Goal: Task Accomplishment & Management: Complete application form

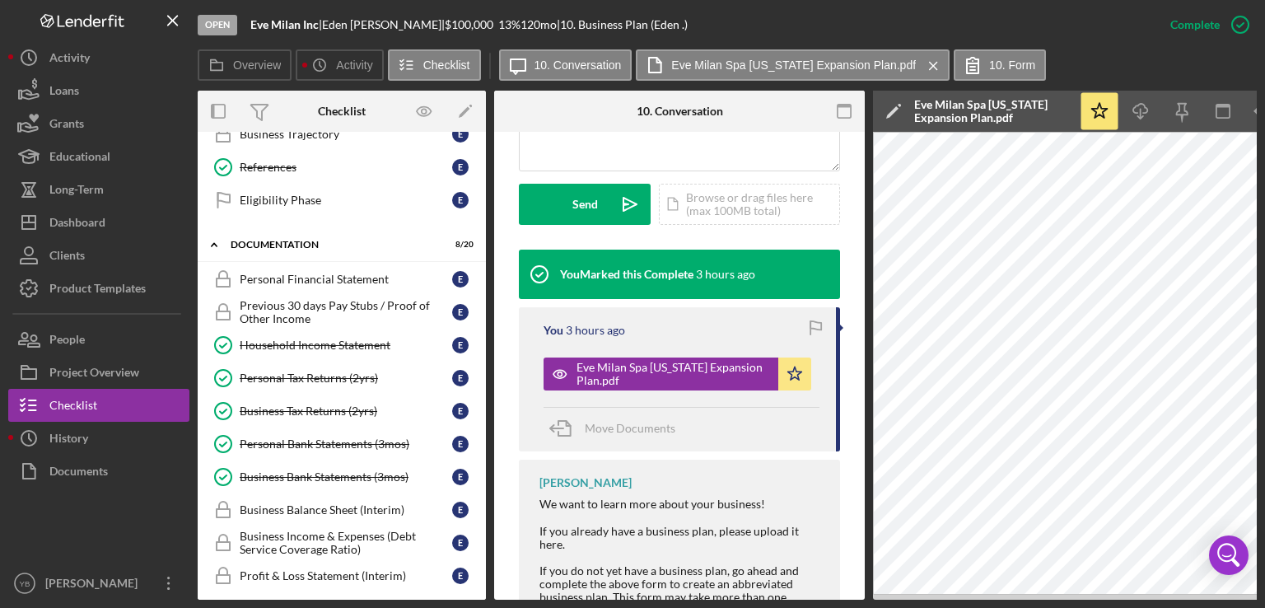
scroll to position [518, 0]
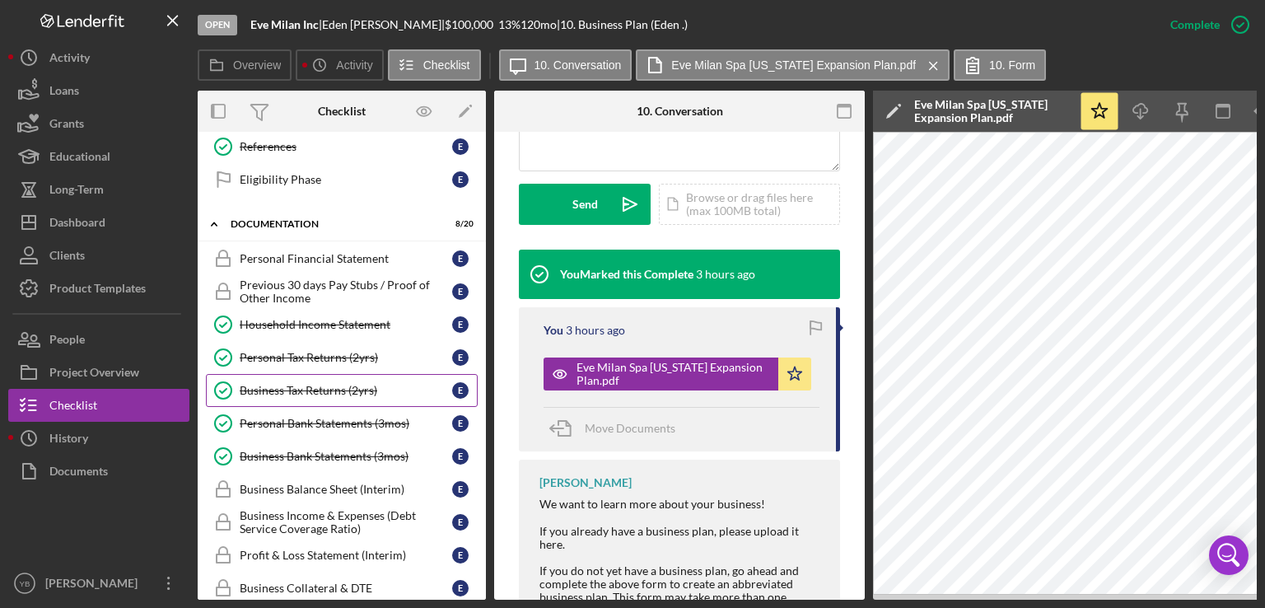
click at [322, 385] on div "Business Tax Returns (2yrs)" at bounding box center [346, 390] width 213 height 13
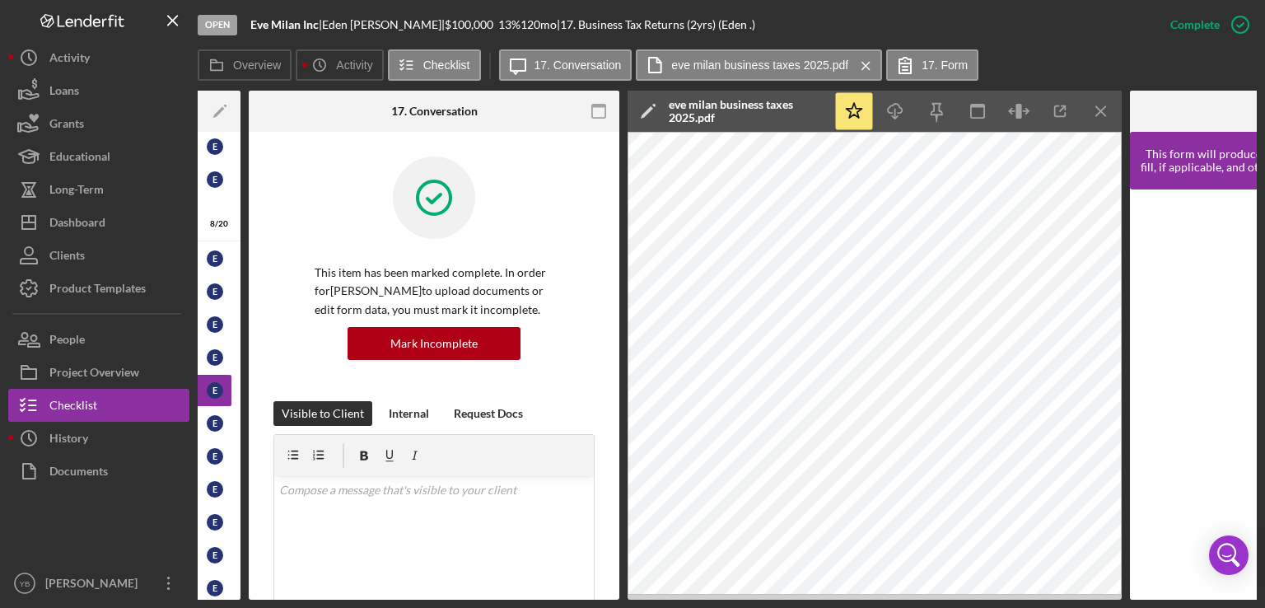
scroll to position [0, 248]
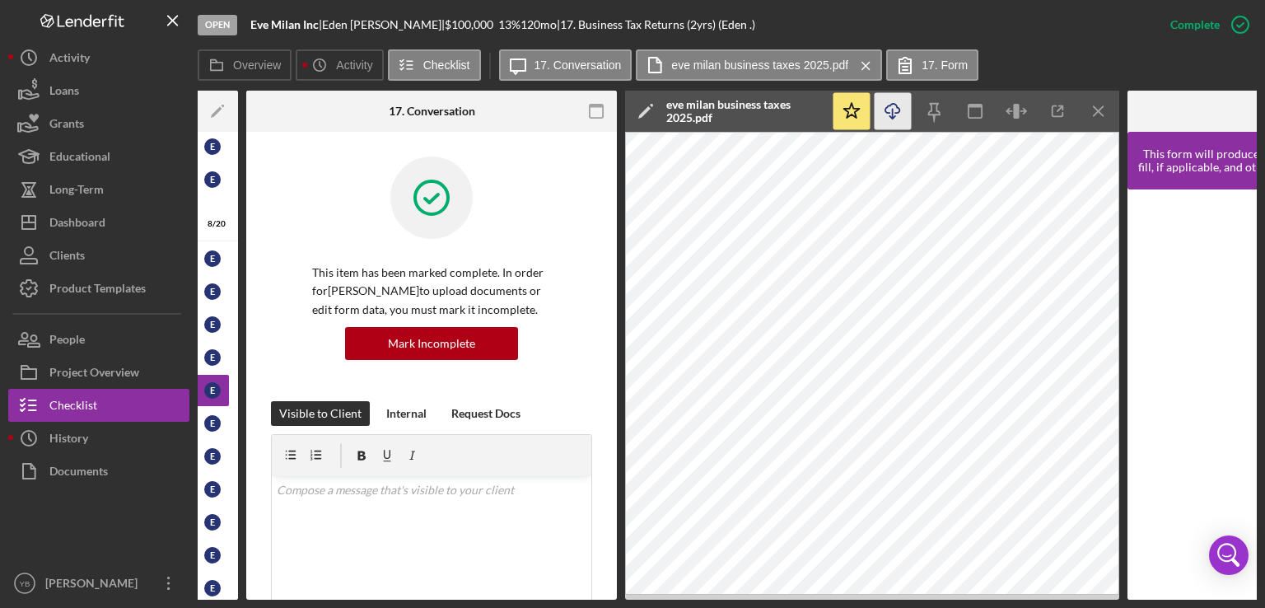
click at [896, 114] on icon "Icon/Download" at bounding box center [893, 111] width 37 height 37
click at [894, 112] on icon "Icon/Download" at bounding box center [893, 111] width 37 height 37
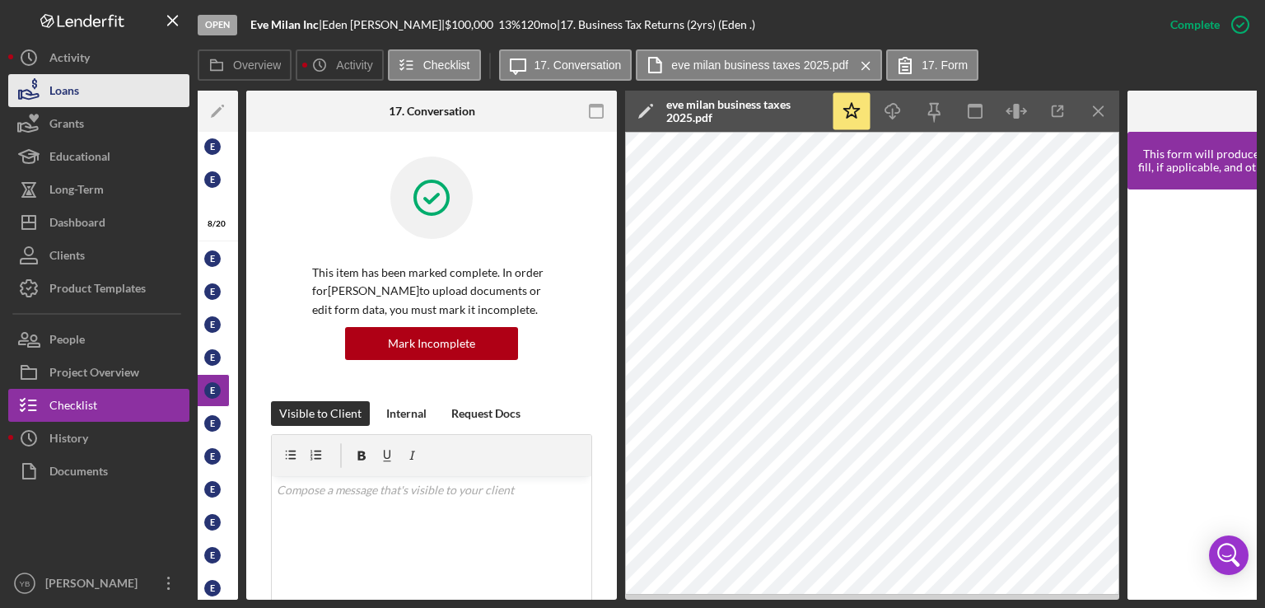
click at [86, 101] on button "Loans" at bounding box center [98, 90] width 181 height 33
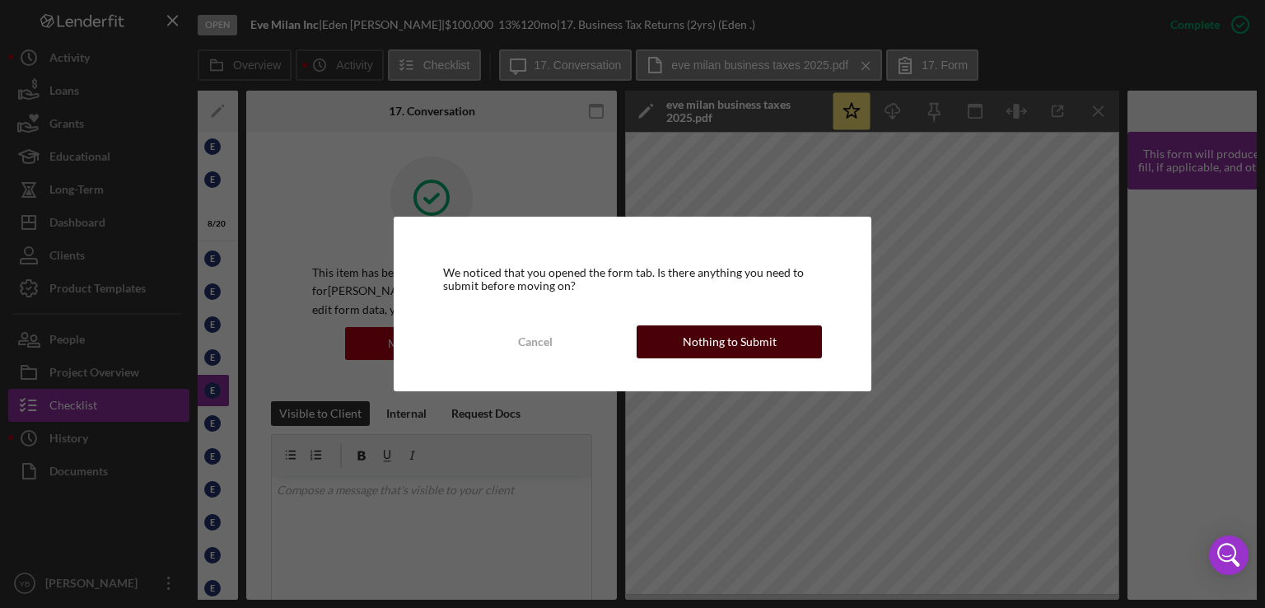
click at [751, 353] on div "Nothing to Submit" at bounding box center [730, 341] width 94 height 33
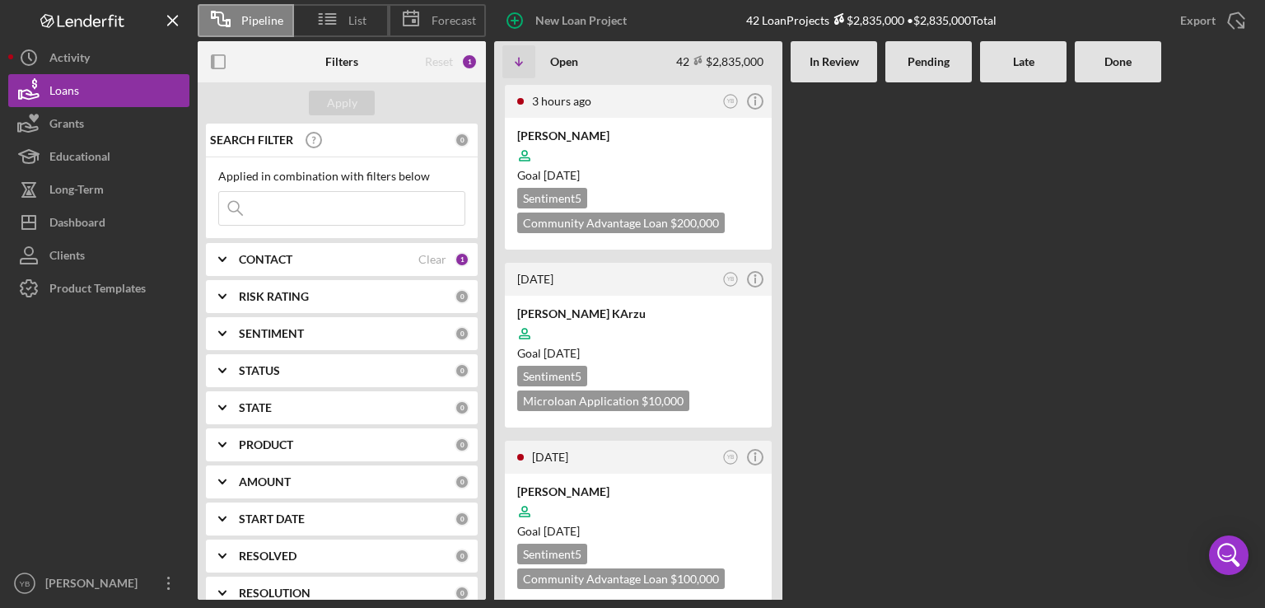
click at [895, 339] on div at bounding box center [929, 340] width 87 height 517
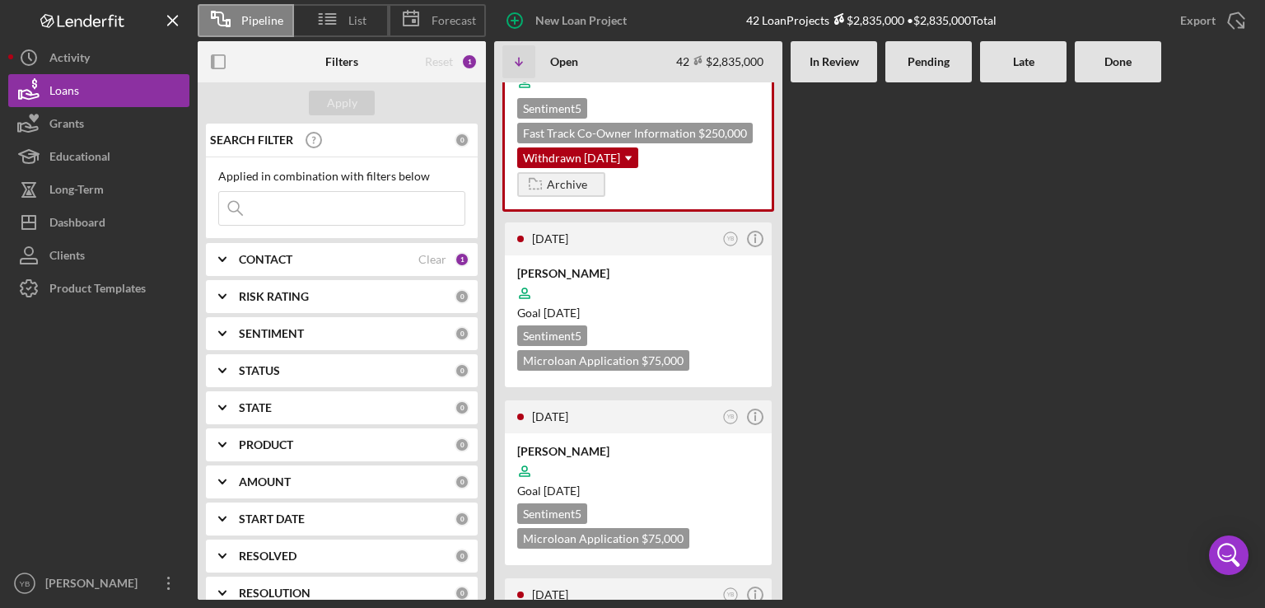
scroll to position [2900, 0]
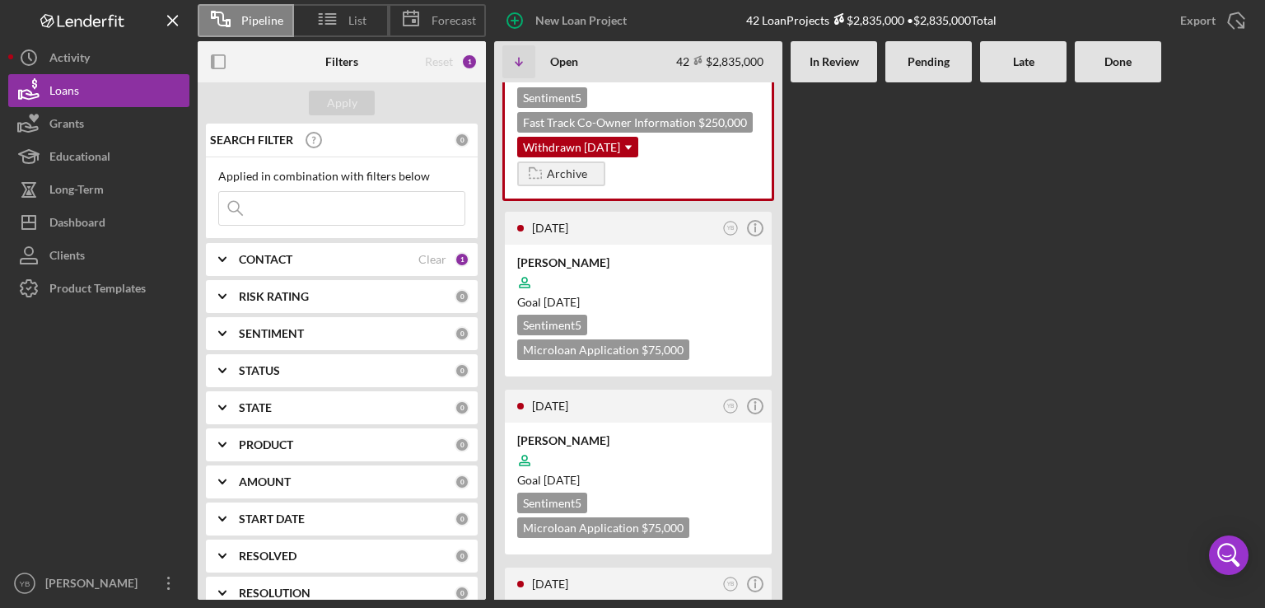
click at [879, 258] on div "3 hours ago YB Icon/Info [PERSON_NAME] Goal [DATE] Sentiment 5 Community Advant…" at bounding box center [875, 340] width 763 height 517
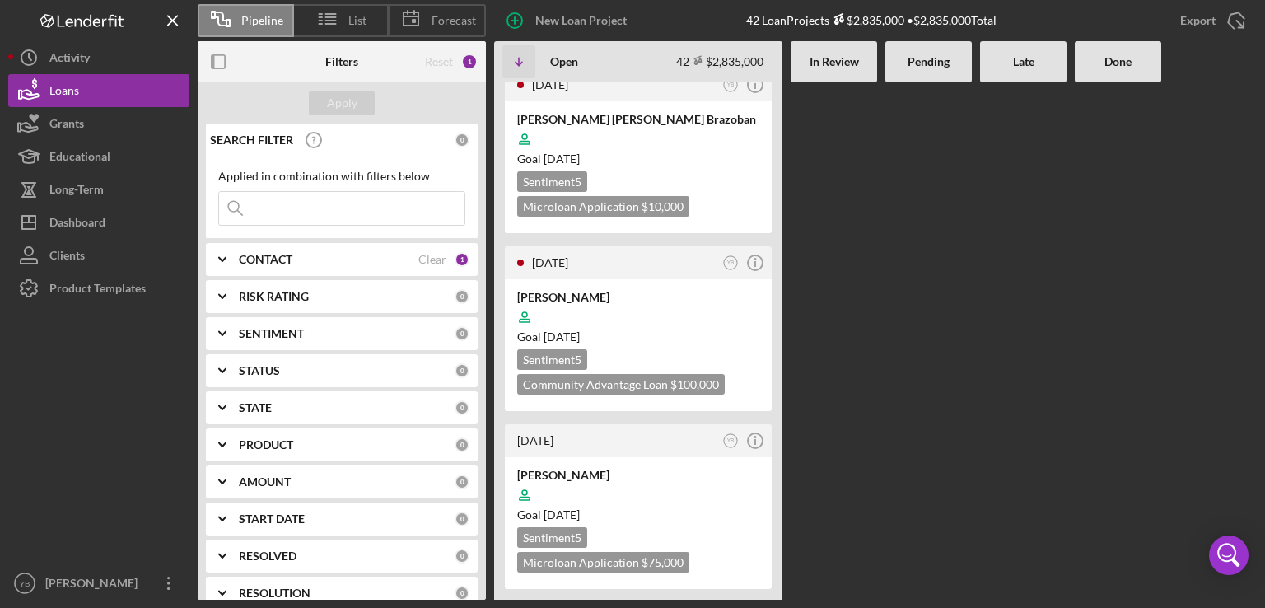
scroll to position [1747, 0]
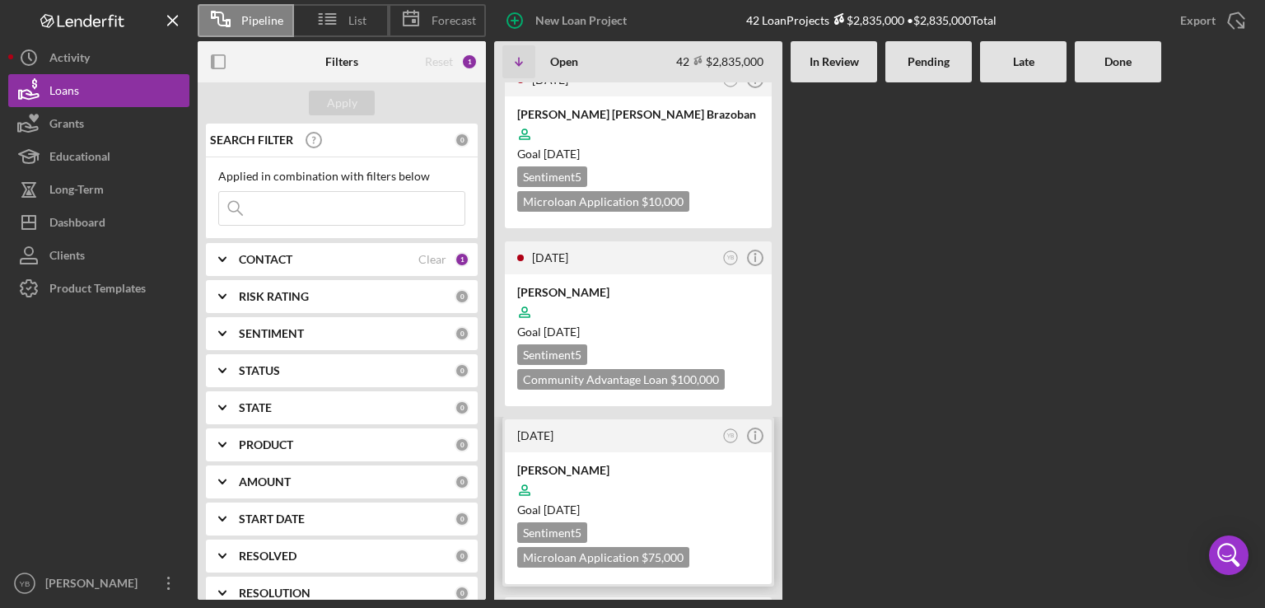
click at [705, 475] on div at bounding box center [638, 490] width 242 height 31
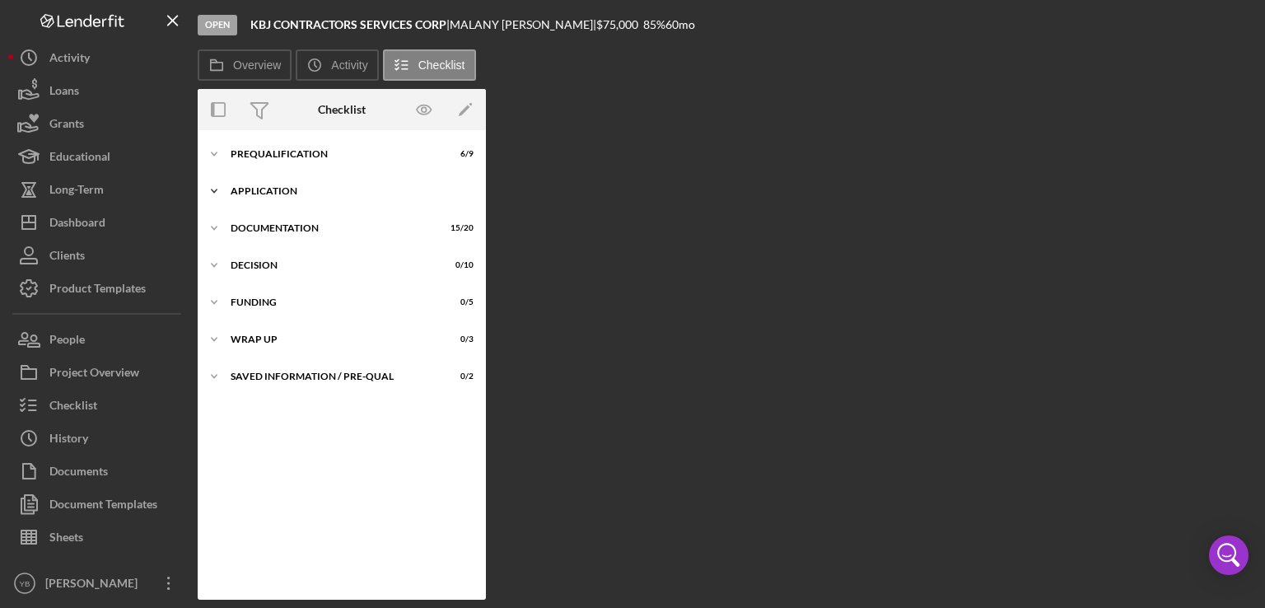
click at [288, 187] on div "Application" at bounding box center [348, 191] width 235 height 10
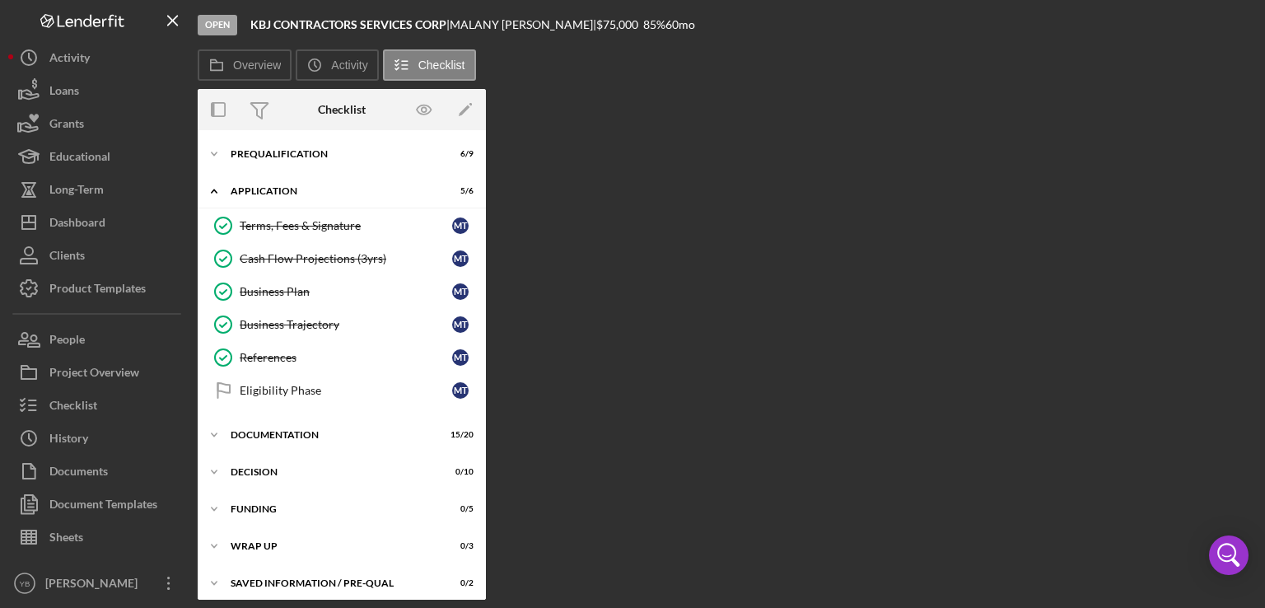
scroll to position [7, 0]
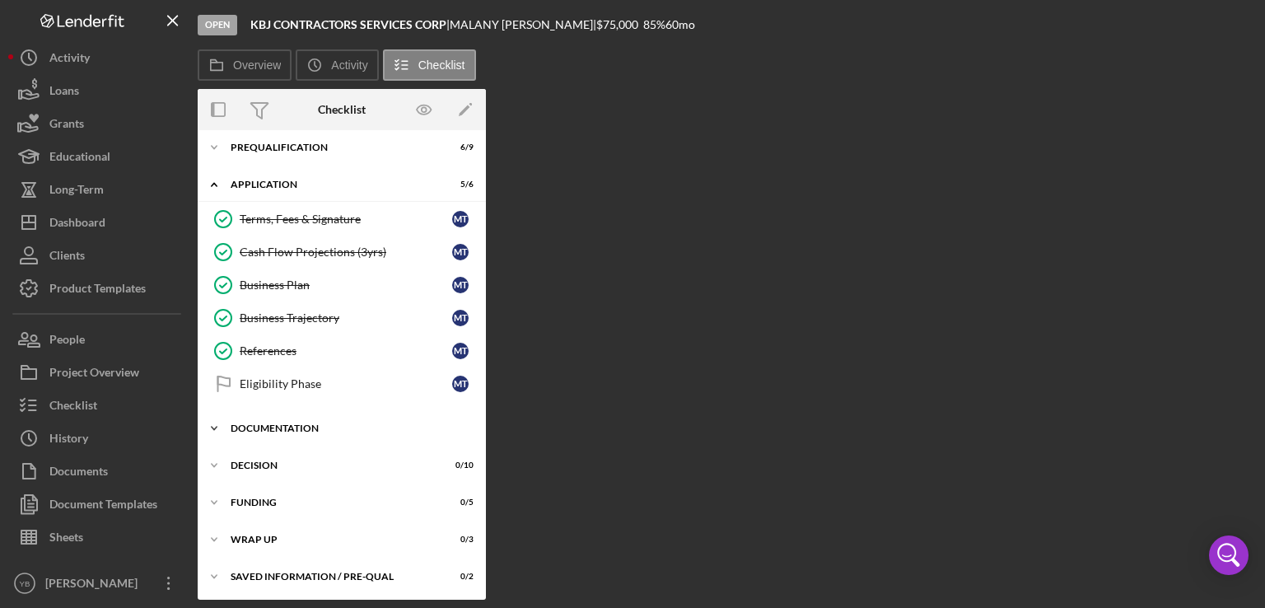
click at [289, 428] on div "Documentation" at bounding box center [348, 428] width 235 height 10
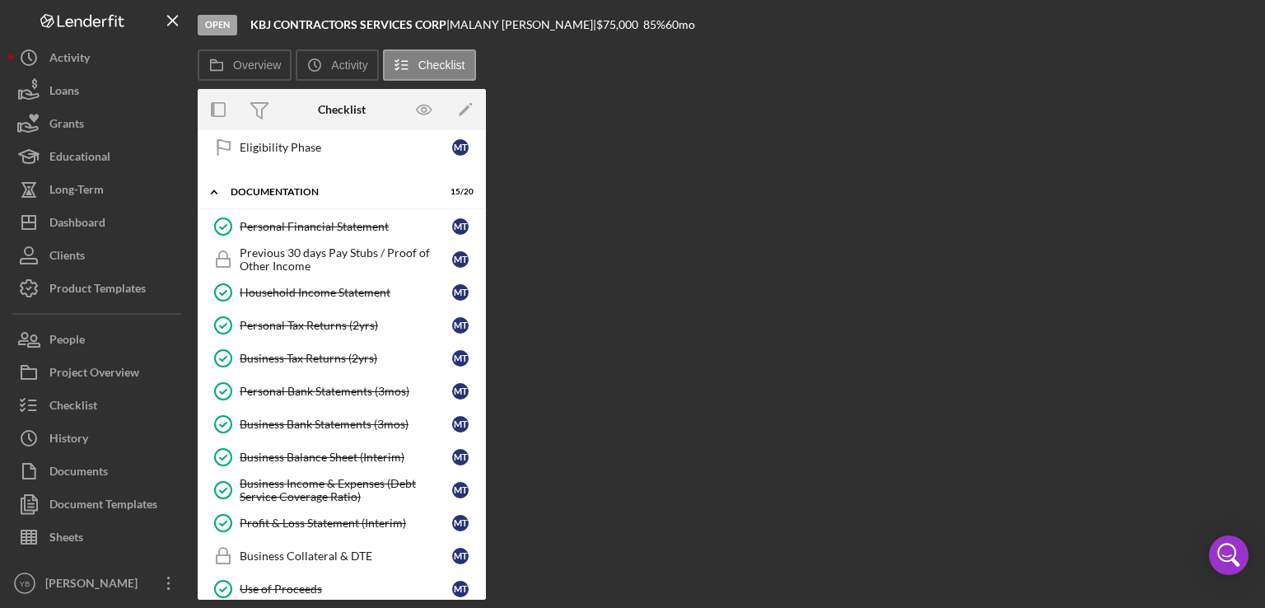
scroll to position [235, 0]
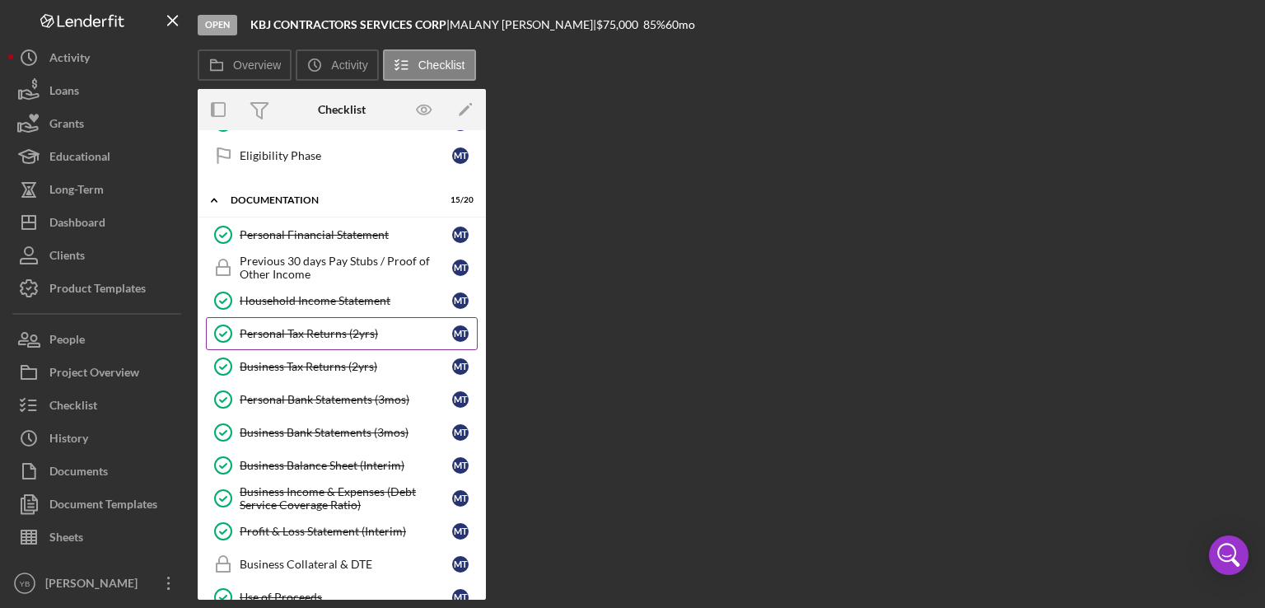
click at [355, 327] on div "Personal Tax Returns (2yrs)" at bounding box center [346, 333] width 213 height 13
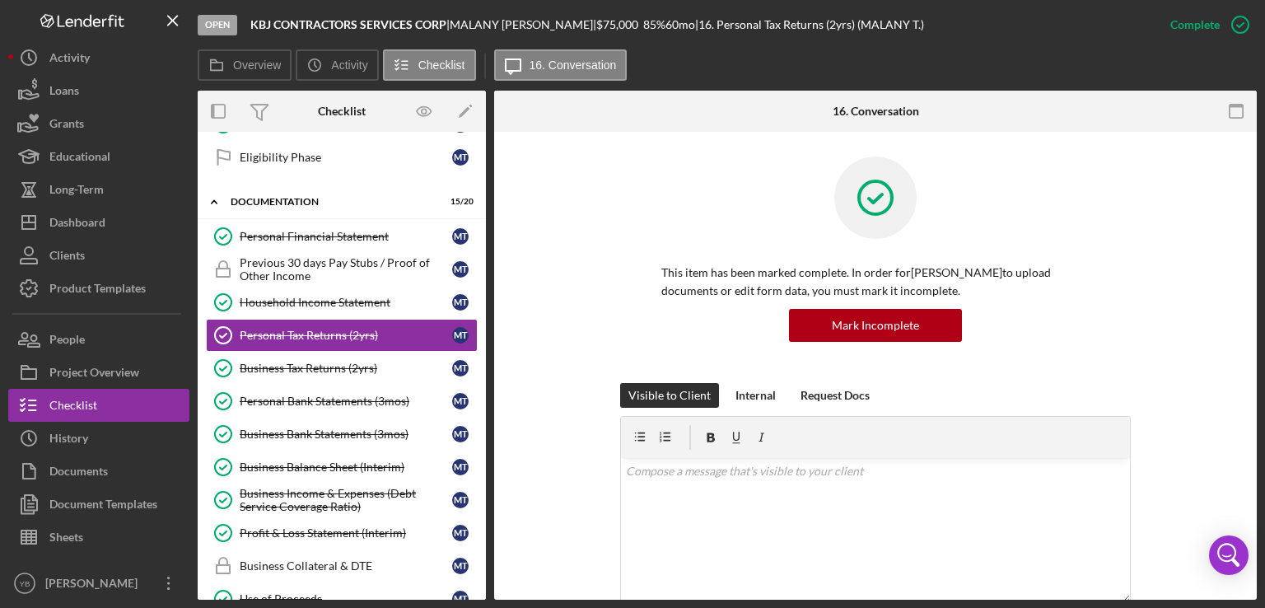
click at [1182, 228] on div "This item has been marked complete. In order for [PERSON_NAME] to upload docume…" at bounding box center [875, 270] width 713 height 227
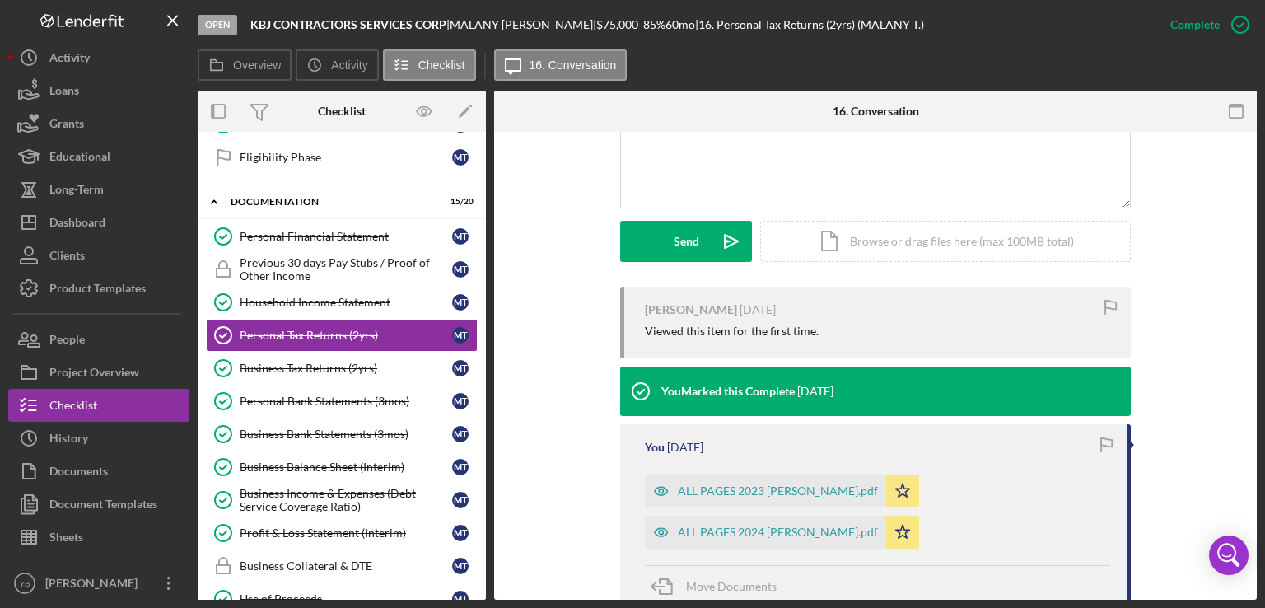
scroll to position [428, 0]
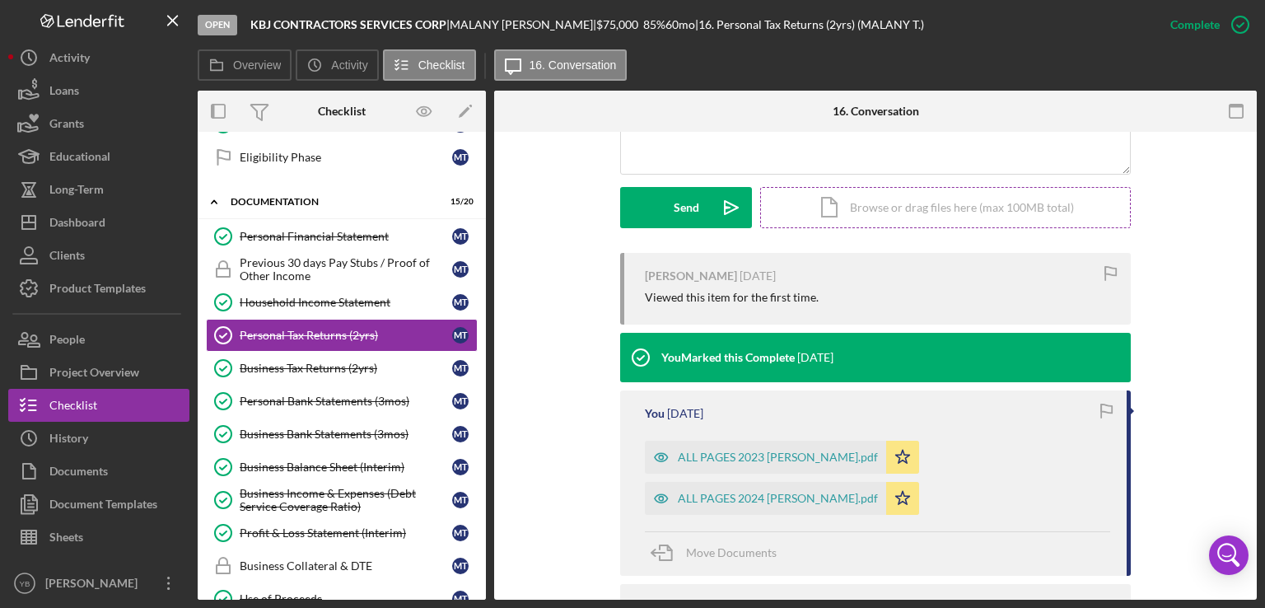
click at [992, 210] on div "Icon/Document Browse or drag files here (max 100MB total) Tap to choose files o…" at bounding box center [945, 207] width 371 height 41
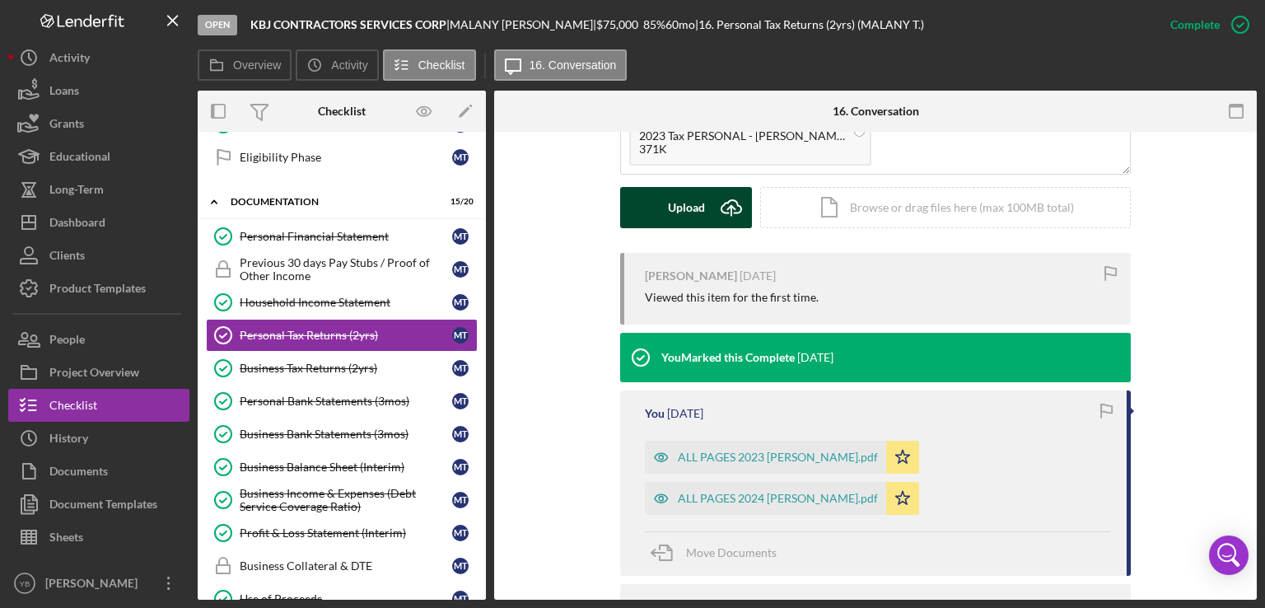
click at [676, 208] on div "Upload" at bounding box center [686, 207] width 37 height 41
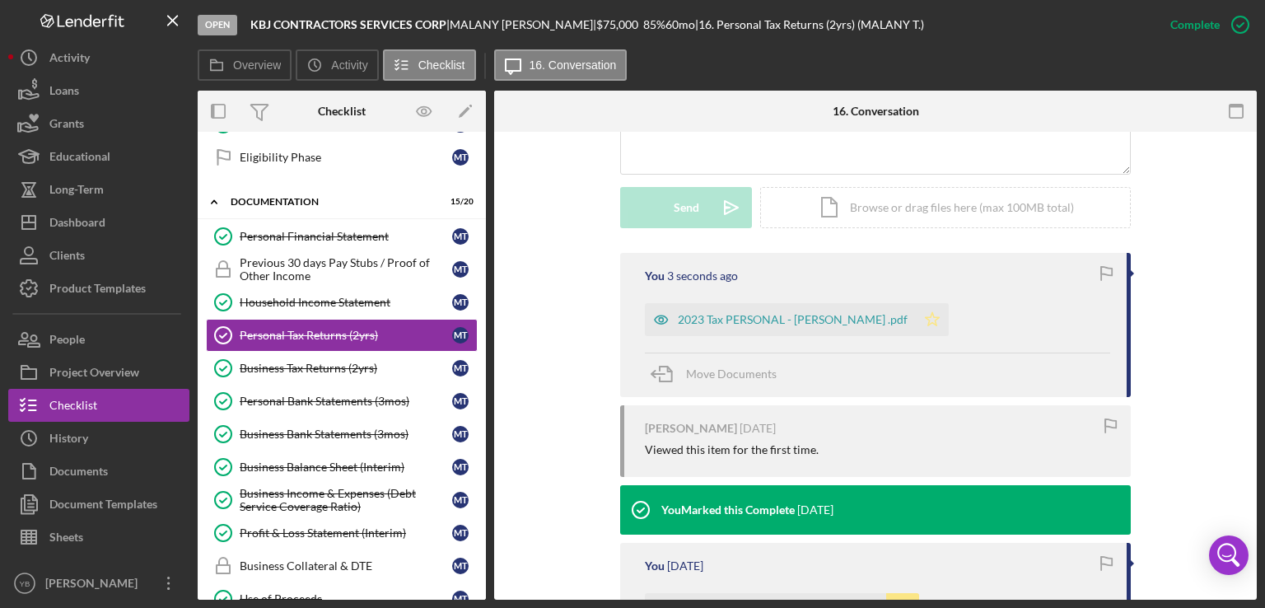
click at [938, 324] on polygon "button" at bounding box center [933, 318] width 14 height 13
click at [879, 212] on div "Icon/Document Browse or drag files here (max 100MB total) Tap to choose files o…" at bounding box center [945, 207] width 371 height 41
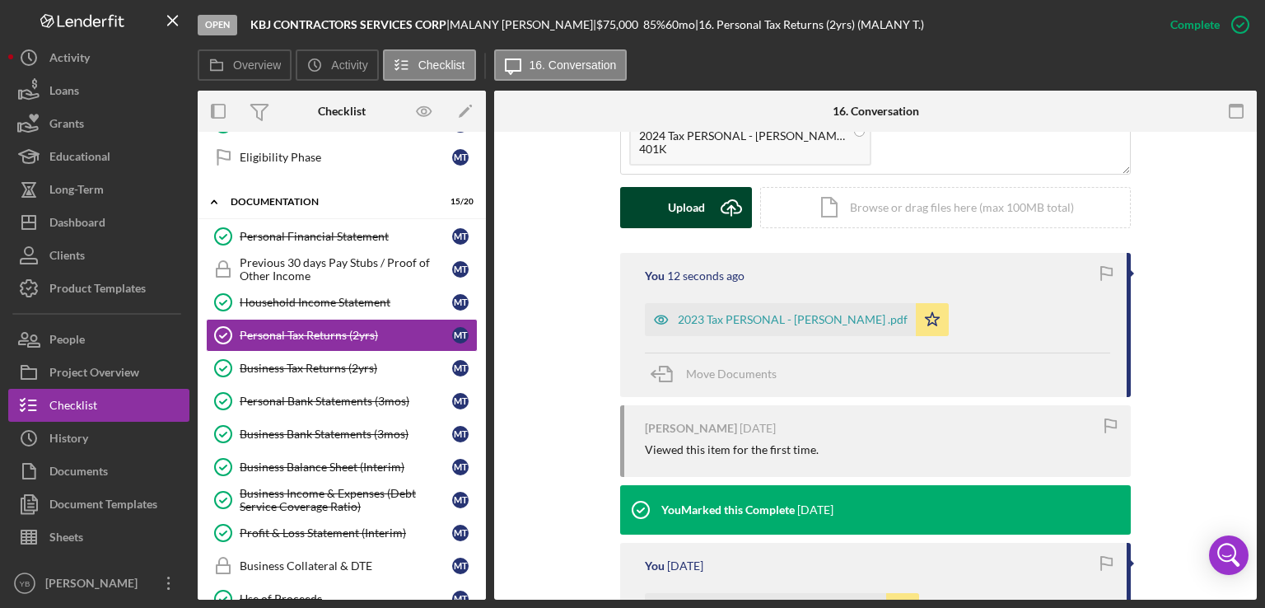
click at [679, 212] on div "Upload" at bounding box center [686, 207] width 37 height 41
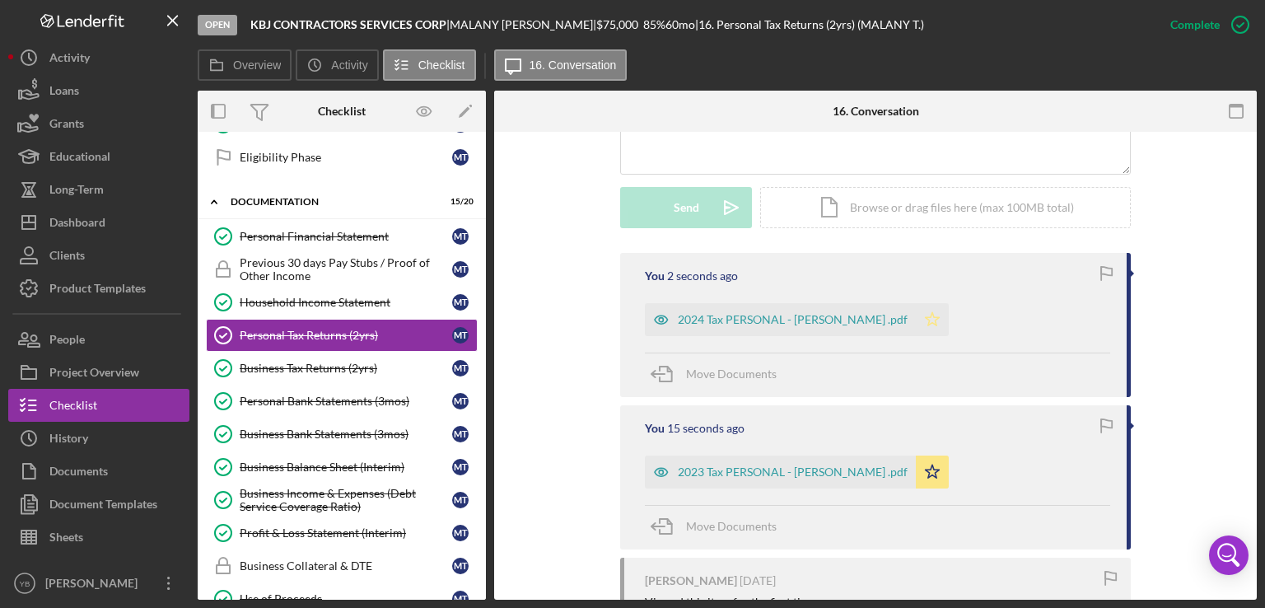
click at [936, 323] on polygon "button" at bounding box center [933, 318] width 14 height 13
click at [366, 264] on div "Previous 30 days Pay Stubs / Proof of Other Income" at bounding box center [346, 269] width 213 height 26
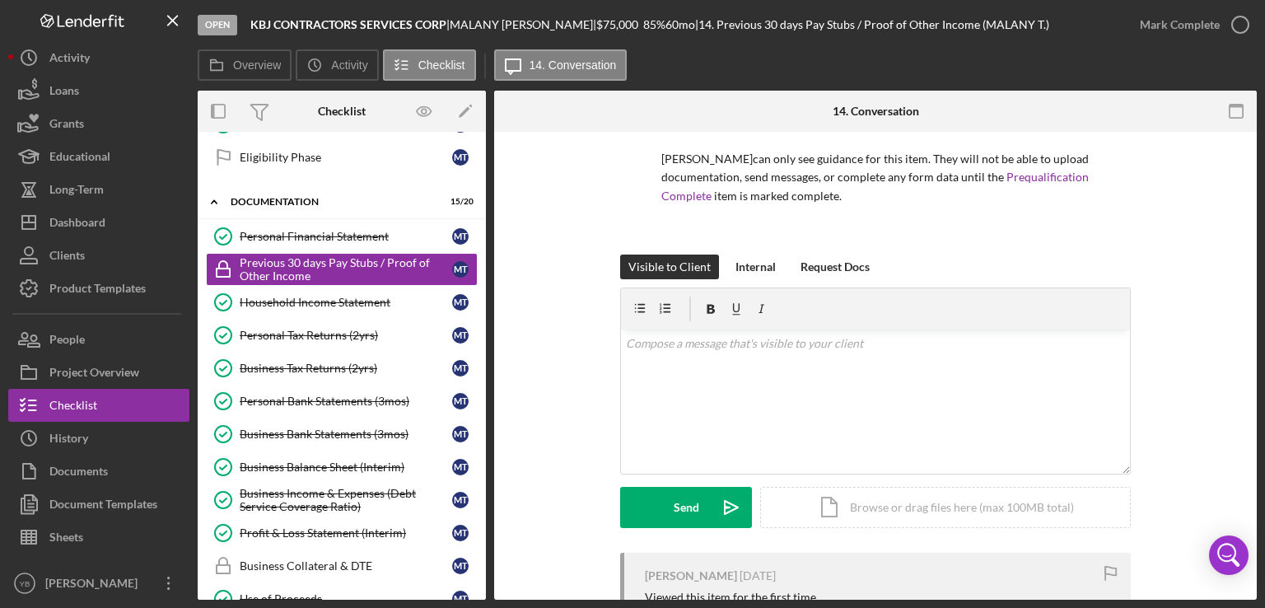
scroll to position [119, 0]
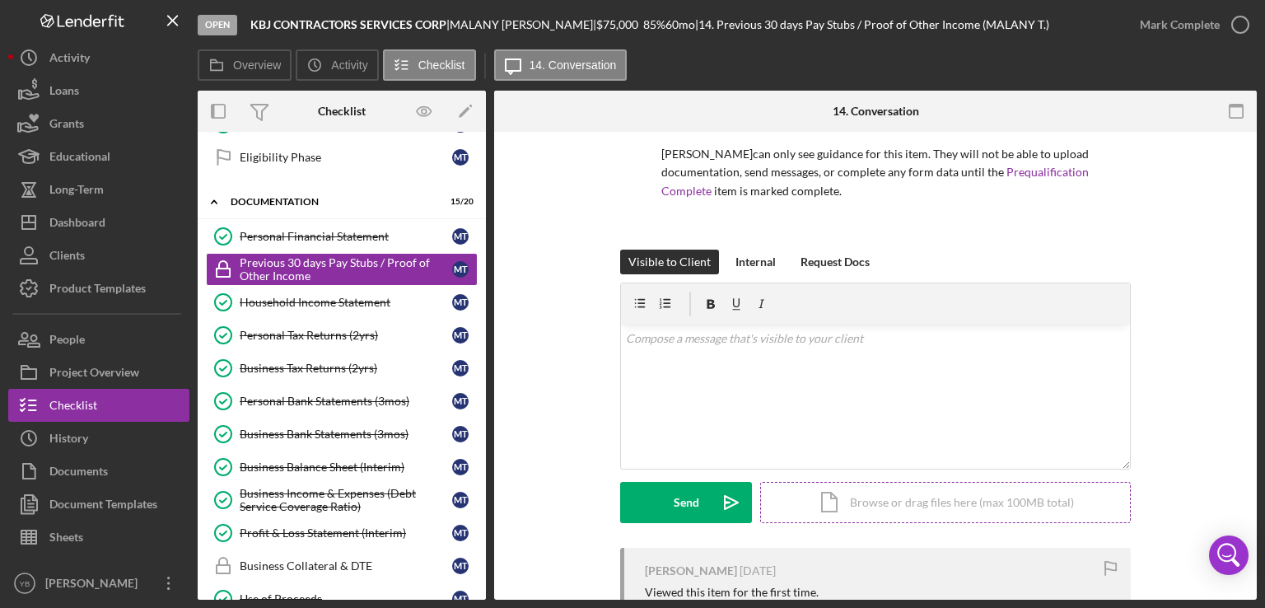
click at [1005, 503] on div "Icon/Document Browse or drag files here (max 100MB total) Tap to choose files o…" at bounding box center [945, 502] width 371 height 41
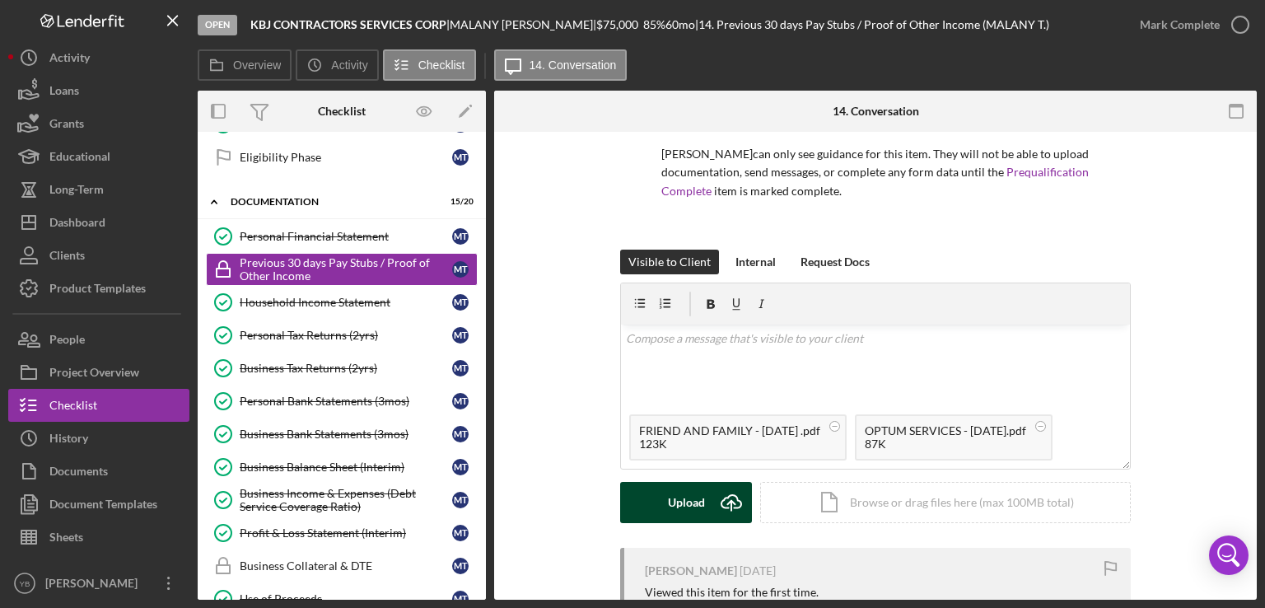
click at [674, 505] on div "Upload" at bounding box center [686, 502] width 37 height 41
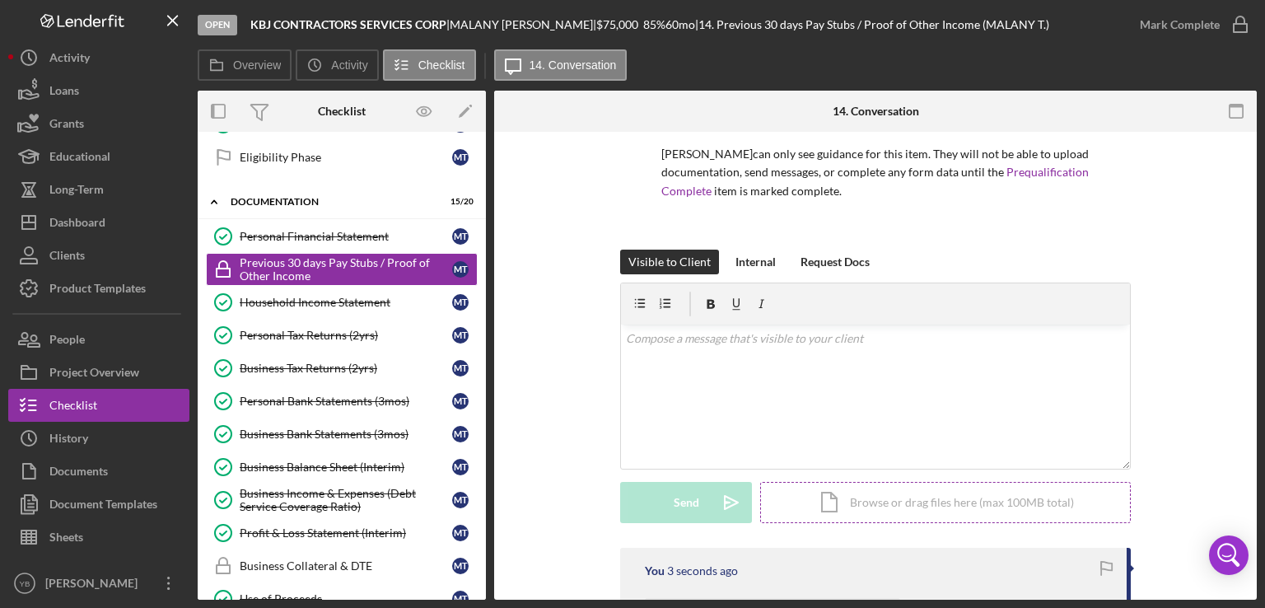
click at [861, 497] on div "Icon/Document Browse or drag files here (max 100MB total) Tap to choose files o…" at bounding box center [945, 502] width 371 height 41
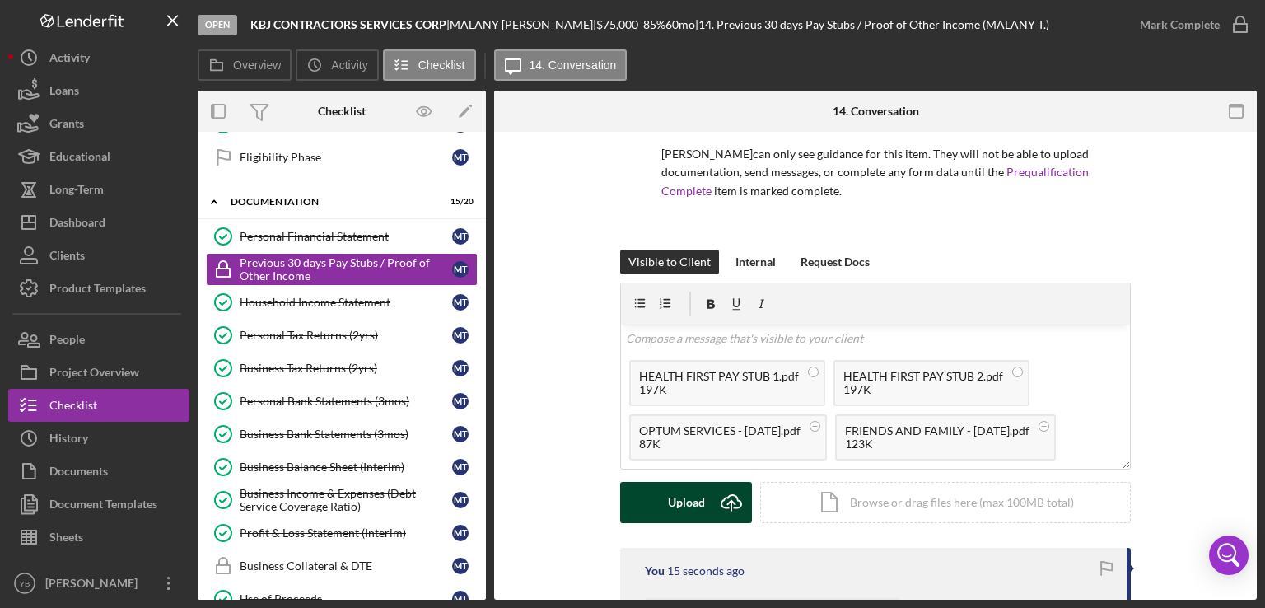
click at [690, 499] on div "Upload" at bounding box center [686, 502] width 37 height 41
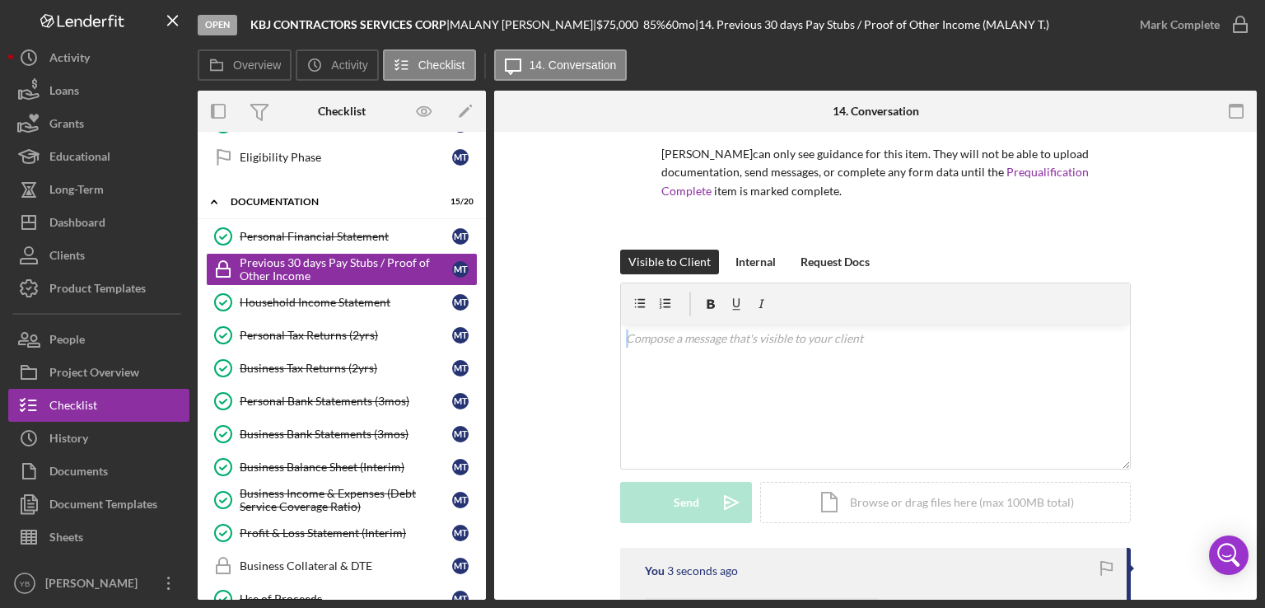
drag, startPoint x: 1258, startPoint y: 289, endPoint x: 1228, endPoint y: 375, distance: 90.9
click at [1228, 375] on div "Open KBJ CONTRACTORS SERVICES CORP | [PERSON_NAME] | $75,000 $75,000 85 % 60 mo…" at bounding box center [632, 304] width 1265 height 608
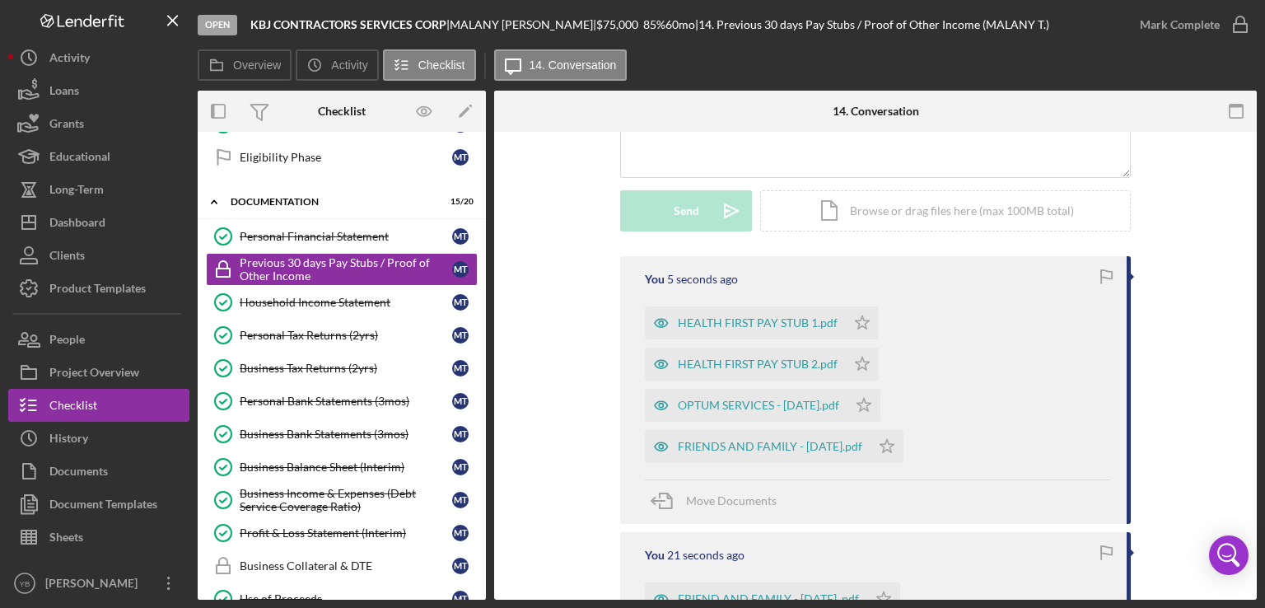
scroll to position [415, 0]
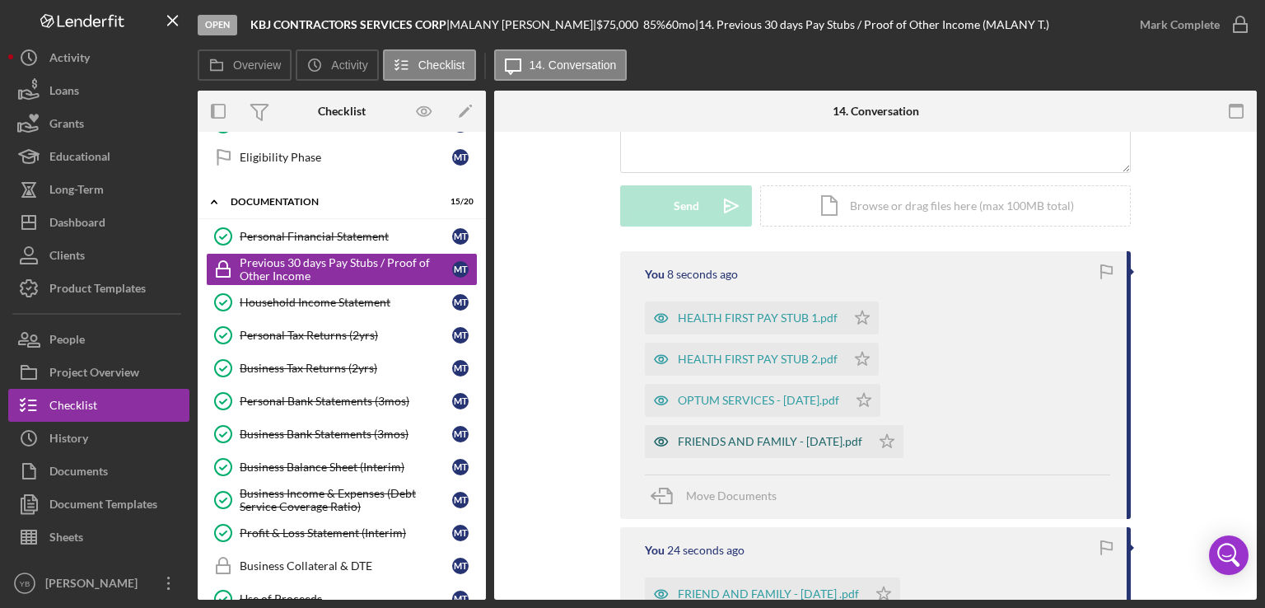
click at [754, 437] on div "FRIENDS AND FAMILY - [DATE].pdf" at bounding box center [770, 441] width 185 height 13
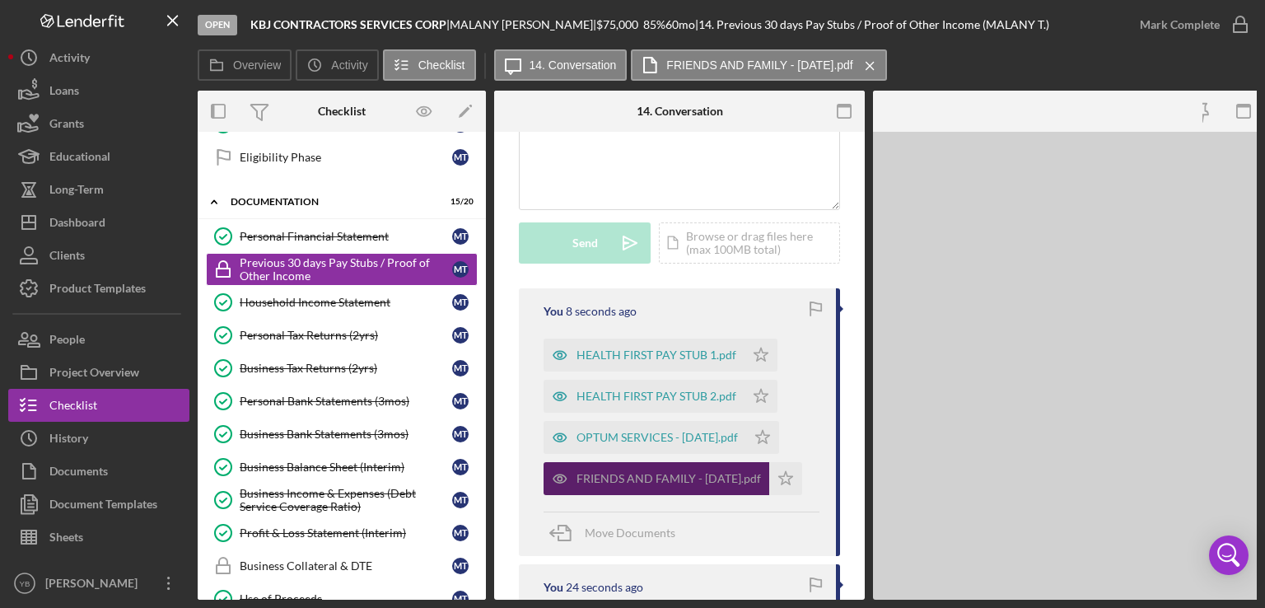
scroll to position [451, 0]
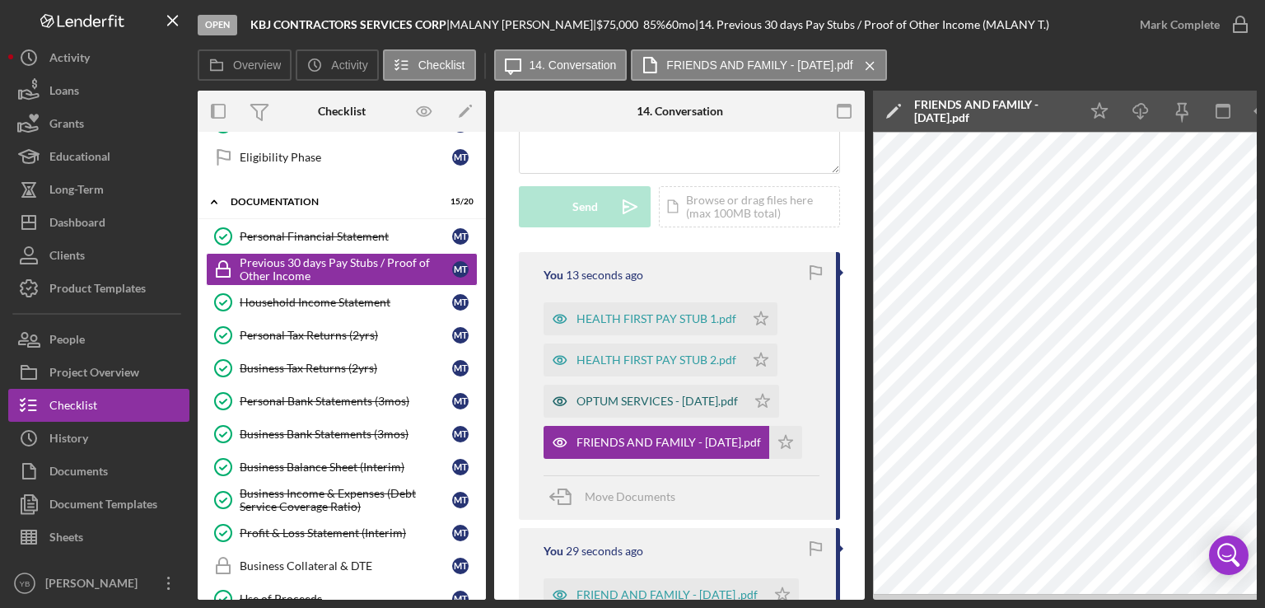
click at [722, 404] on div "OPTUM SERVICES - [DATE].pdf" at bounding box center [657, 401] width 161 height 13
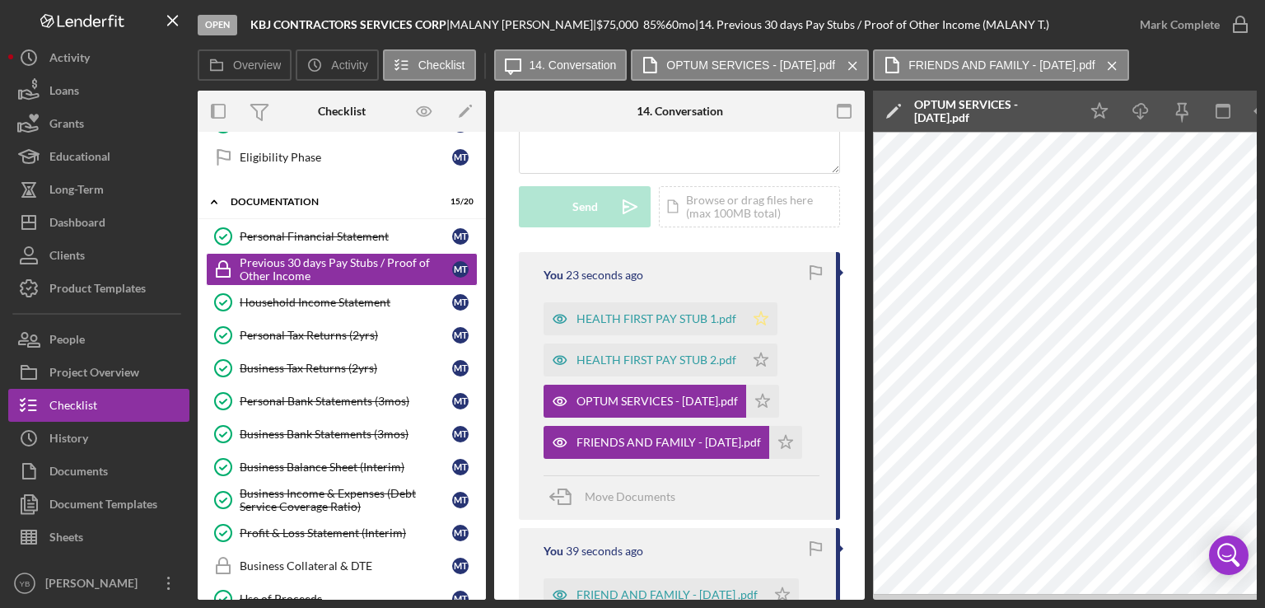
click at [759, 314] on icon "Icon/Star" at bounding box center [761, 318] width 33 height 33
click at [760, 361] on icon "Icon/Star" at bounding box center [761, 360] width 33 height 33
click at [768, 409] on icon "Icon/Star" at bounding box center [762, 401] width 33 height 33
click at [788, 447] on polygon "button" at bounding box center [786, 441] width 14 height 13
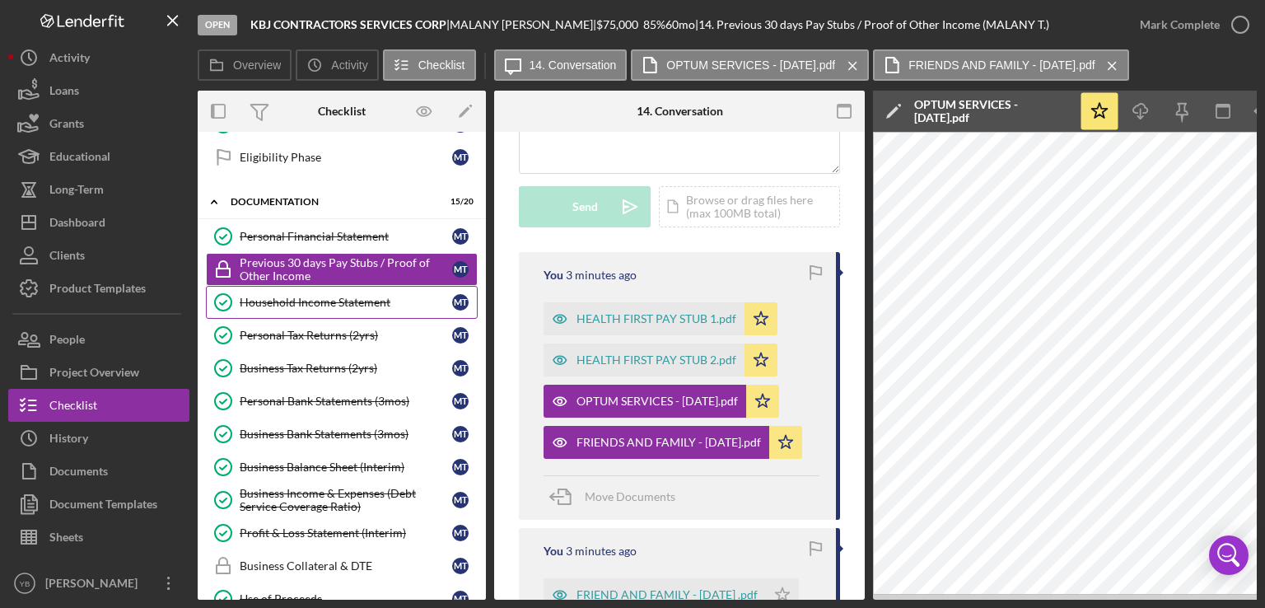
click at [337, 297] on div "Household Income Statement" at bounding box center [346, 302] width 213 height 13
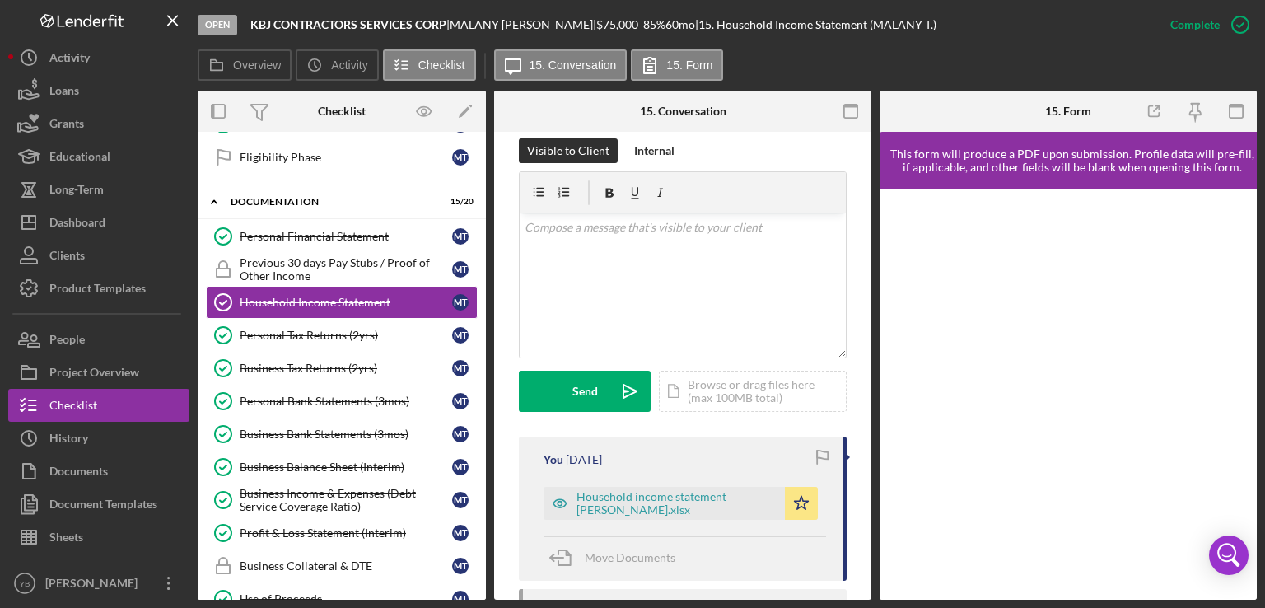
scroll to position [282, 0]
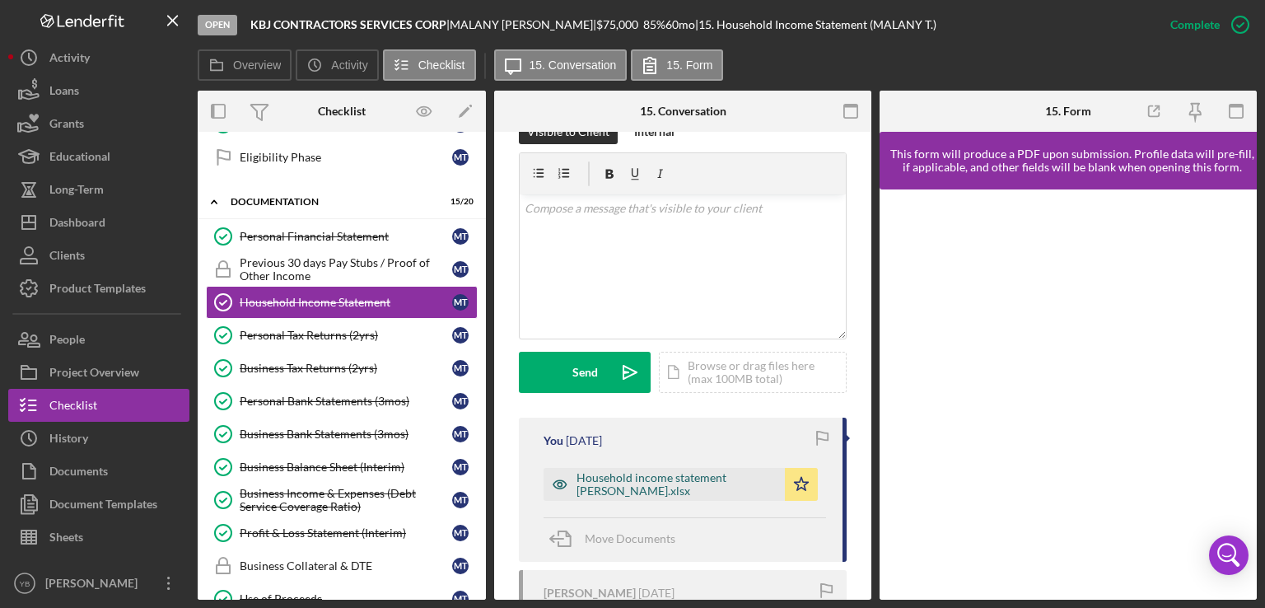
click at [682, 476] on div "Household income statement [PERSON_NAME].xlsx" at bounding box center [677, 484] width 200 height 26
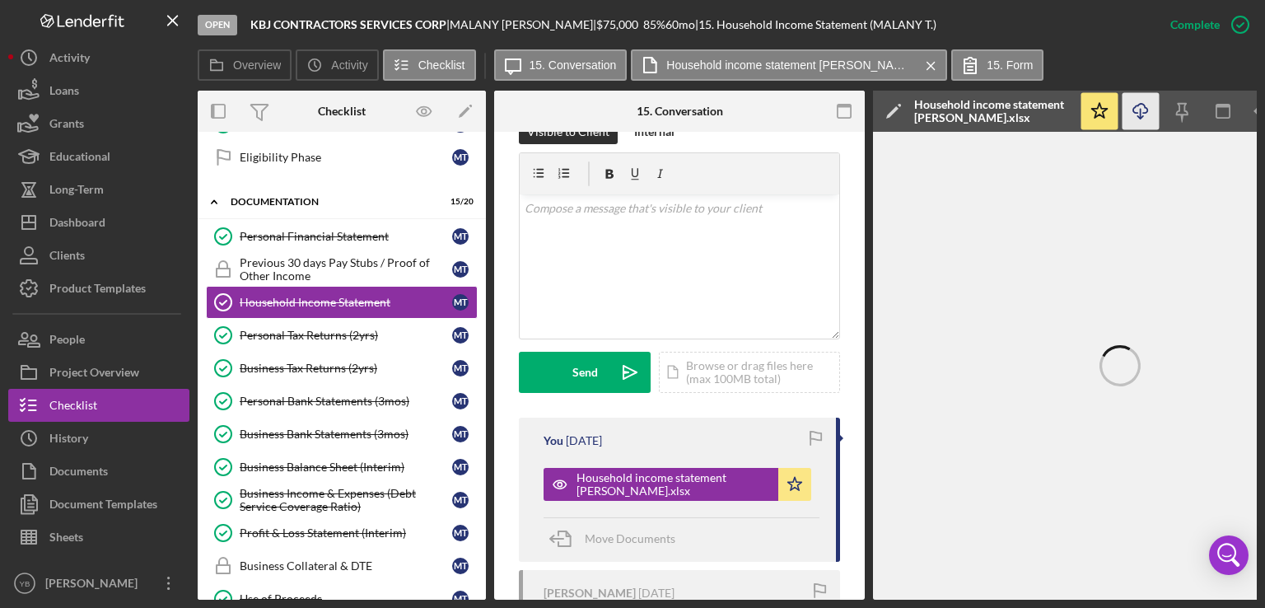
click at [1150, 115] on icon "Icon/Download" at bounding box center [1141, 111] width 37 height 37
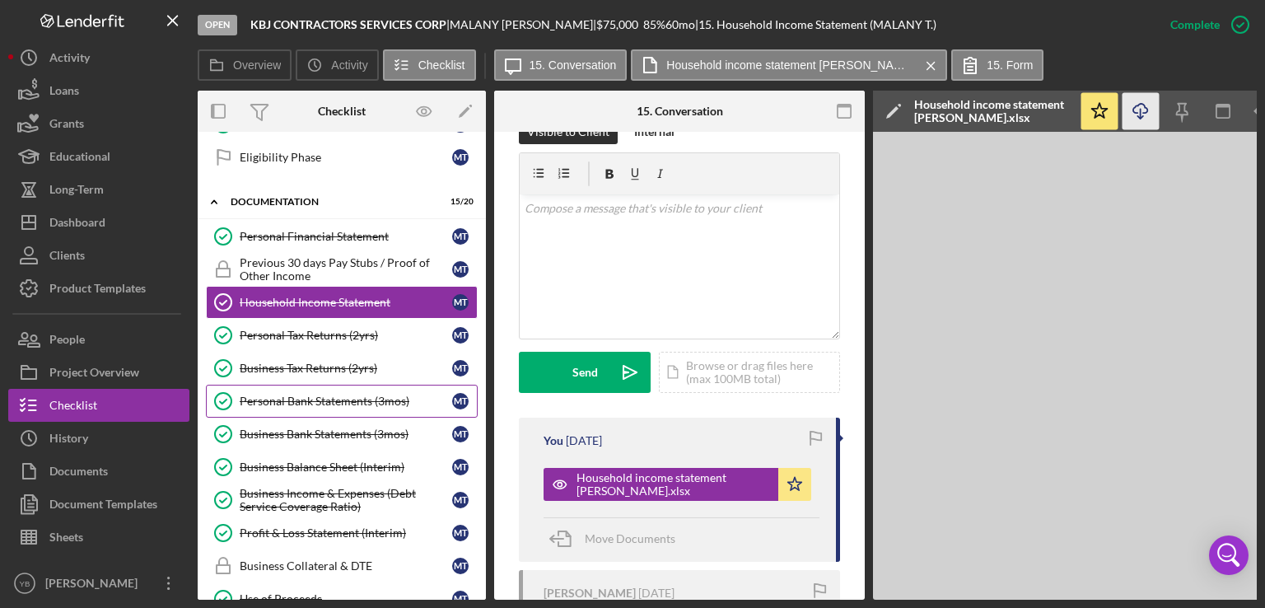
click at [325, 398] on div "Personal Bank Statements (3mos)" at bounding box center [346, 401] width 213 height 13
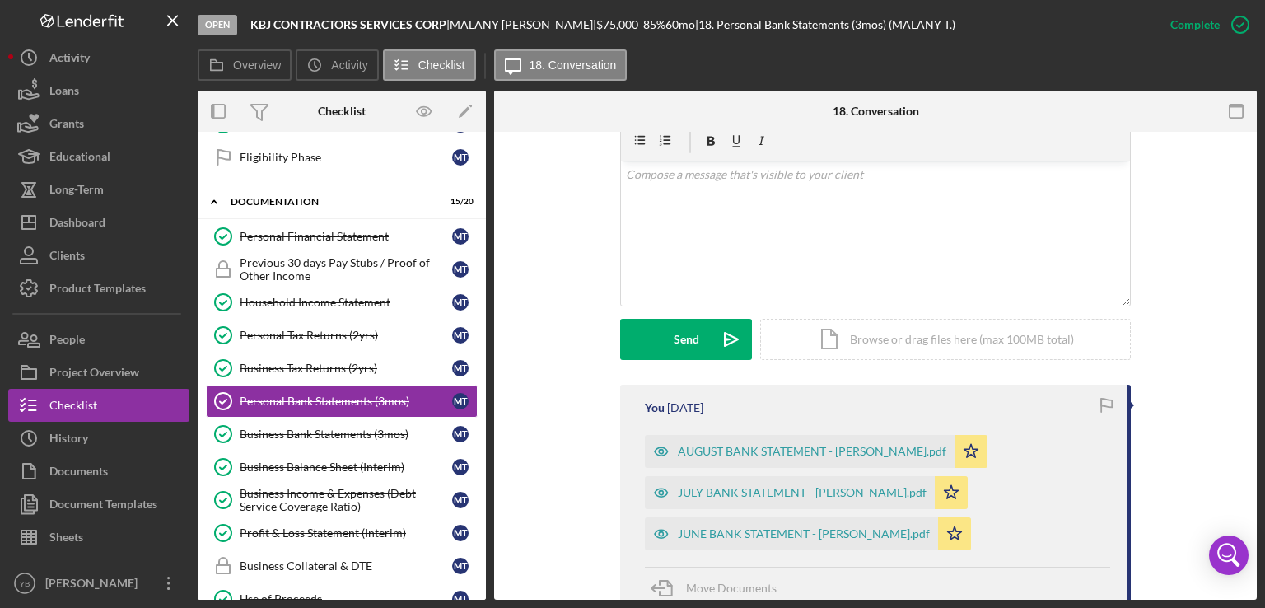
scroll to position [336, 0]
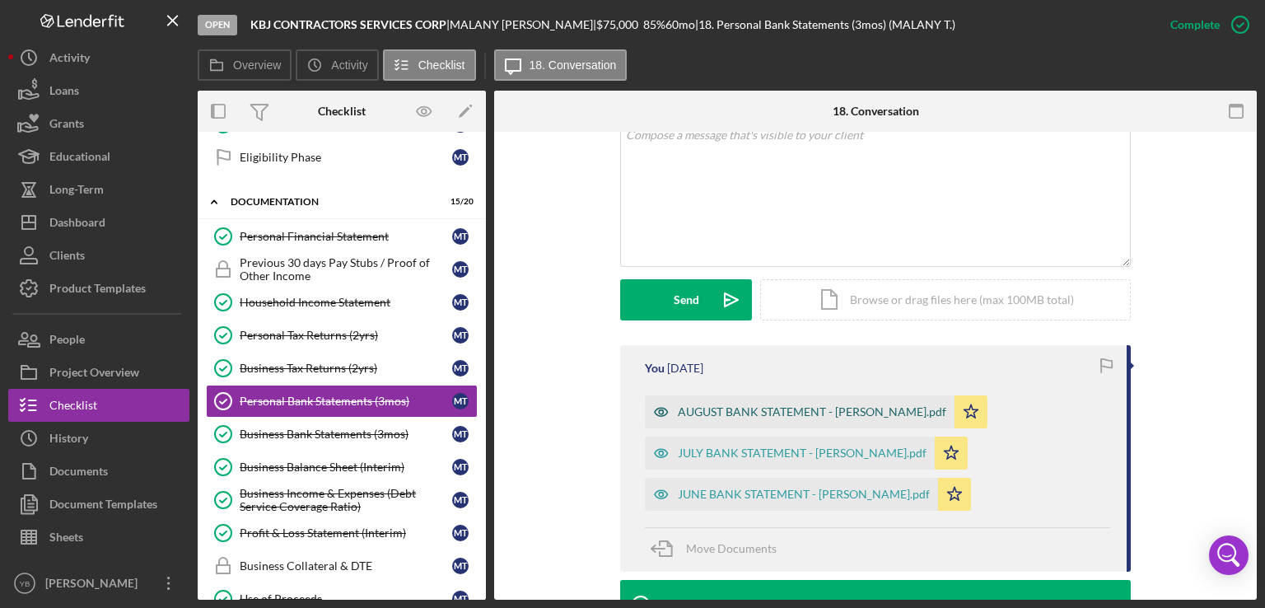
click at [886, 406] on div "AUGUST BANK STATEMENT - [PERSON_NAME].pdf" at bounding box center [812, 411] width 269 height 13
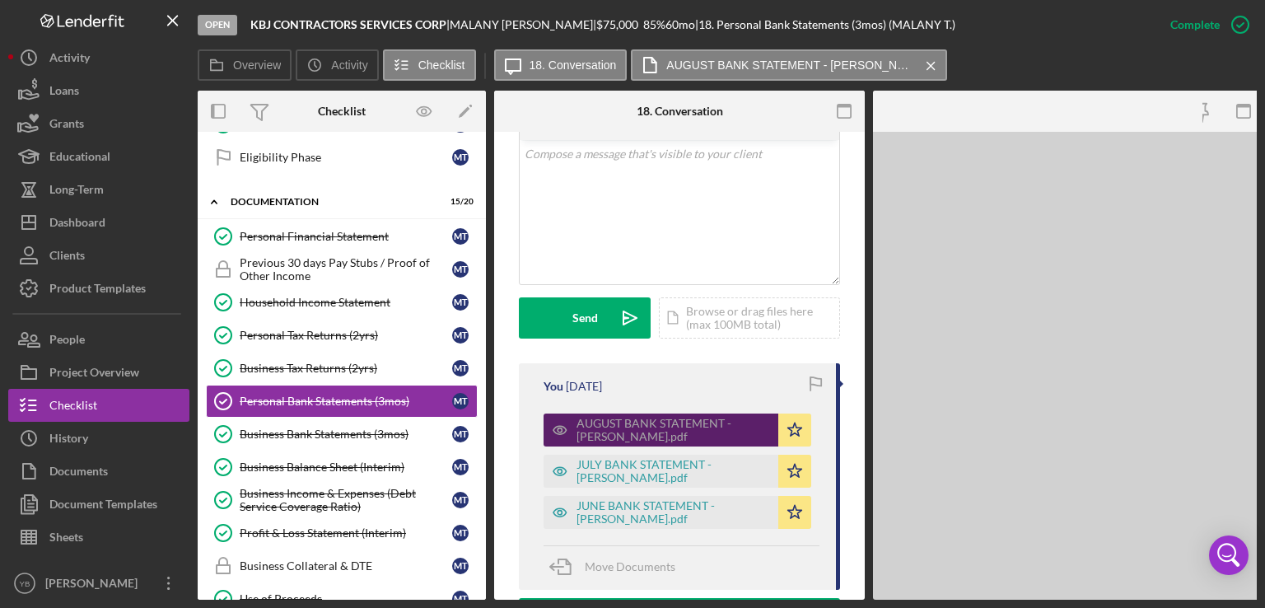
scroll to position [354, 0]
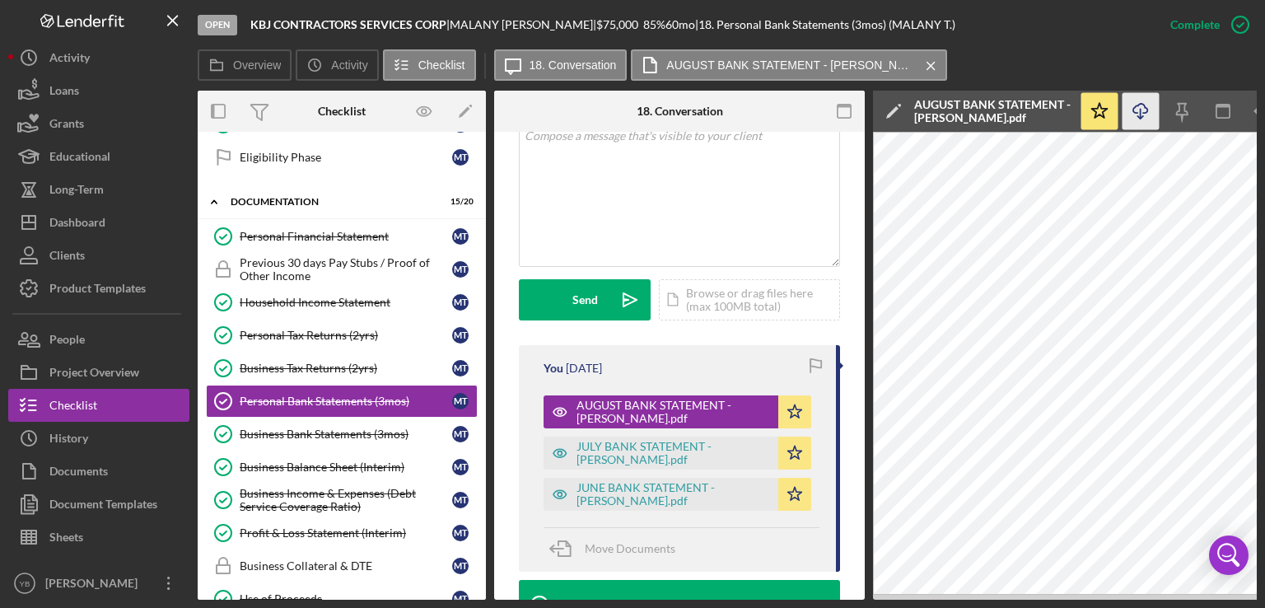
click at [1138, 116] on polyline "button" at bounding box center [1141, 117] width 6 height 2
click at [636, 458] on div "JULY BANK STATEMENT - [PERSON_NAME].pdf" at bounding box center [674, 453] width 194 height 26
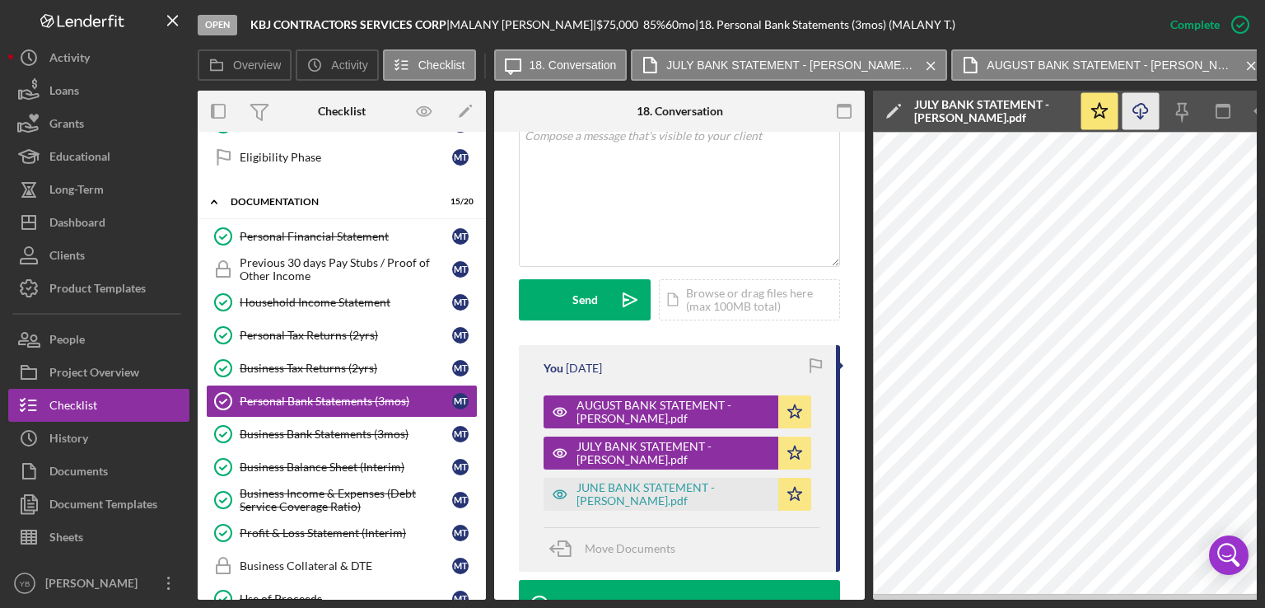
click at [1142, 116] on icon "Icon/Download" at bounding box center [1141, 111] width 37 height 37
click at [615, 487] on div "JUNE BANK STATEMENT - [PERSON_NAME].pdf" at bounding box center [674, 494] width 194 height 26
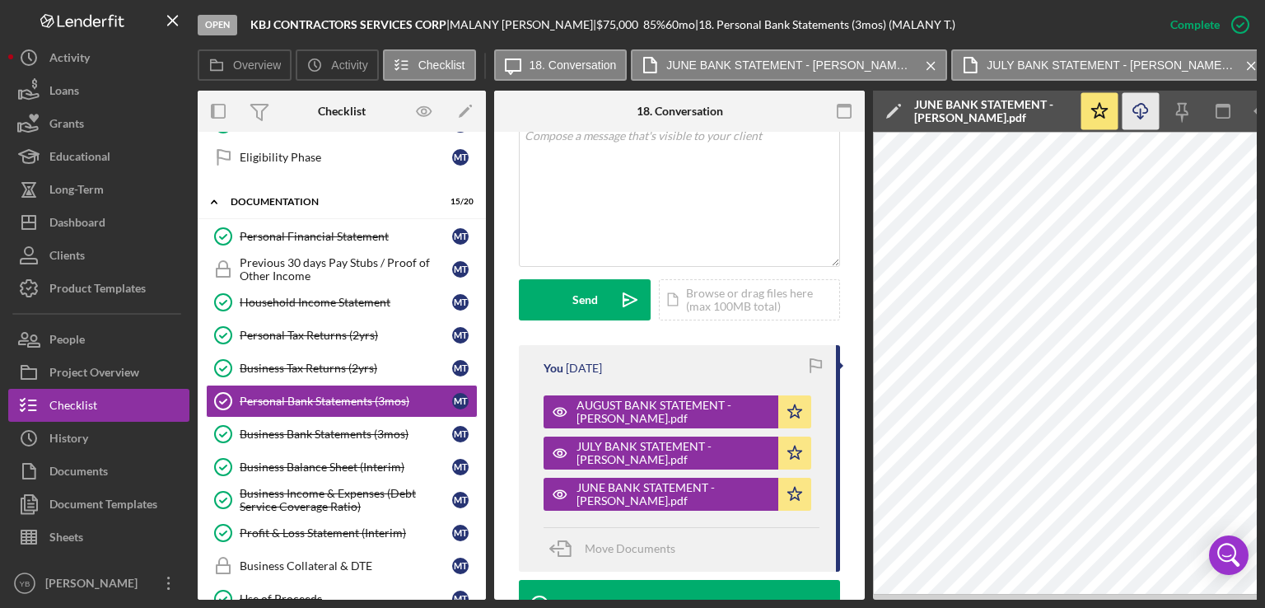
click at [1143, 113] on icon "Icon/Download" at bounding box center [1141, 111] width 37 height 37
click at [1093, 123] on icon "Icon/Star" at bounding box center [1100, 111] width 37 height 37
click at [1093, 123] on button "Icon/Star" at bounding box center [1100, 111] width 37 height 37
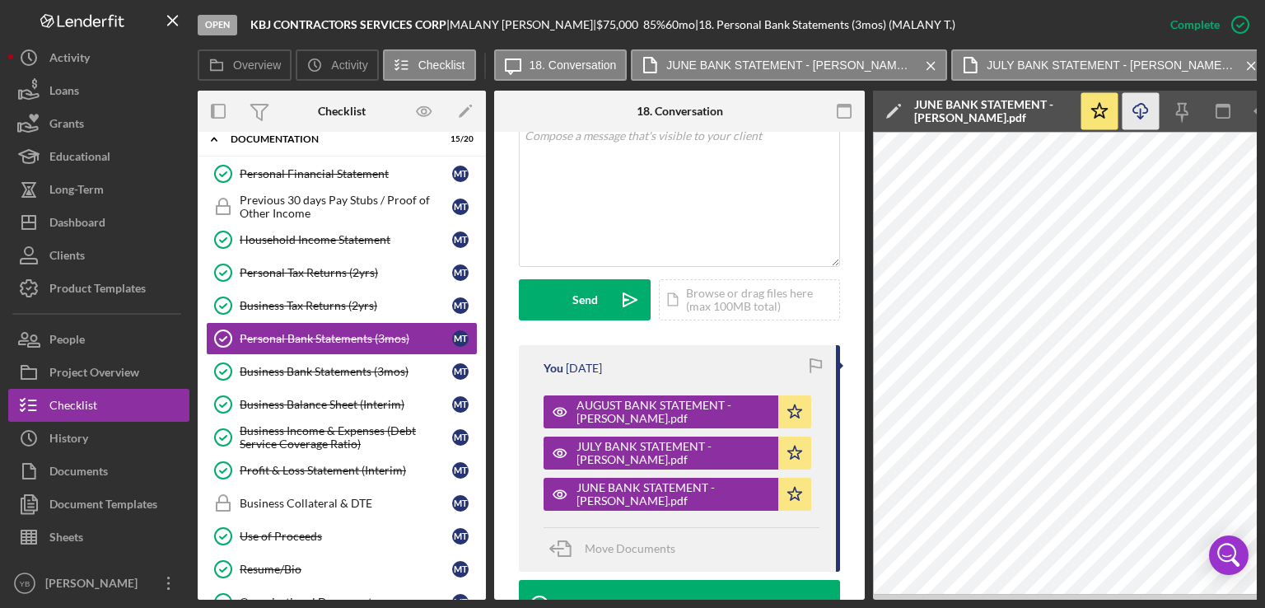
scroll to position [278, 0]
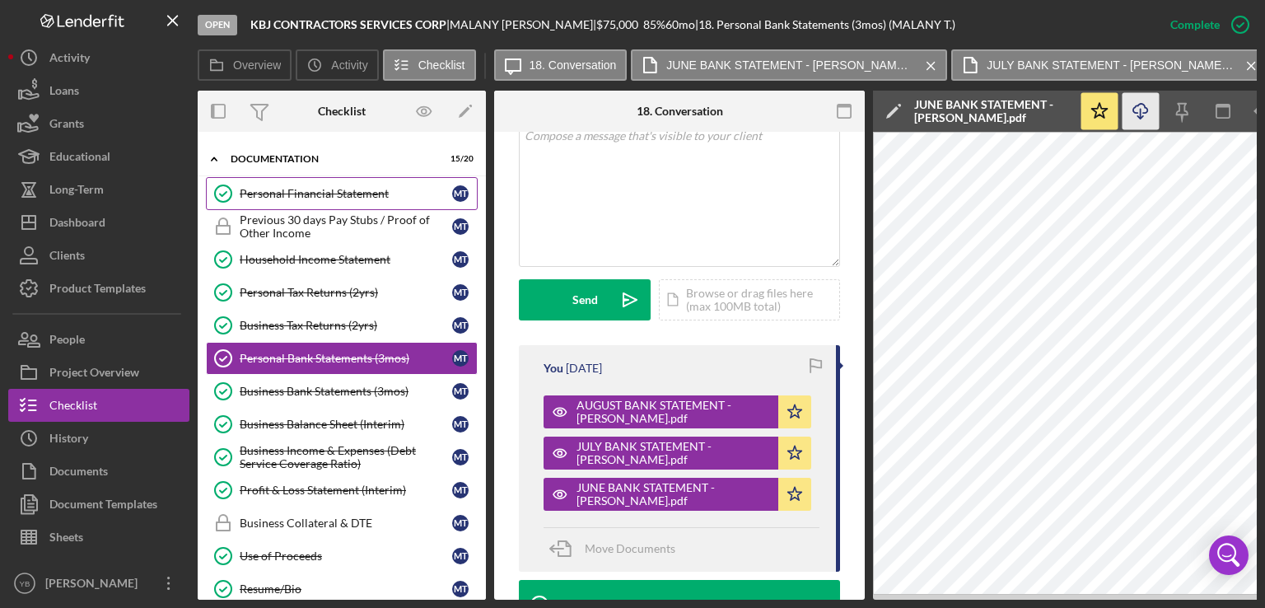
click at [362, 193] on div "Personal Financial Statement" at bounding box center [346, 193] width 213 height 13
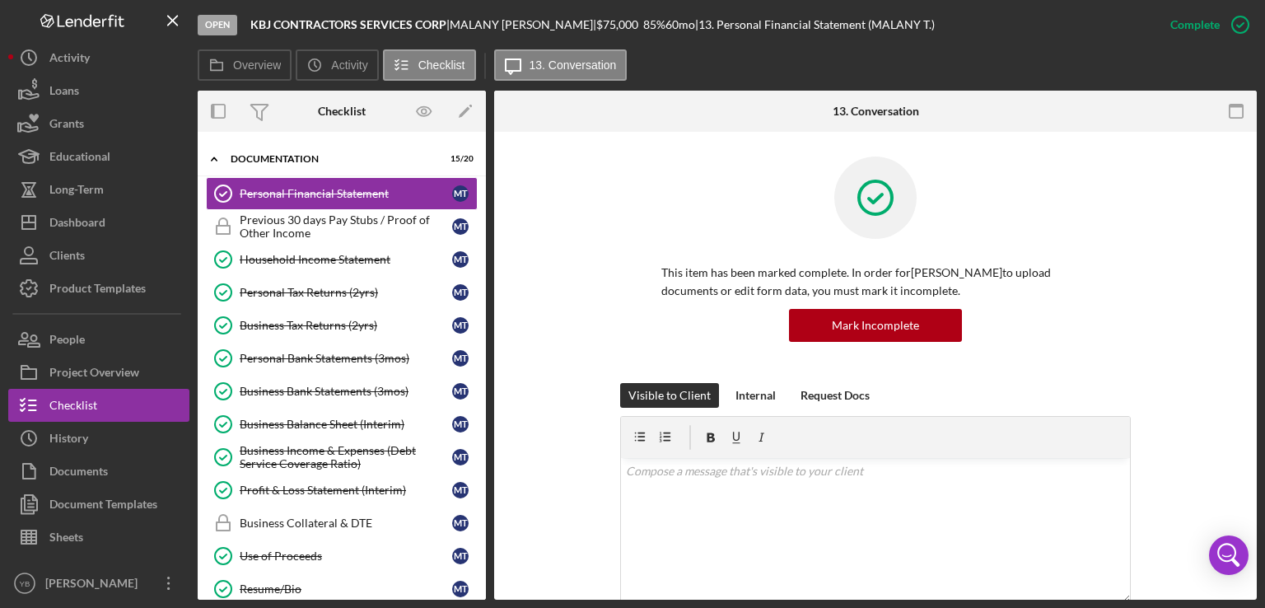
click at [1213, 297] on div "This item has been marked complete. In order for [PERSON_NAME] to upload docume…" at bounding box center [875, 270] width 713 height 227
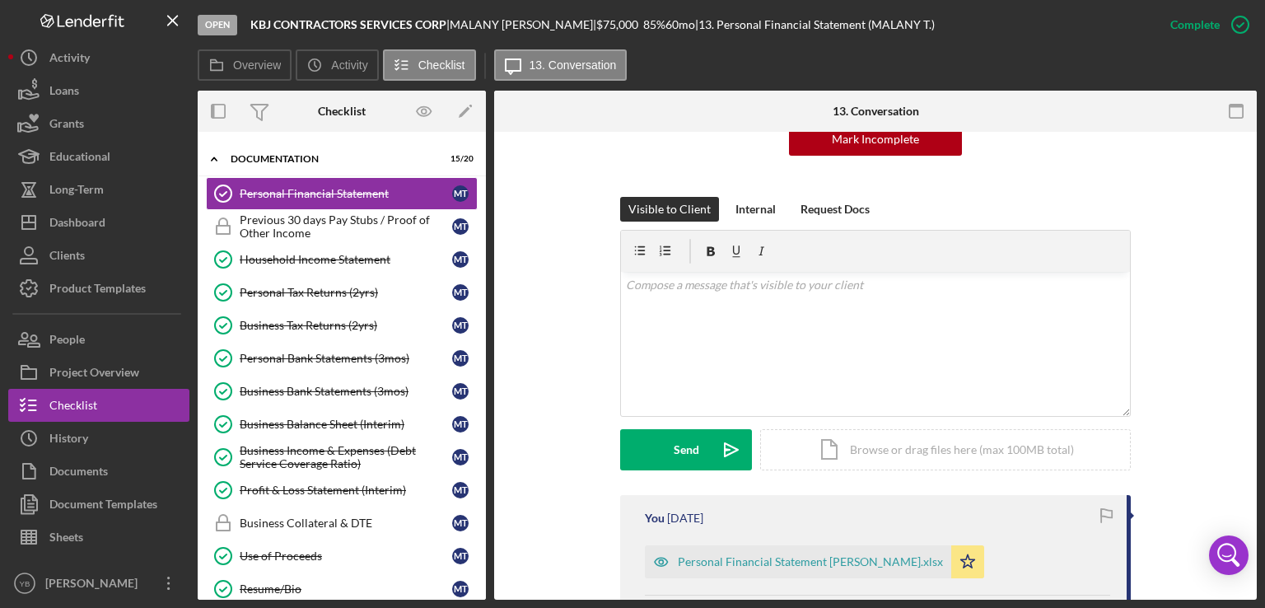
scroll to position [297, 0]
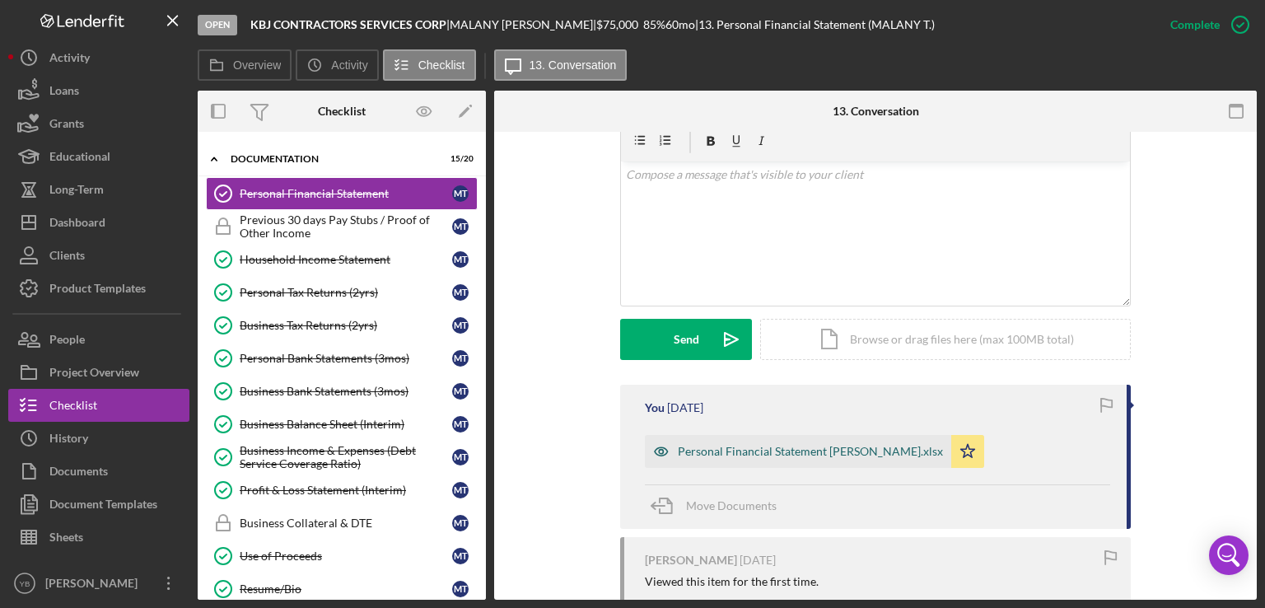
click at [896, 452] on div "Personal Financial Statement [PERSON_NAME].xlsx" at bounding box center [810, 451] width 265 height 13
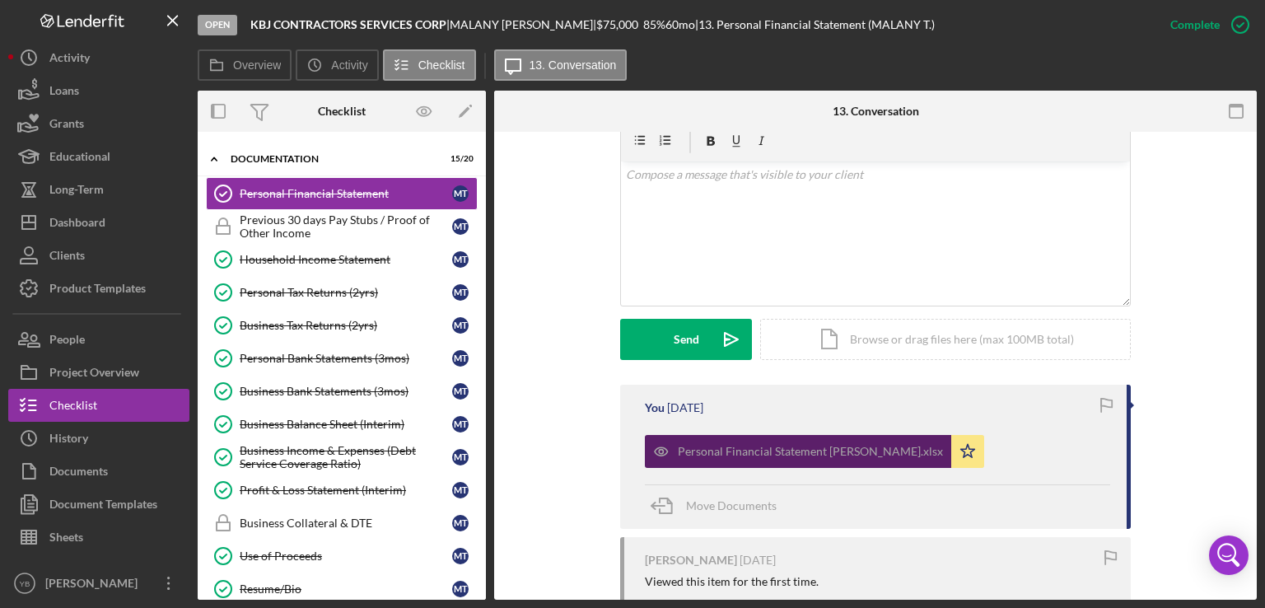
scroll to position [315, 0]
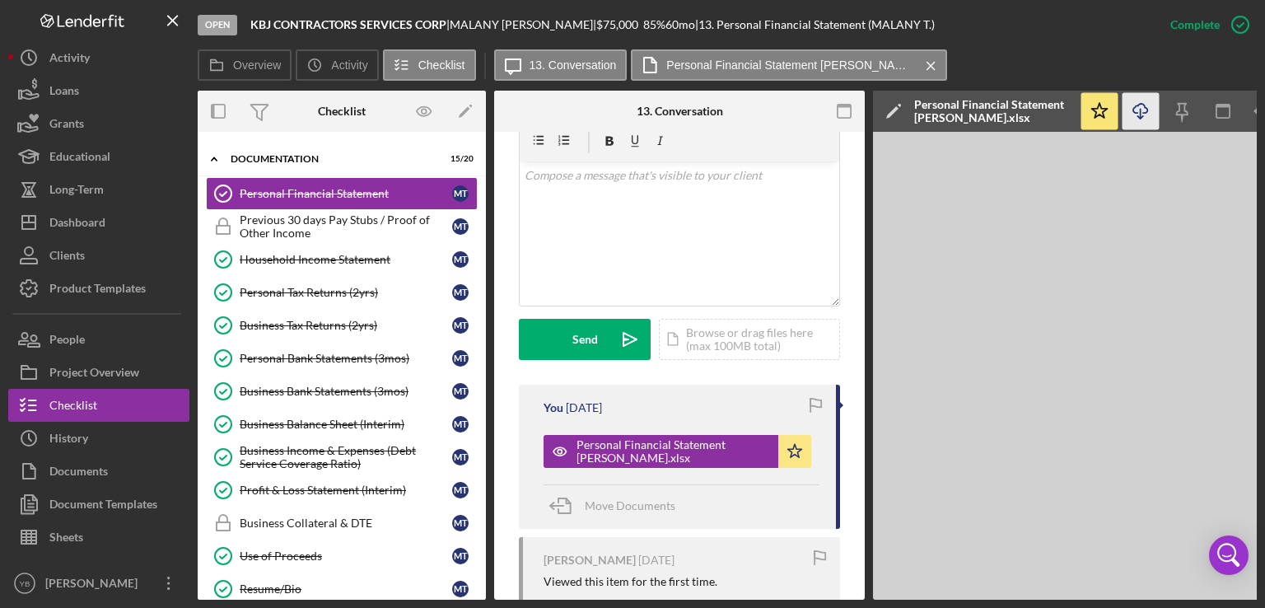
click at [1144, 116] on icon "Icon/Download" at bounding box center [1141, 111] width 37 height 37
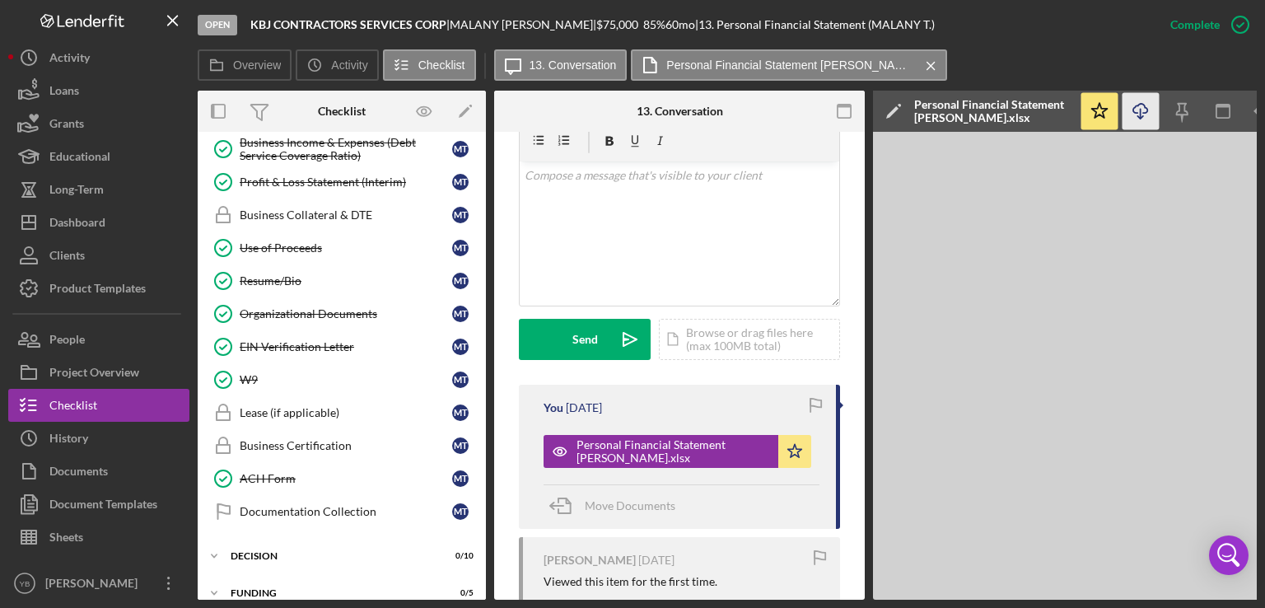
scroll to position [582, 0]
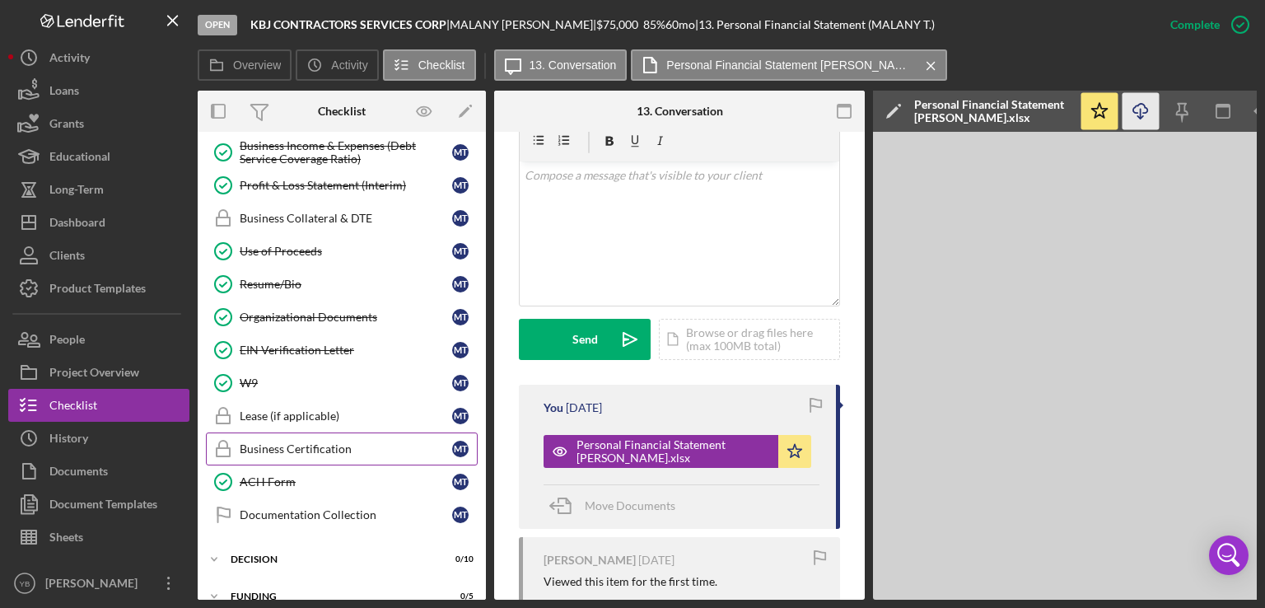
click at [316, 442] on div "Business Certification" at bounding box center [346, 448] width 213 height 13
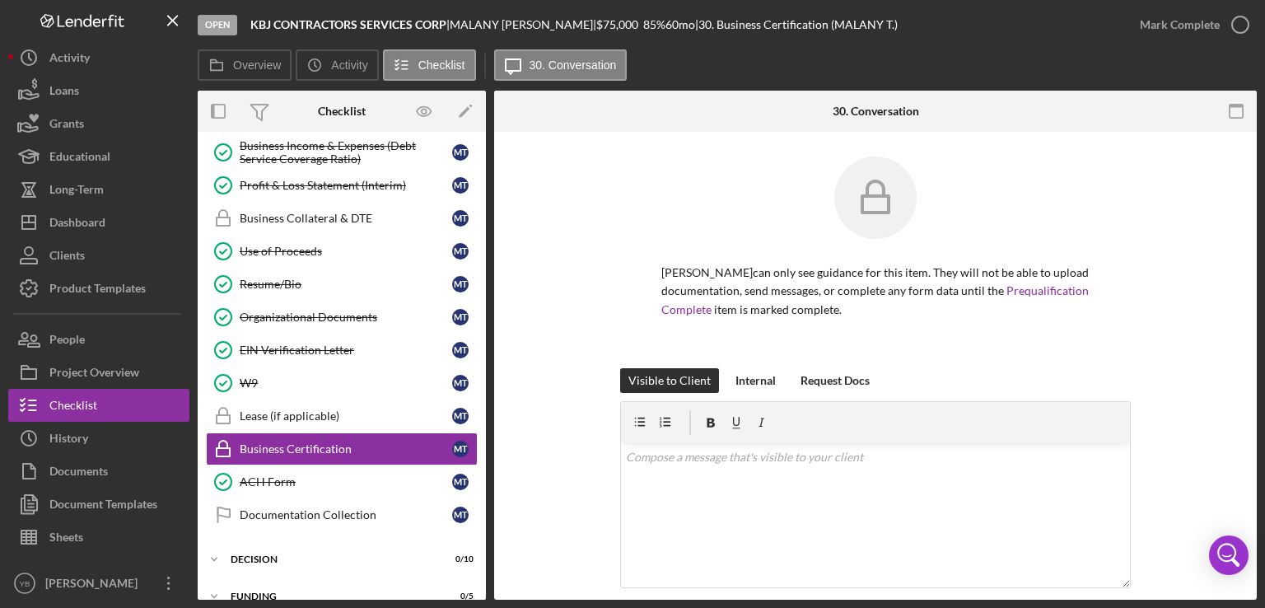
click at [1265, 245] on div "Open KBJ CONTRACTORS SERVICES CORP | [PERSON_NAME] | $75,000 $75,000 85 % 60 mo…" at bounding box center [632, 304] width 1265 height 608
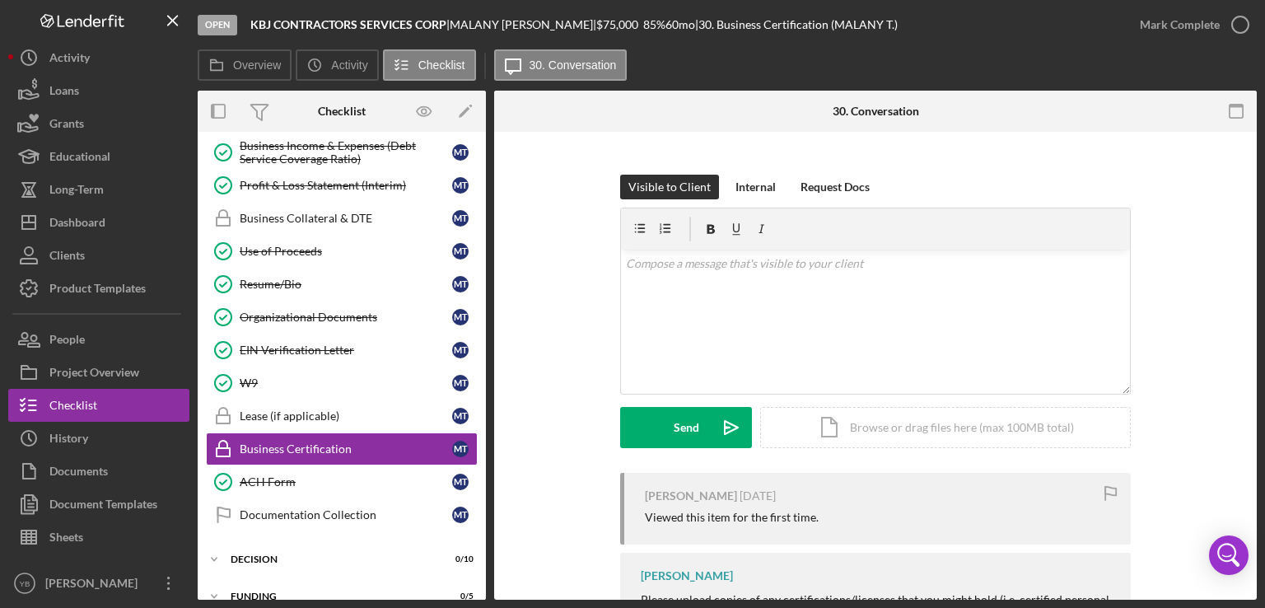
scroll to position [155, 0]
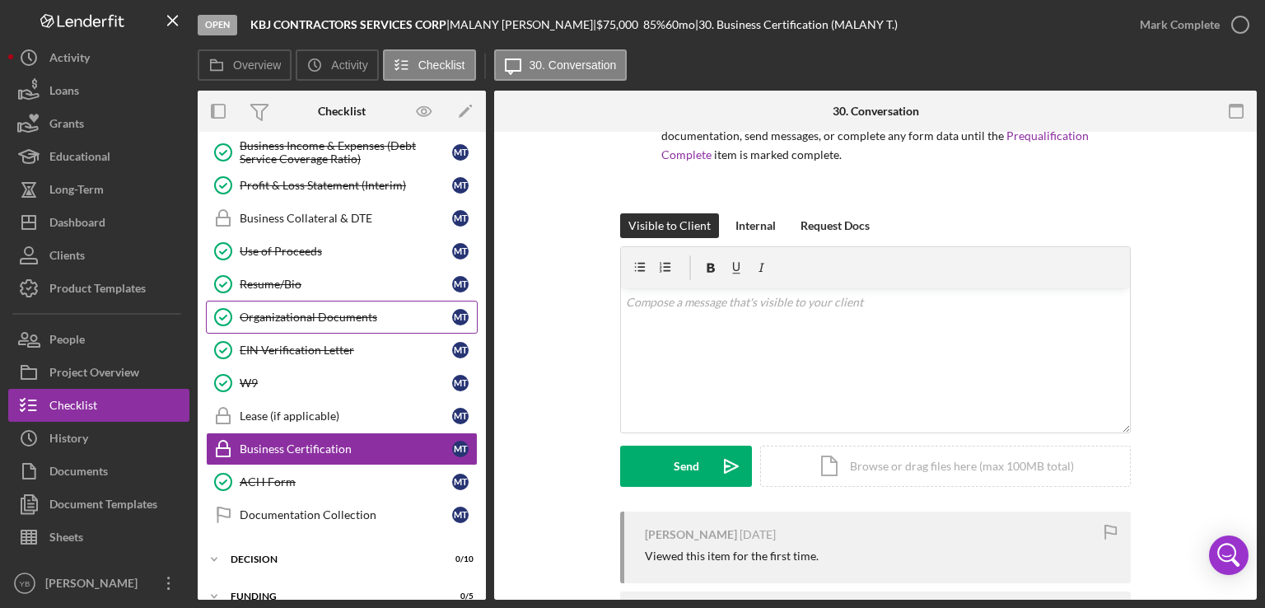
click at [284, 311] on div "Organizational Documents" at bounding box center [346, 317] width 213 height 13
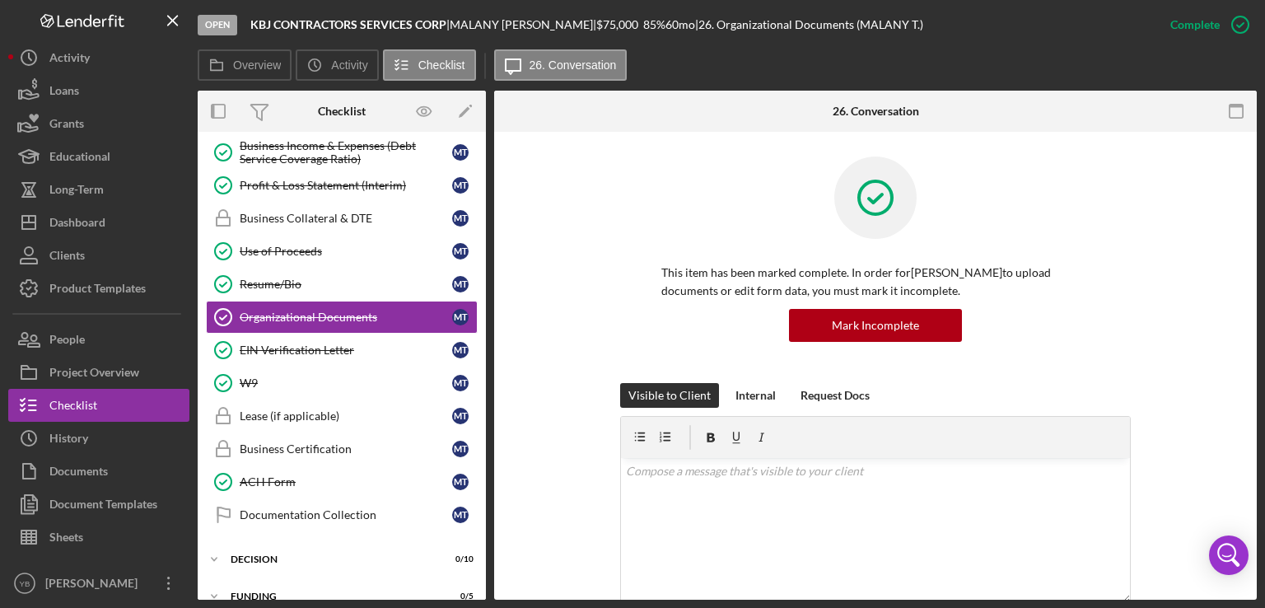
click at [1223, 274] on div "This item has been marked complete. In order for [PERSON_NAME] to upload docume…" at bounding box center [875, 270] width 713 height 227
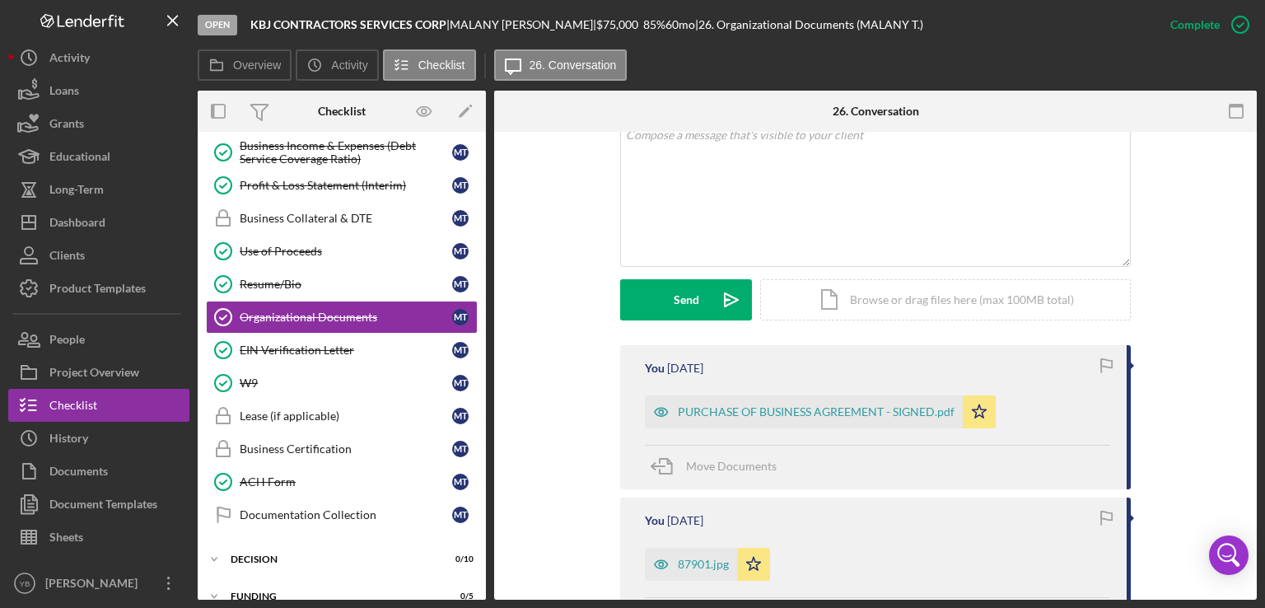
scroll to position [362, 0]
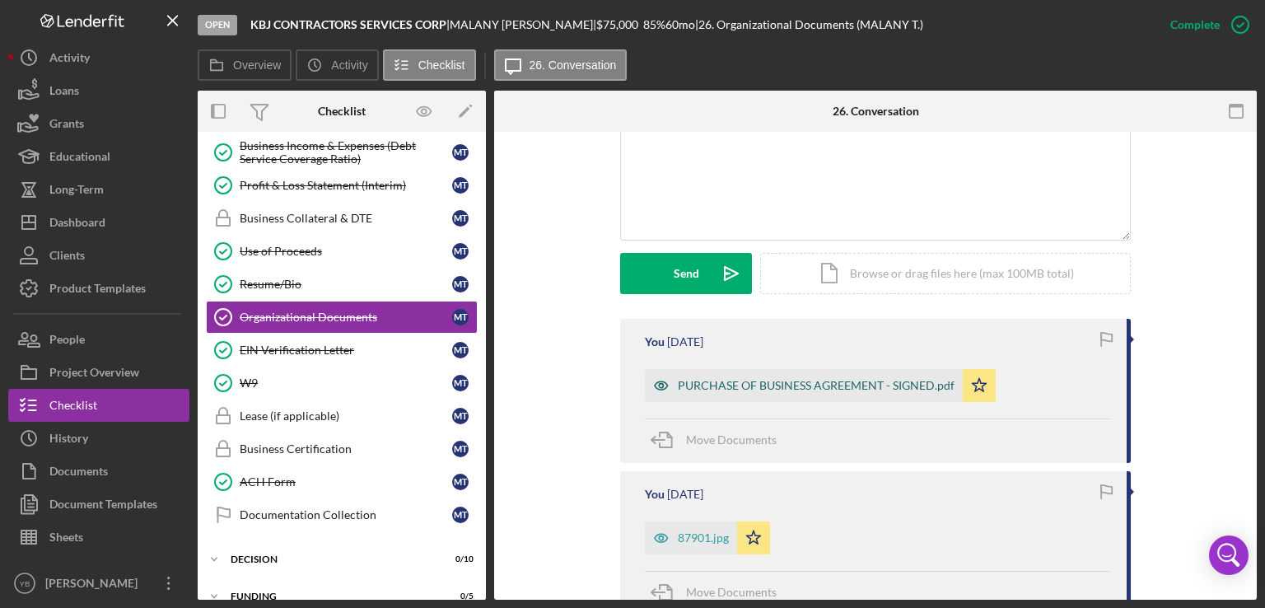
click at [906, 386] on div "PURCHASE OF BUSINESS AGREEMENT - SIGNED.pdf" at bounding box center [816, 385] width 277 height 13
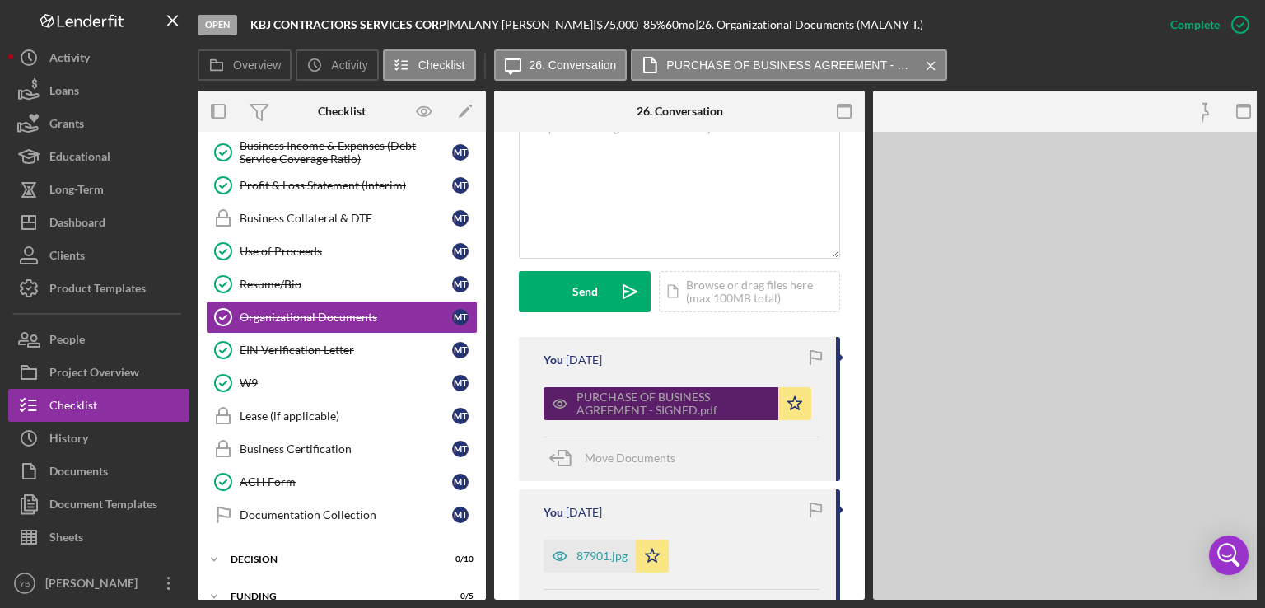
scroll to position [381, 0]
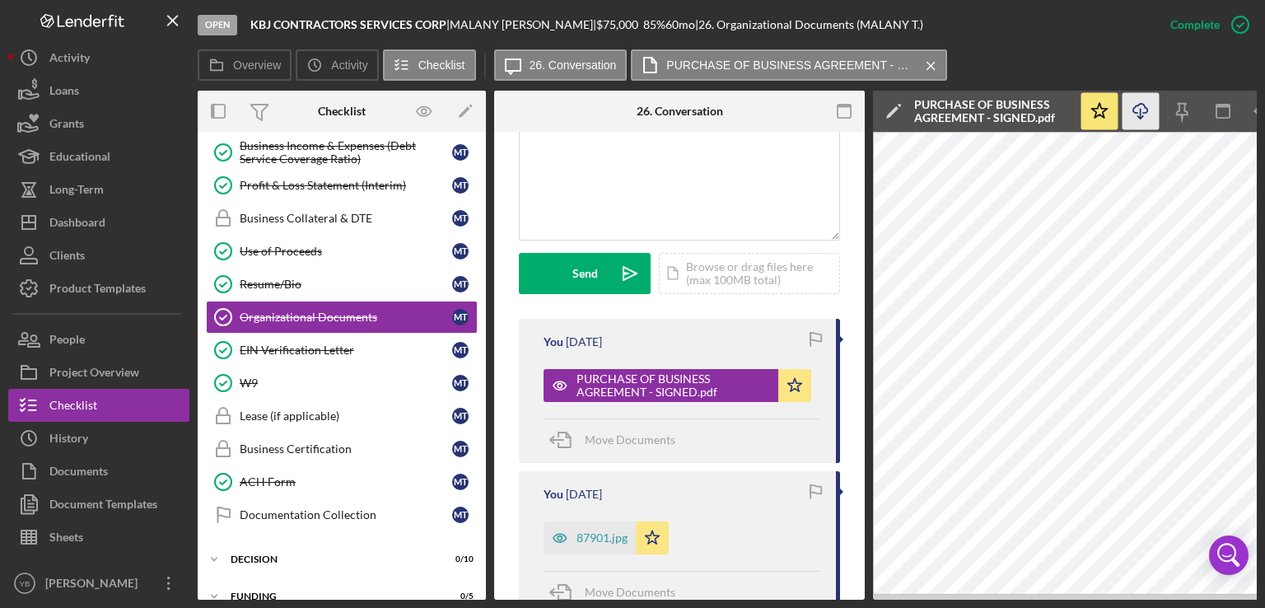
click at [1143, 115] on icon "Icon/Download" at bounding box center [1141, 111] width 37 height 37
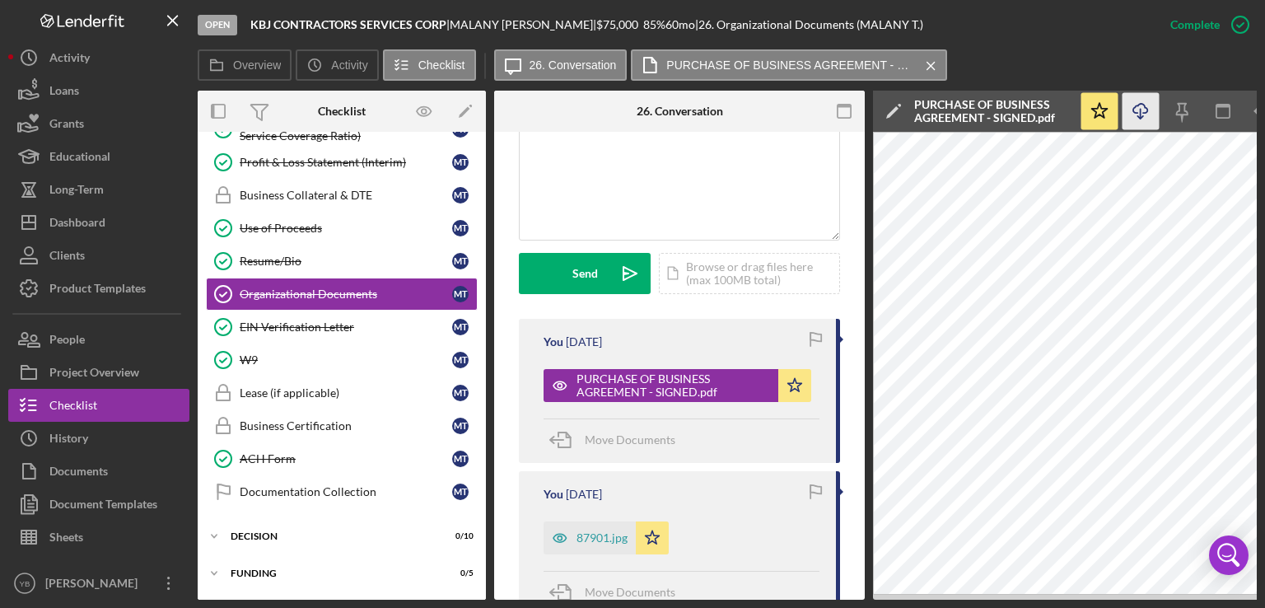
scroll to position [660, 0]
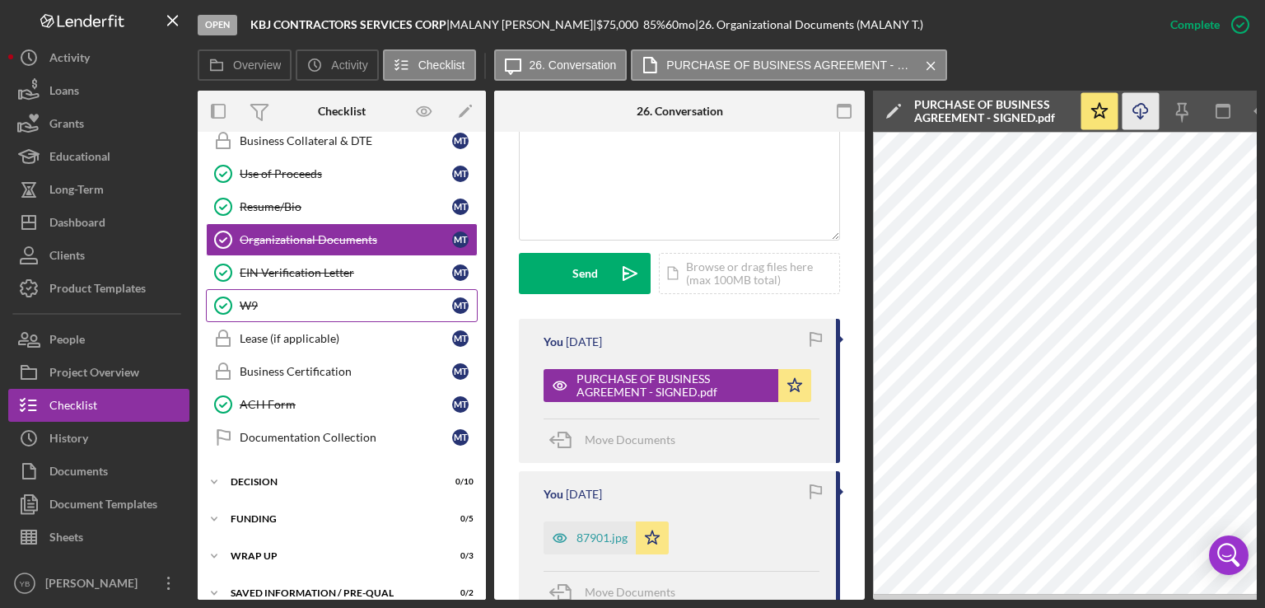
click at [265, 302] on div "W9" at bounding box center [346, 305] width 213 height 13
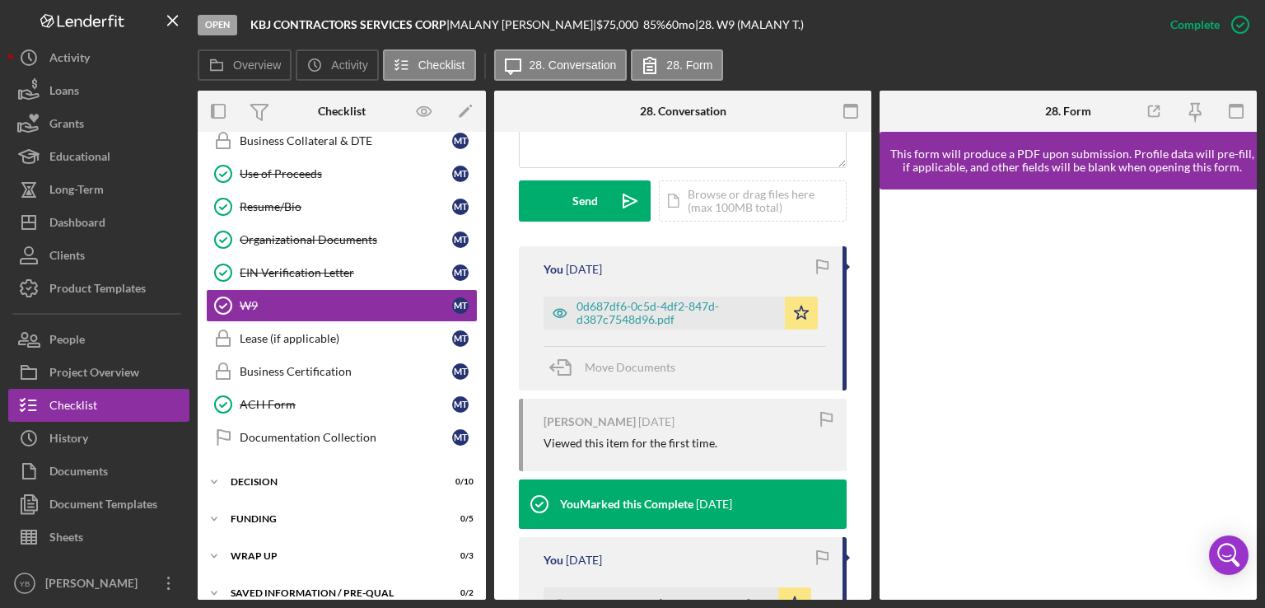
scroll to position [448, 0]
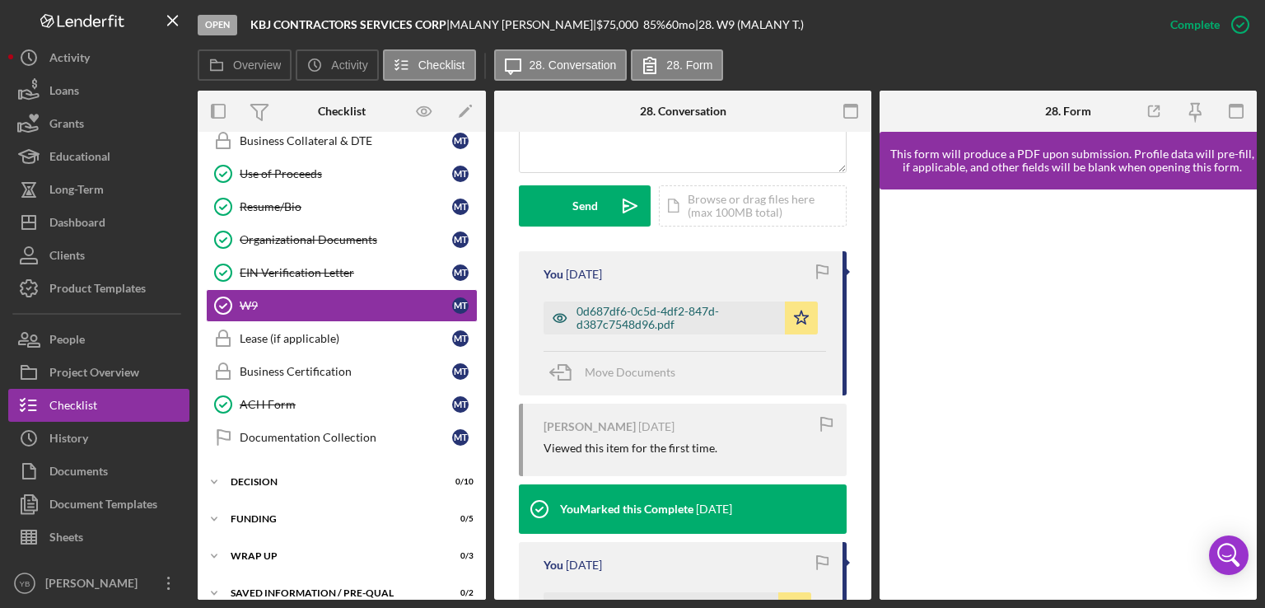
click at [640, 317] on div "0d687df6-0c5d-4df2-847d-d387c7548d96.pdf" at bounding box center [677, 318] width 200 height 26
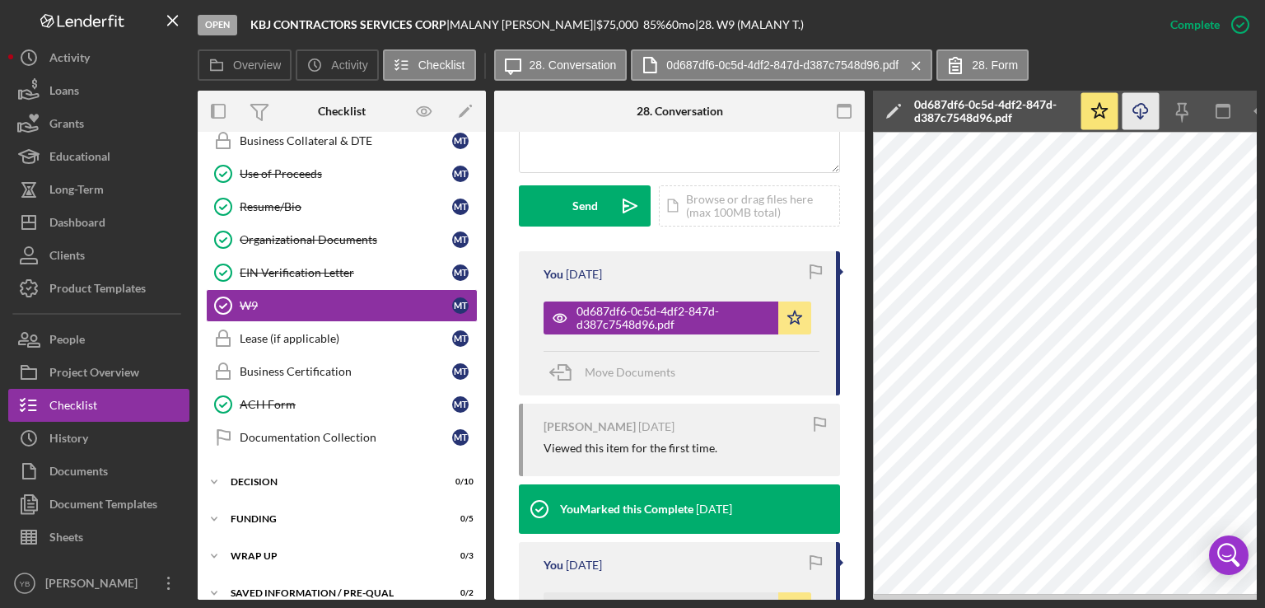
click at [1144, 107] on icon "button" at bounding box center [1141, 108] width 14 height 9
click at [90, 91] on button "Loans" at bounding box center [98, 90] width 181 height 33
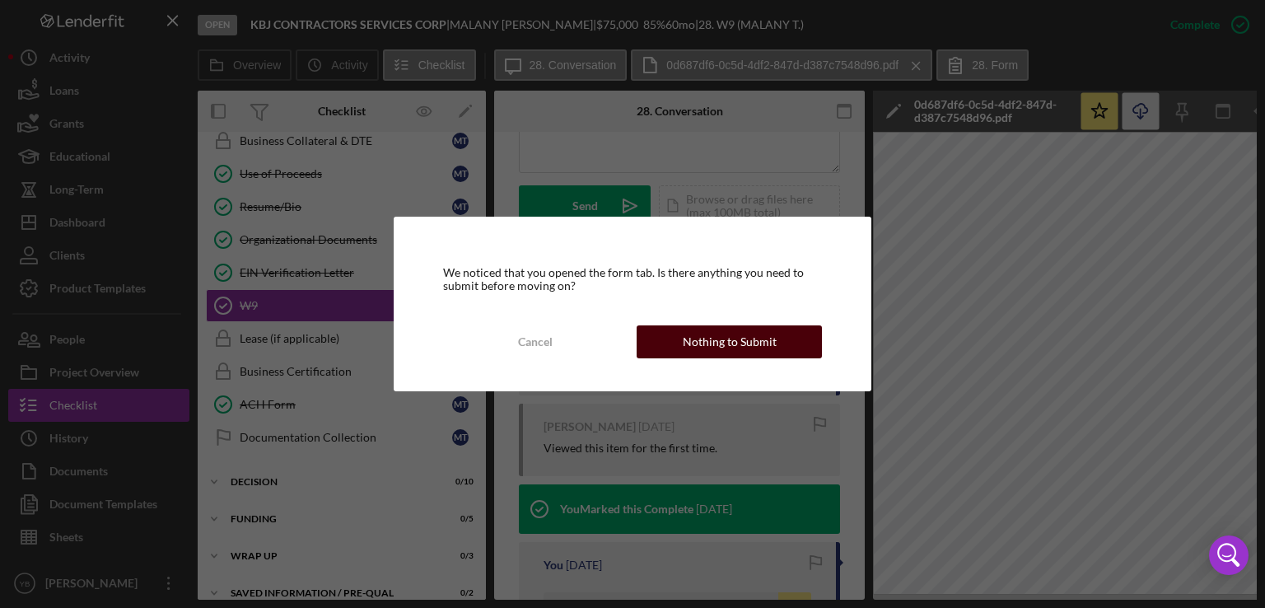
click at [741, 340] on div "Nothing to Submit" at bounding box center [730, 341] width 94 height 33
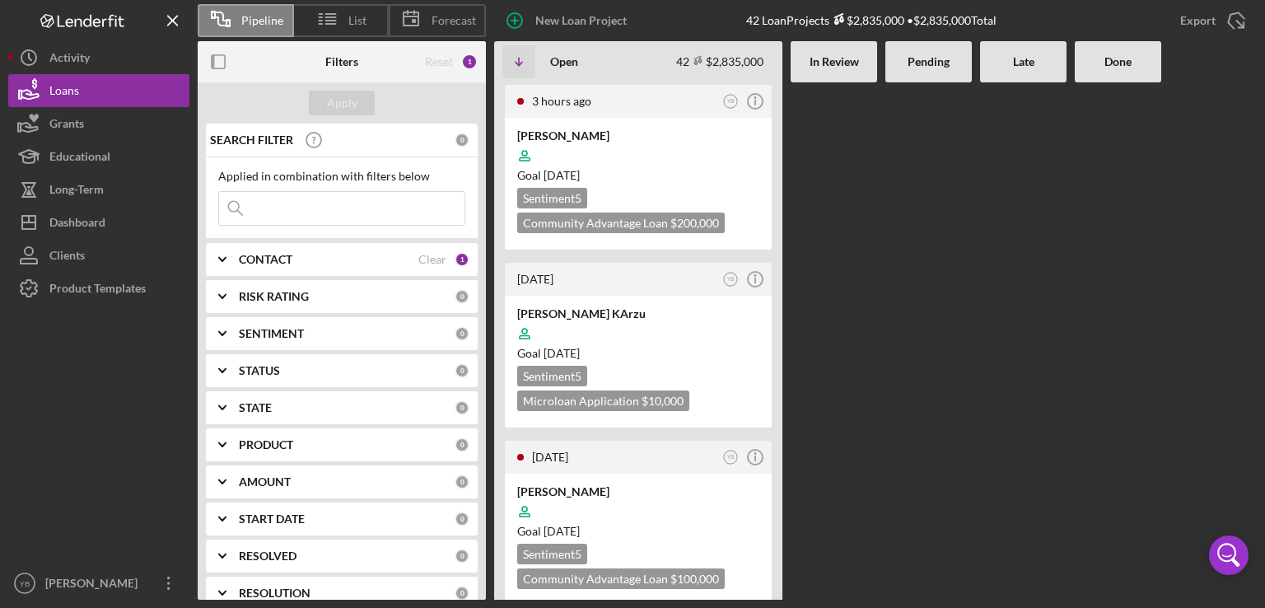
click at [836, 368] on Review at bounding box center [834, 340] width 87 height 517
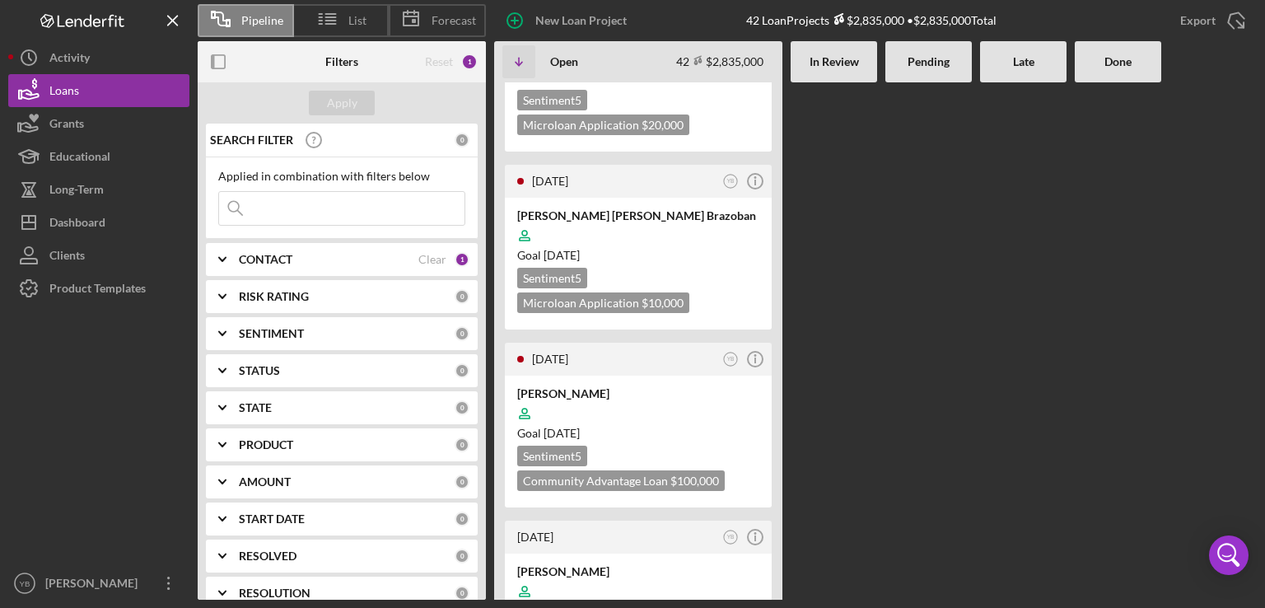
scroll to position [1648, 0]
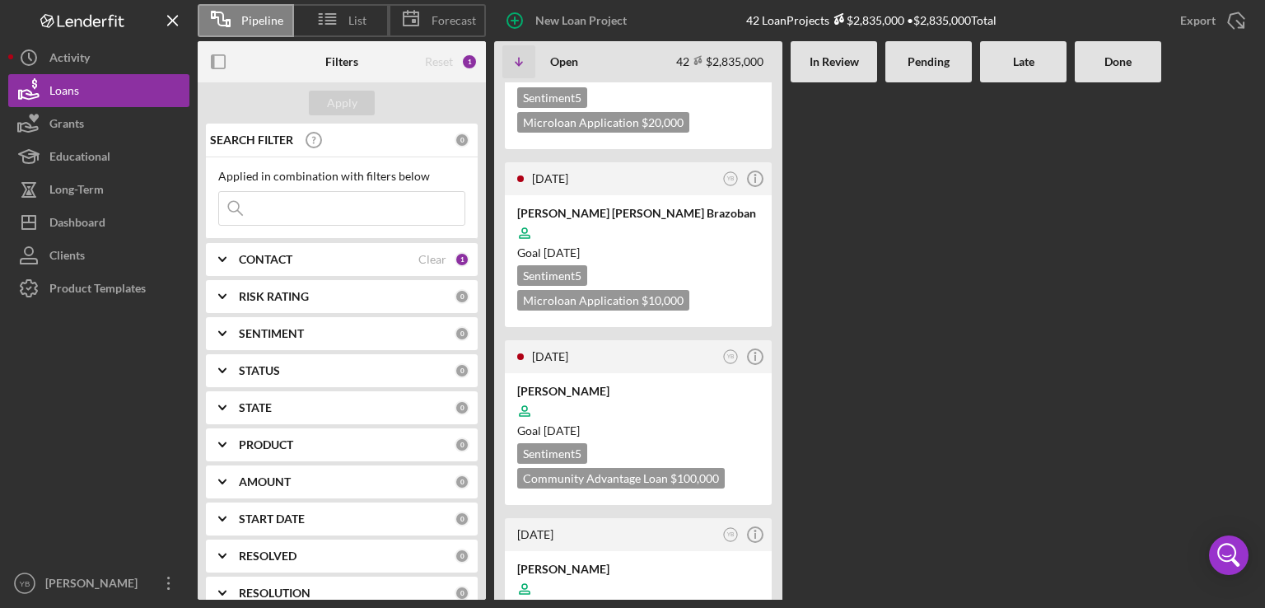
click at [926, 391] on div "3 hours ago YB Icon/Info [PERSON_NAME] Goal [DATE] Sentiment 5 Community Advant…" at bounding box center [875, 340] width 763 height 517
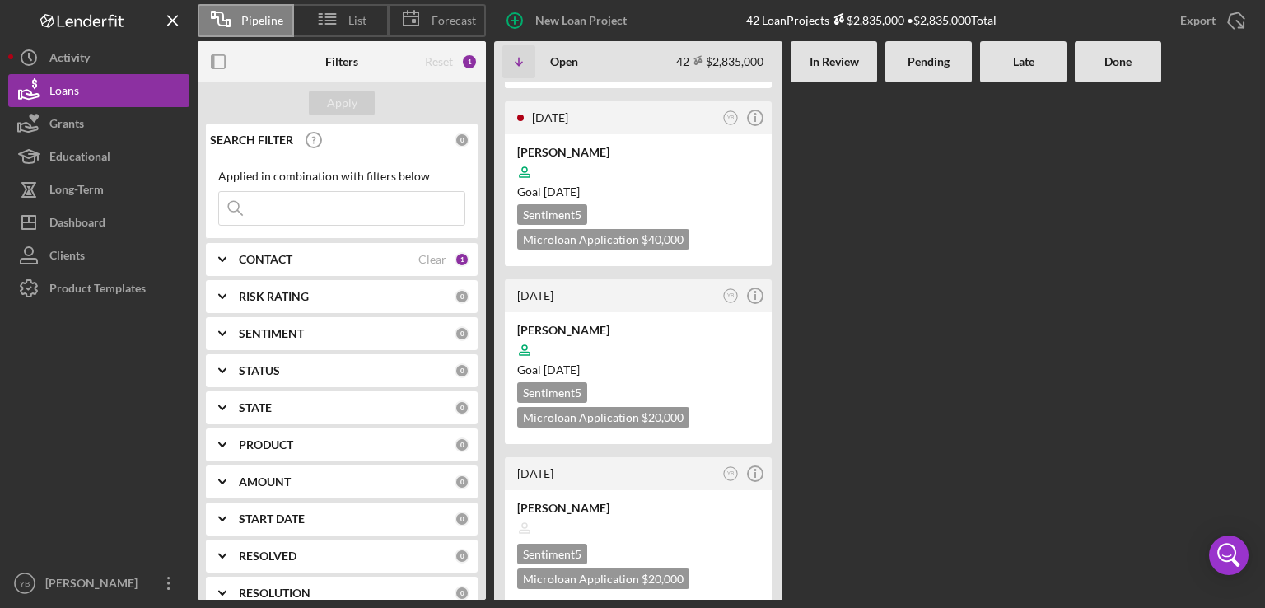
scroll to position [1087, 0]
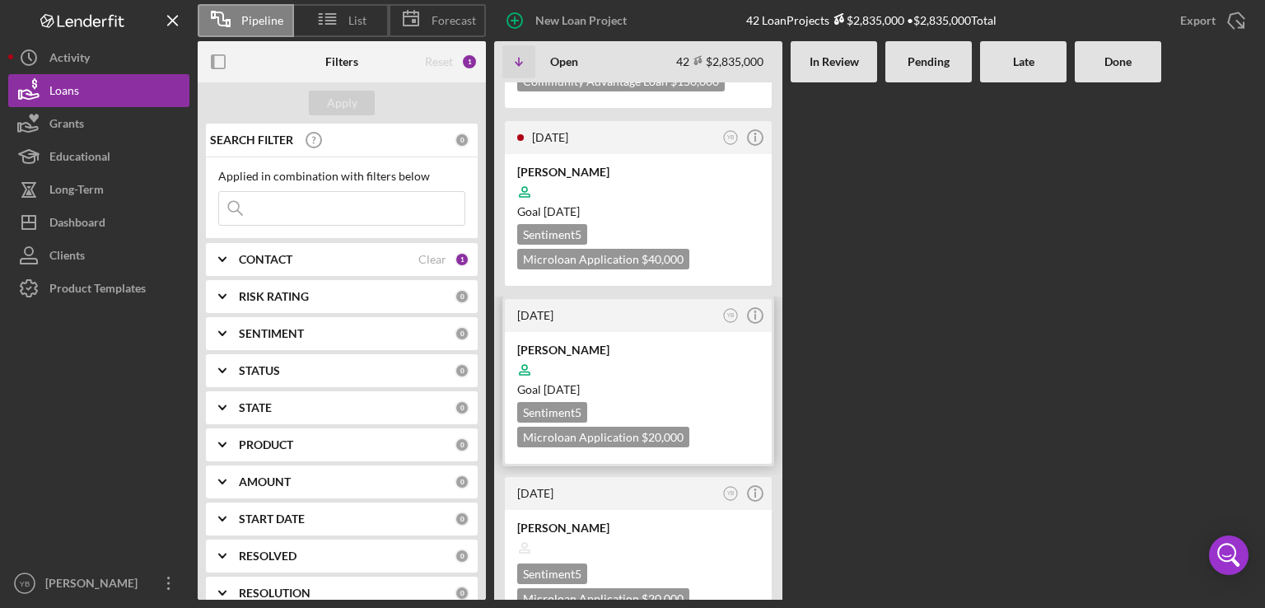
click at [722, 354] on div at bounding box center [638, 369] width 242 height 31
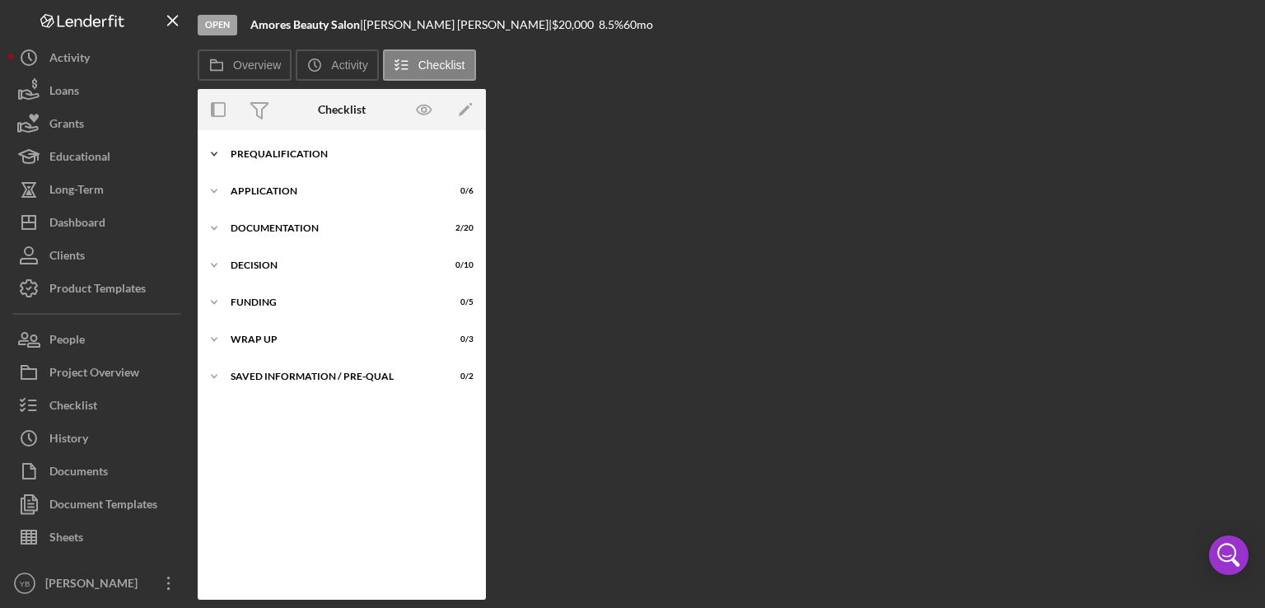
click at [287, 161] on div "Icon/Expander Prequalification 6 / 9" at bounding box center [342, 154] width 288 height 33
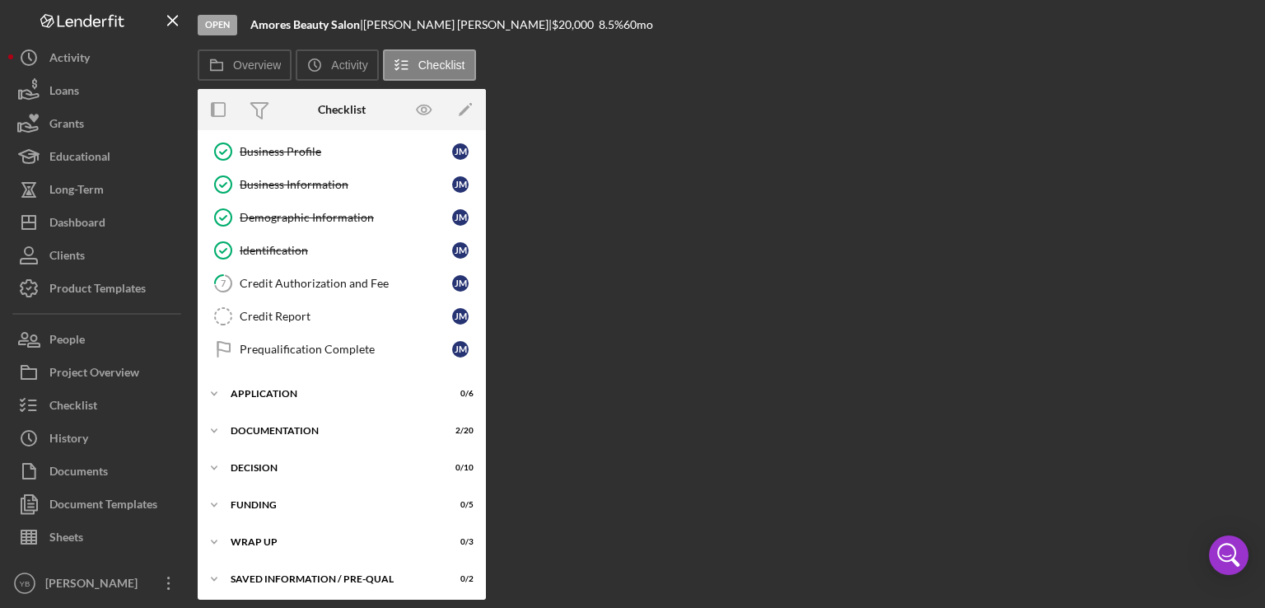
scroll to position [105, 0]
click at [285, 396] on div "Icon/Expander Application 0 / 6" at bounding box center [342, 392] width 288 height 33
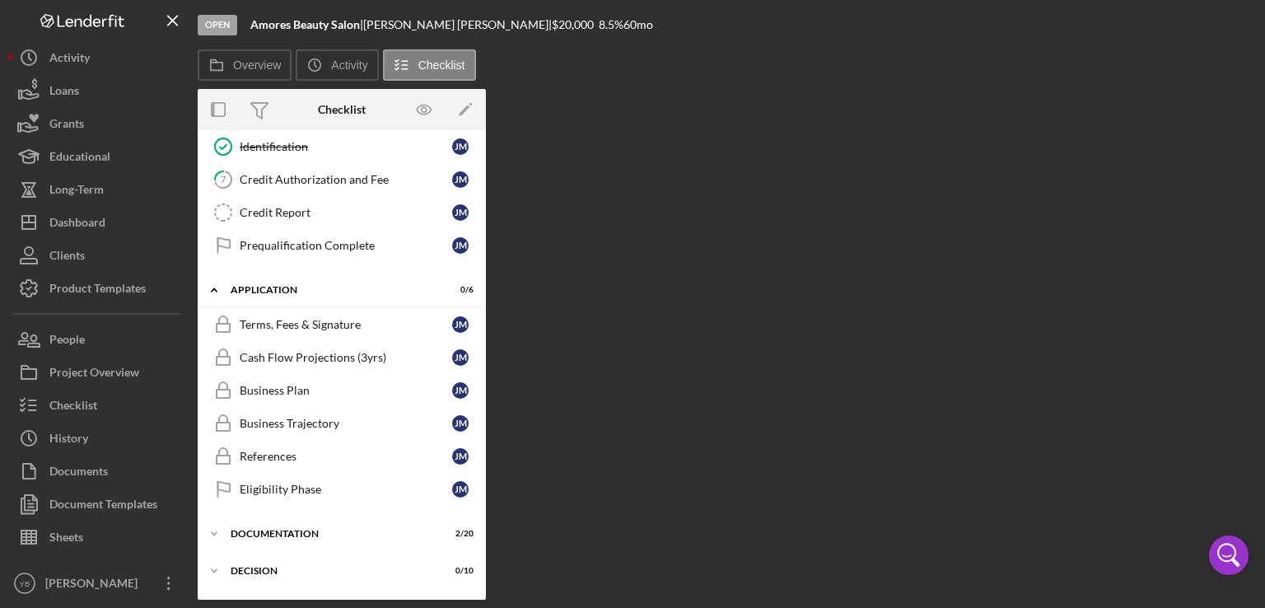
scroll to position [210, 0]
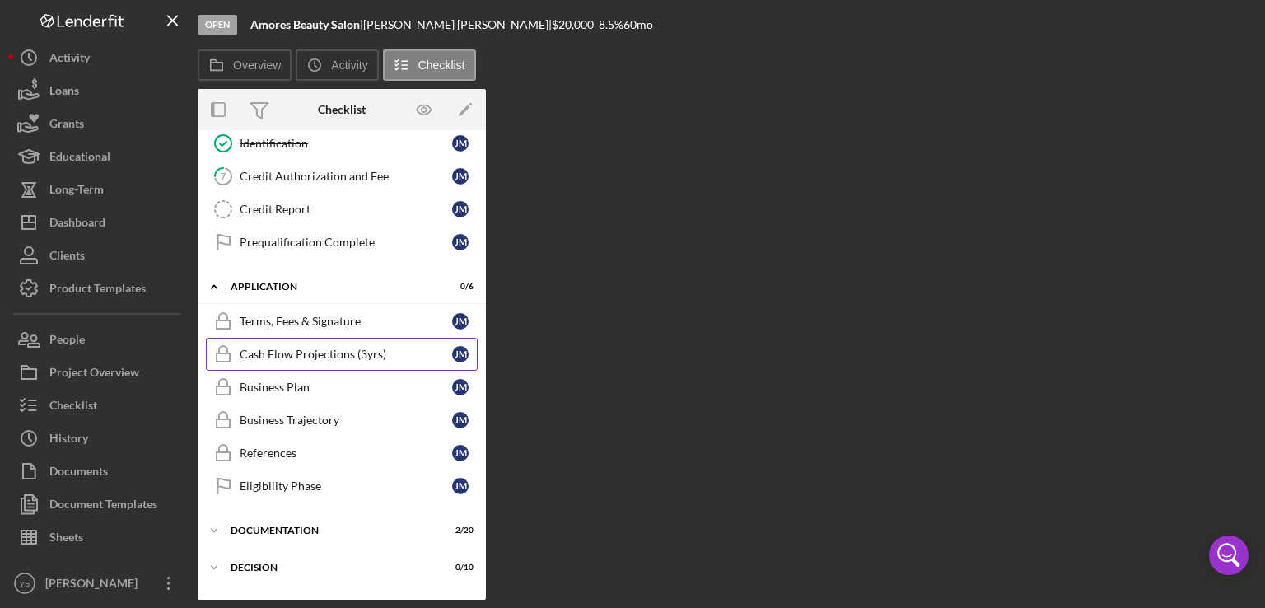
click at [344, 349] on div "Cash Flow Projections (3yrs)" at bounding box center [346, 354] width 213 height 13
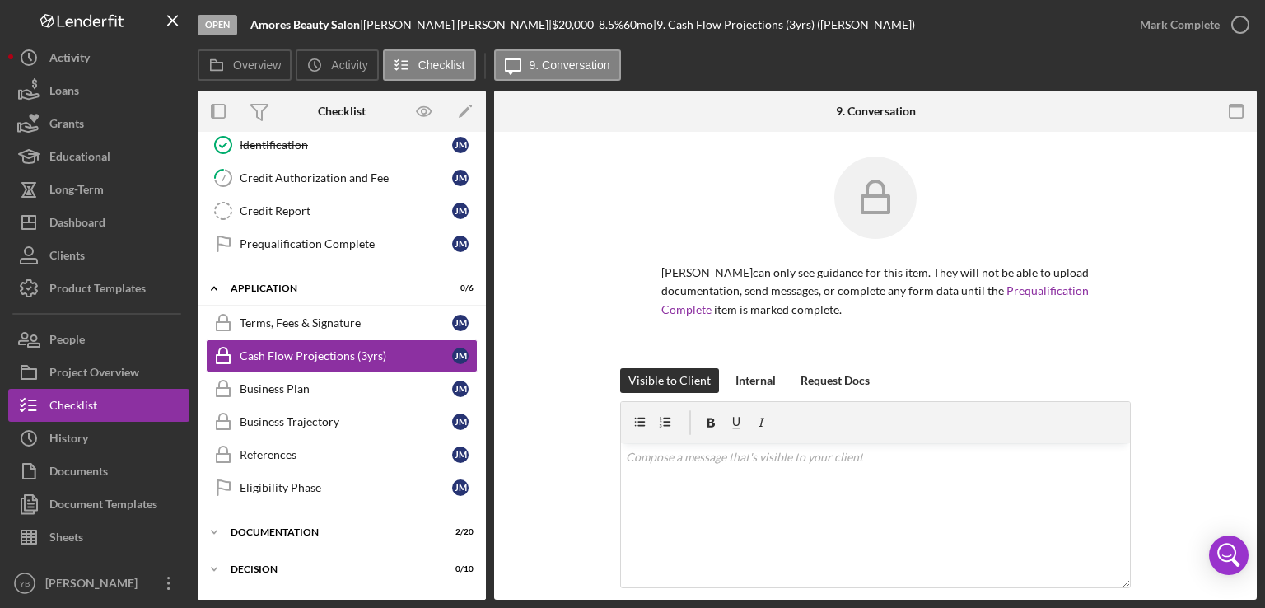
click at [1214, 250] on div "[PERSON_NAME] can only see guidance for this item. They will not be able to upl…" at bounding box center [875, 263] width 713 height 212
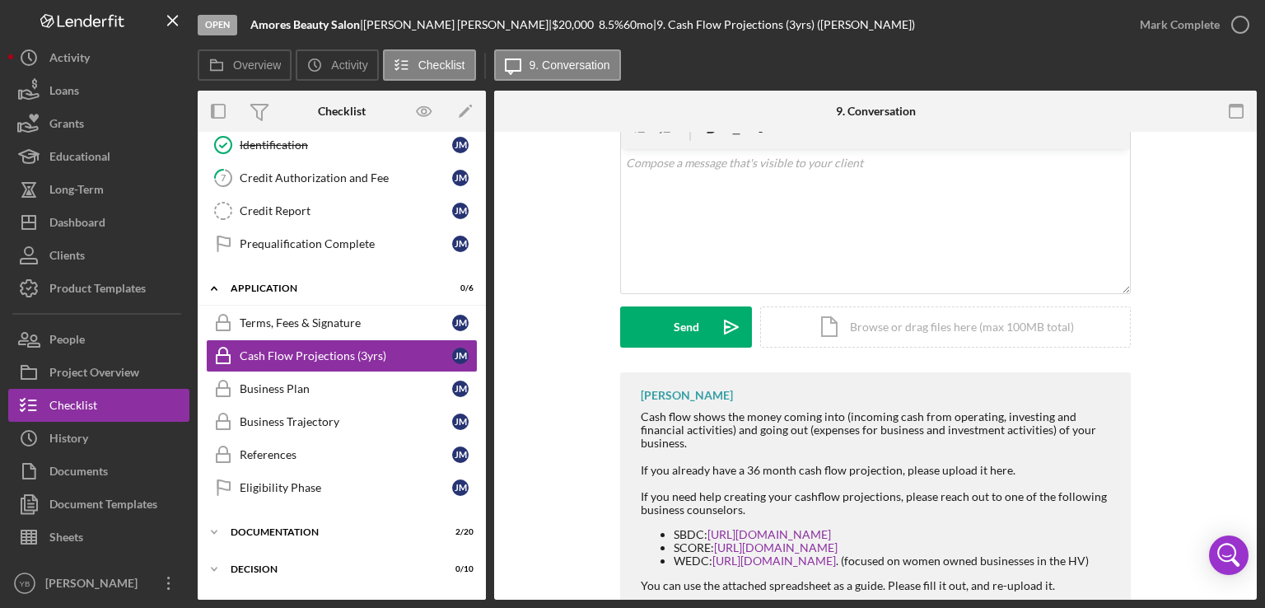
scroll to position [297, 0]
click at [896, 326] on div "Icon/Document Browse or drag files here (max 100MB total) Tap to choose files o…" at bounding box center [945, 324] width 371 height 41
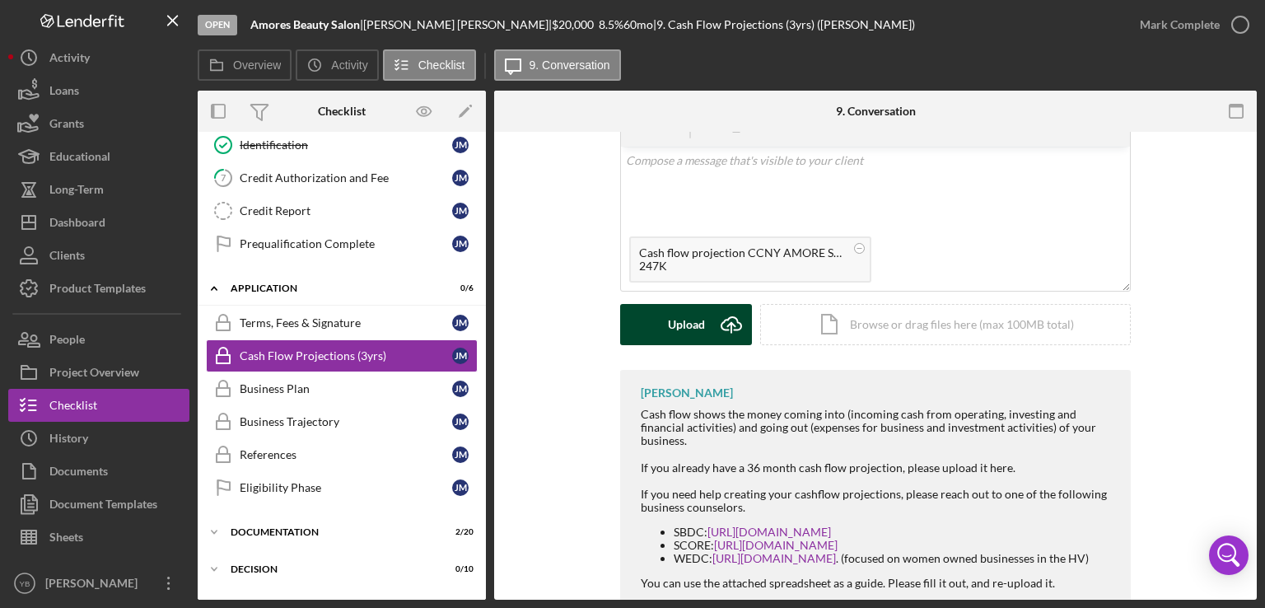
click at [695, 330] on div "Upload" at bounding box center [686, 324] width 37 height 41
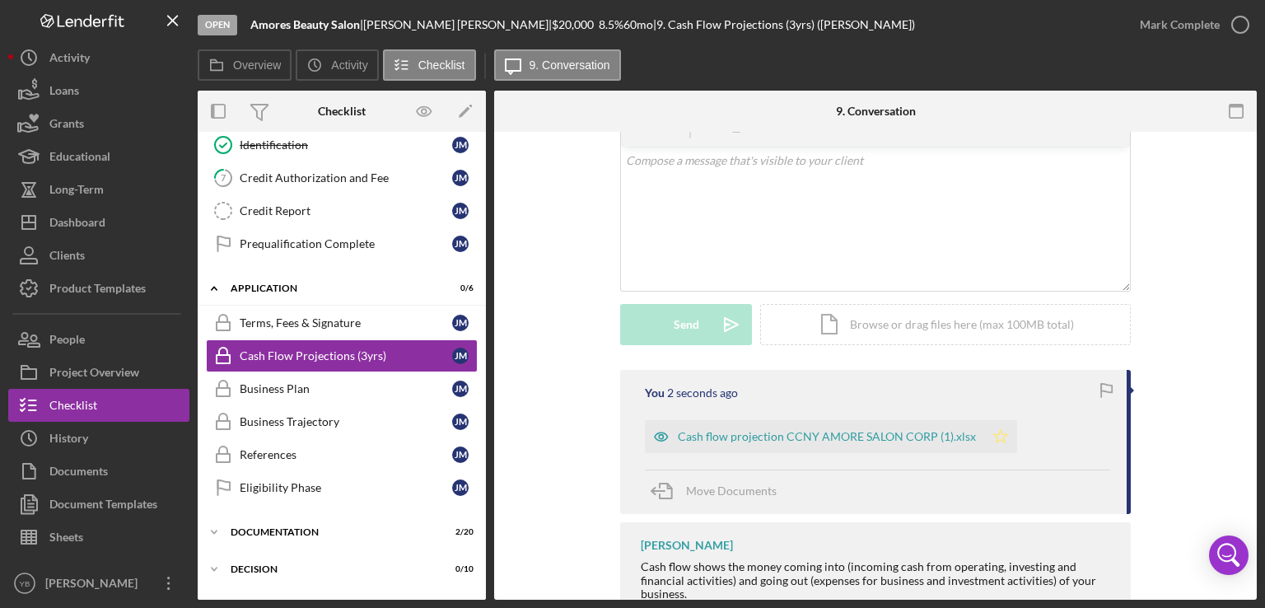
click at [993, 438] on icon "Icon/Star" at bounding box center [1001, 436] width 33 height 33
click at [1171, 32] on div "Mark Complete" at bounding box center [1180, 24] width 80 height 33
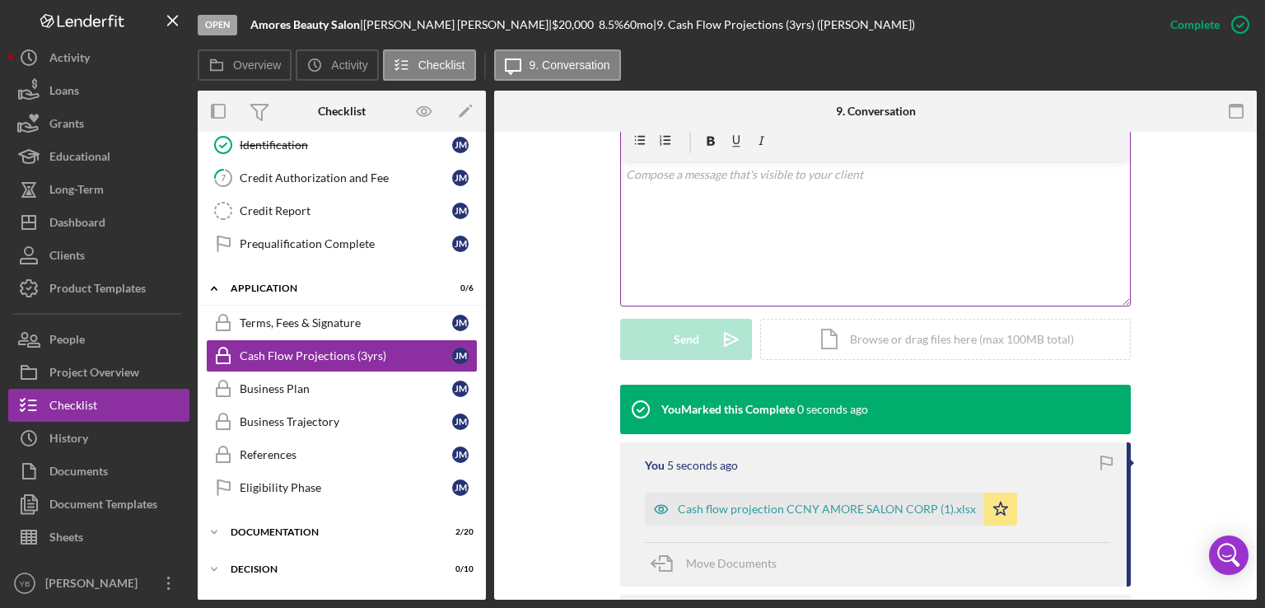
scroll to position [311, 0]
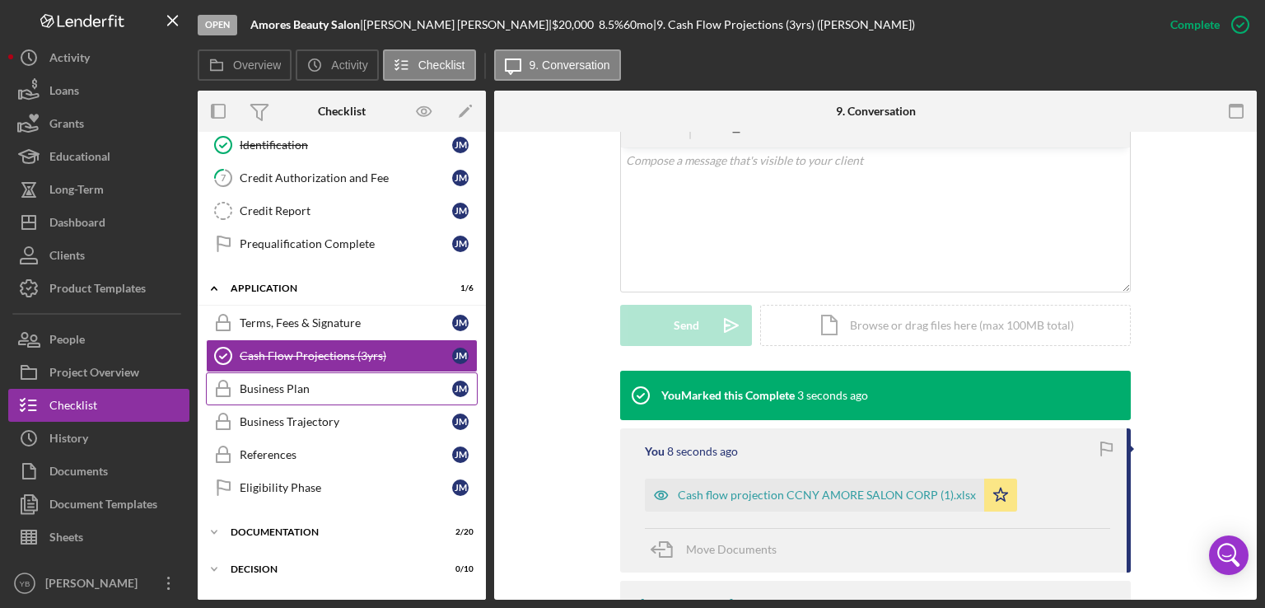
click at [308, 386] on div "Business Plan" at bounding box center [346, 388] width 213 height 13
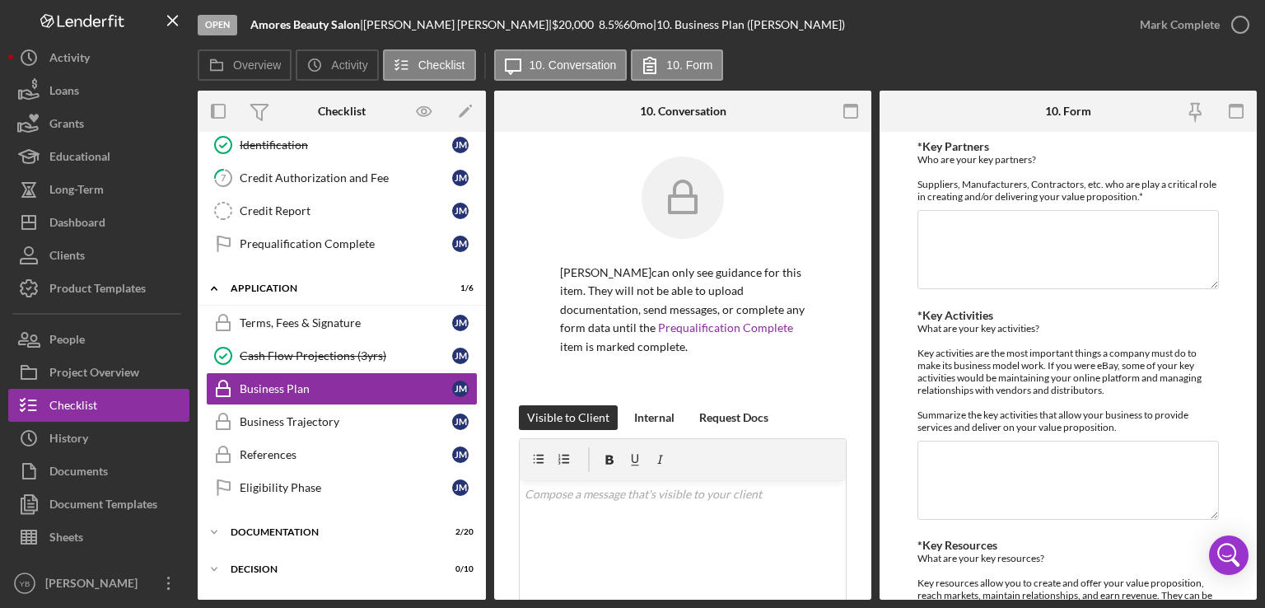
scroll to position [311, 0]
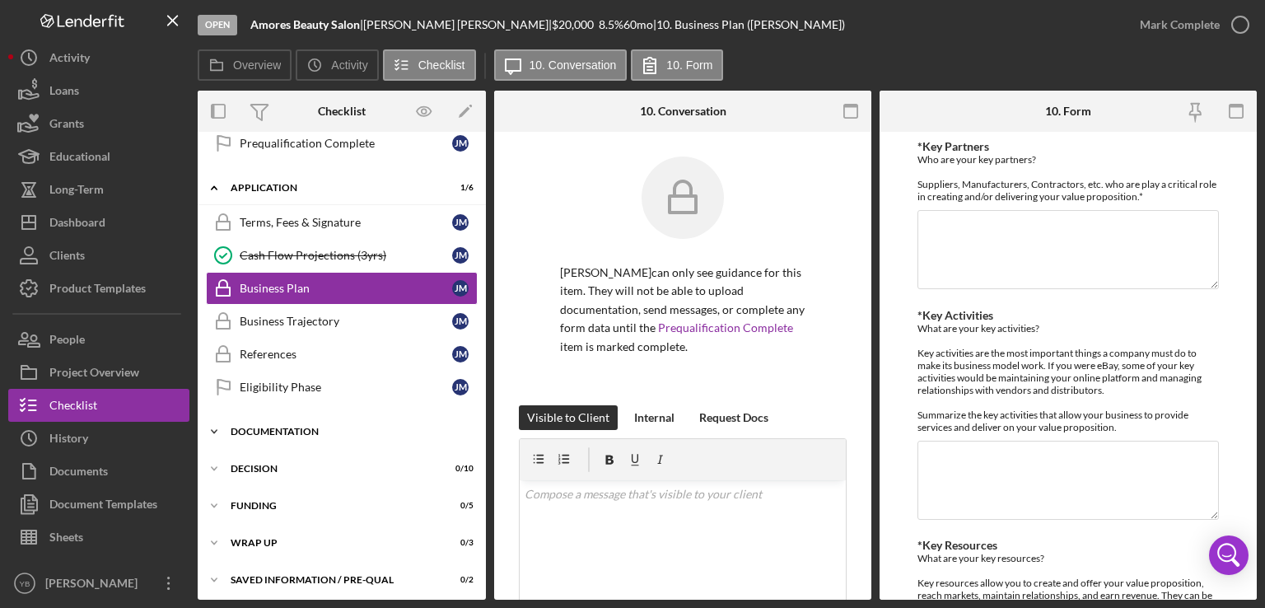
click at [274, 427] on div "Documentation" at bounding box center [348, 432] width 235 height 10
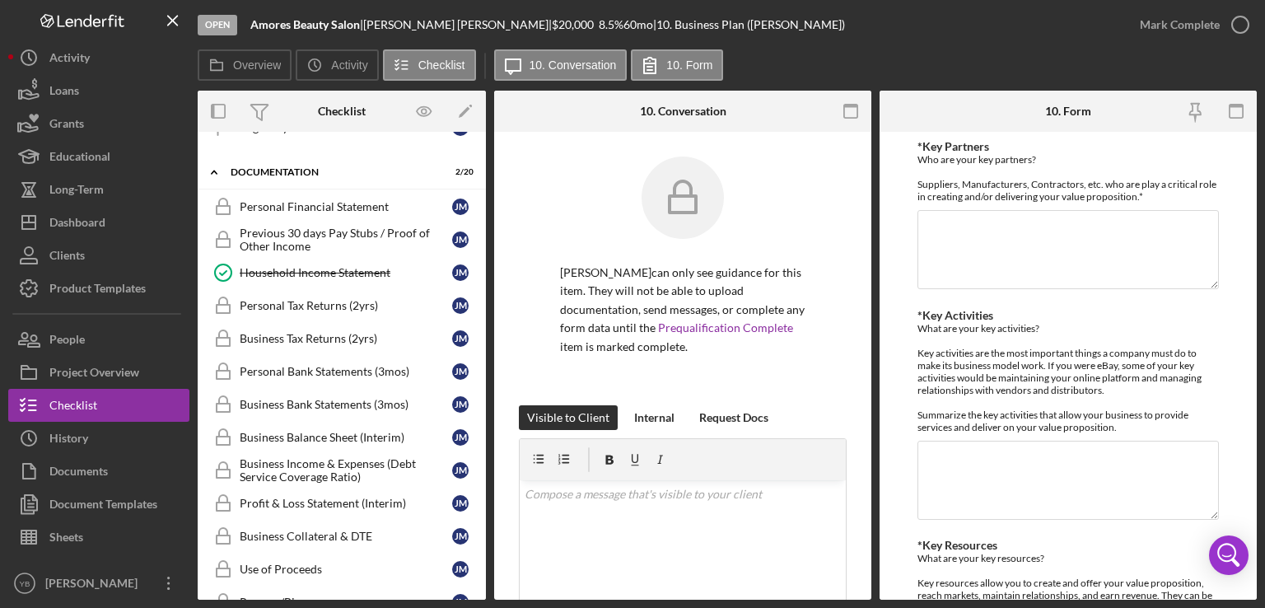
scroll to position [573, 0]
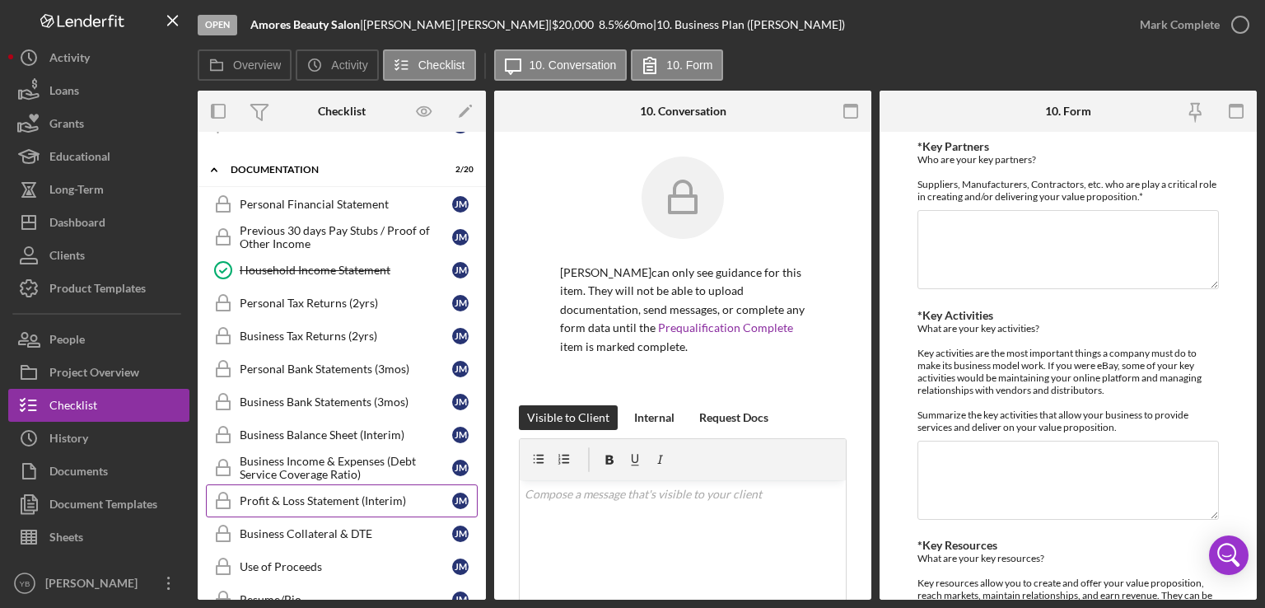
click at [354, 494] on div "Profit & Loss Statement (Interim)" at bounding box center [346, 500] width 213 height 13
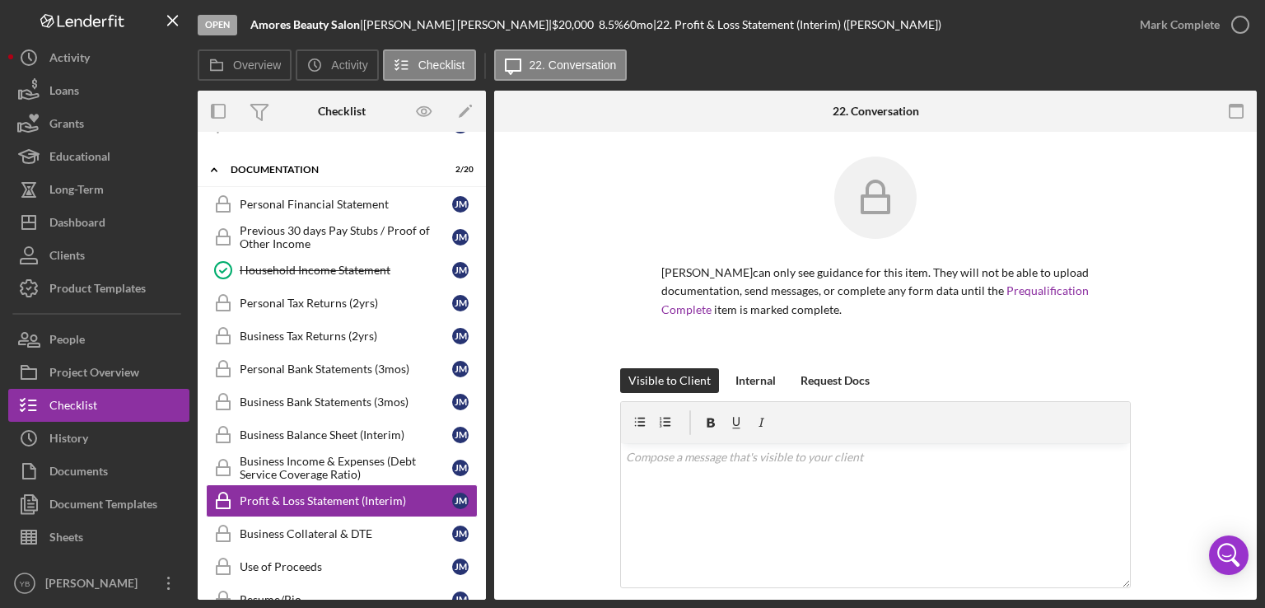
click at [1172, 229] on div "[PERSON_NAME] can only see guidance for this item. They will not be able to upl…" at bounding box center [875, 263] width 713 height 212
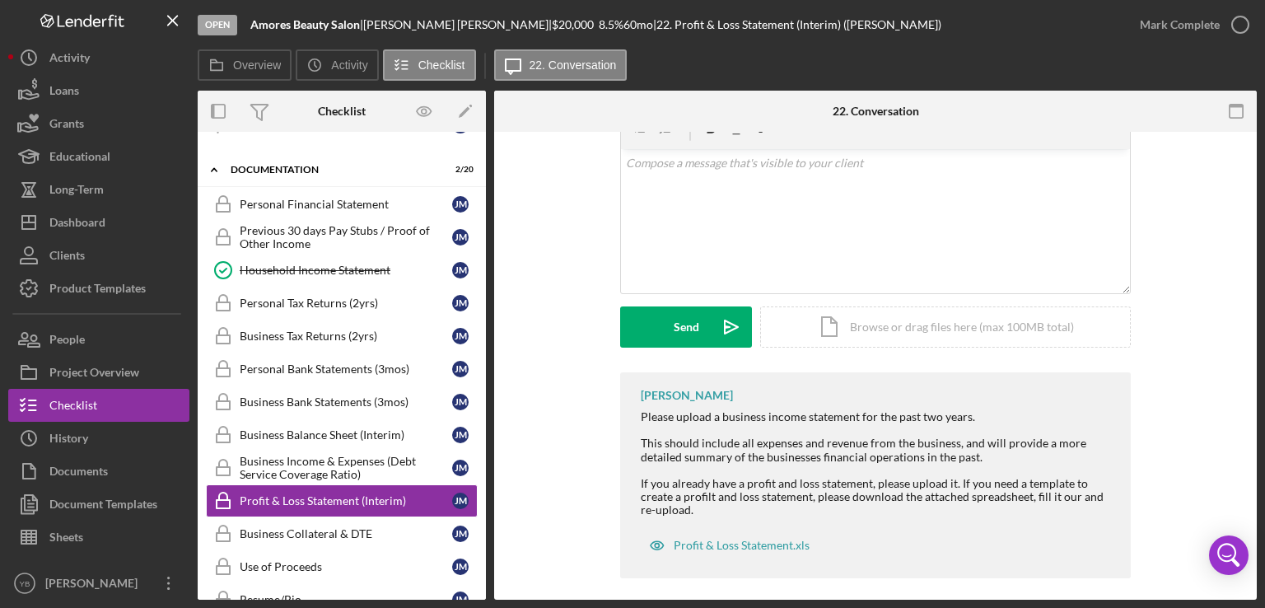
scroll to position [297, 0]
click at [980, 327] on div "Icon/Document Browse or drag files here (max 100MB total) Tap to choose files o…" at bounding box center [945, 324] width 371 height 41
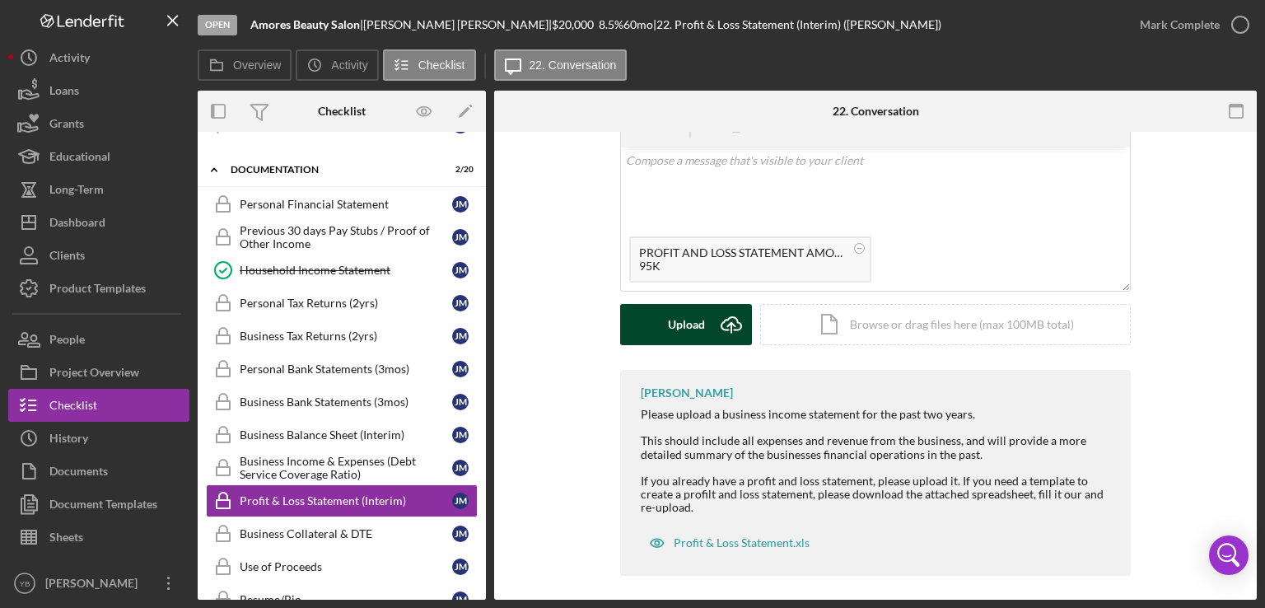
click at [689, 338] on div "Upload" at bounding box center [686, 324] width 37 height 41
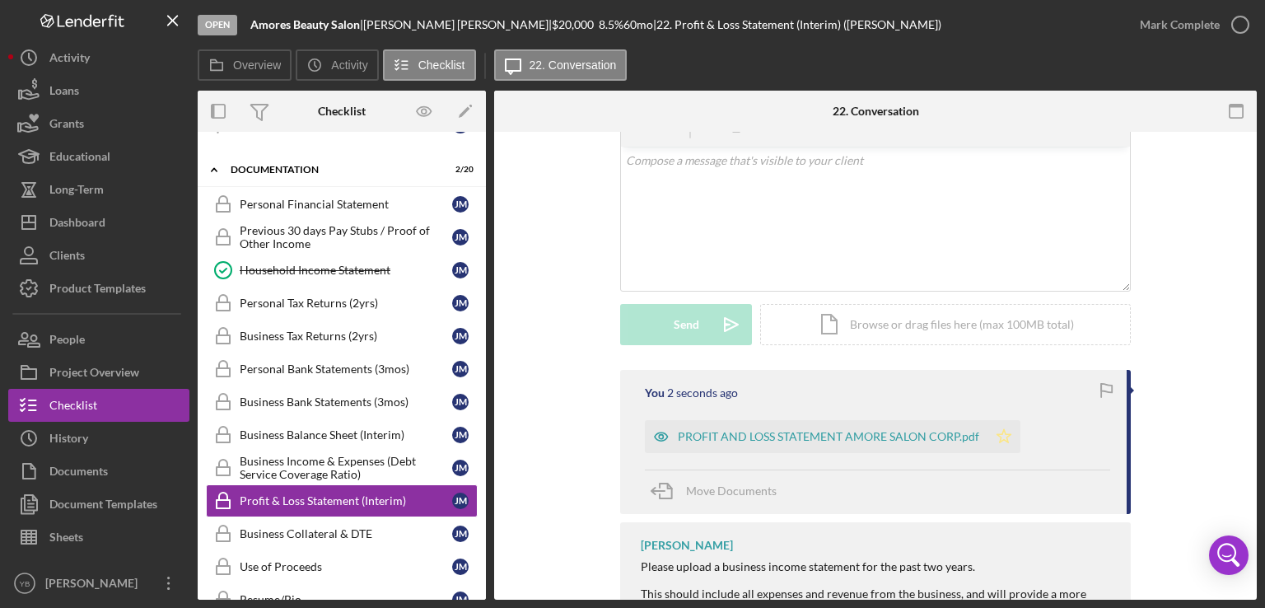
click at [1003, 442] on polygon "button" at bounding box center [1005, 435] width 14 height 13
click at [1197, 26] on div "Mark Complete" at bounding box center [1180, 24] width 80 height 33
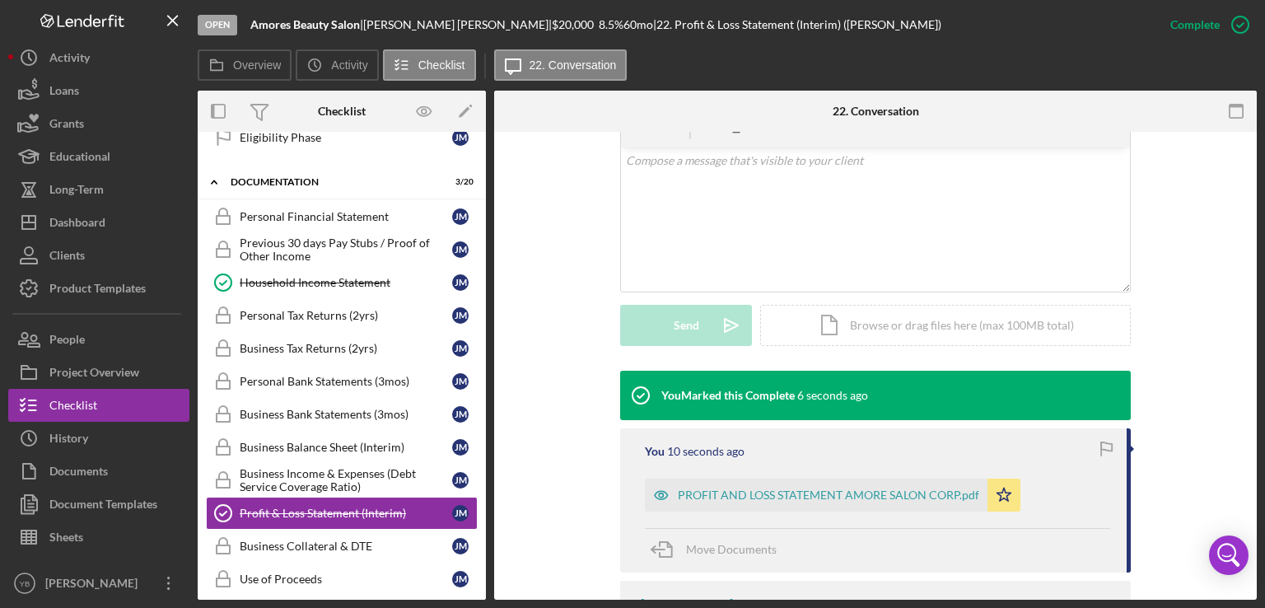
scroll to position [557, 0]
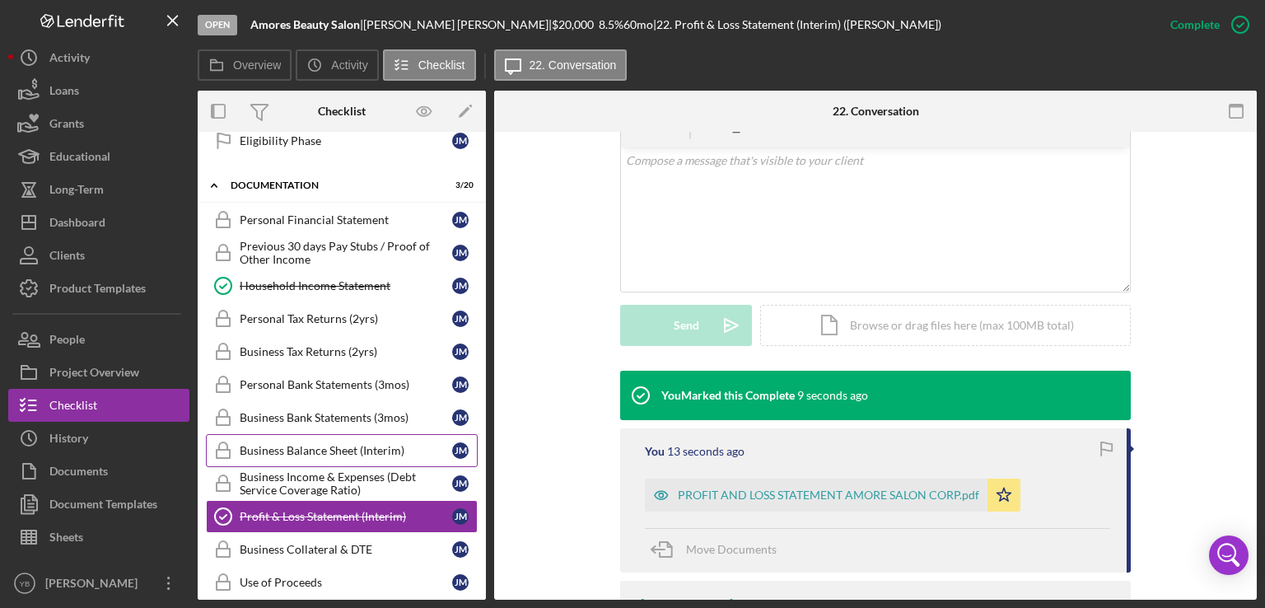
click at [398, 444] on div "Business Balance Sheet (Interim)" at bounding box center [346, 450] width 213 height 13
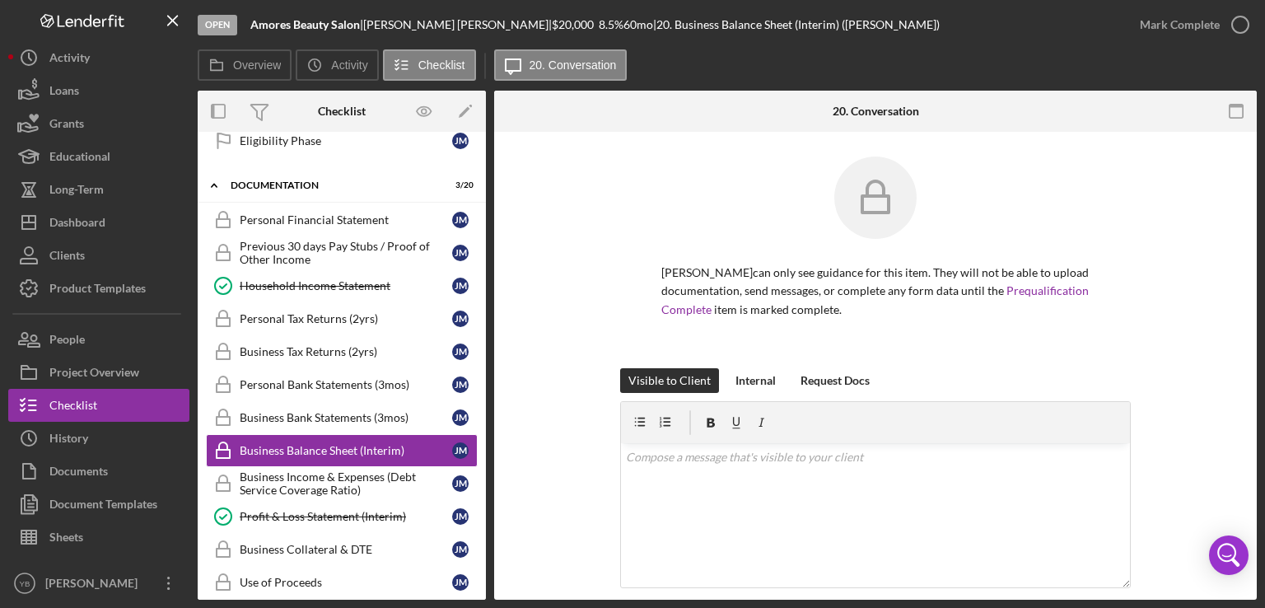
click at [1167, 292] on div "[PERSON_NAME] can only see guidance for this item. They will not be able to upl…" at bounding box center [875, 263] width 713 height 212
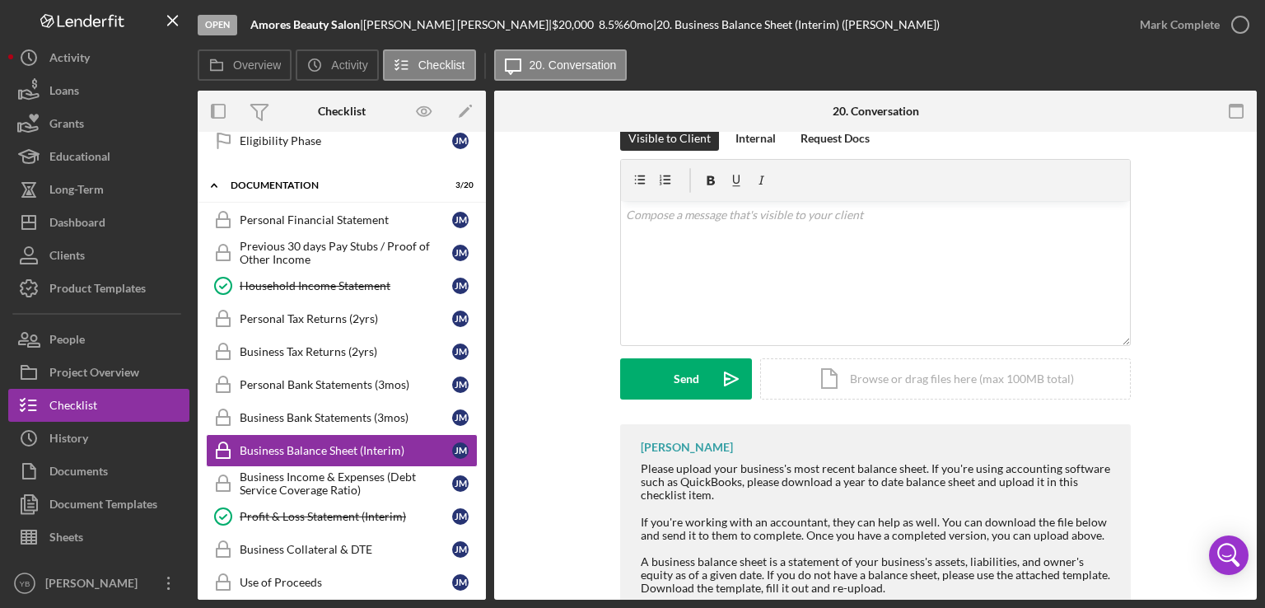
scroll to position [297, 0]
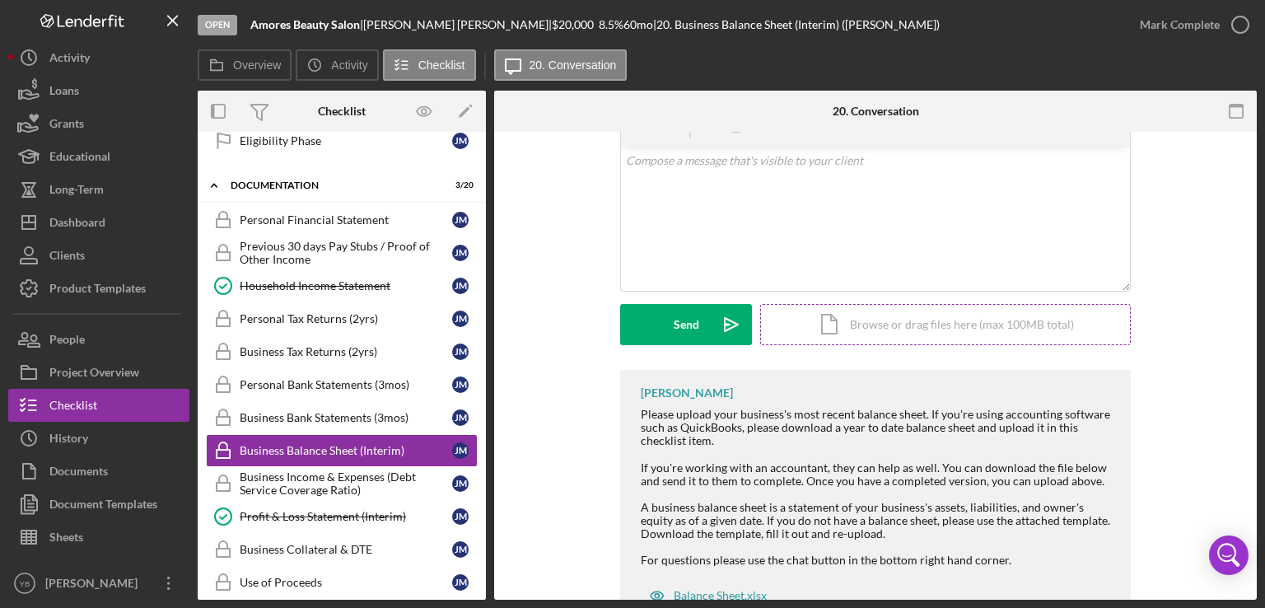
click at [999, 324] on div "Icon/Document Browse or drag files here (max 100MB total) Tap to choose files o…" at bounding box center [945, 324] width 371 height 41
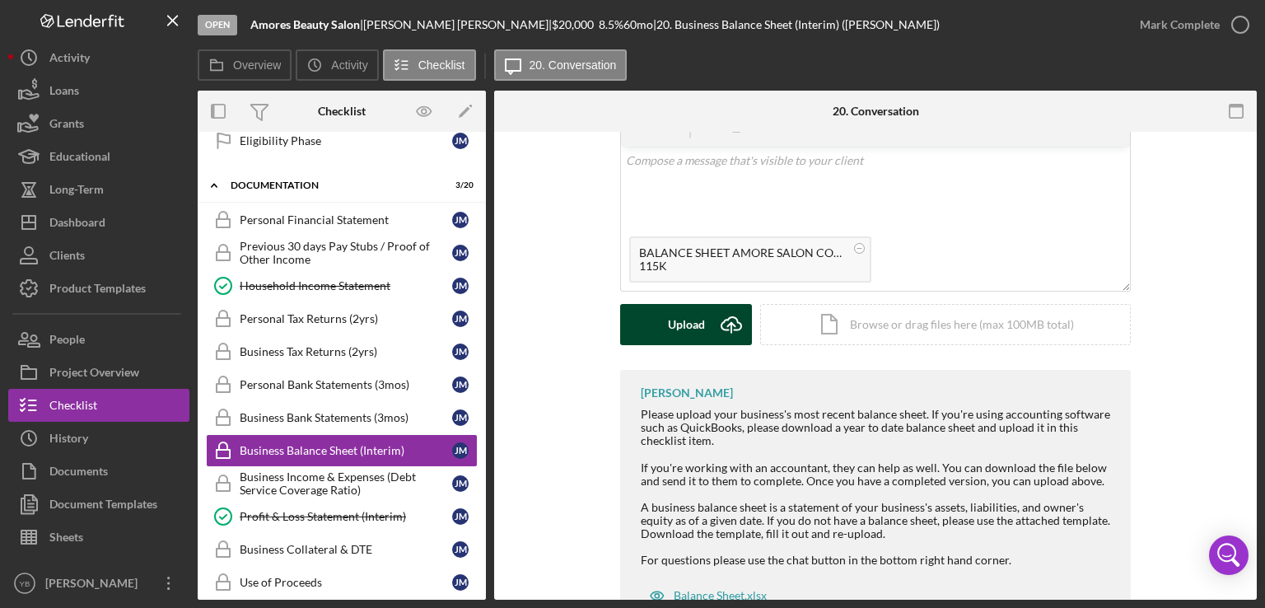
click at [651, 316] on button "Upload Icon/Upload" at bounding box center [686, 324] width 132 height 41
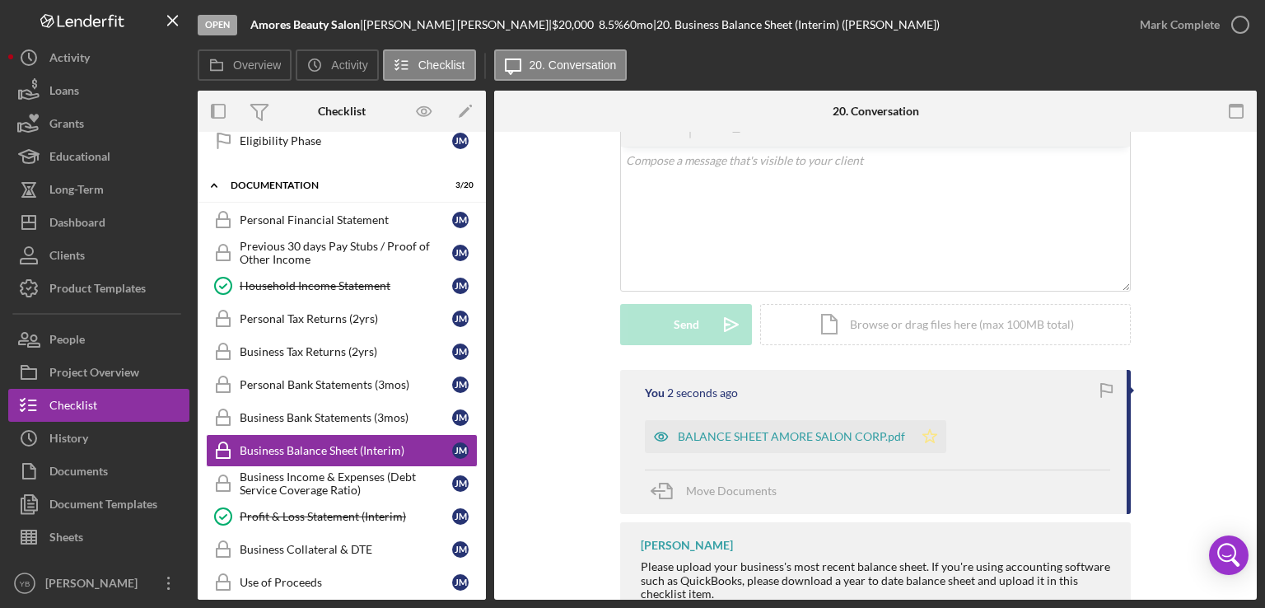
click at [931, 437] on icon "Icon/Star" at bounding box center [930, 436] width 33 height 33
click at [1186, 26] on div "Mark Complete" at bounding box center [1180, 24] width 80 height 33
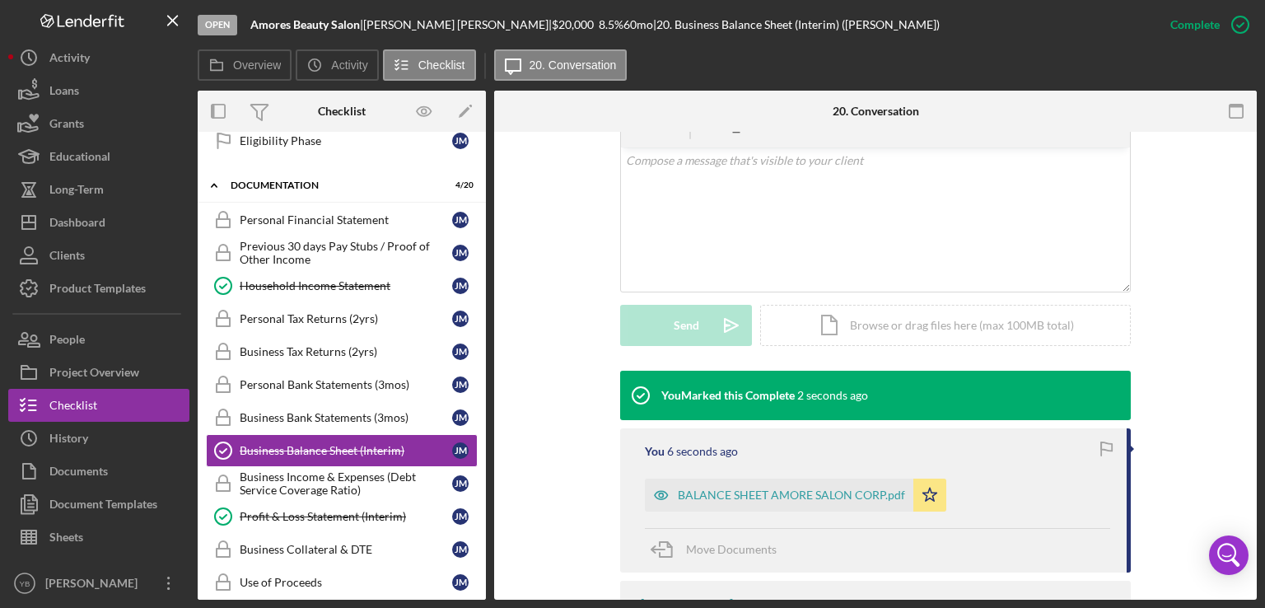
click at [1220, 194] on div "Visible to Client Internal Request Docs v Color teal Color pink Remove color Ad…" at bounding box center [875, 221] width 713 height 298
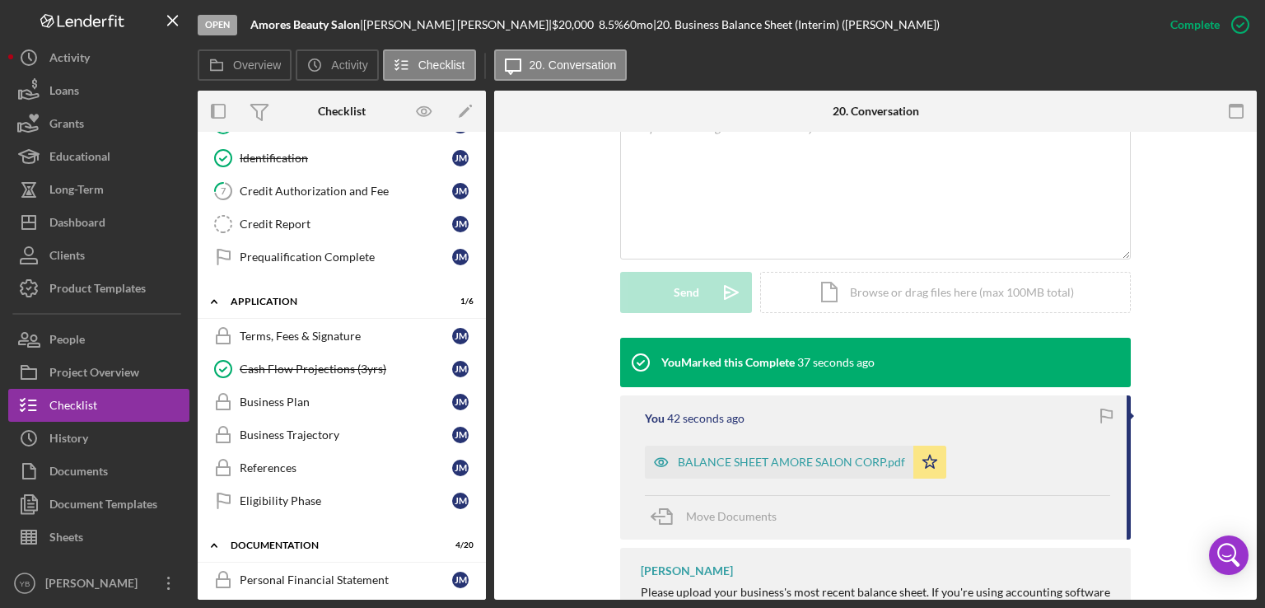
scroll to position [182, 0]
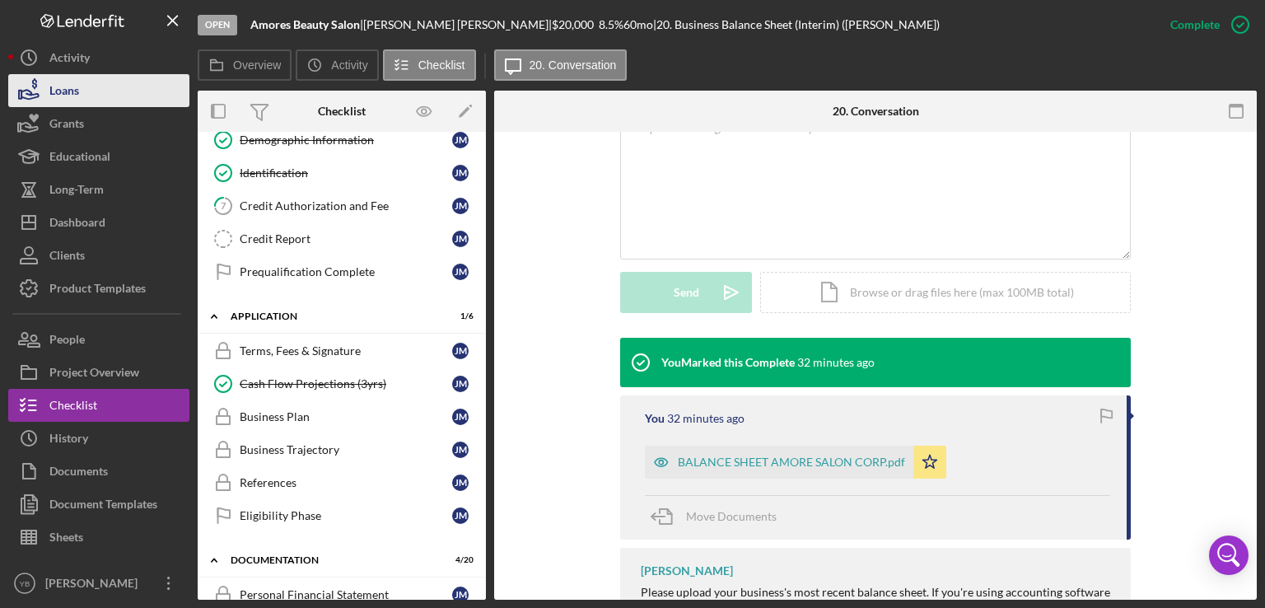
click at [82, 97] on button "Loans" at bounding box center [98, 90] width 181 height 33
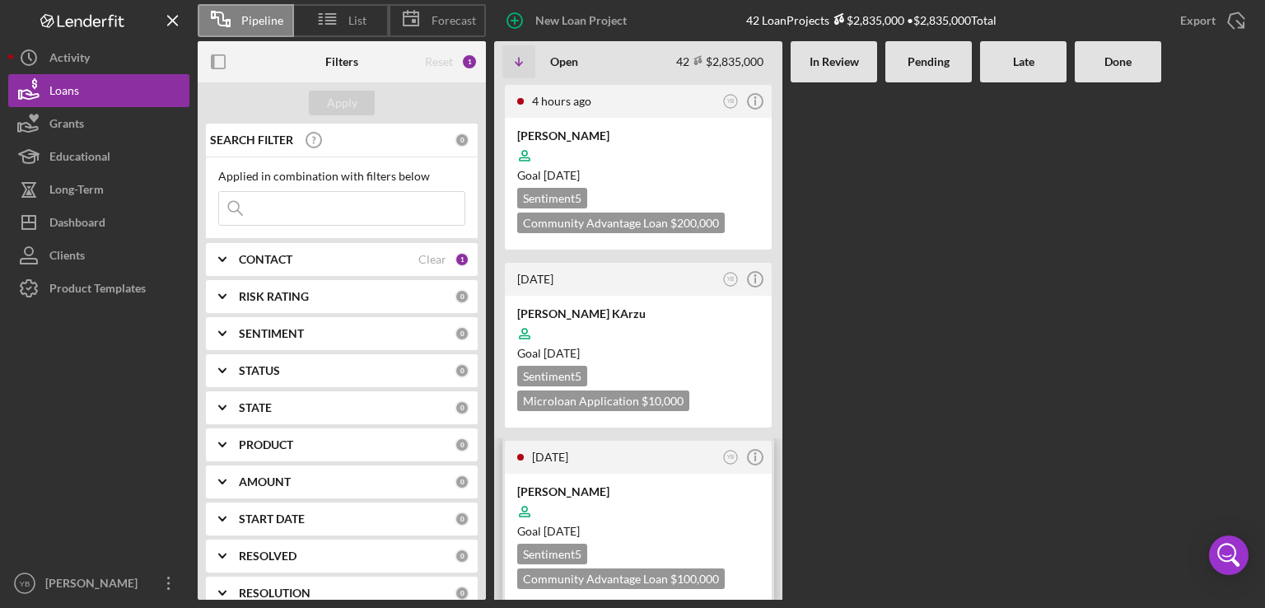
click at [676, 498] on div at bounding box center [638, 511] width 242 height 31
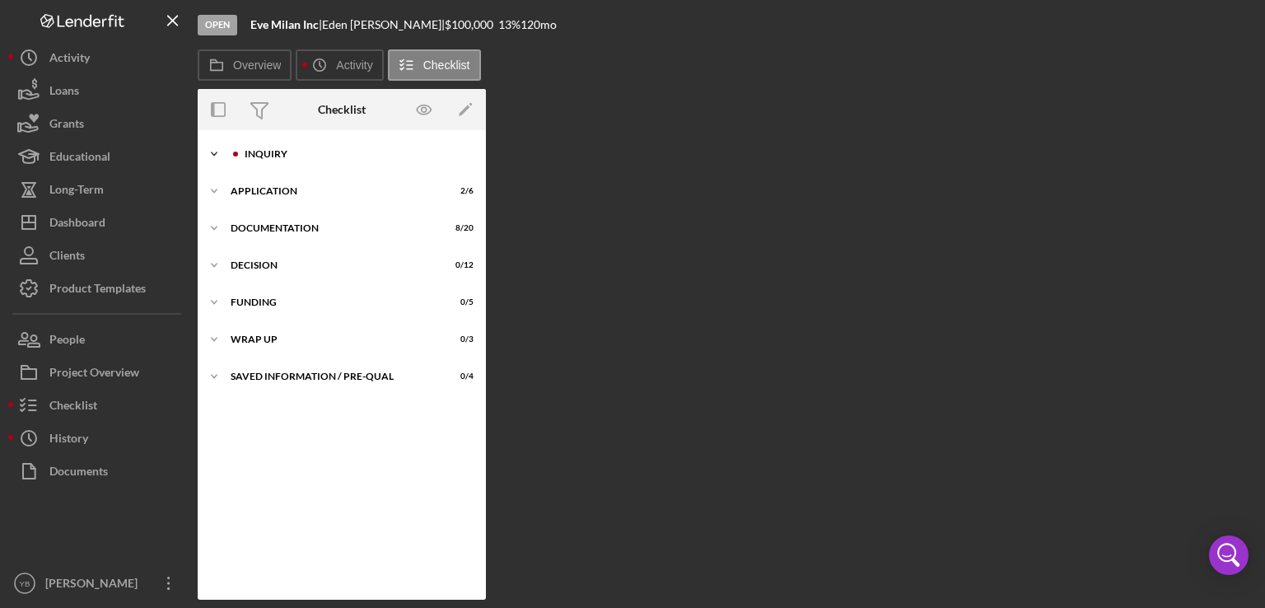
click at [267, 154] on div "Inquiry" at bounding box center [355, 154] width 221 height 10
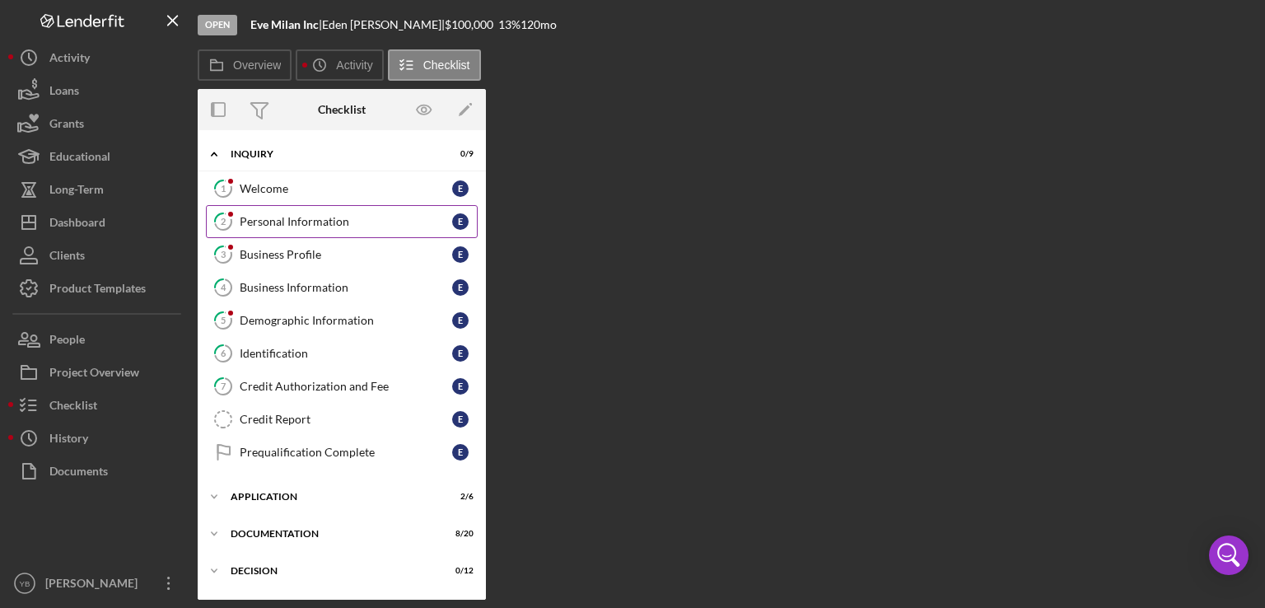
click at [284, 223] on div "Personal Information" at bounding box center [346, 221] width 213 height 13
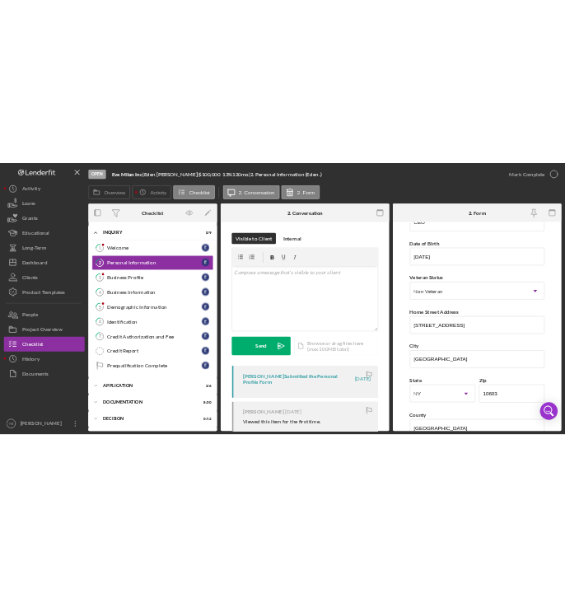
scroll to position [126, 0]
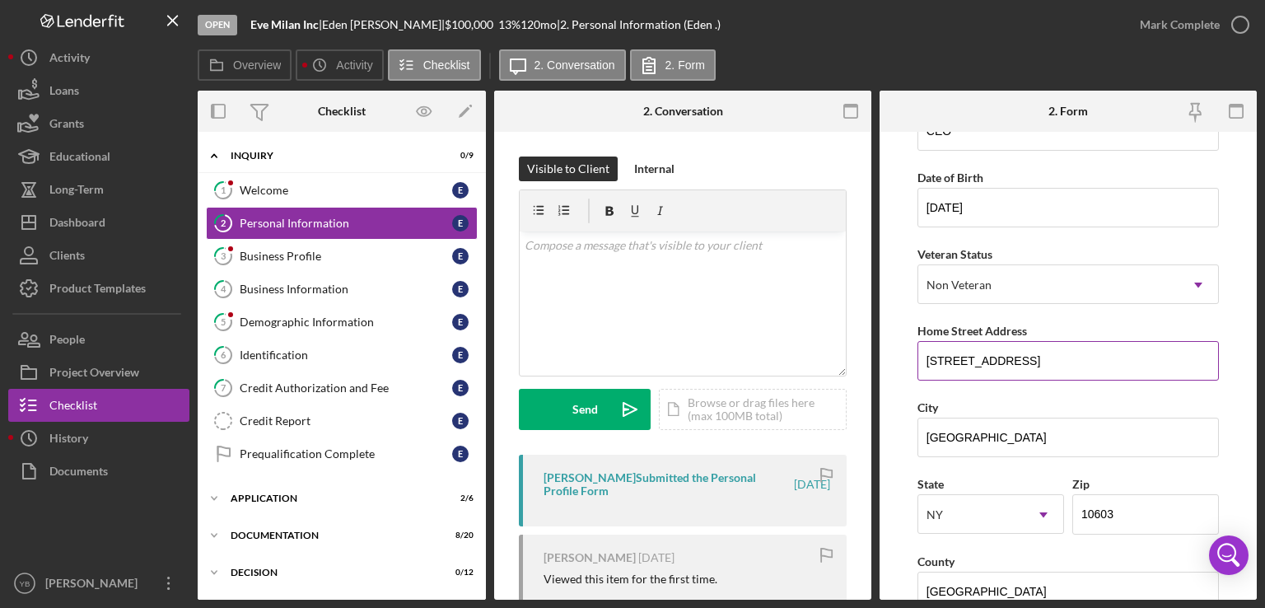
drag, startPoint x: 927, startPoint y: 360, endPoint x: 1050, endPoint y: 360, distance: 122.8
click at [1050, 360] on input "[STREET_ADDRESS]" at bounding box center [1069, 361] width 302 height 40
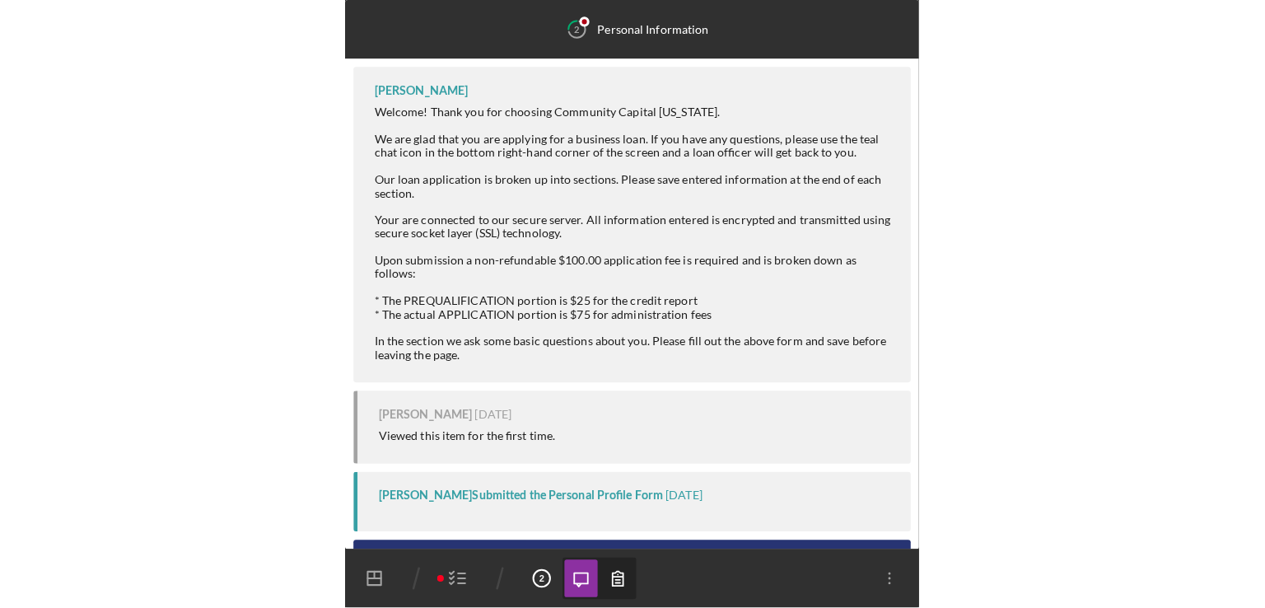
scroll to position [33, 0]
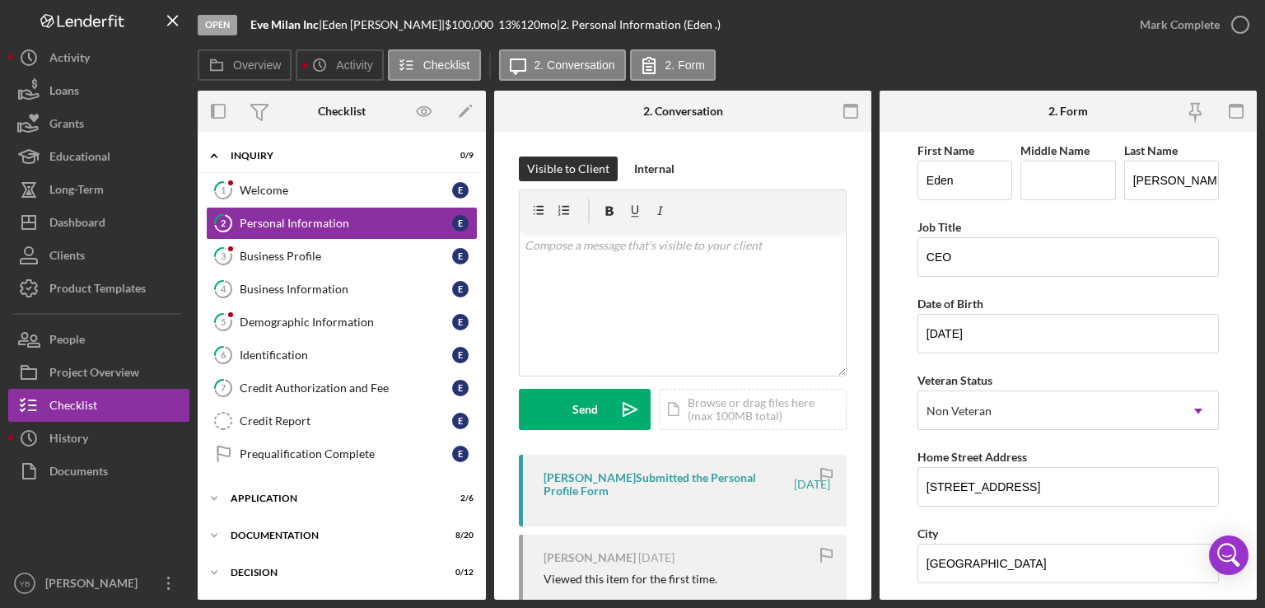
drag, startPoint x: 873, startPoint y: 362, endPoint x: 864, endPoint y: 360, distance: 9.4
click at [864, 360] on div "Overview Internal Workflow Stage Open Icon/Dropdown Arrow Archive (can unarchiv…" at bounding box center [727, 345] width 1059 height 509
drag, startPoint x: 864, startPoint y: 360, endPoint x: 844, endPoint y: 393, distance: 38.4
click at [844, 393] on div "Visible to Client Internal v Color teal Color pink Remove color Add row above A…" at bounding box center [682, 591] width 377 height 919
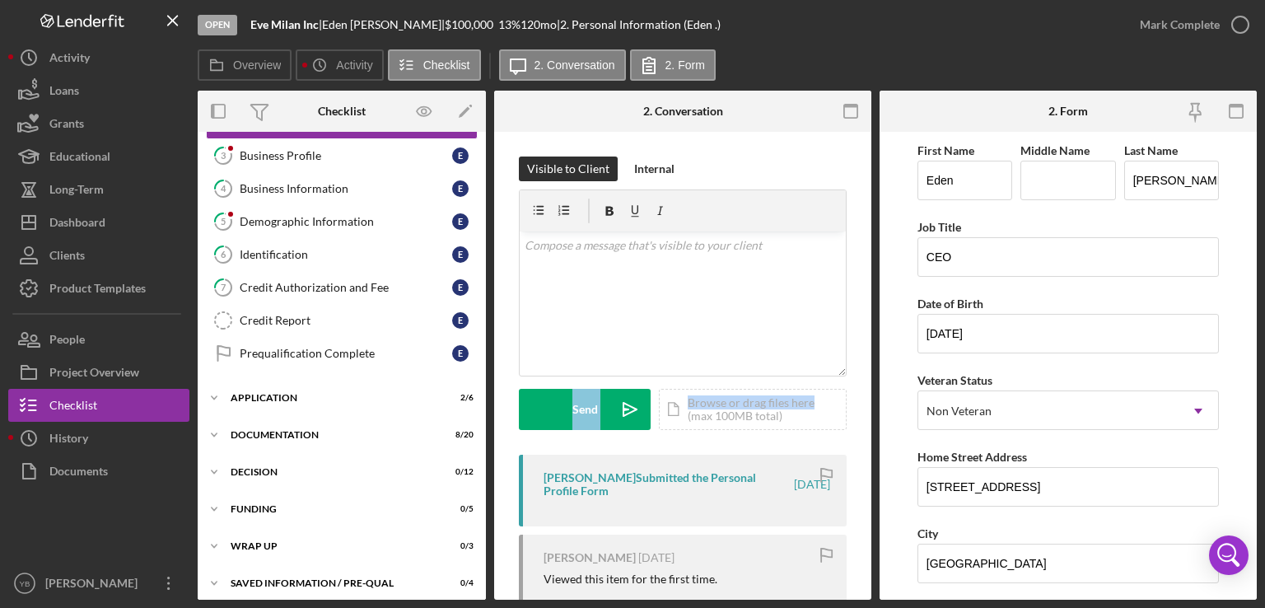
scroll to position [106, 0]
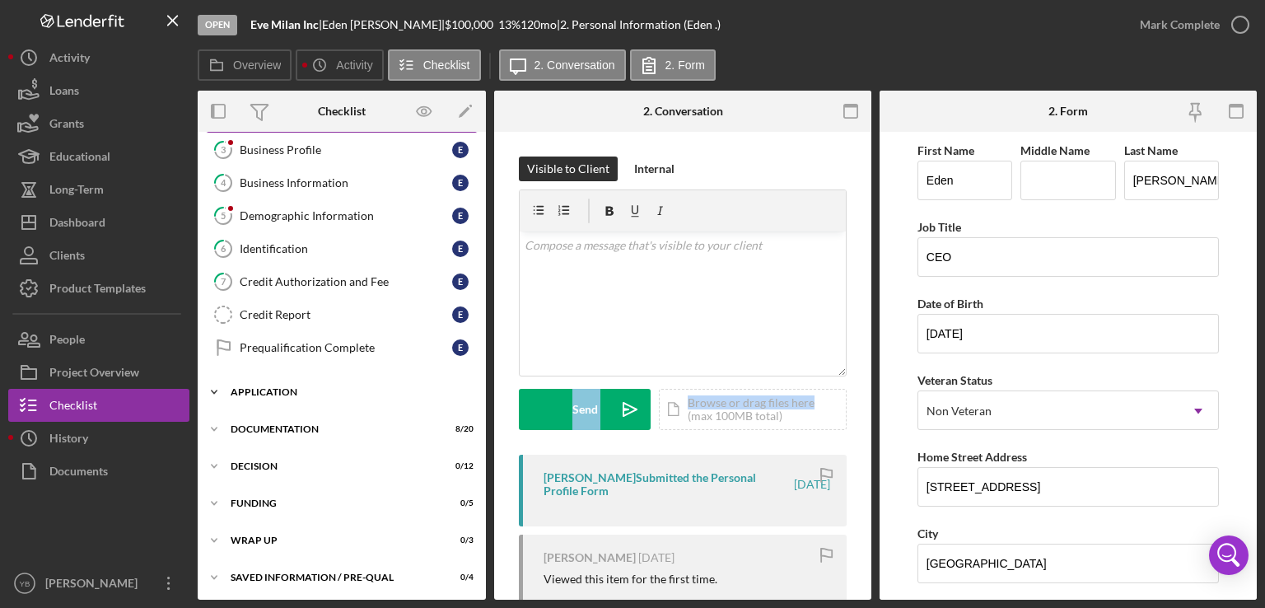
click at [257, 389] on div "Application" at bounding box center [348, 392] width 235 height 10
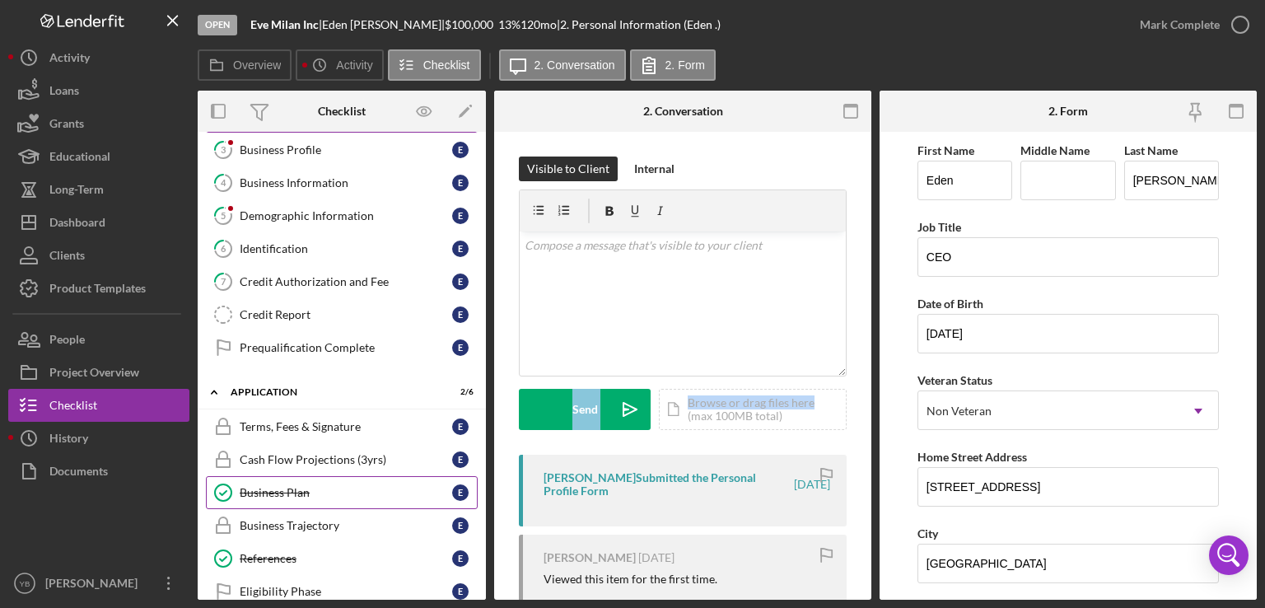
click at [283, 486] on div "Business Plan" at bounding box center [346, 492] width 213 height 13
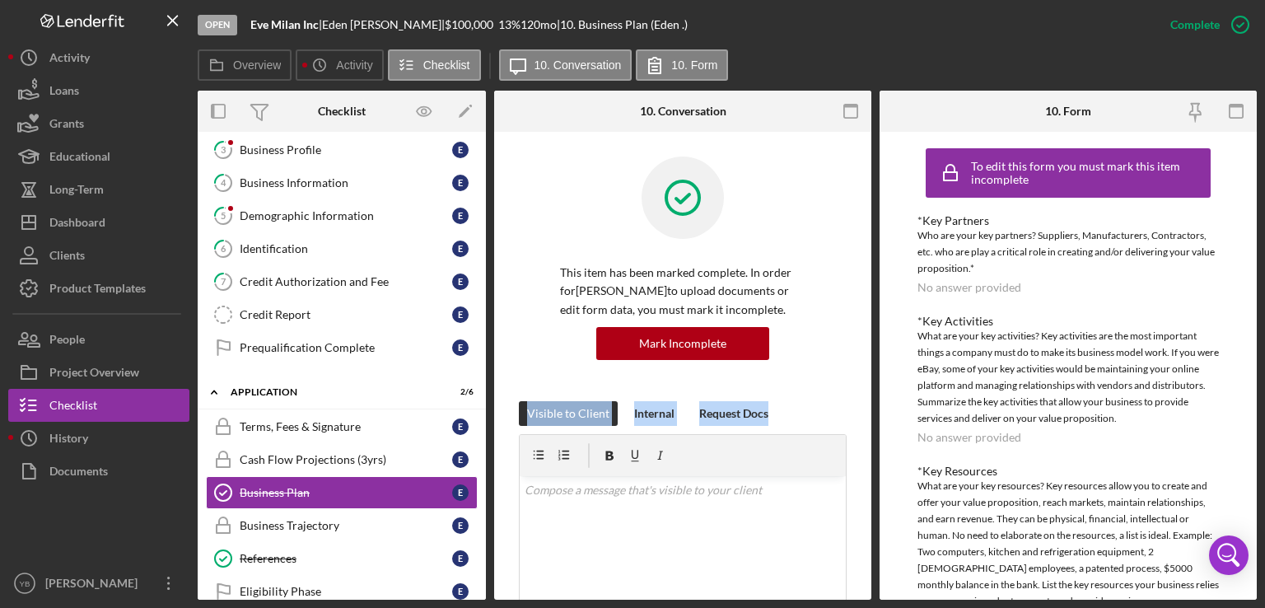
drag, startPoint x: 873, startPoint y: 322, endPoint x: 857, endPoint y: 403, distance: 82.4
click at [857, 403] on div "Overview Internal Workflow Stage Open Icon/Dropdown Arrow Archive (can unarchiv…" at bounding box center [727, 345] width 1059 height 509
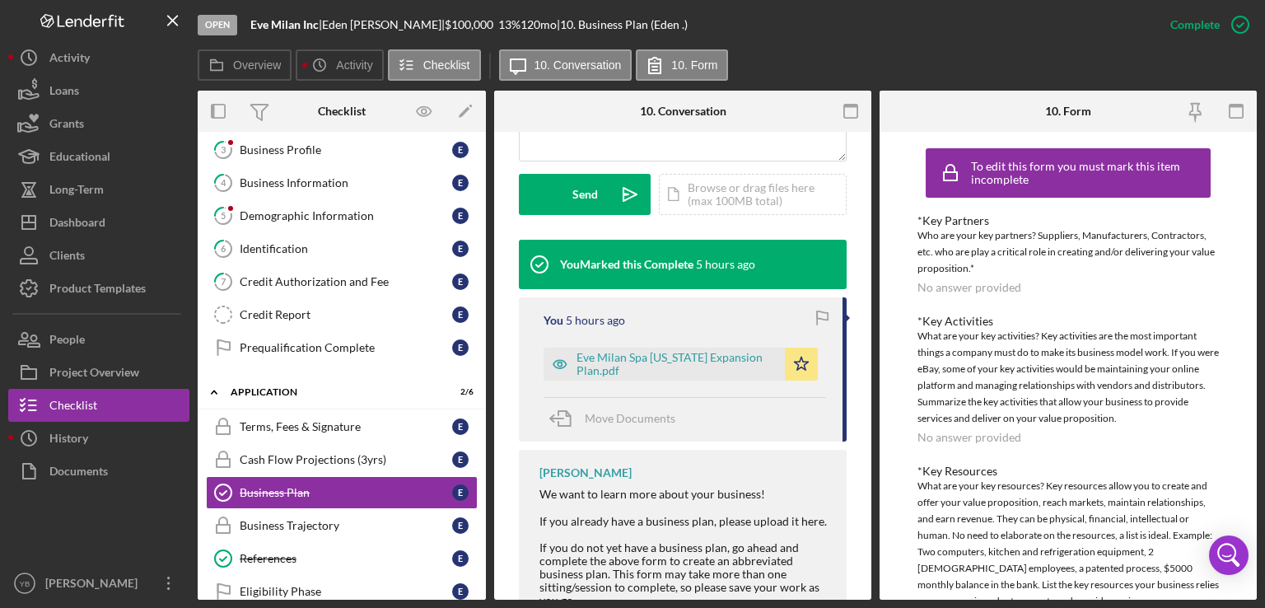
scroll to position [461, 0]
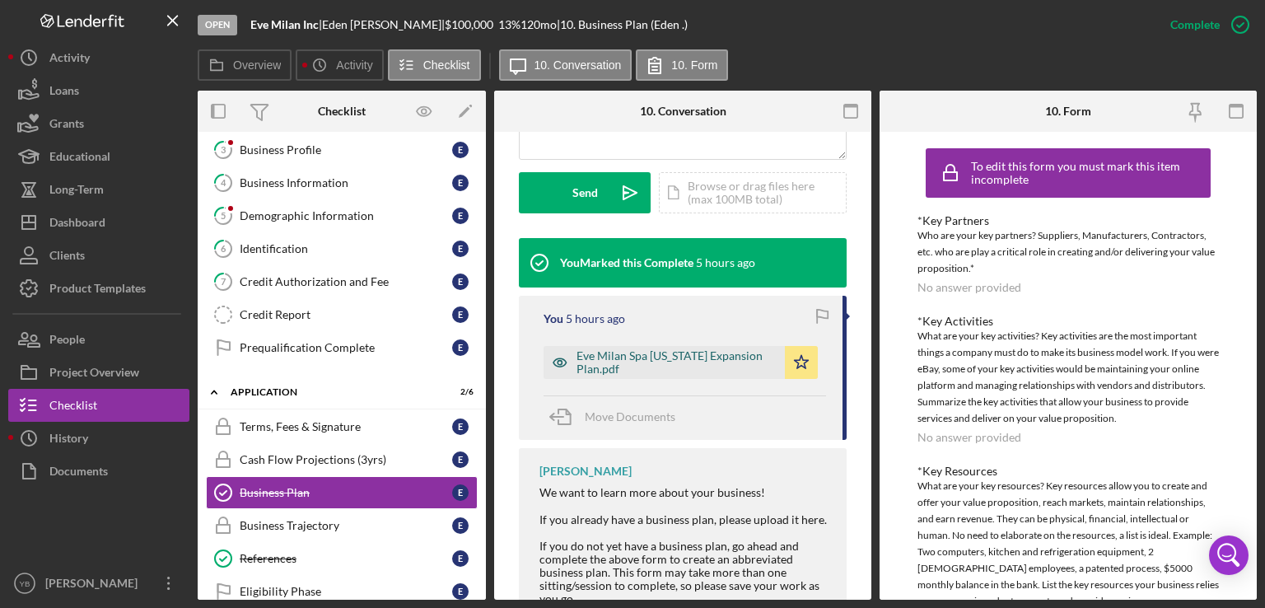
click at [711, 350] on div "Eve Milan Spa [US_STATE] Expansion Plan.pdf" at bounding box center [677, 362] width 200 height 26
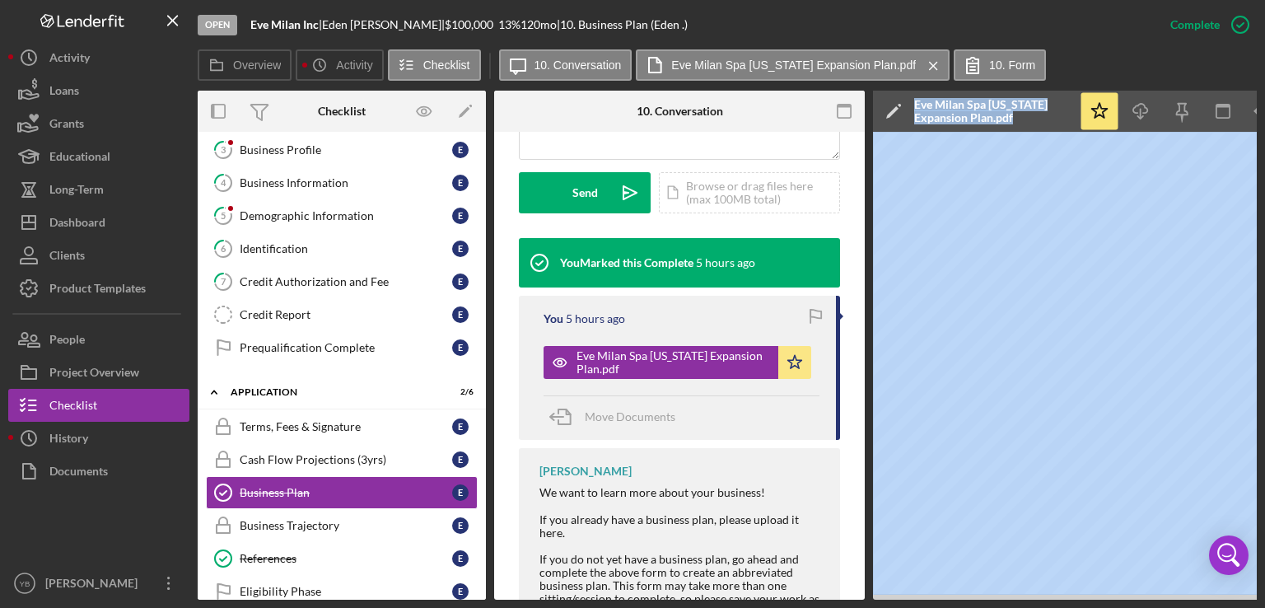
drag, startPoint x: 840, startPoint y: 599, endPoint x: 872, endPoint y: 592, distance: 32.8
click at [40, 415] on div "Open Eve Milan Inc | [PERSON_NAME] | $100,000 $100,000 13 % 120 mo | 10. Busine…" at bounding box center [632, 300] width 1249 height 600
click at [1142, 113] on icon "Icon/Download" at bounding box center [1141, 111] width 37 height 37
click at [303, 185] on div "Business Information" at bounding box center [346, 182] width 213 height 13
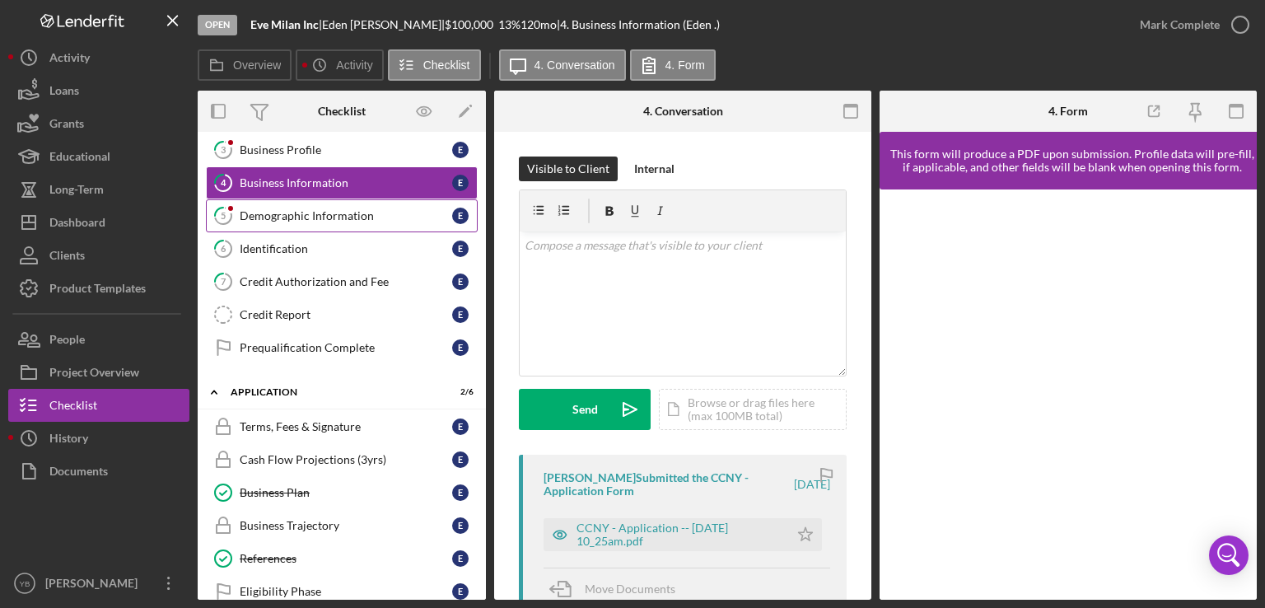
click at [360, 217] on div "Demographic Information" at bounding box center [346, 215] width 213 height 13
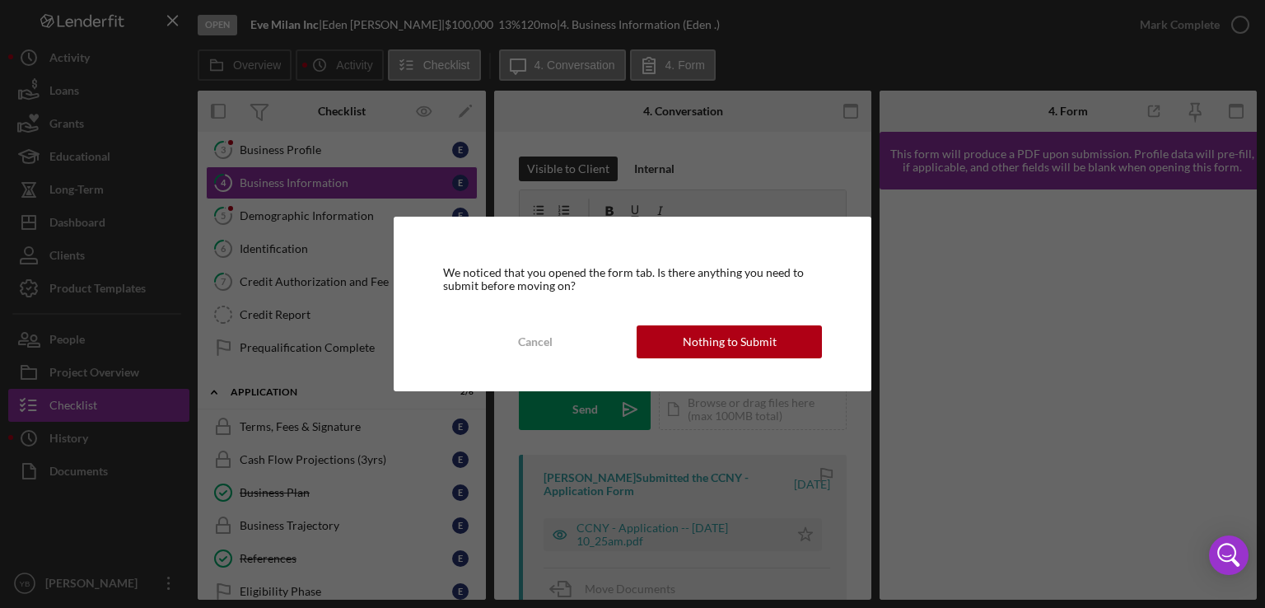
click at [1107, 466] on div "We noticed that you opened the form tab. Is there anything you need to submit b…" at bounding box center [632, 304] width 1265 height 608
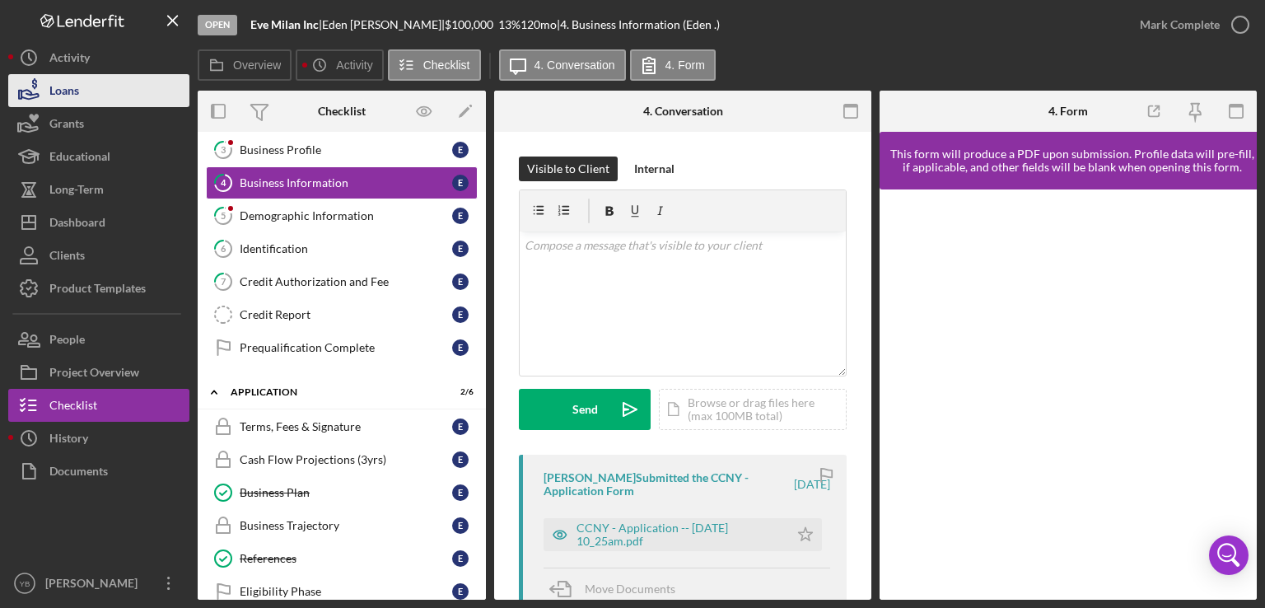
click at [76, 99] on div "Loans" at bounding box center [64, 92] width 30 height 37
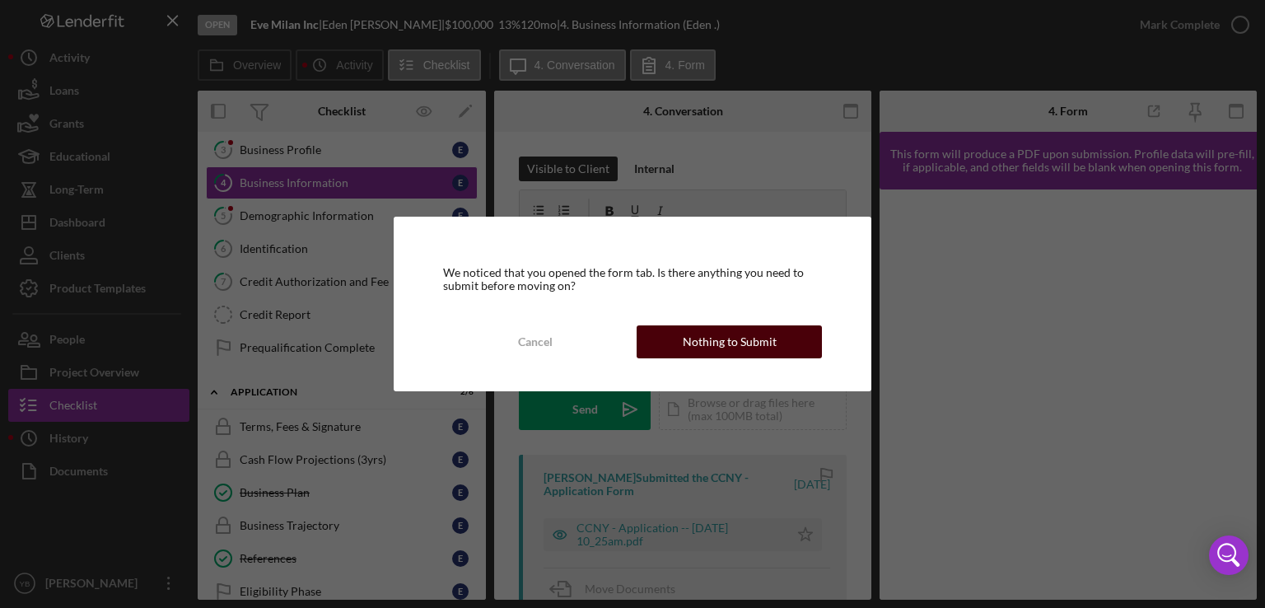
click at [740, 330] on div "Nothing to Submit" at bounding box center [730, 341] width 94 height 33
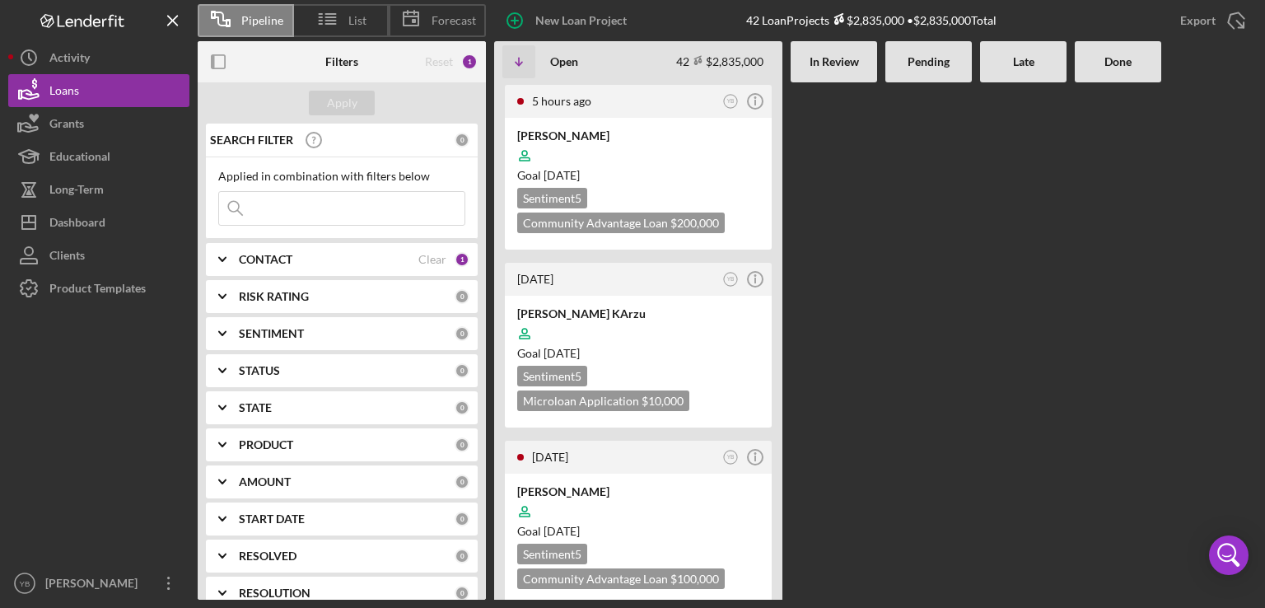
click at [853, 309] on Review at bounding box center [834, 340] width 87 height 517
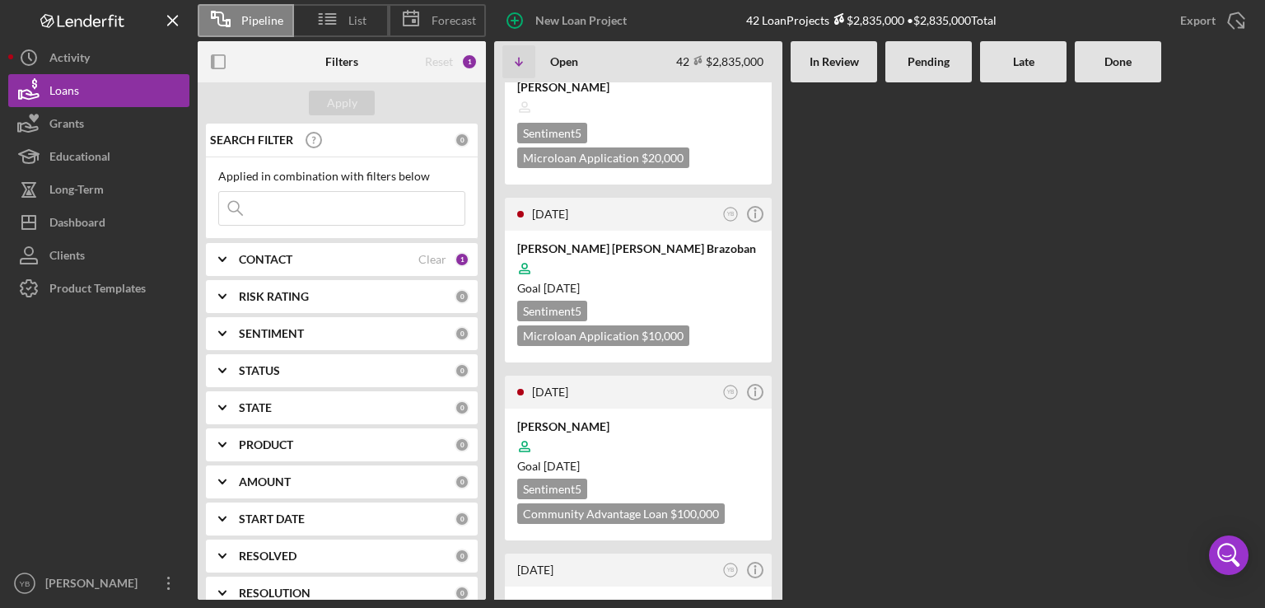
scroll to position [1615, 0]
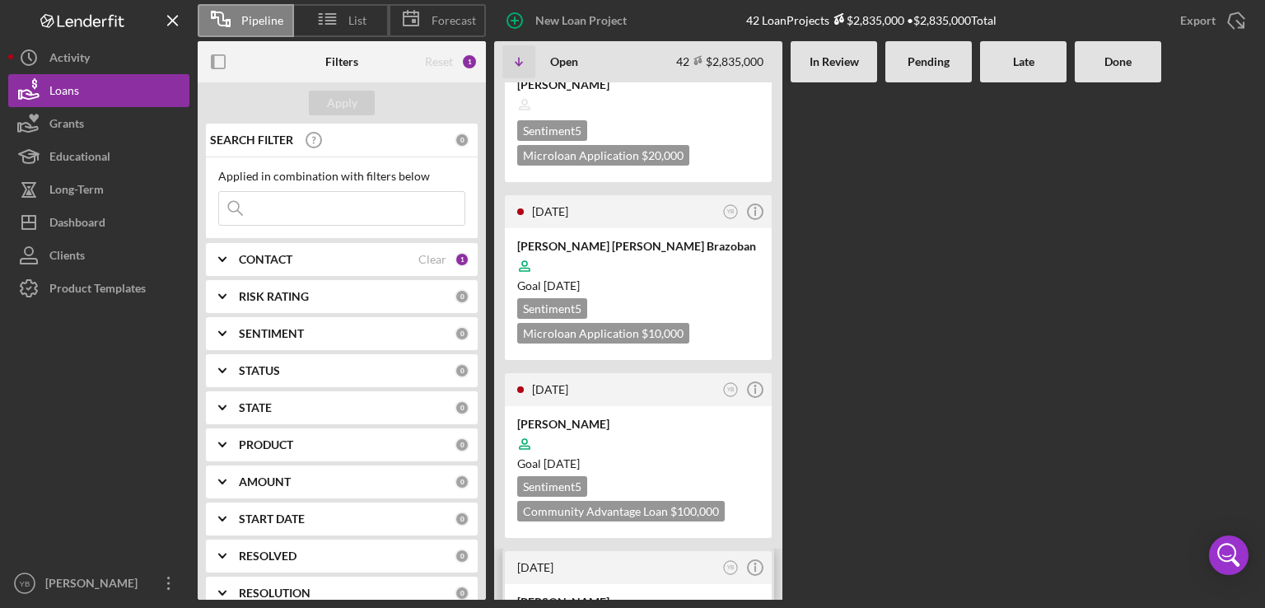
click at [716, 594] on div "[PERSON_NAME]" at bounding box center [638, 602] width 242 height 16
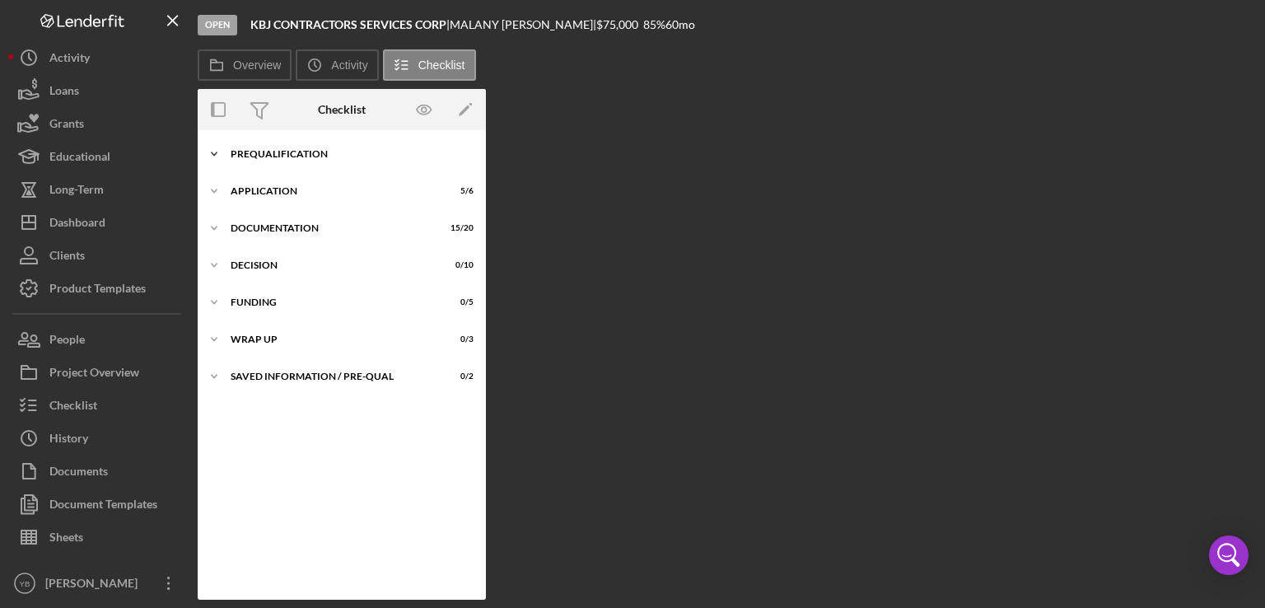
click at [306, 153] on div "Prequalification" at bounding box center [348, 154] width 235 height 10
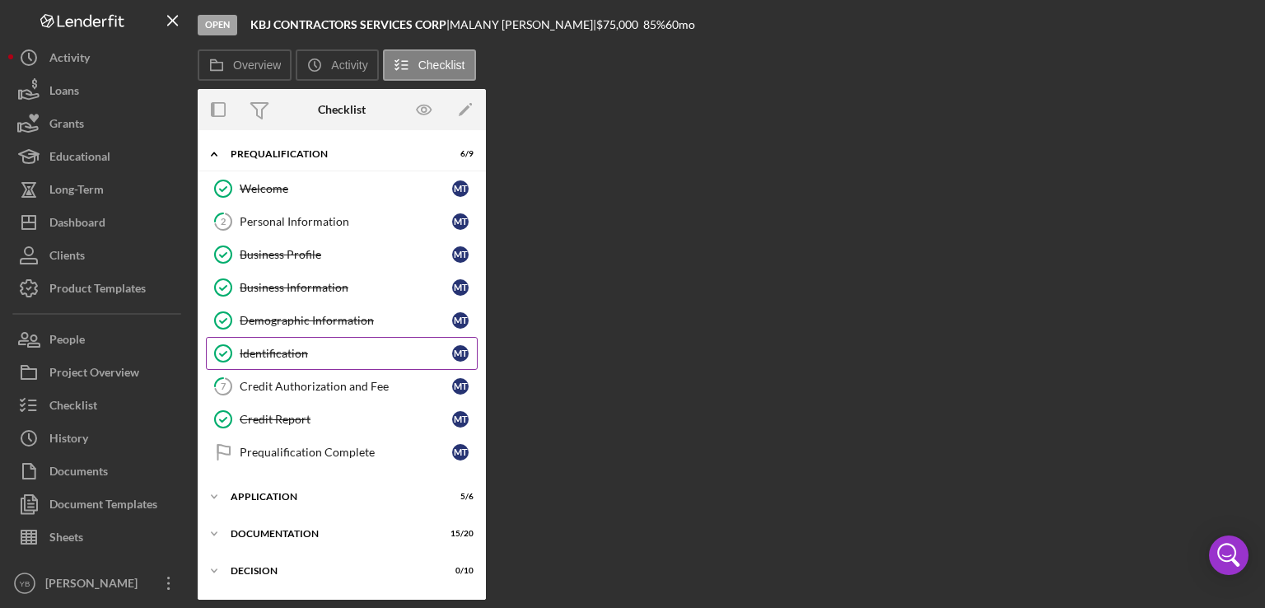
click at [275, 353] on div "Identification" at bounding box center [346, 353] width 213 height 13
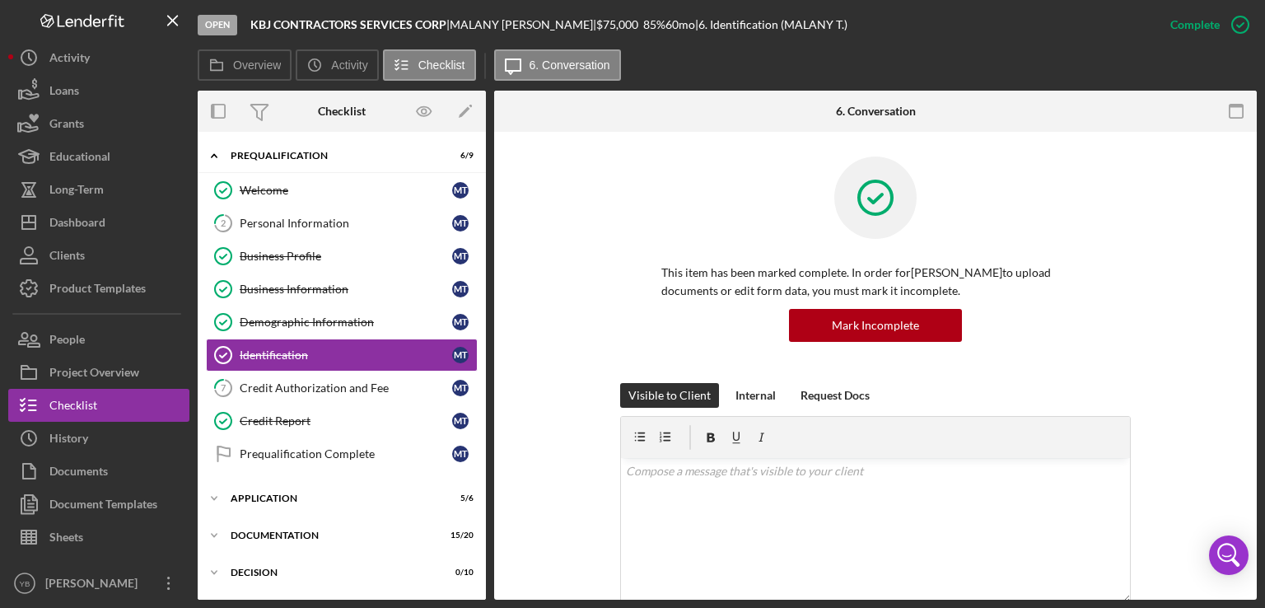
click at [1088, 305] on div "This item has been marked complete. In order for [PERSON_NAME] to upload docume…" at bounding box center [875, 270] width 511 height 227
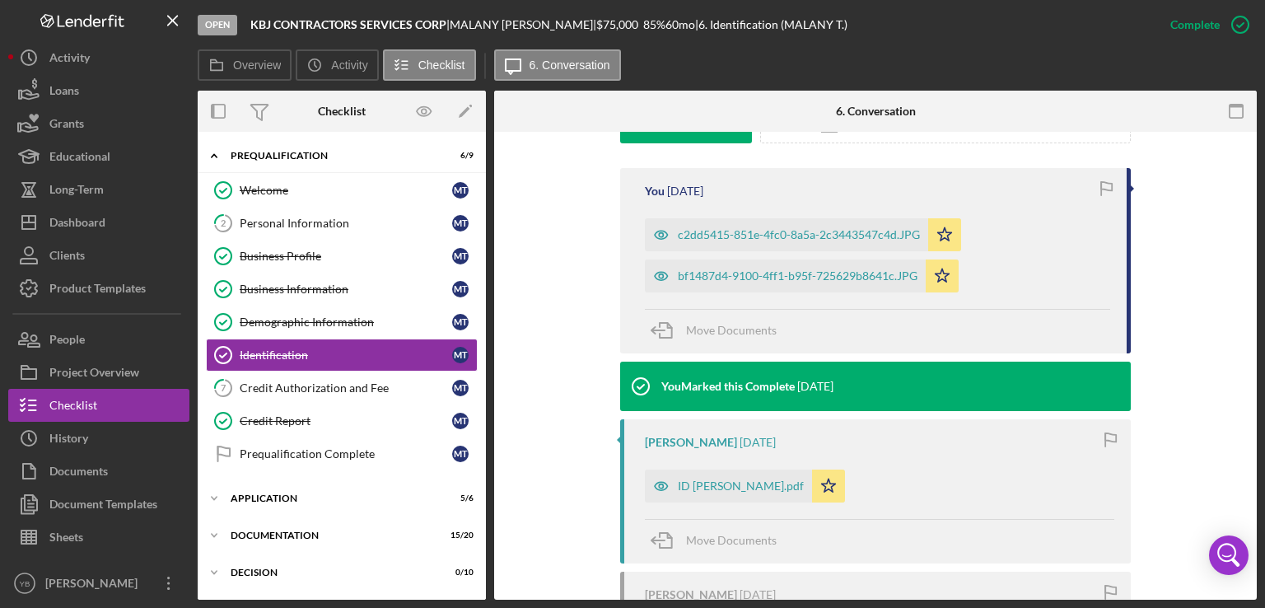
scroll to position [527, 0]
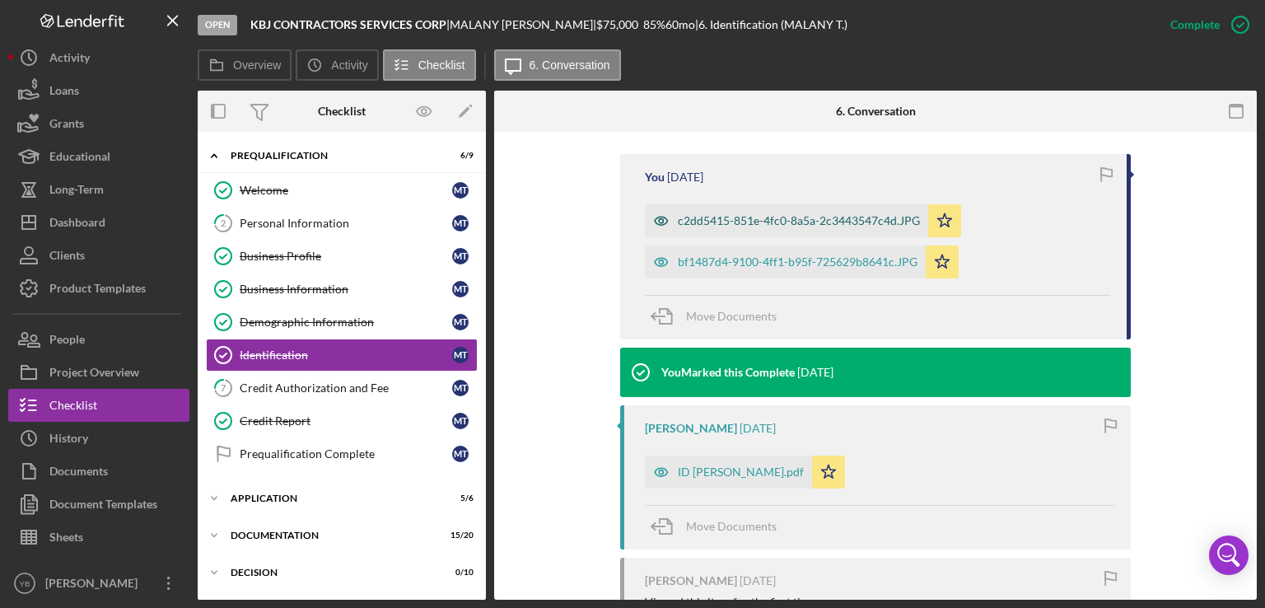
click at [806, 213] on div "c2dd5415-851e-4fc0-8a5a-2c3443547c4d.JPG" at bounding box center [786, 220] width 283 height 33
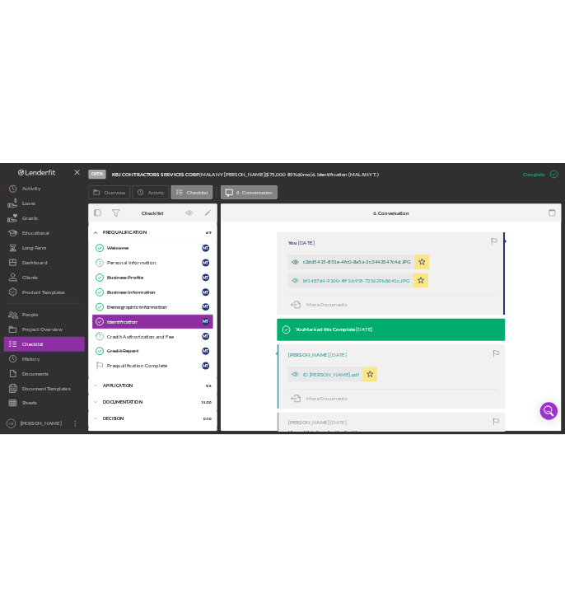
scroll to position [545, 0]
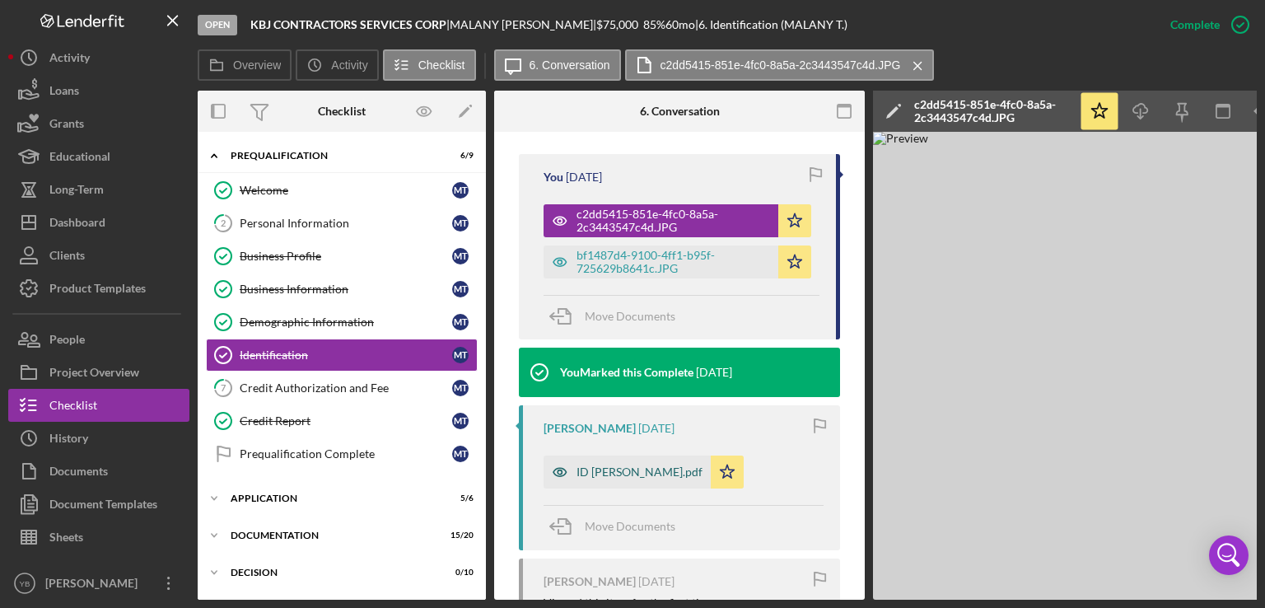
click at [643, 469] on div "ID [PERSON_NAME].pdf" at bounding box center [640, 471] width 126 height 13
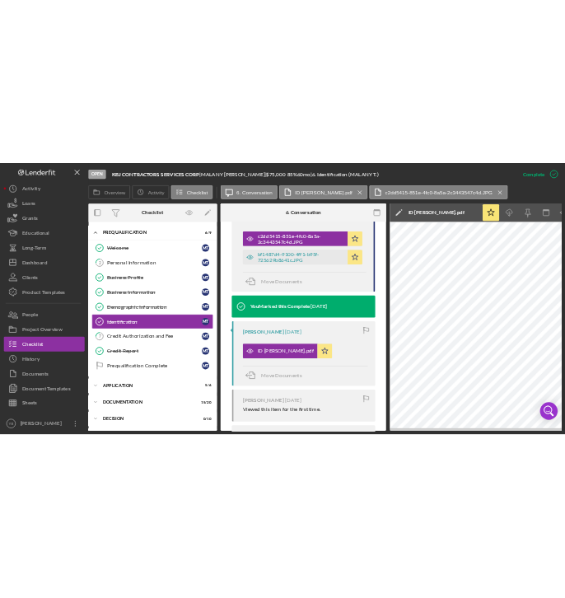
scroll to position [601, 0]
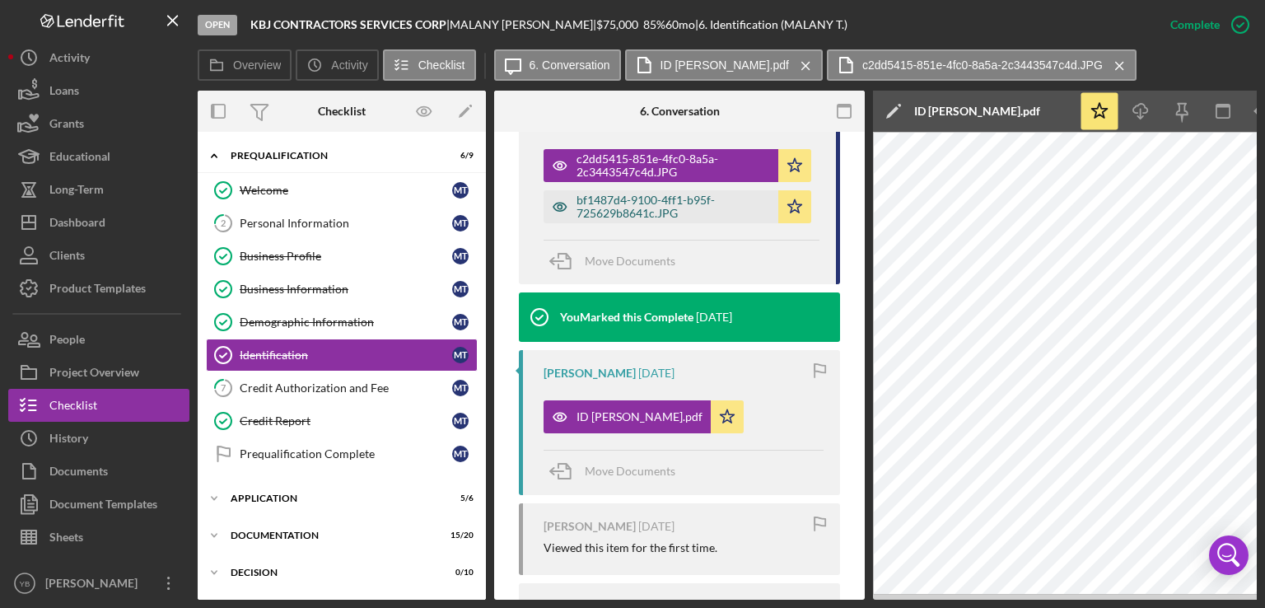
click at [648, 219] on div "bf1487d4-9100-4ff1-b95f-725629b8641c.JPG" at bounding box center [661, 206] width 235 height 33
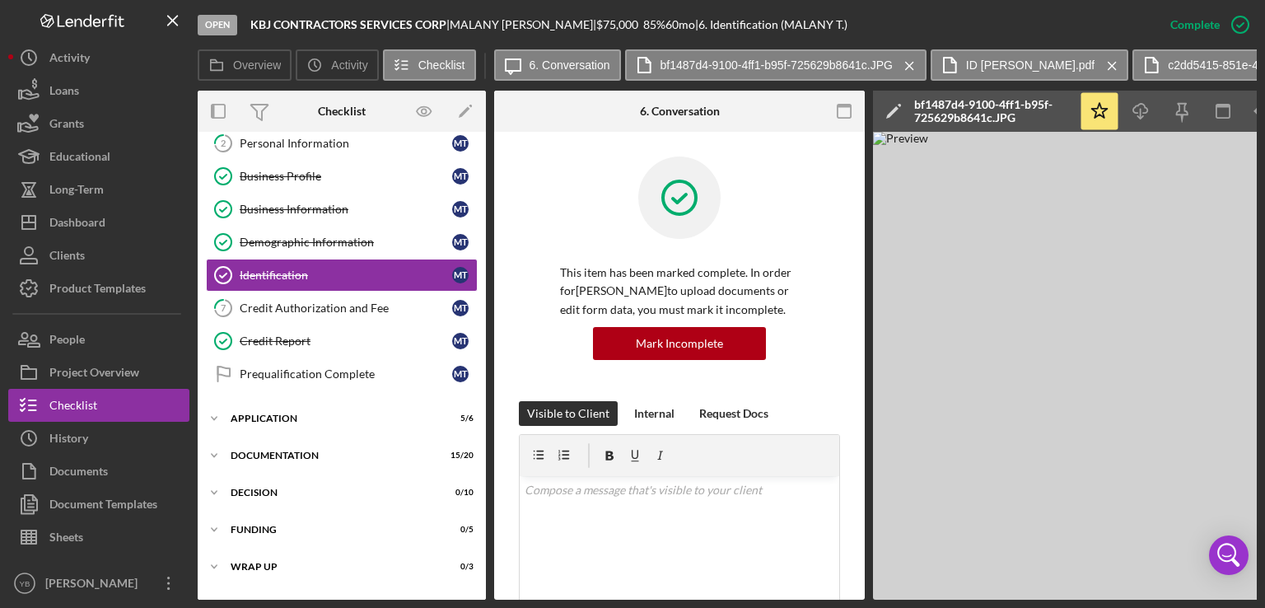
scroll to position [78, 0]
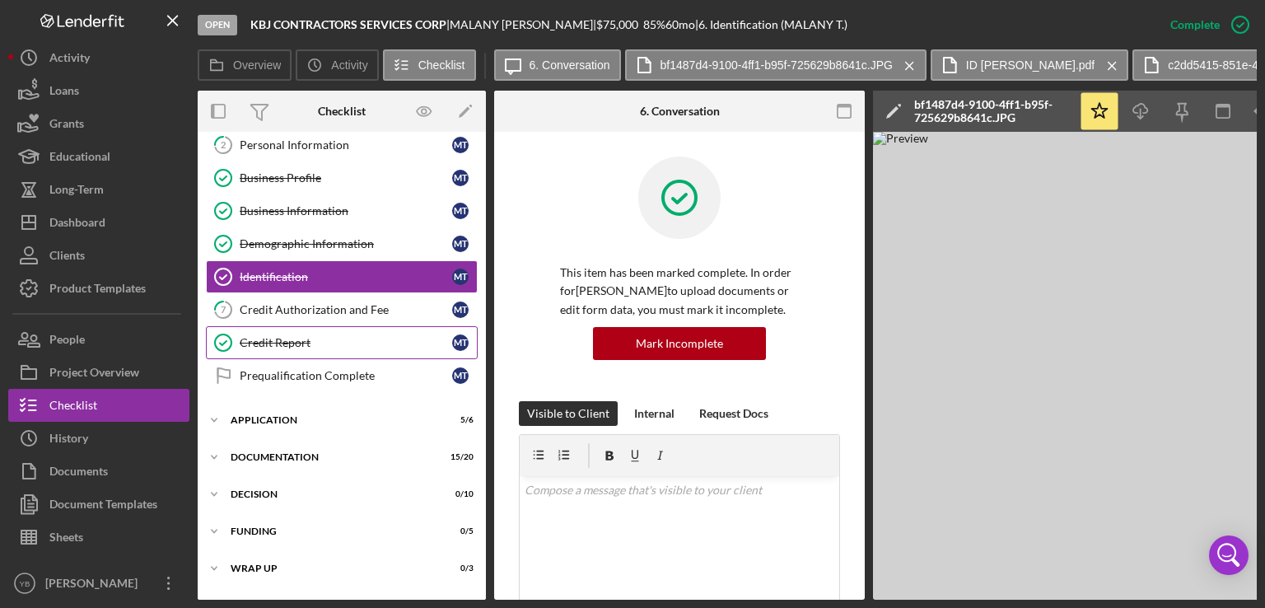
click at [301, 336] on div "Credit Report" at bounding box center [346, 342] width 213 height 13
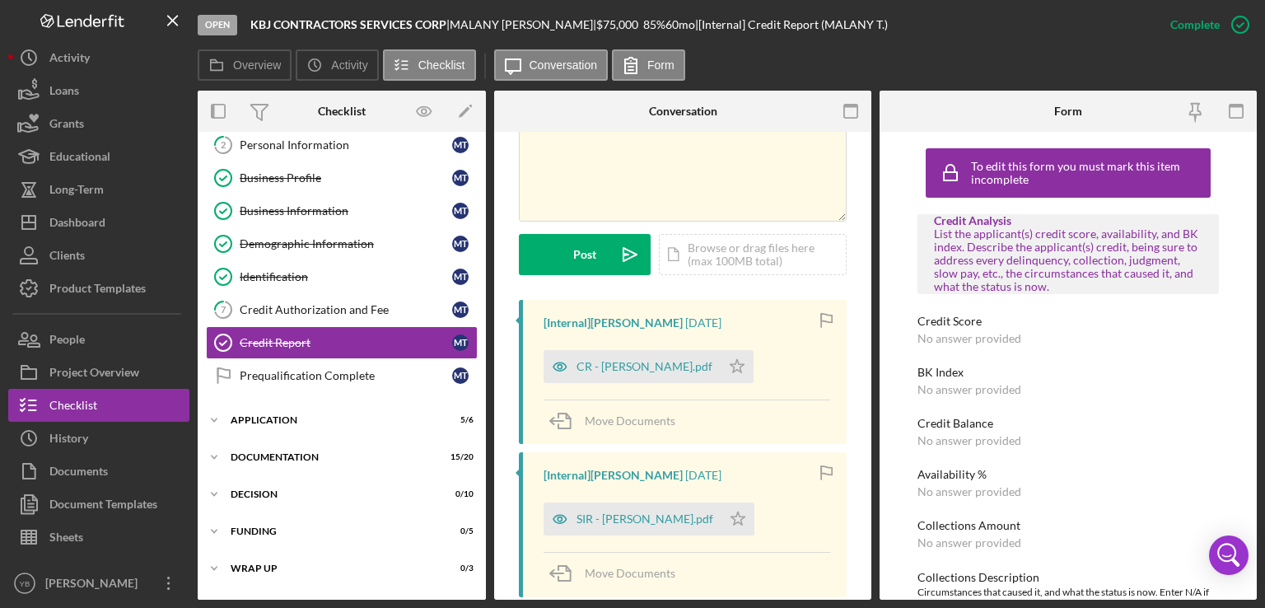
scroll to position [358, 0]
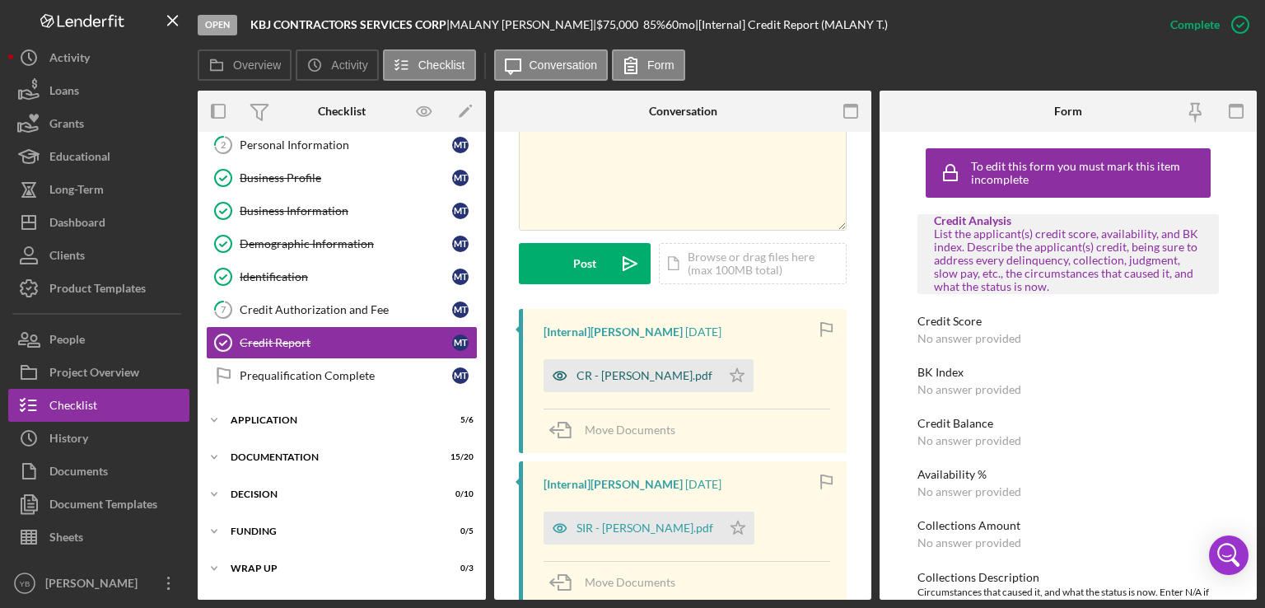
click at [595, 370] on div "CR - [PERSON_NAME].pdf" at bounding box center [645, 375] width 136 height 13
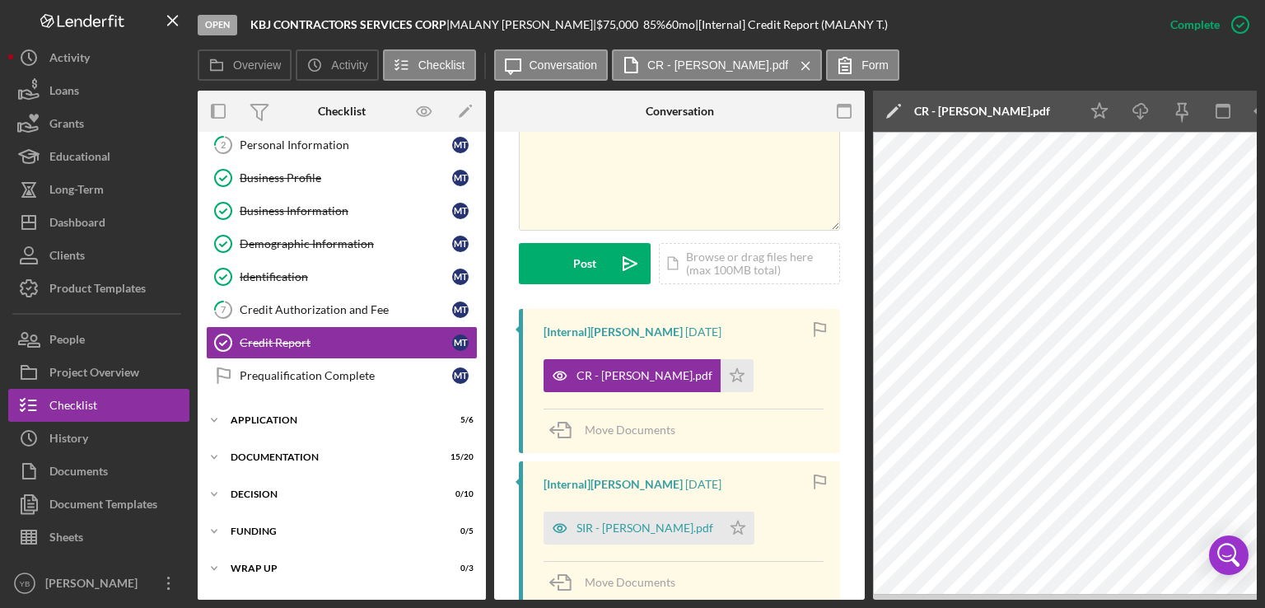
drag, startPoint x: 885, startPoint y: 600, endPoint x: 913, endPoint y: 596, distance: 28.3
click at [913, 596] on div "Open KBJ CONTRACTORS SERVICES CORP | [PERSON_NAME] | $75,000 $75,000 85 % 60 mo…" at bounding box center [632, 304] width 1265 height 608
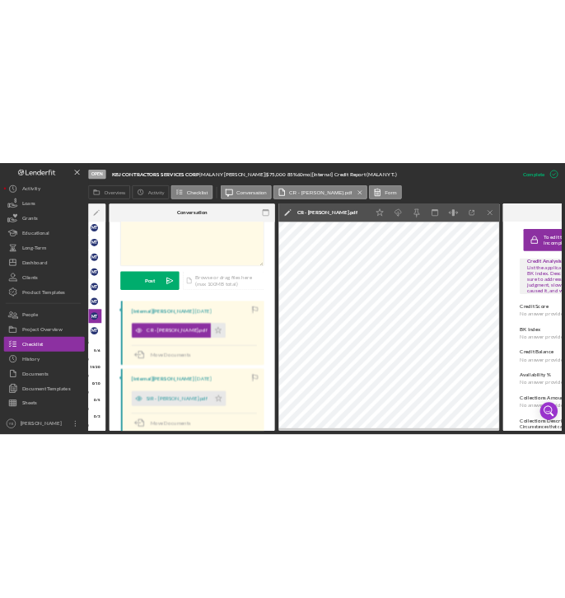
scroll to position [0, 254]
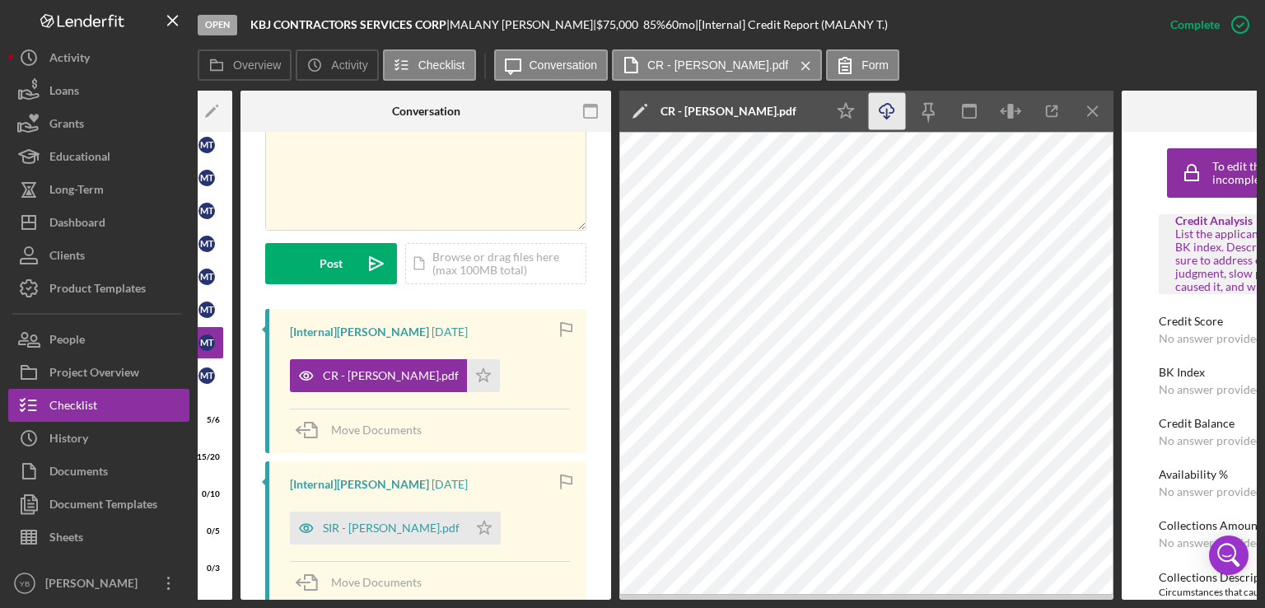
click at [889, 113] on icon "Icon/Download" at bounding box center [887, 111] width 37 height 37
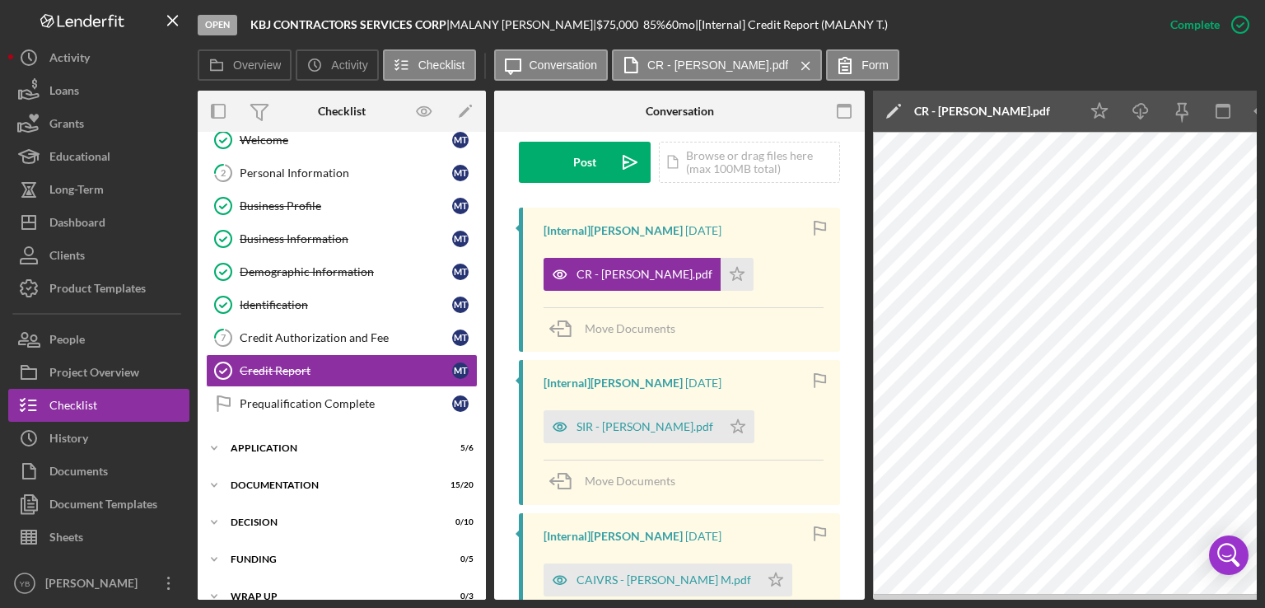
scroll to position [473, 0]
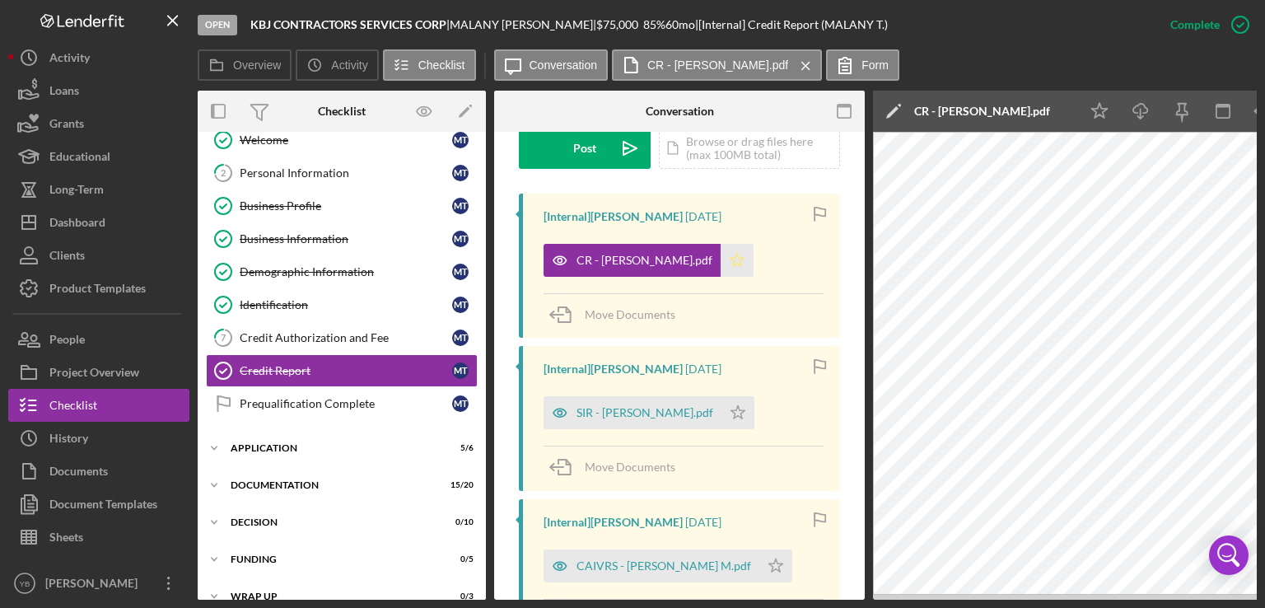
click at [731, 262] on polygon "button" at bounding box center [738, 259] width 14 height 13
click at [726, 412] on icon "Icon/Star" at bounding box center [738, 412] width 33 height 33
click at [760, 571] on icon "Icon/Star" at bounding box center [776, 566] width 33 height 33
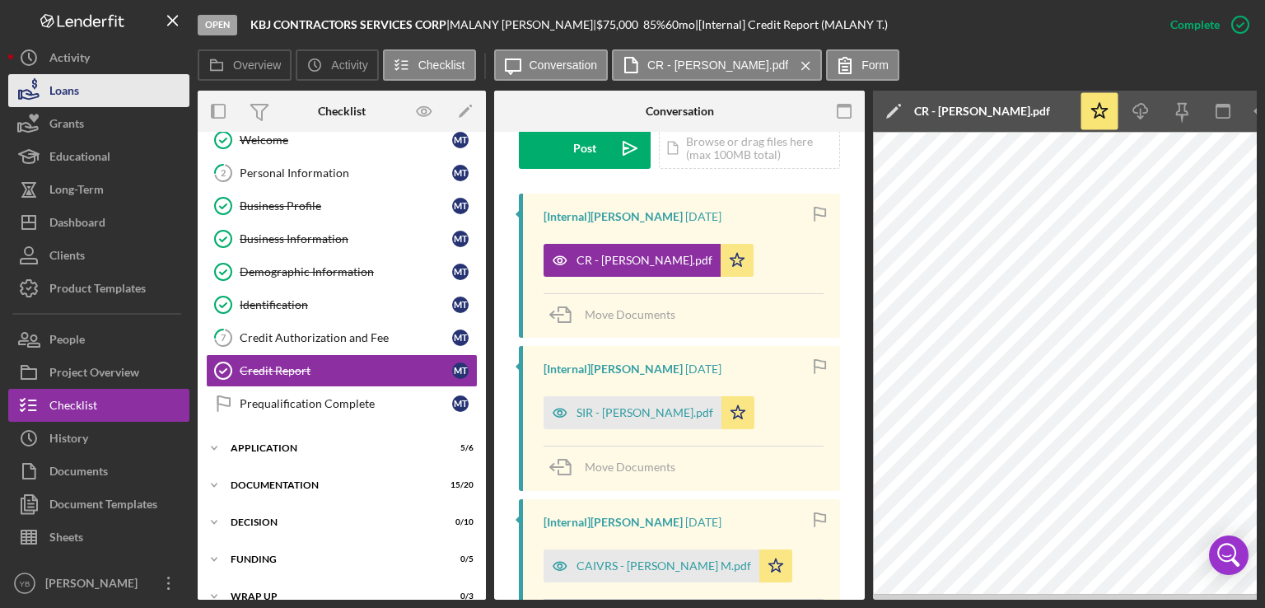
click at [90, 99] on button "Loans" at bounding box center [98, 90] width 181 height 33
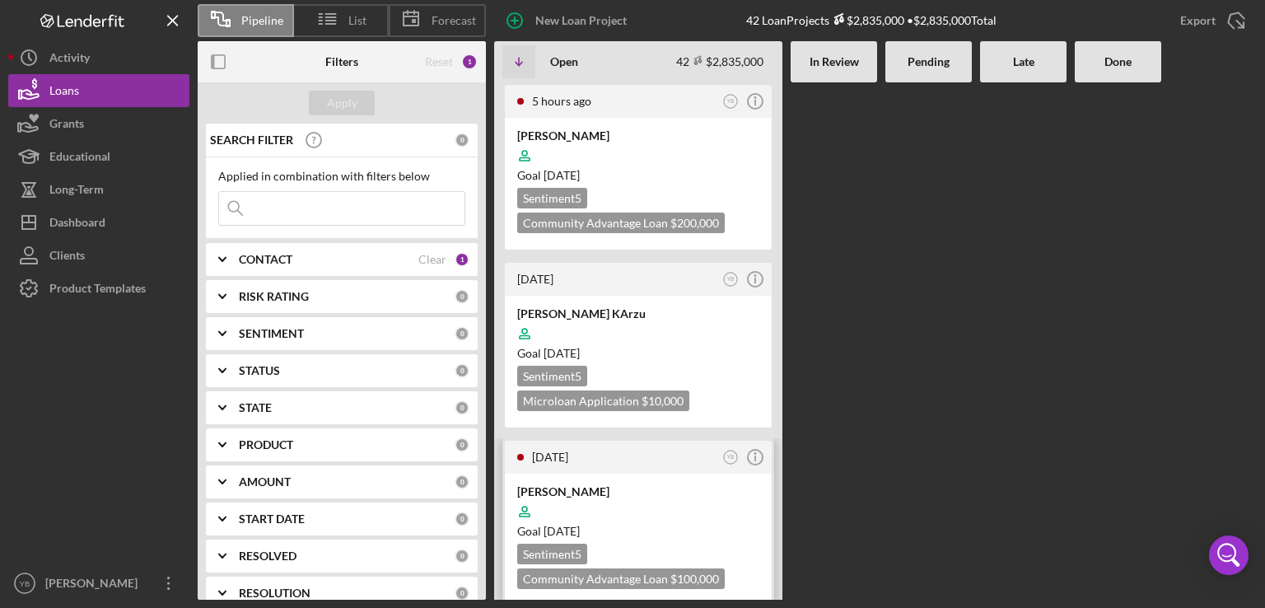
click at [648, 492] on div "[PERSON_NAME]" at bounding box center [638, 492] width 242 height 16
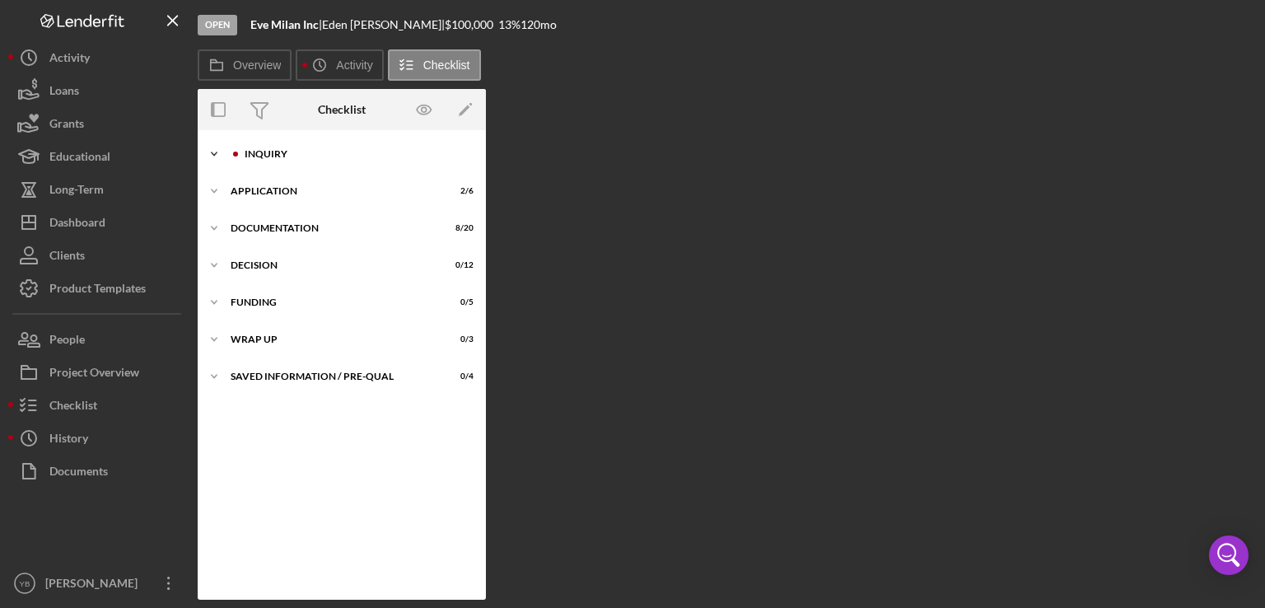
click at [262, 157] on div "Inquiry" at bounding box center [355, 154] width 221 height 10
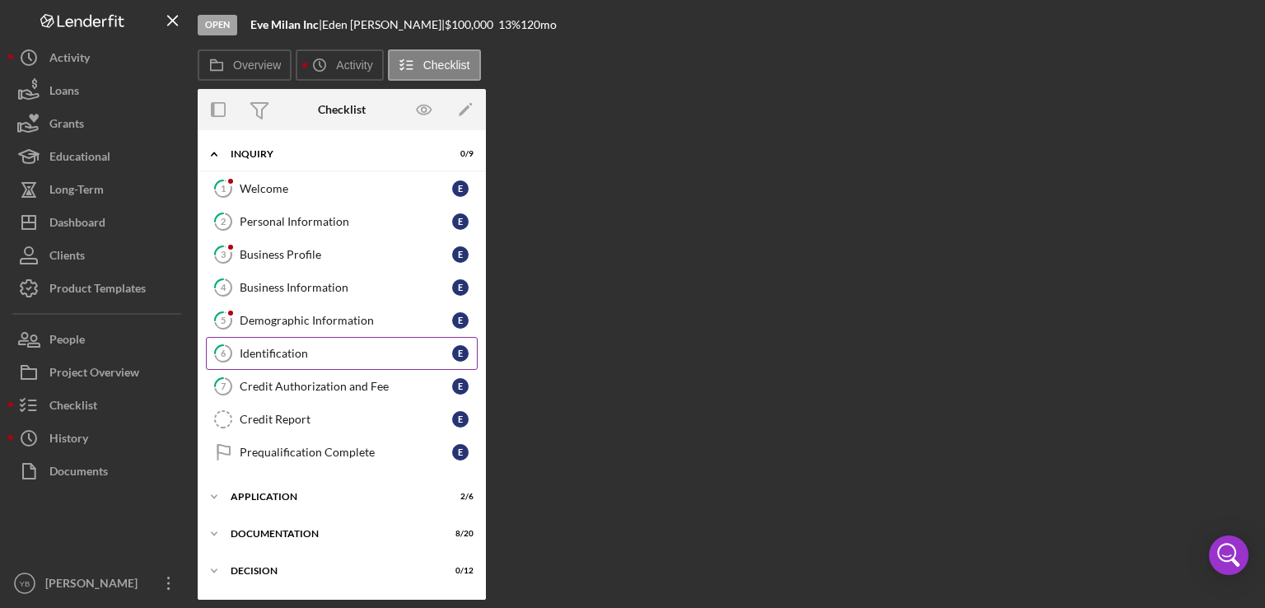
click at [286, 342] on link "6 Identification E" at bounding box center [342, 353] width 272 height 33
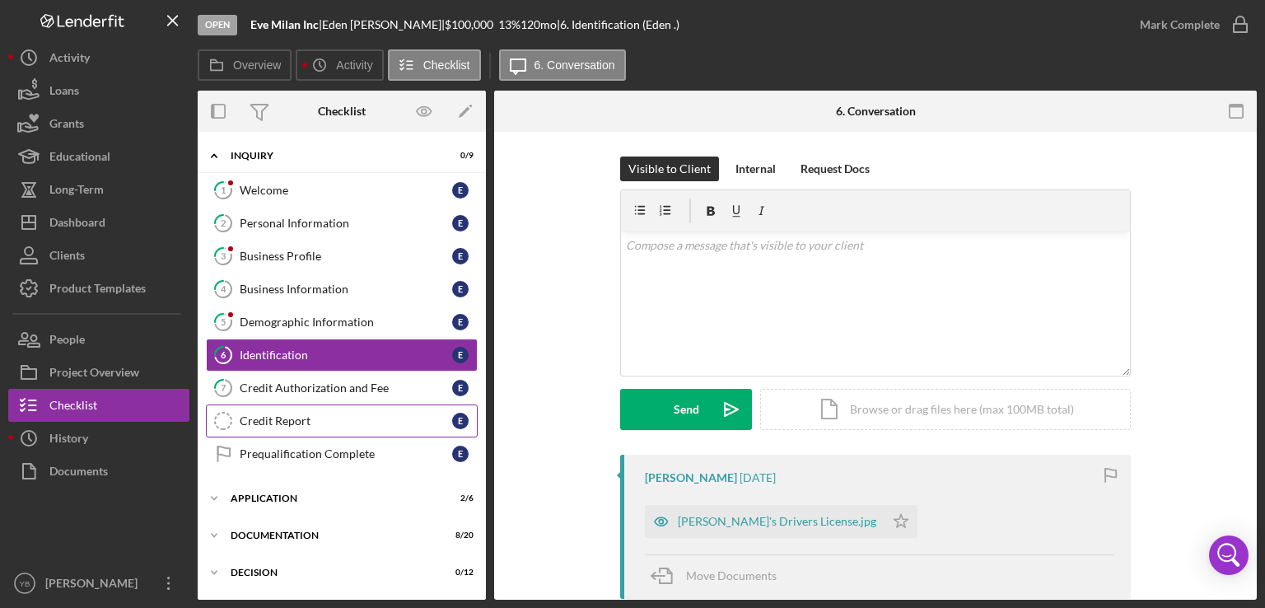
click at [288, 414] on div "Credit Report" at bounding box center [346, 420] width 213 height 13
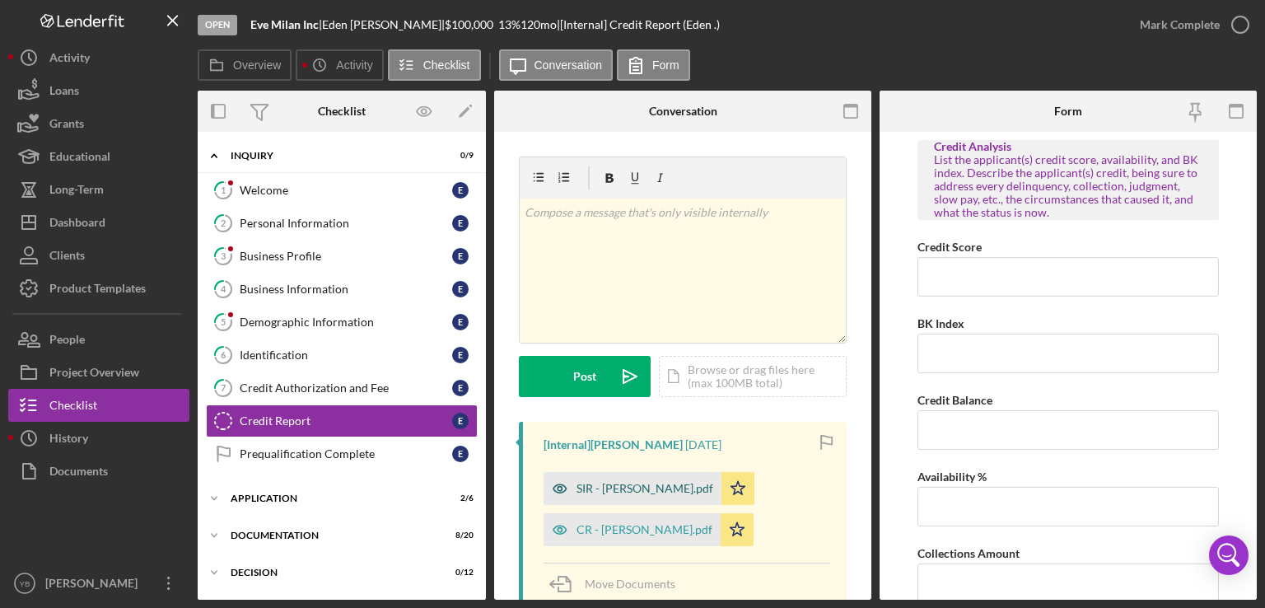
click at [631, 491] on div "SIR - [PERSON_NAME].pdf" at bounding box center [645, 488] width 137 height 13
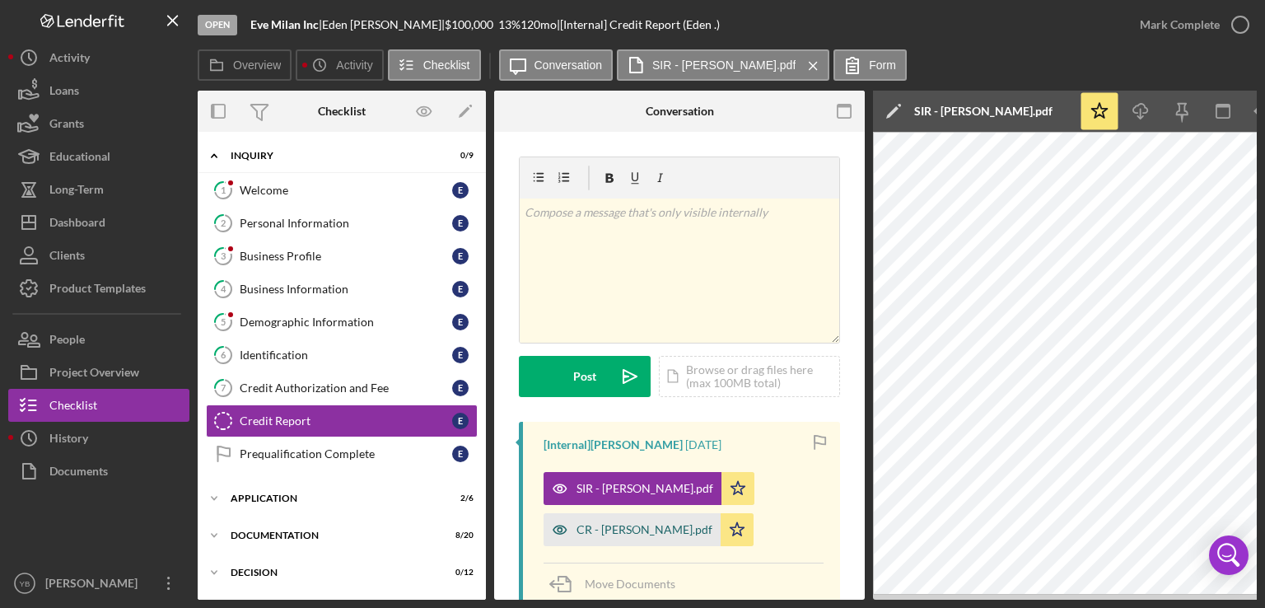
click at [615, 536] on div "CR - [PERSON_NAME].pdf" at bounding box center [645, 529] width 136 height 13
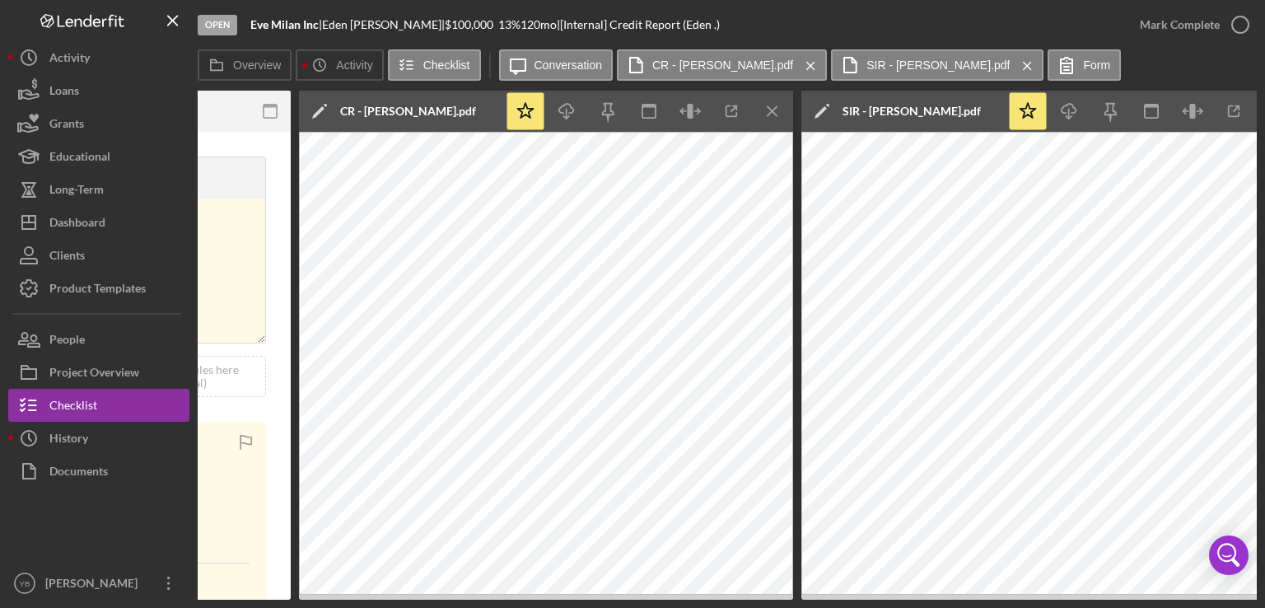
scroll to position [0, 579]
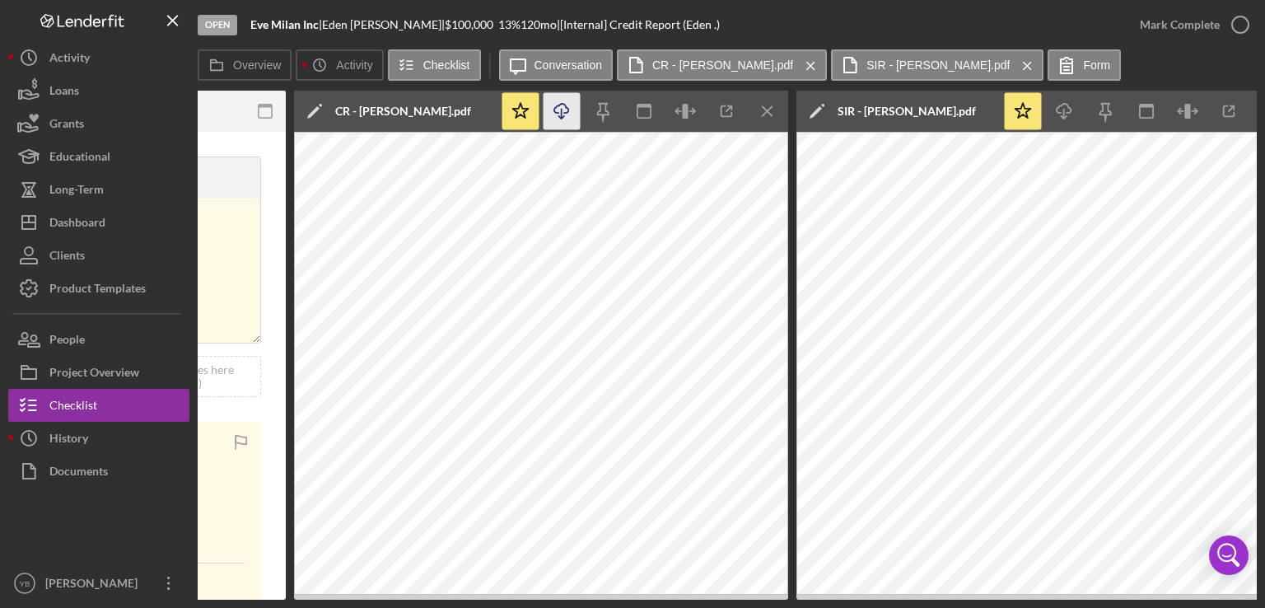
click at [559, 105] on icon "button" at bounding box center [561, 108] width 14 height 9
click at [797, 63] on icon "Icon/Menu Close" at bounding box center [811, 65] width 29 height 41
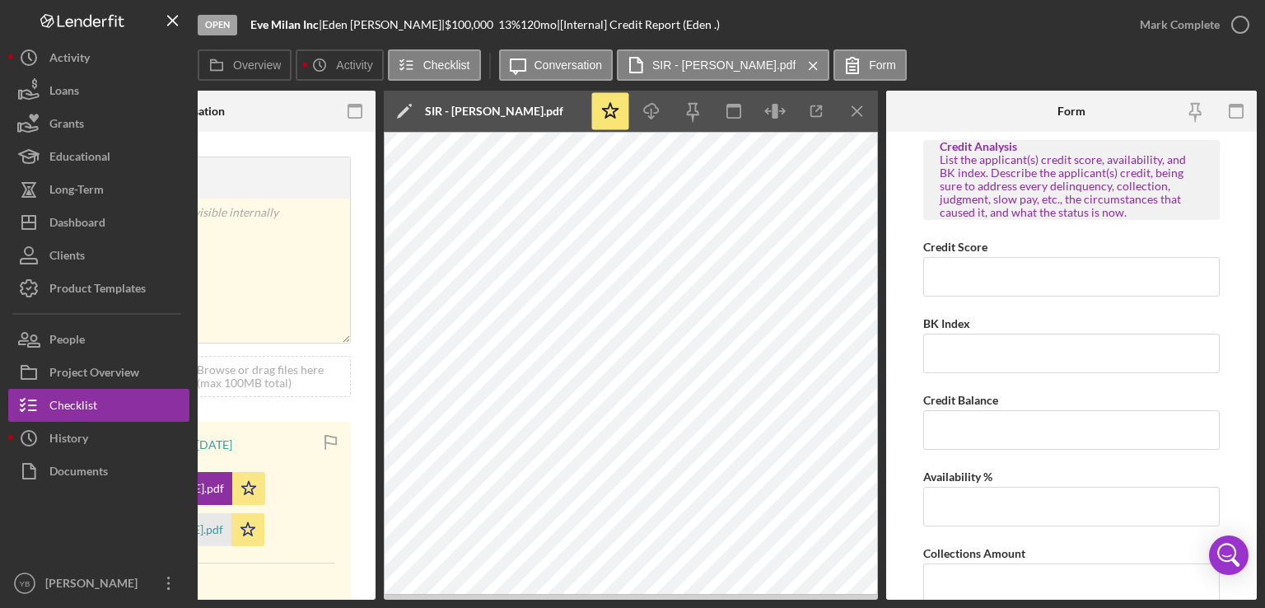
scroll to position [0, 489]
click at [799, 63] on icon "Icon/Menu Close" at bounding box center [813, 65] width 29 height 41
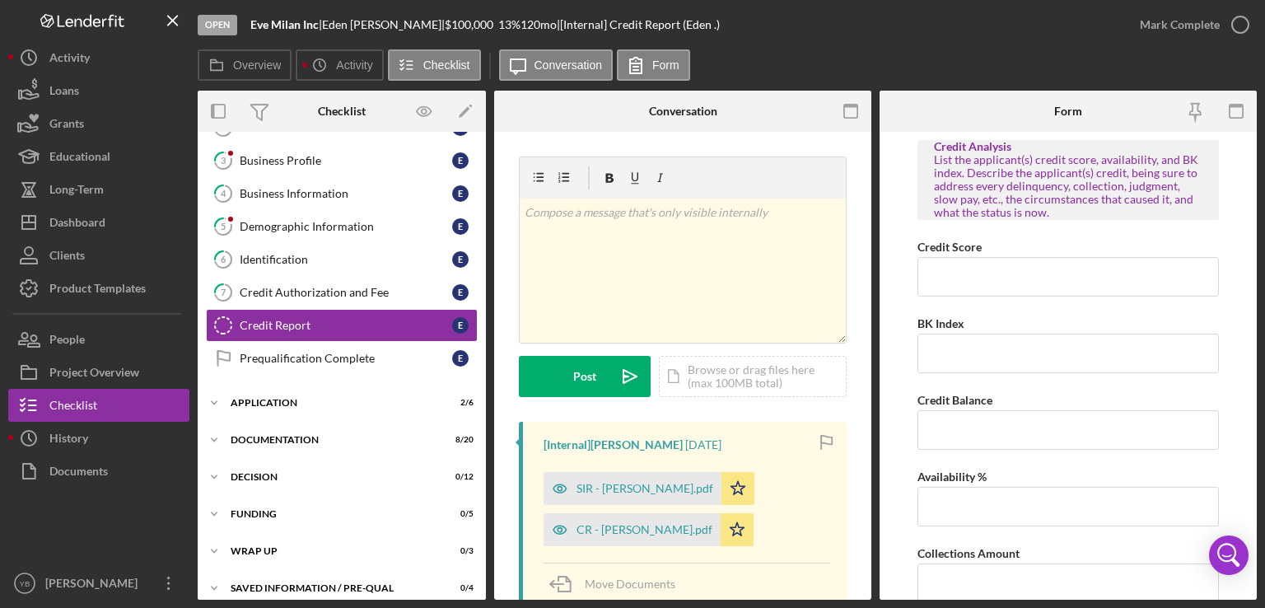
scroll to position [96, 0]
click at [278, 405] on div "Icon/Expander Application 2 / 6" at bounding box center [342, 402] width 288 height 33
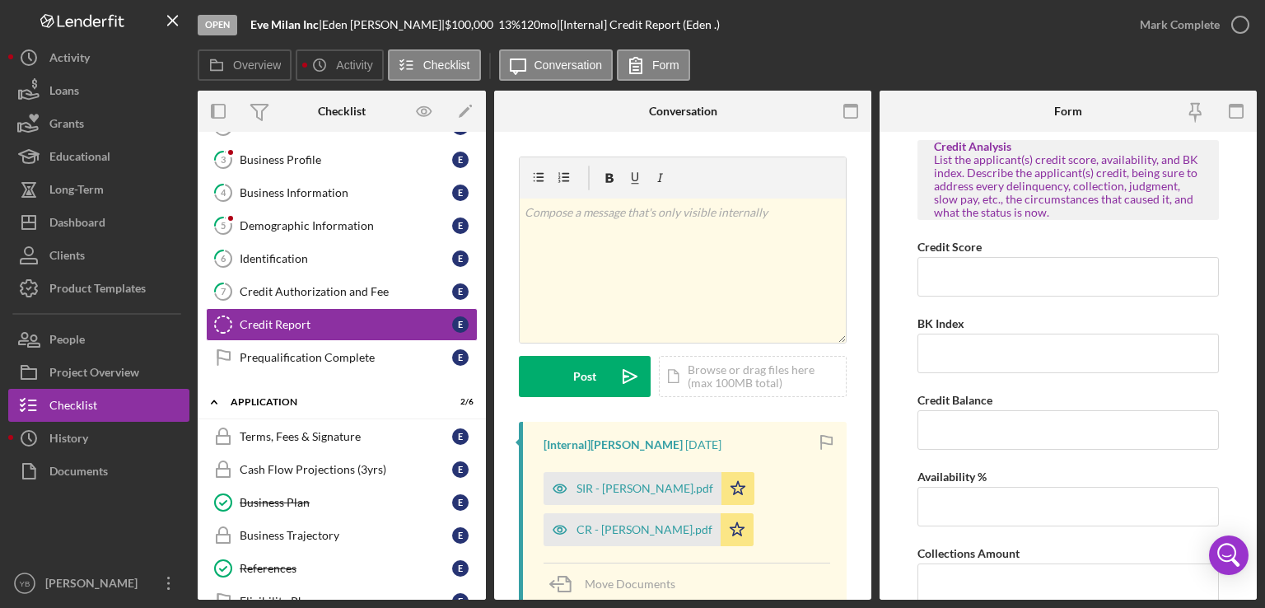
click at [483, 462] on div "Icon/Expander Inquiry 0 / 9 1 Welcome E 2 Personal Information E 3 Business Pro…" at bounding box center [342, 366] width 288 height 468
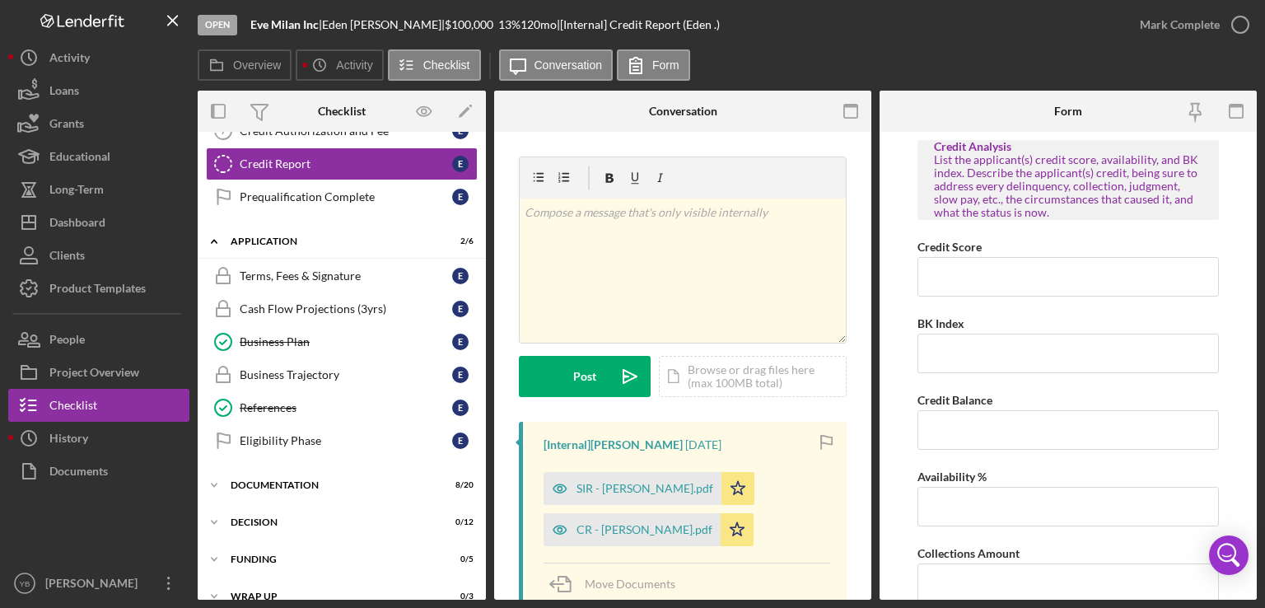
scroll to position [259, 0]
click at [282, 479] on div "Documentation" at bounding box center [348, 484] width 235 height 10
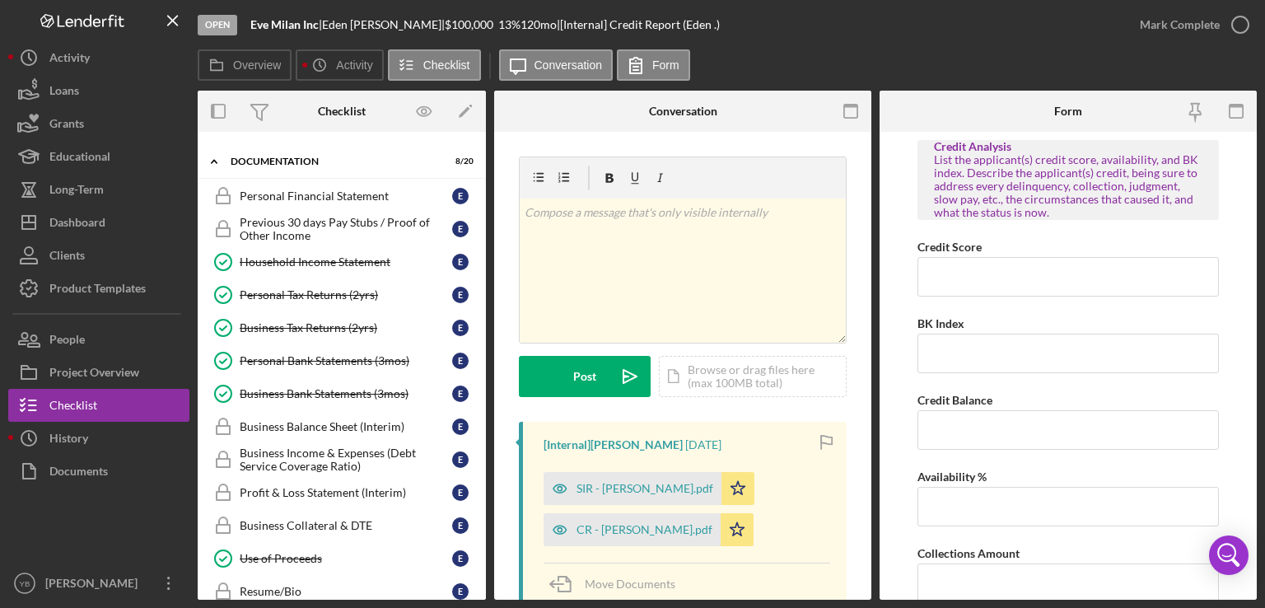
scroll to position [584, 0]
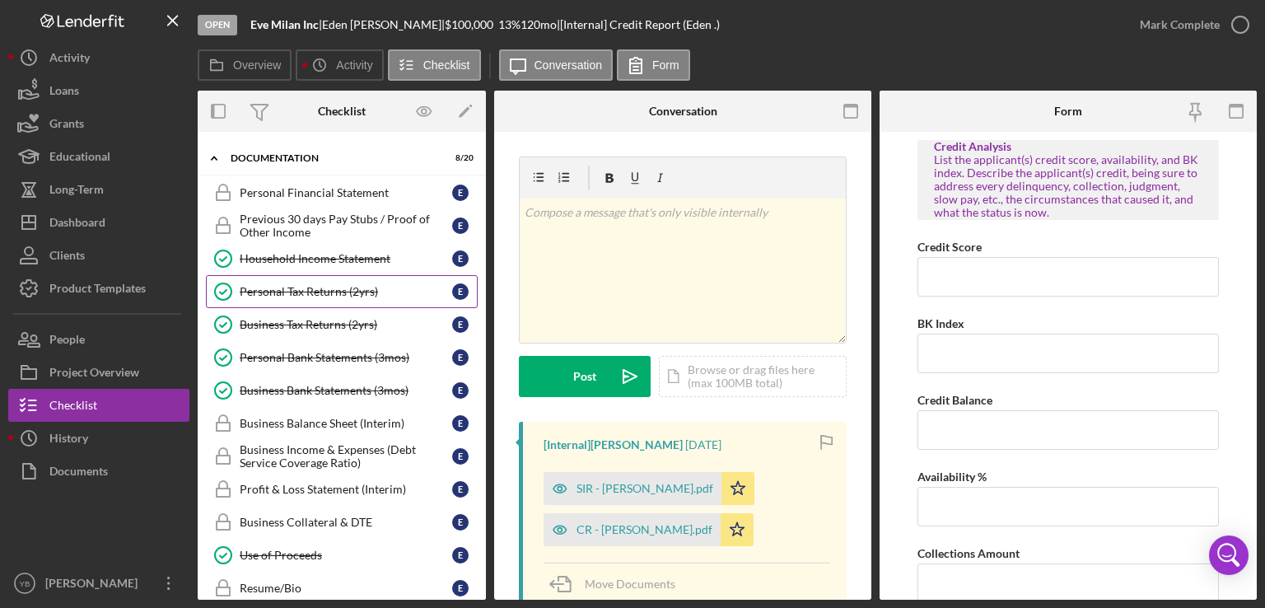
click at [333, 291] on div "Personal Tax Returns (2yrs)" at bounding box center [346, 291] width 213 height 13
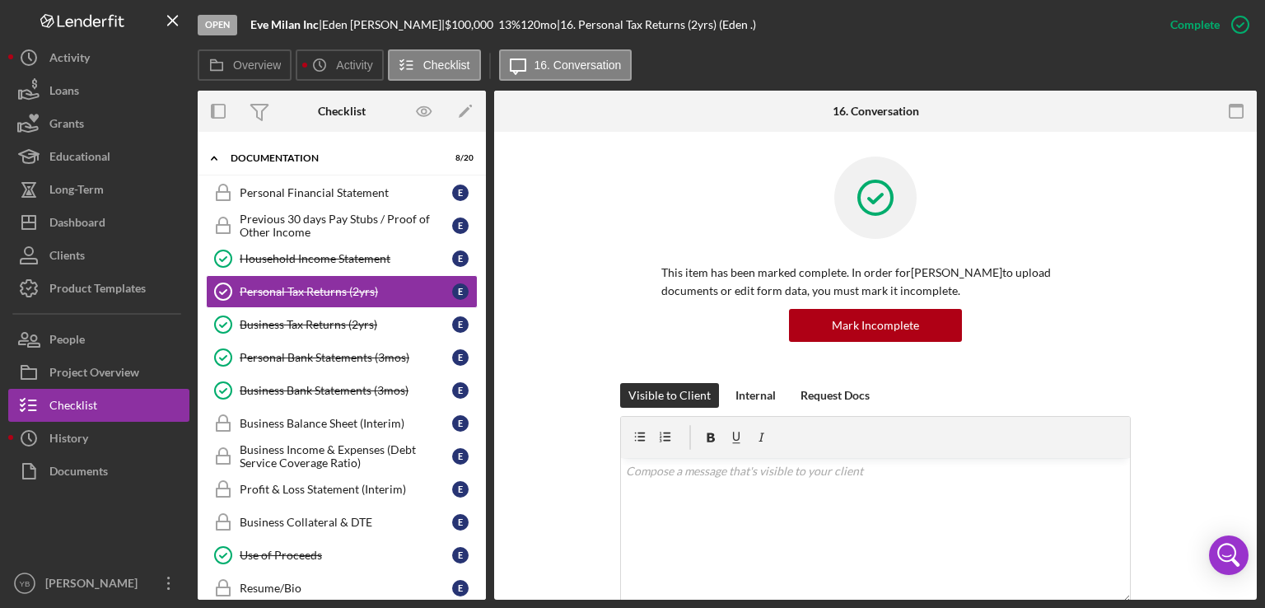
click at [1055, 309] on div "Mark Incomplete" at bounding box center [876, 325] width 428 height 33
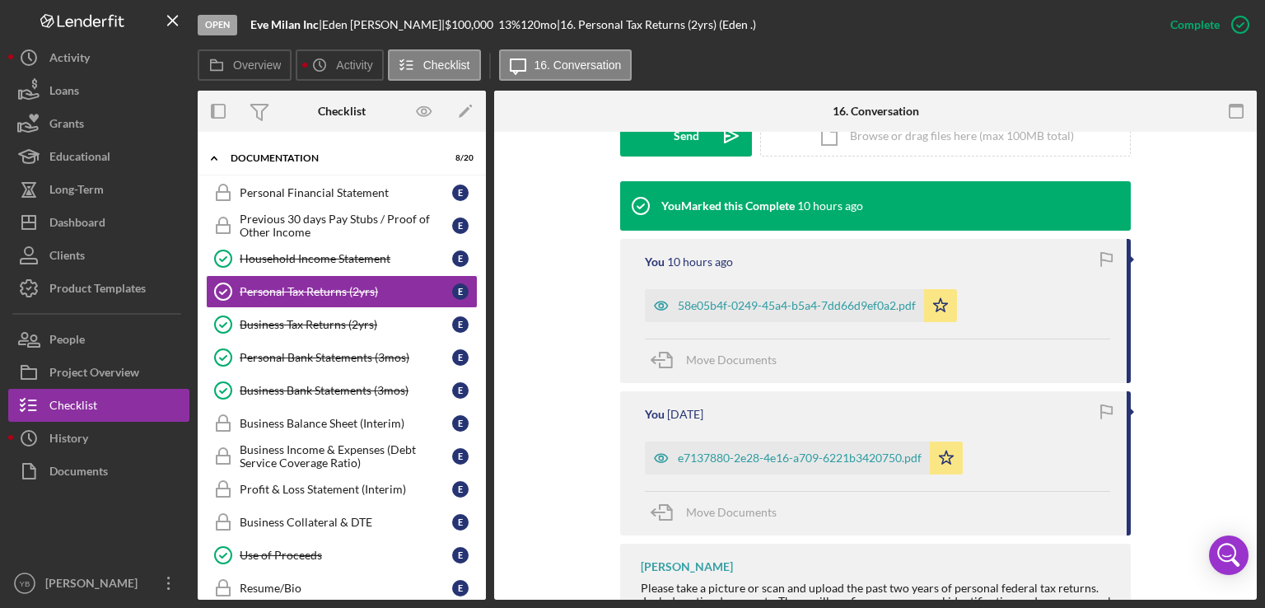
scroll to position [560, 0]
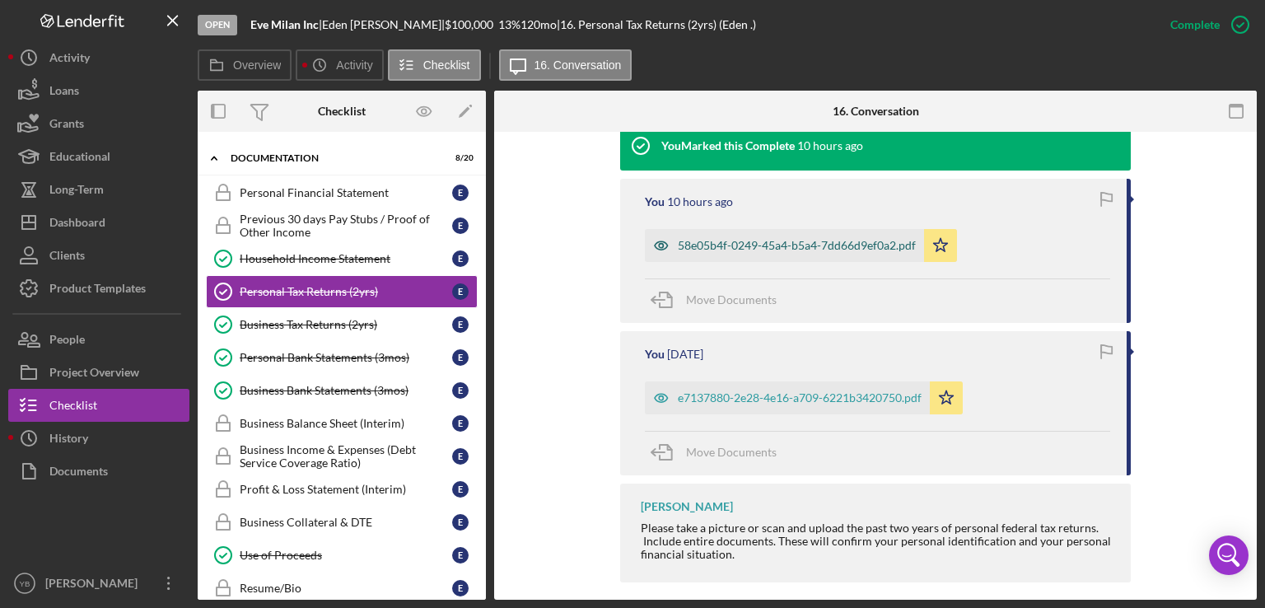
click at [884, 240] on div "58e05b4f-0249-45a4-b5a4-7dd66d9ef0a2.pdf" at bounding box center [797, 245] width 238 height 13
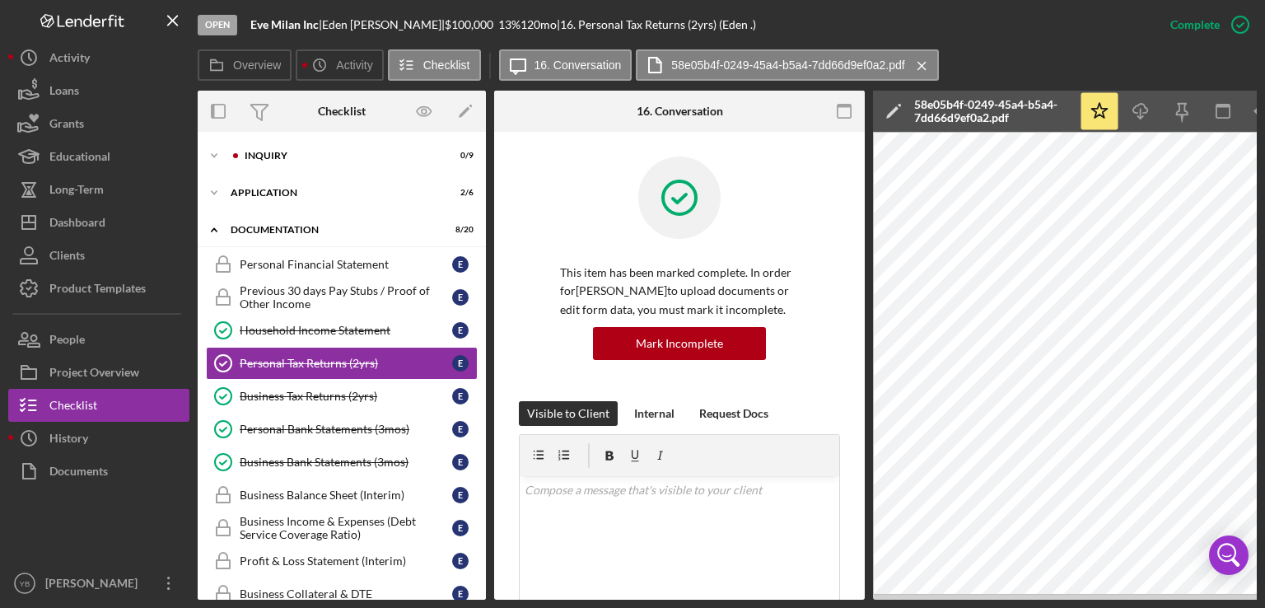
scroll to position [0, 110]
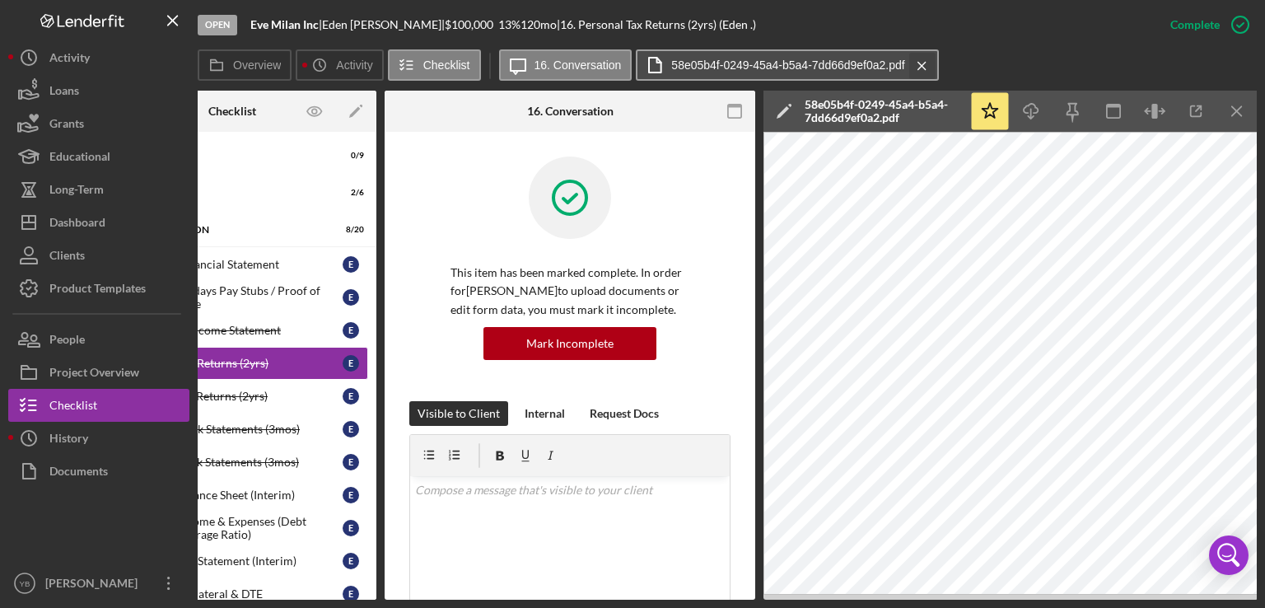
click at [919, 63] on icon "Icon/Menu Close" at bounding box center [922, 65] width 29 height 41
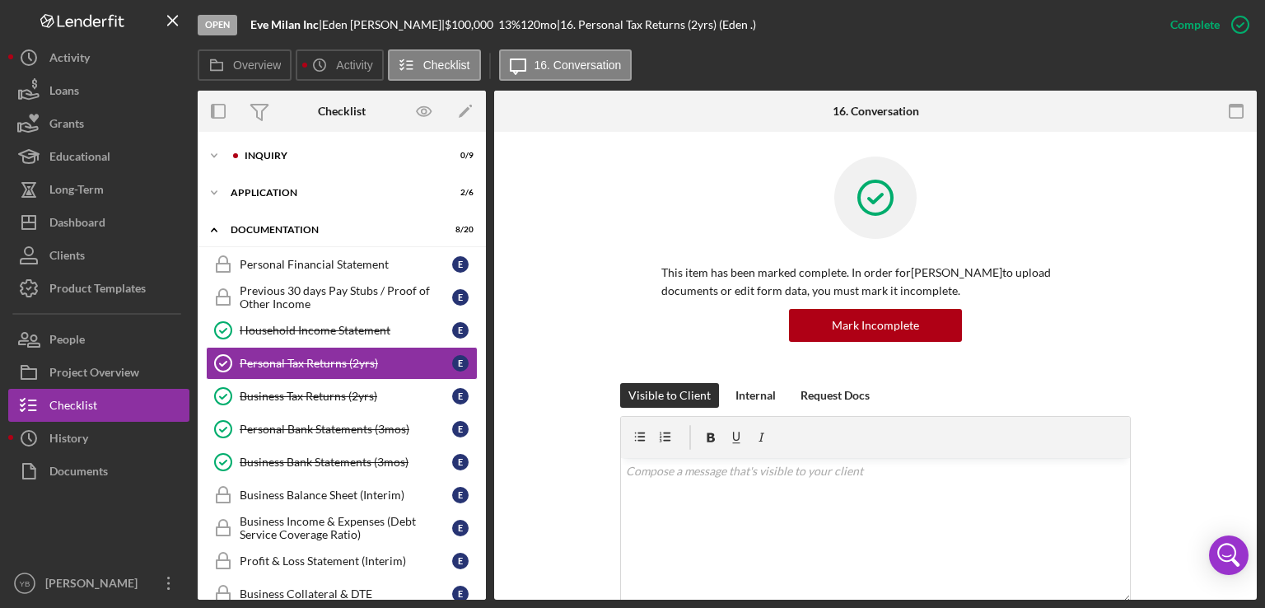
scroll to position [0, 0]
click at [346, 366] on div "Personal Tax Returns (2yrs)" at bounding box center [346, 363] width 213 height 13
click at [1184, 310] on div "This item has been marked complete. In order for [PERSON_NAME] to upload docume…" at bounding box center [875, 270] width 713 height 227
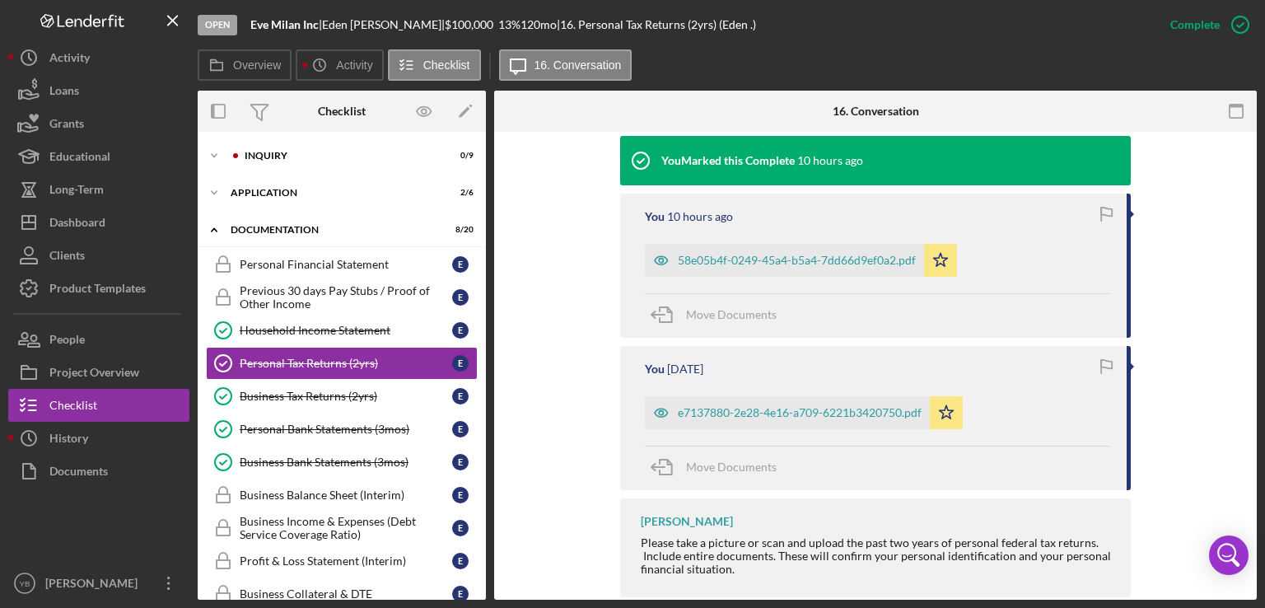
scroll to position [560, 0]
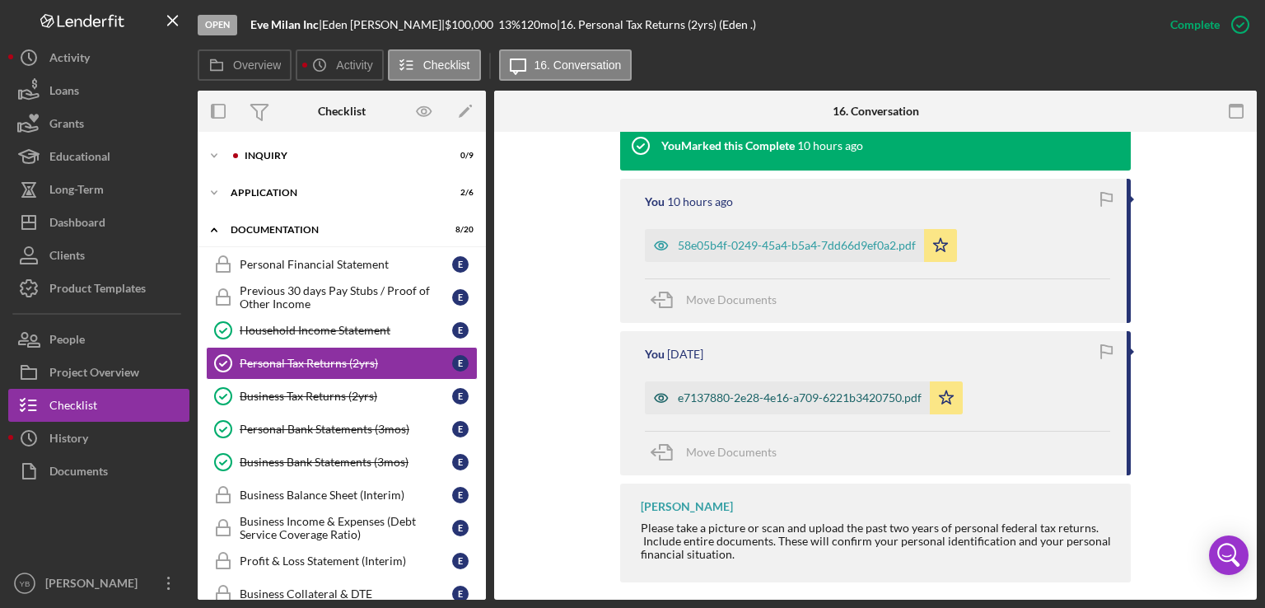
click at [855, 400] on div "e7137880-2e28-4e16-a709-6221b3420750.pdf" at bounding box center [800, 397] width 244 height 13
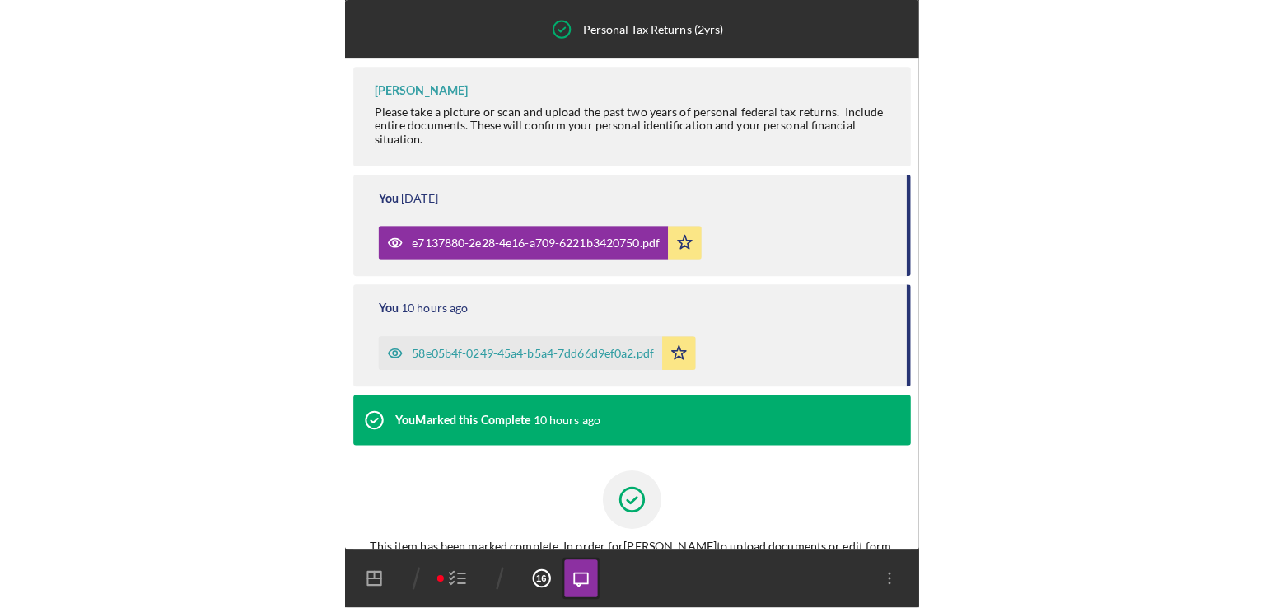
scroll to position [130, 0]
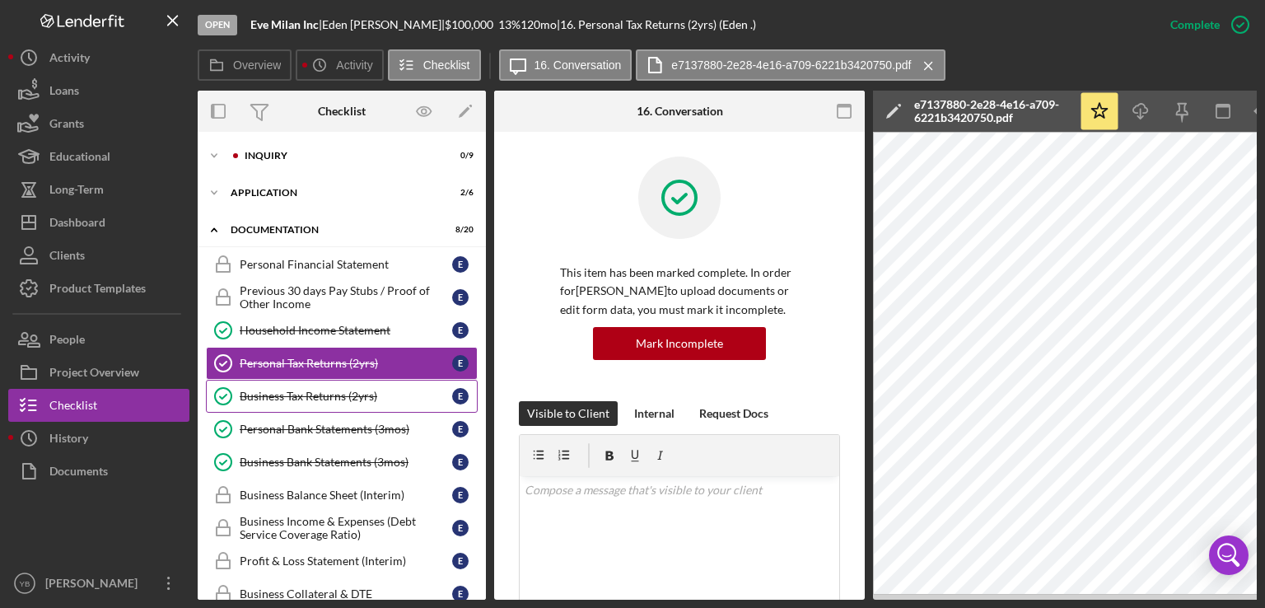
click at [297, 396] on div "Business Tax Returns (2yrs)" at bounding box center [346, 396] width 213 height 13
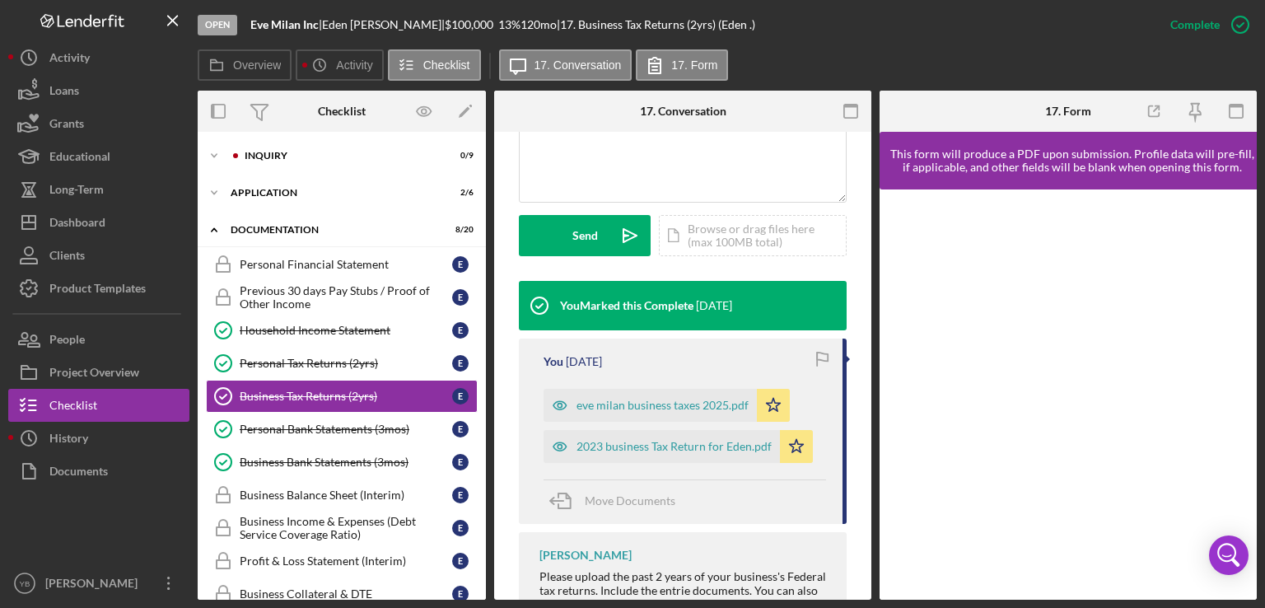
scroll to position [423, 0]
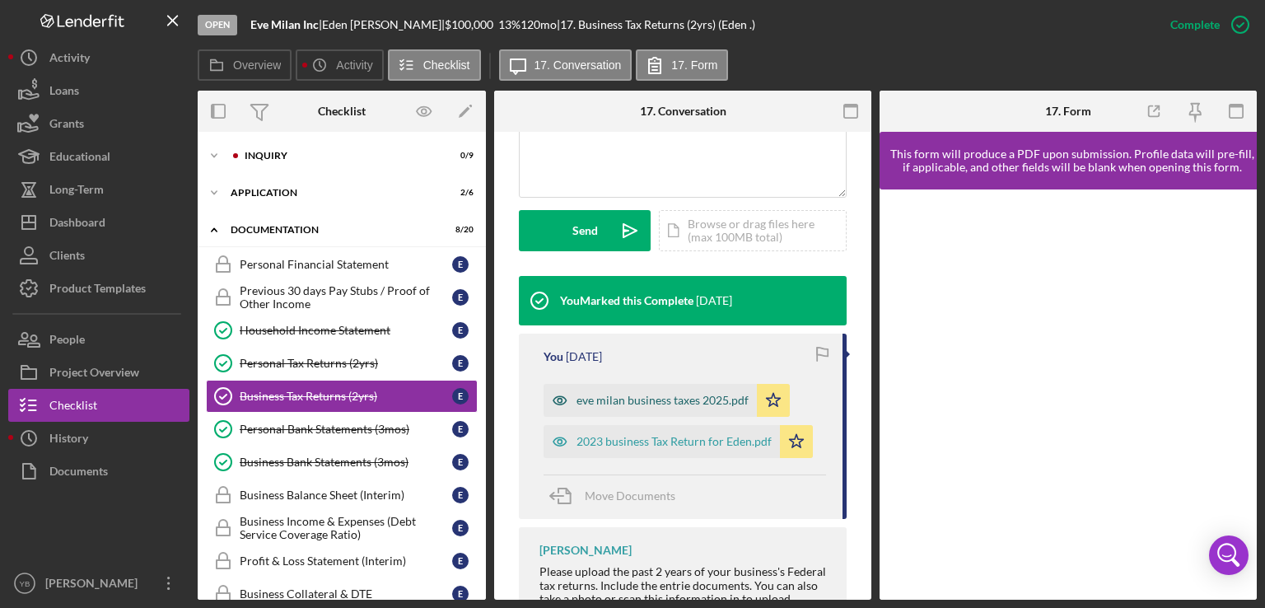
click at [672, 406] on div "eve milan business taxes 2025.pdf" at bounding box center [663, 400] width 172 height 13
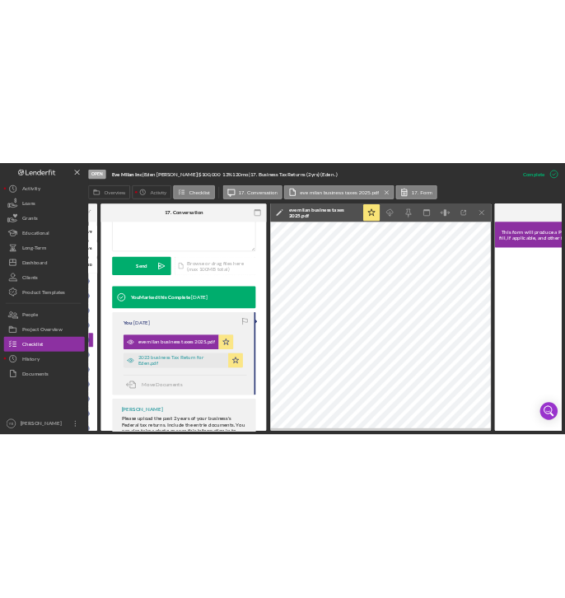
scroll to position [0, 224]
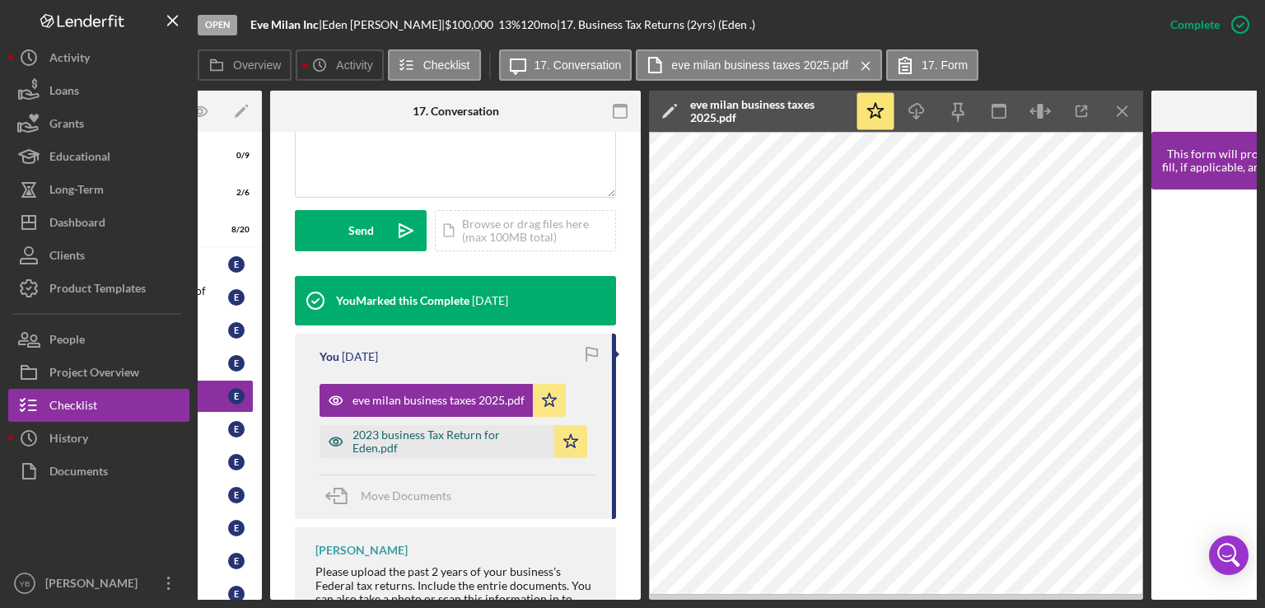
click at [479, 439] on div "2023 business Tax Return for Eden.pdf" at bounding box center [450, 441] width 194 height 26
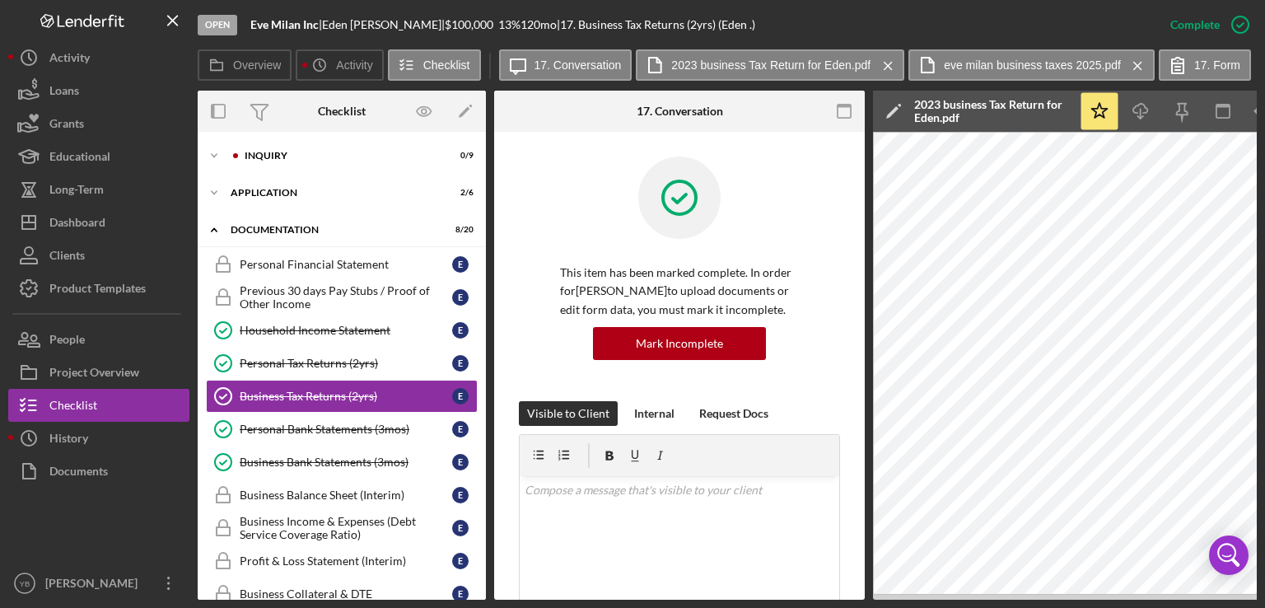
scroll to position [27, 0]
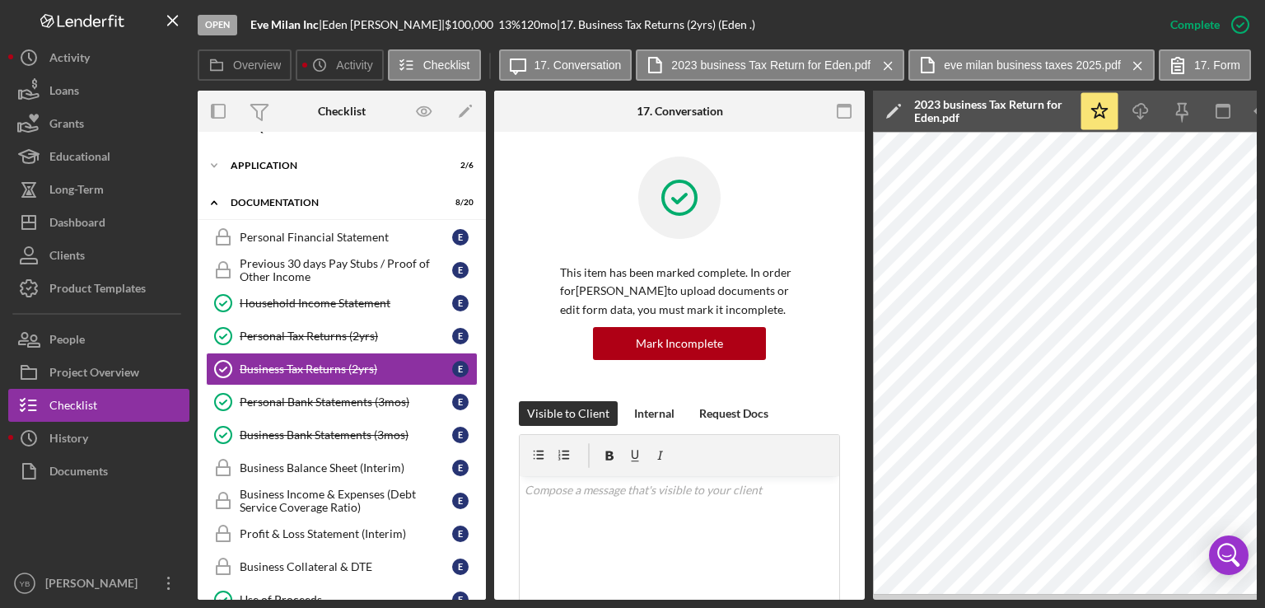
drag, startPoint x: 737, startPoint y: 599, endPoint x: 728, endPoint y: 604, distance: 9.6
click at [728, 604] on div "Open Eve Milan Inc | [PERSON_NAME] | $100,000 $100,000 13 % 120 mo | 17. Busine…" at bounding box center [632, 304] width 1265 height 608
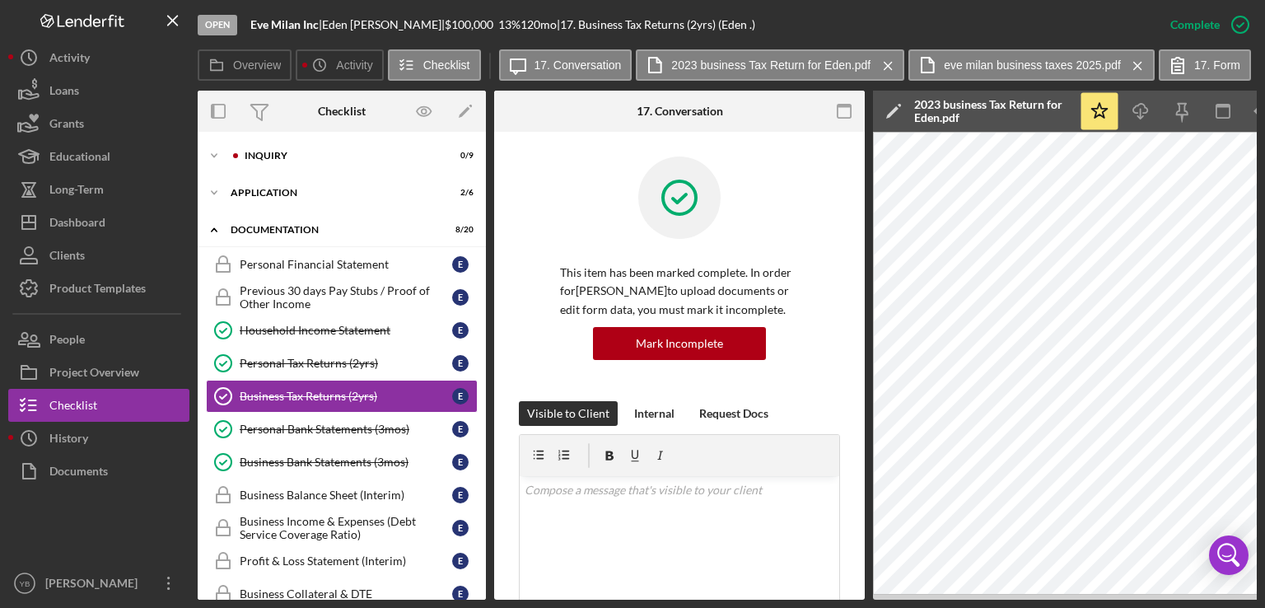
scroll to position [30, 0]
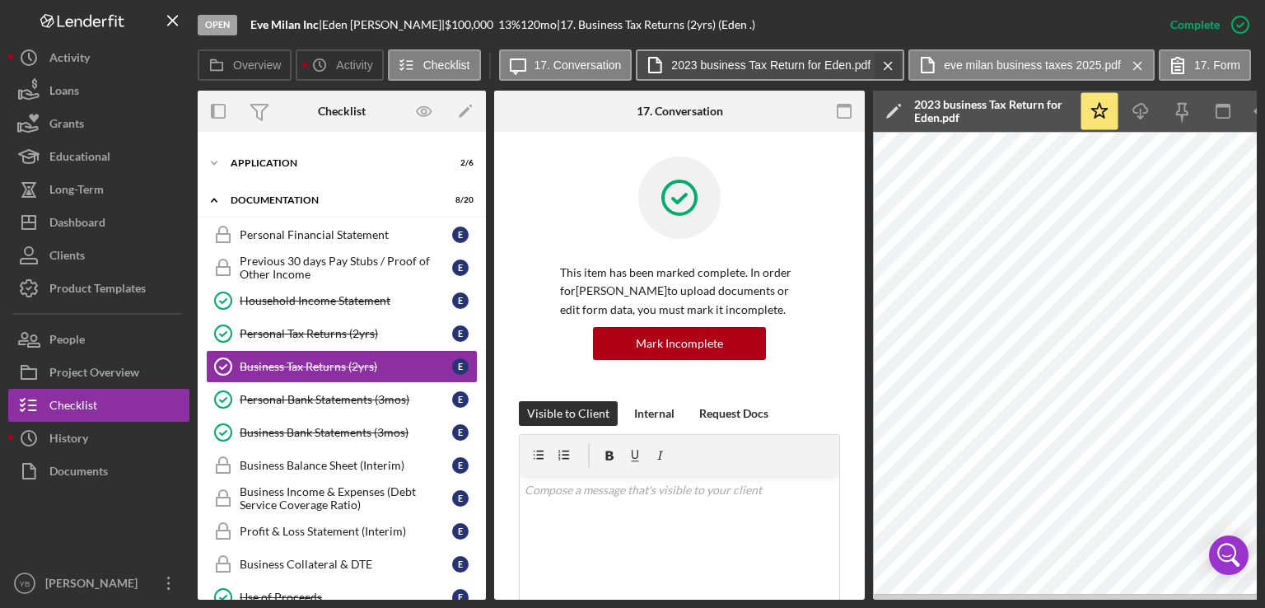
click at [888, 66] on icon "Icon/Menu Close" at bounding box center [888, 65] width 29 height 41
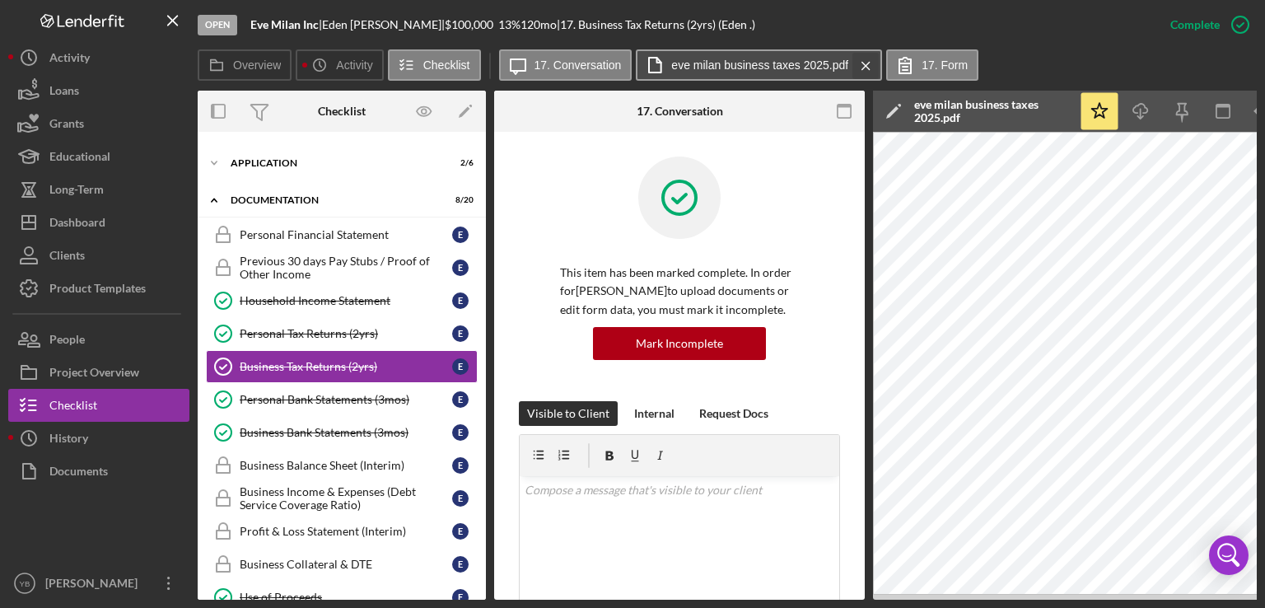
click at [860, 56] on icon "Icon/Menu Close" at bounding box center [866, 65] width 29 height 41
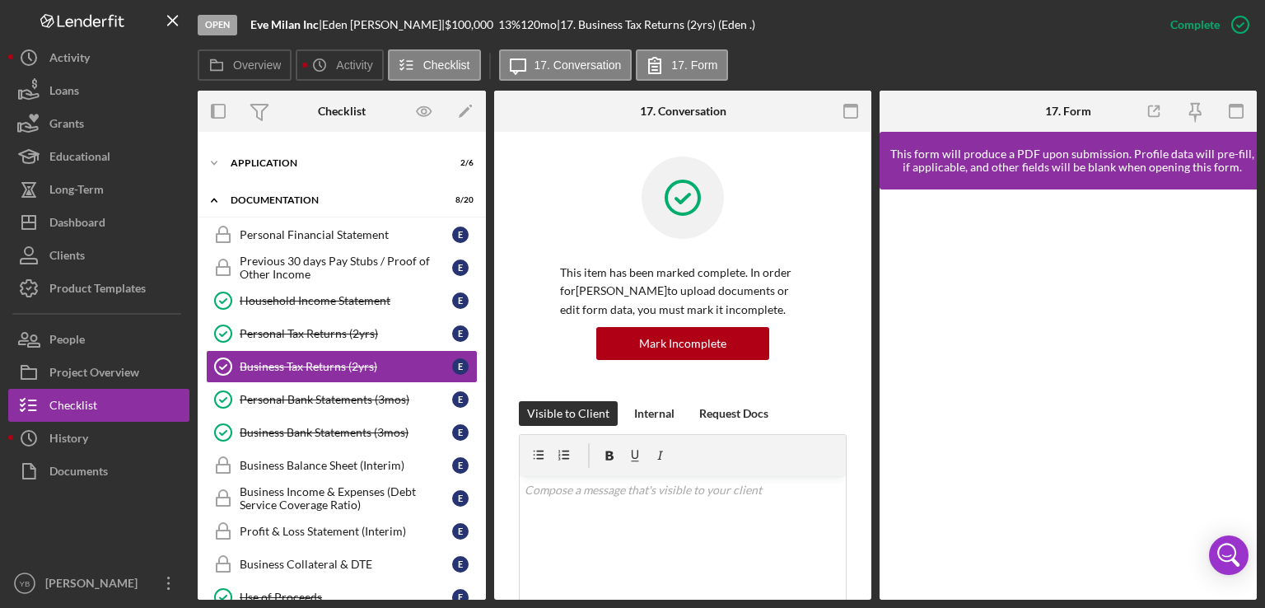
click at [481, 374] on div "Overview Internal Workflow Stage Open Icon/Dropdown Arrow Archive (can unarchiv…" at bounding box center [727, 345] width 1059 height 509
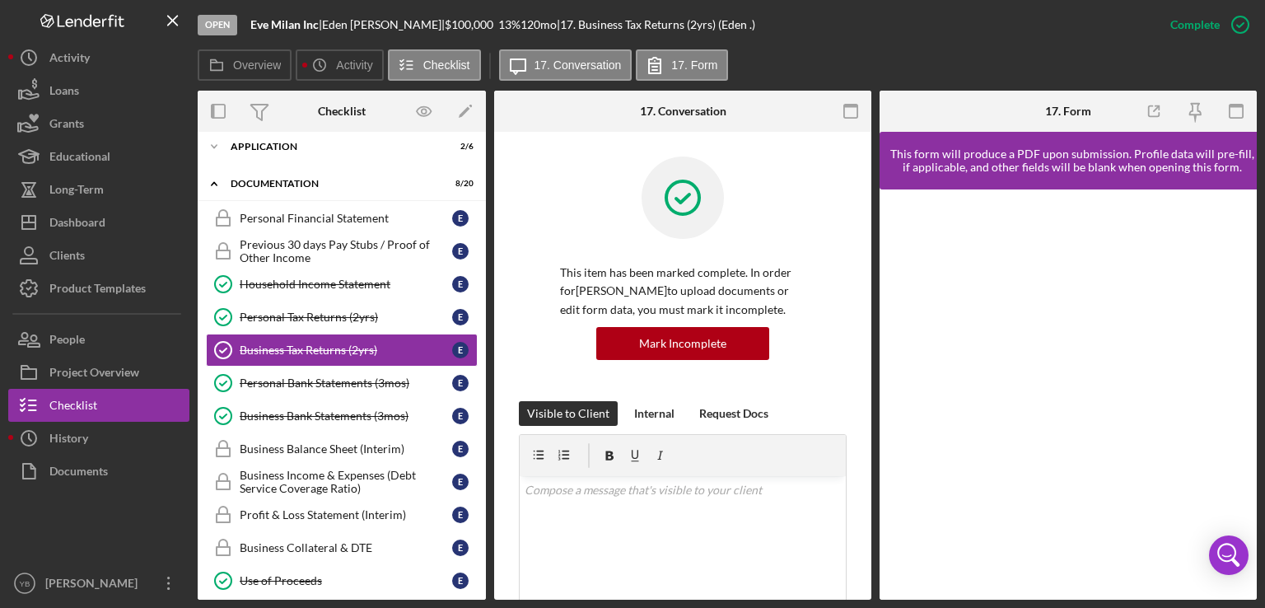
scroll to position [0, 0]
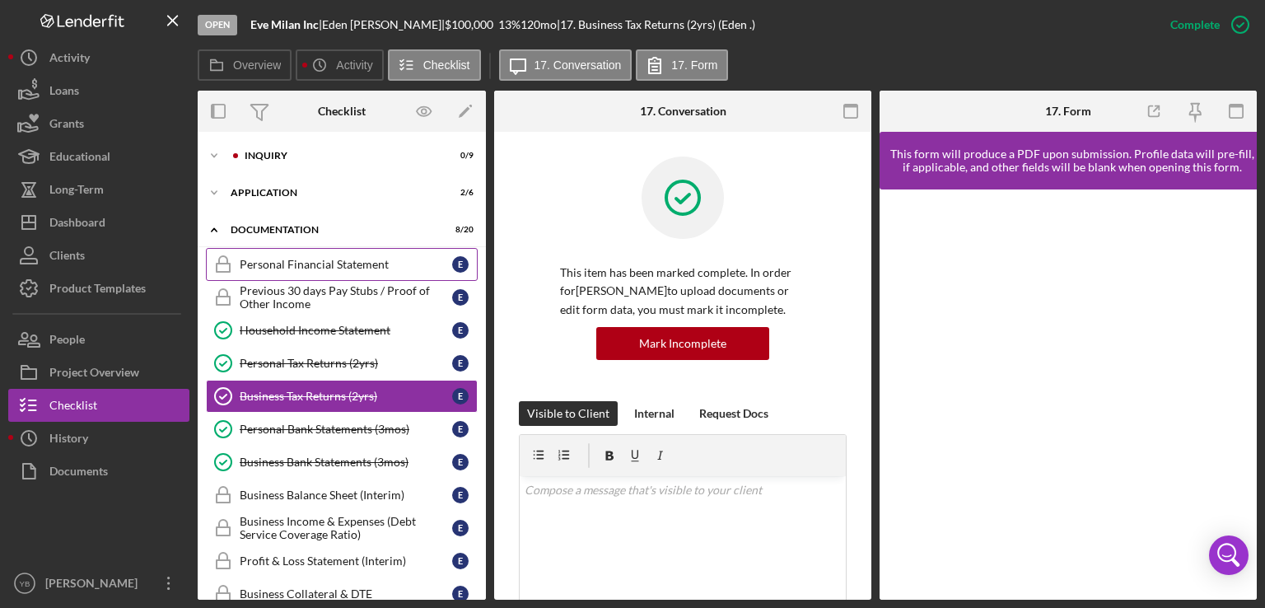
click at [308, 268] on div "Personal Financial Statement" at bounding box center [346, 264] width 213 height 13
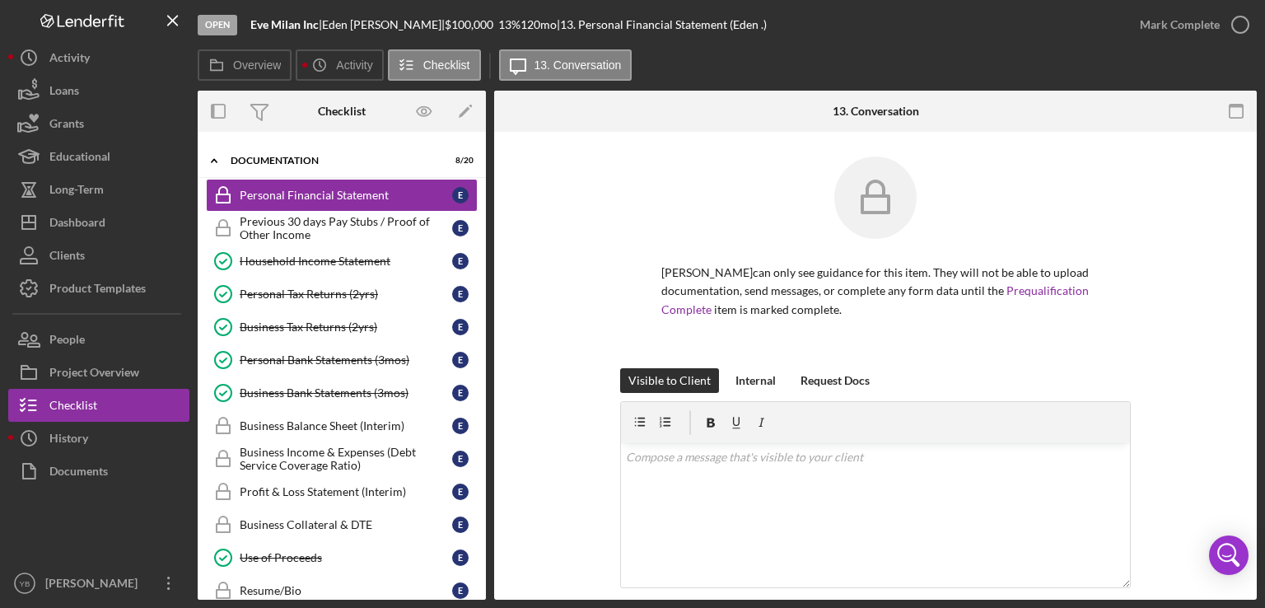
scroll to position [76, 0]
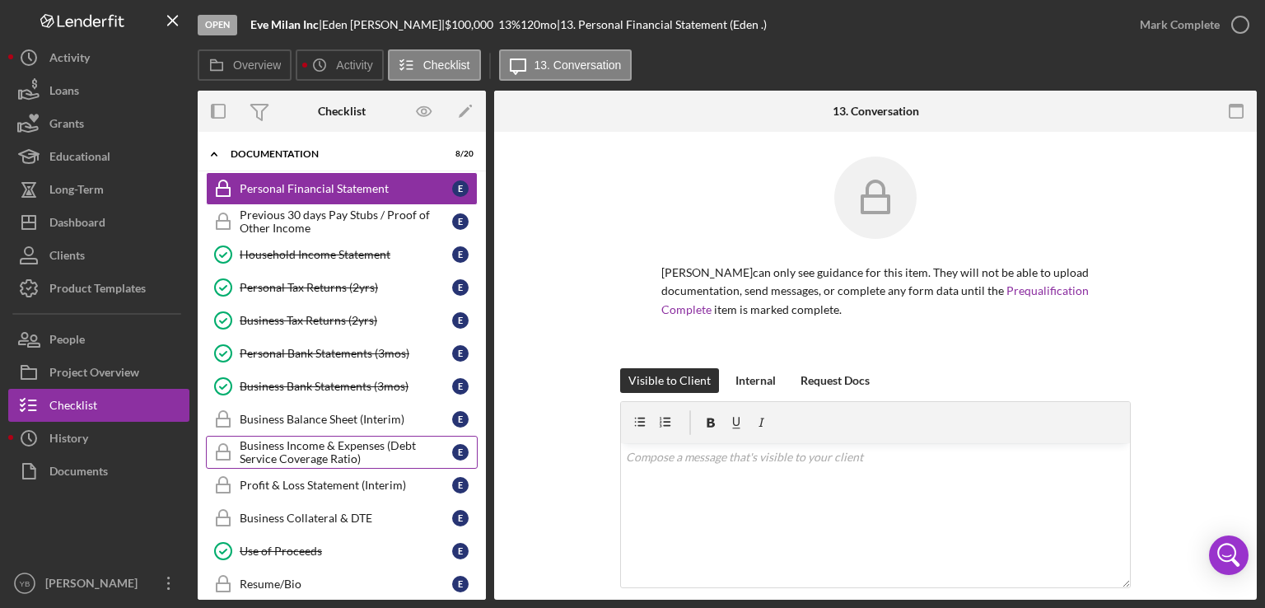
click at [330, 451] on div "Business Income & Expenses (Debt Service Coverage Ratio)" at bounding box center [346, 452] width 213 height 26
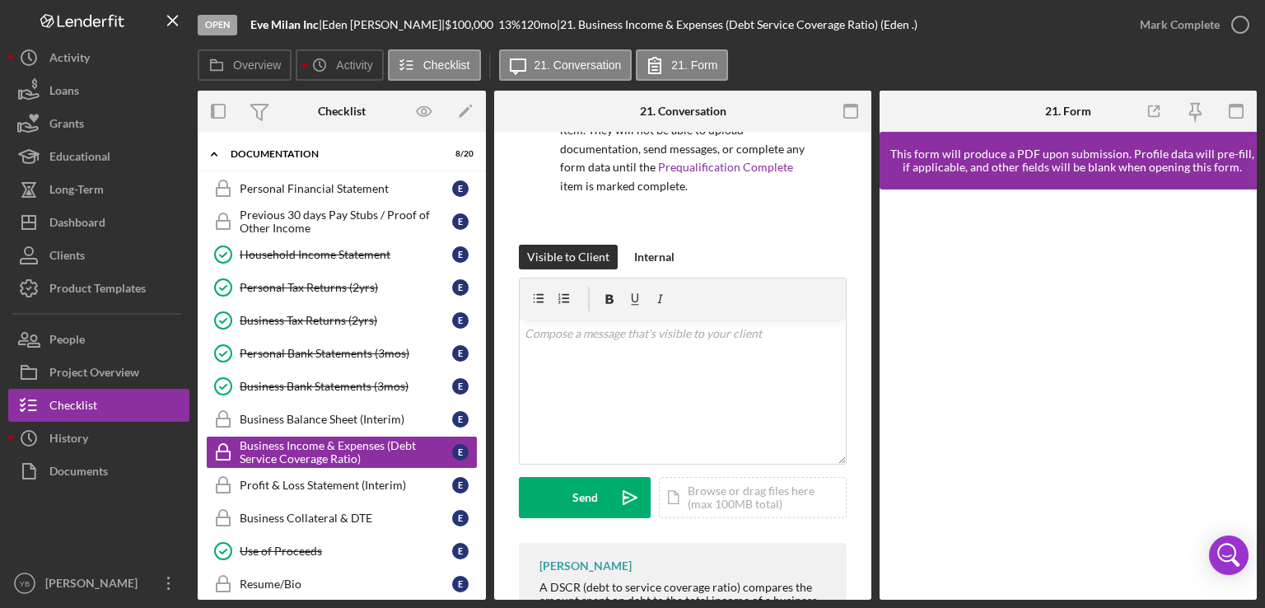
scroll to position [161, 0]
click at [757, 498] on div "Icon/Document Browse or drag files here (max 100MB total) Tap to choose files o…" at bounding box center [753, 496] width 188 height 41
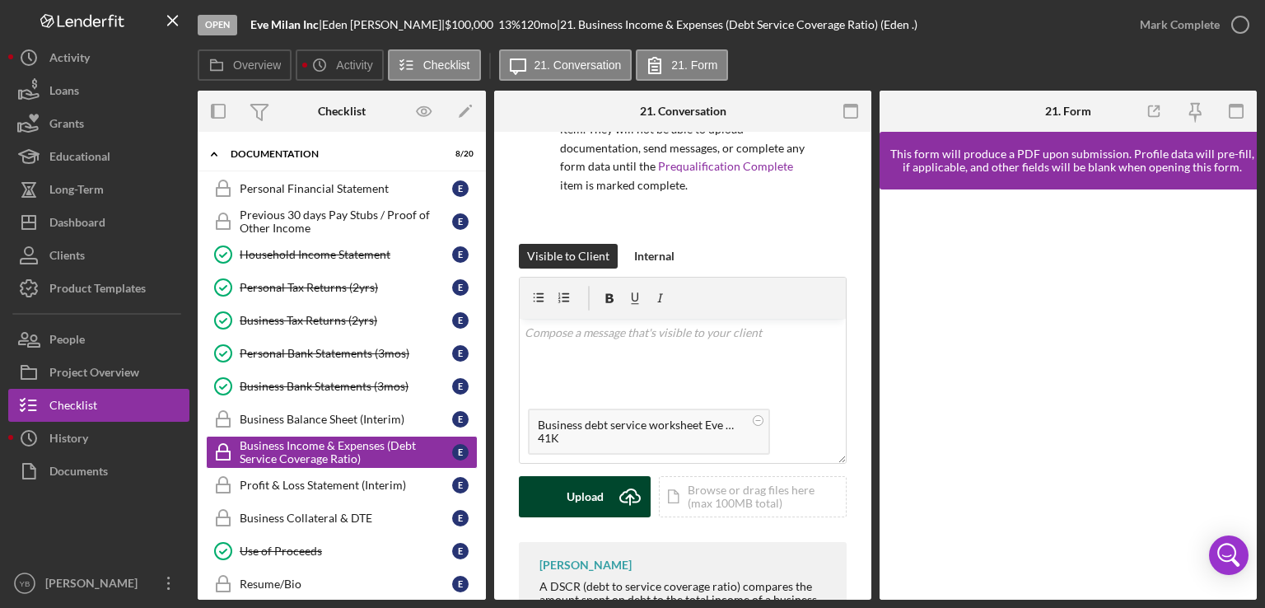
click at [592, 488] on div "Upload" at bounding box center [585, 496] width 37 height 41
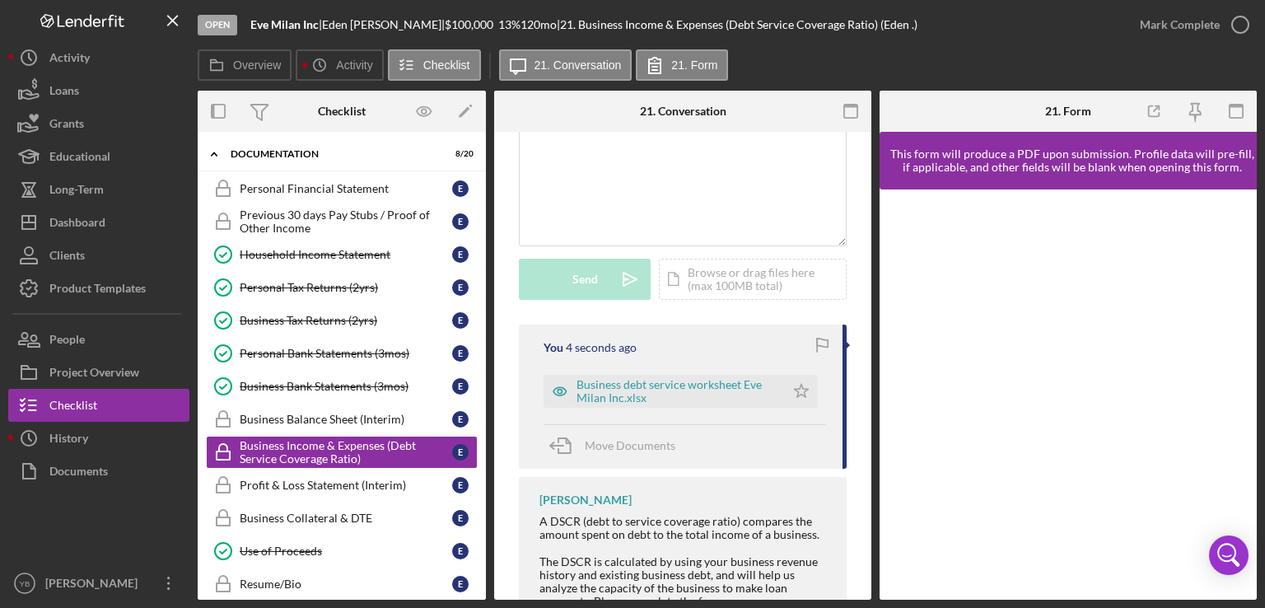
scroll to position [440, 0]
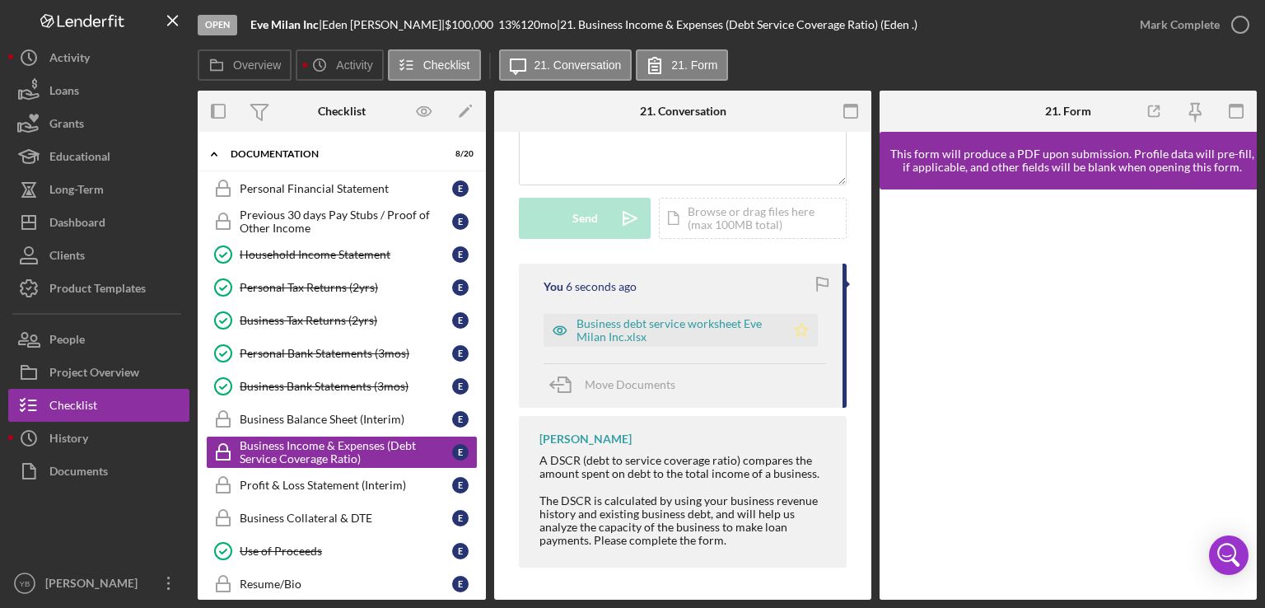
click at [797, 331] on icon "Icon/Star" at bounding box center [801, 330] width 33 height 33
click at [1182, 32] on div "Mark Complete" at bounding box center [1180, 24] width 80 height 33
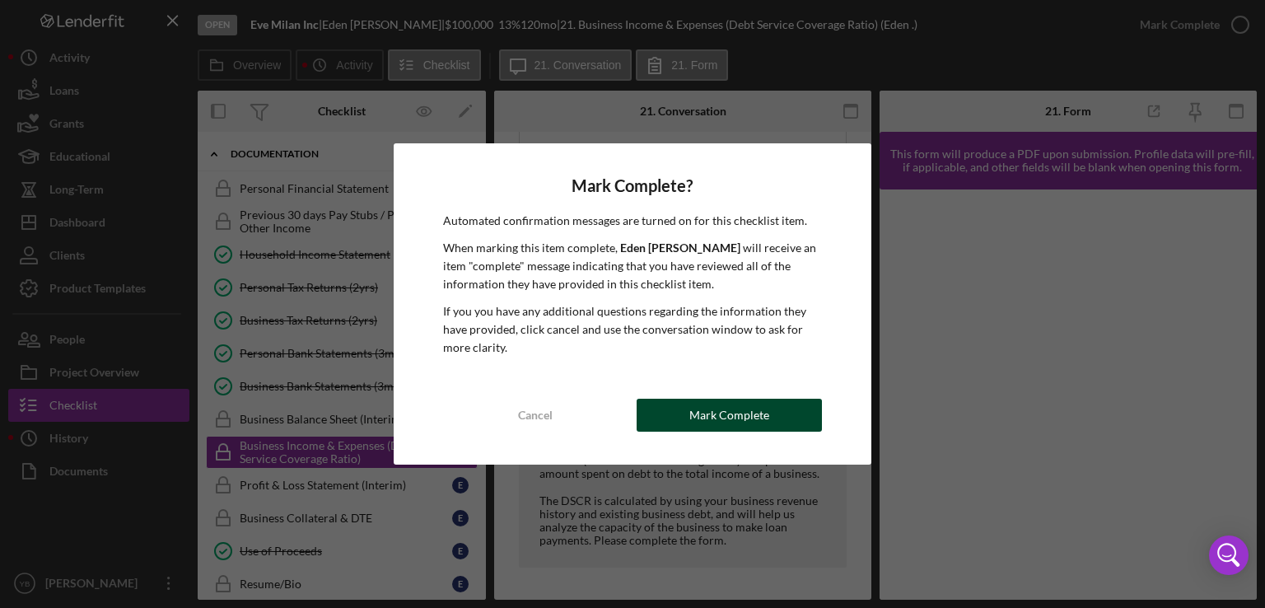
click at [758, 406] on div "Mark Complete" at bounding box center [730, 415] width 80 height 33
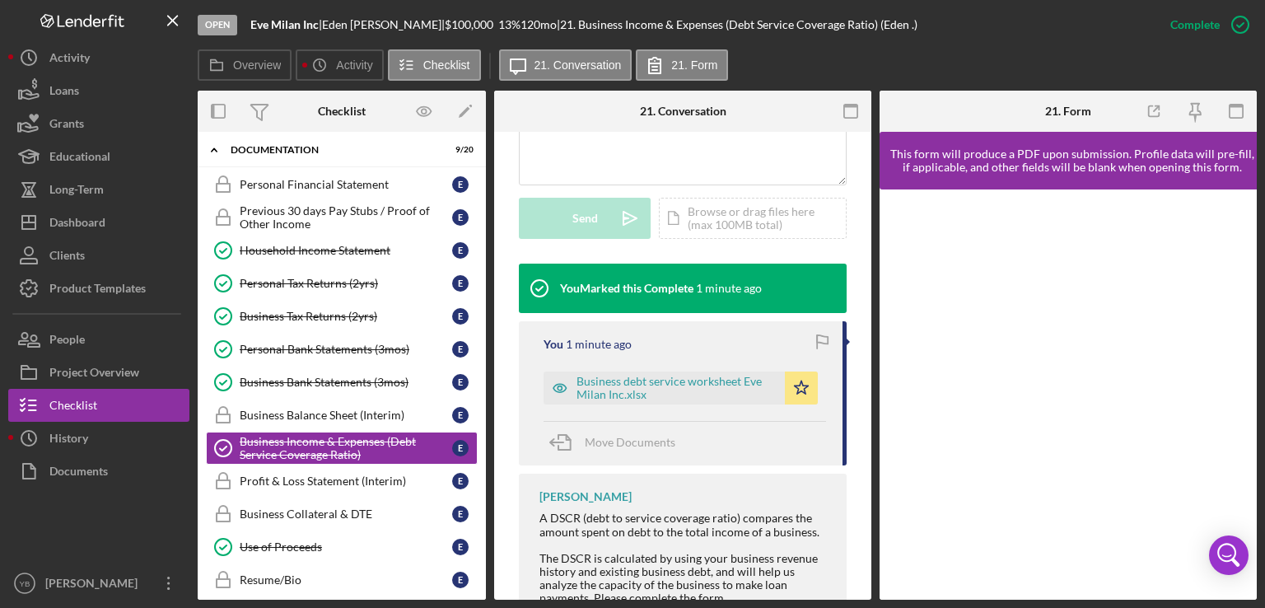
scroll to position [0, 0]
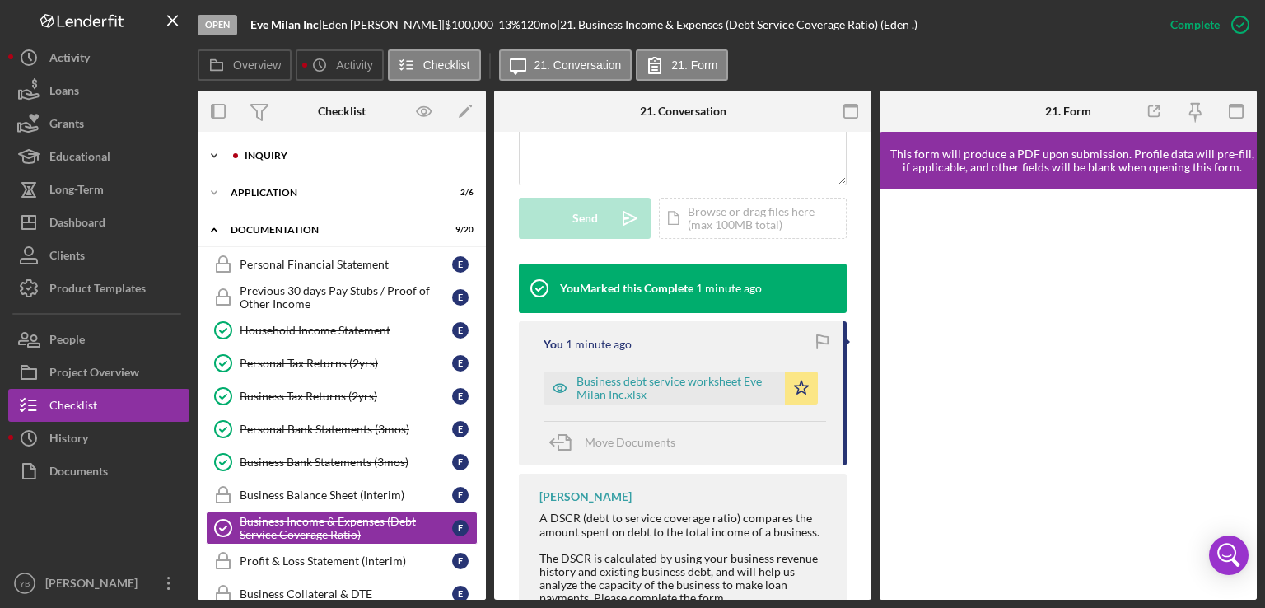
click at [288, 163] on div "Icon/Expander Inquiry 0 / 9" at bounding box center [342, 155] width 288 height 33
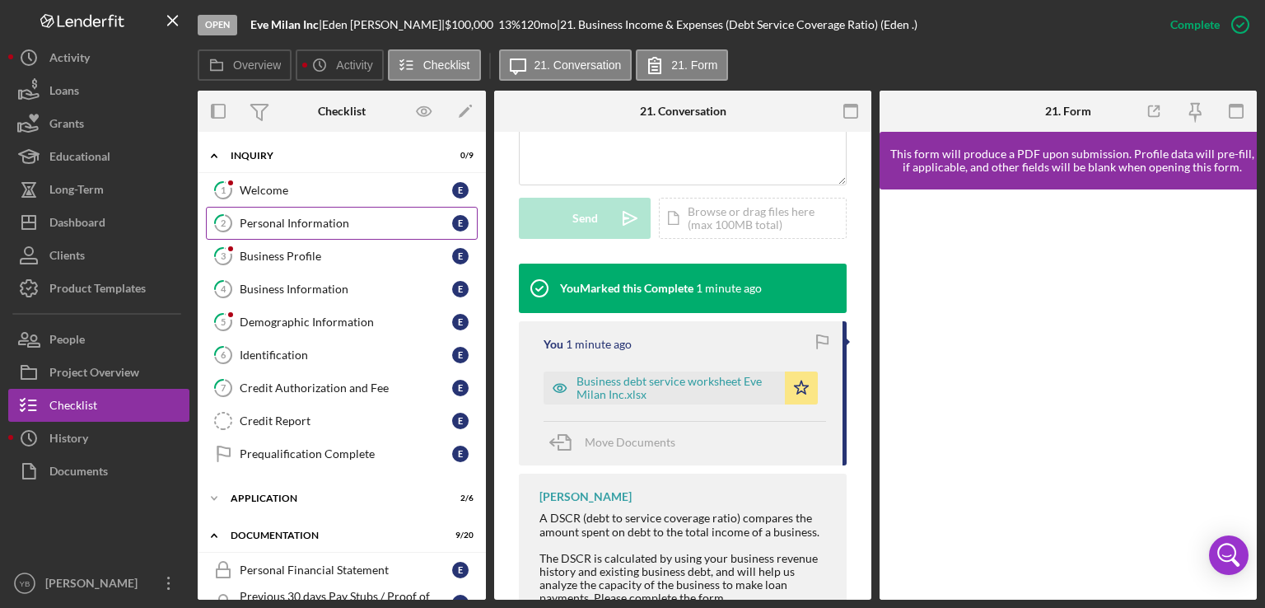
click at [325, 232] on link "2 Personal Information E" at bounding box center [342, 223] width 272 height 33
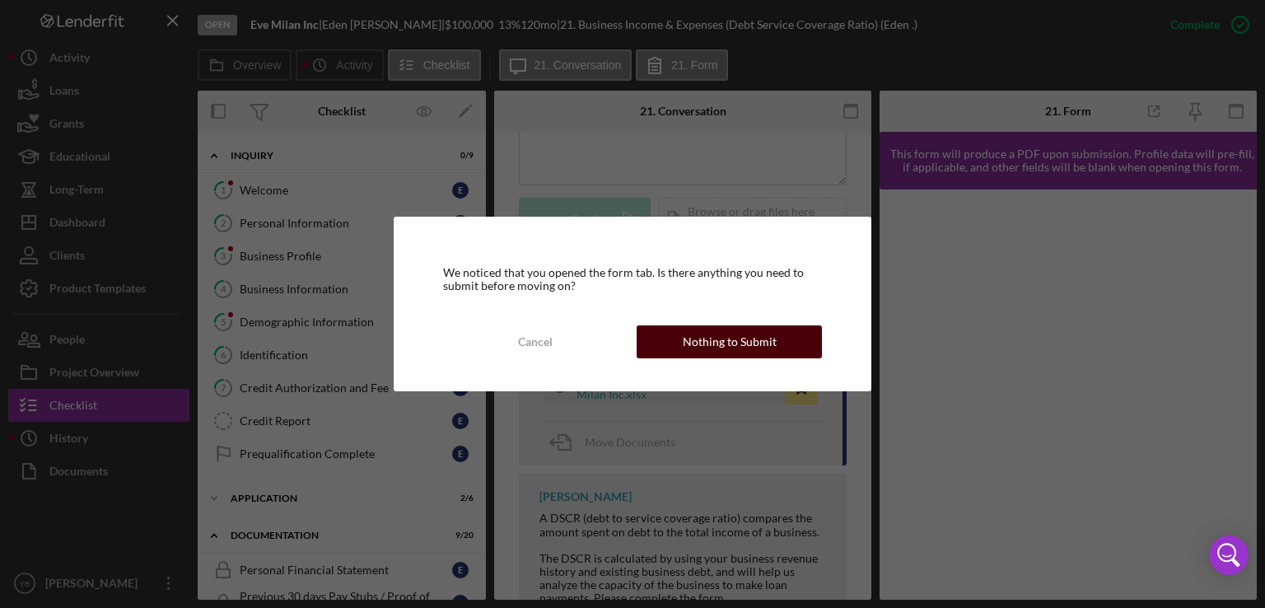
click at [711, 349] on div "Nothing to Submit" at bounding box center [730, 341] width 94 height 33
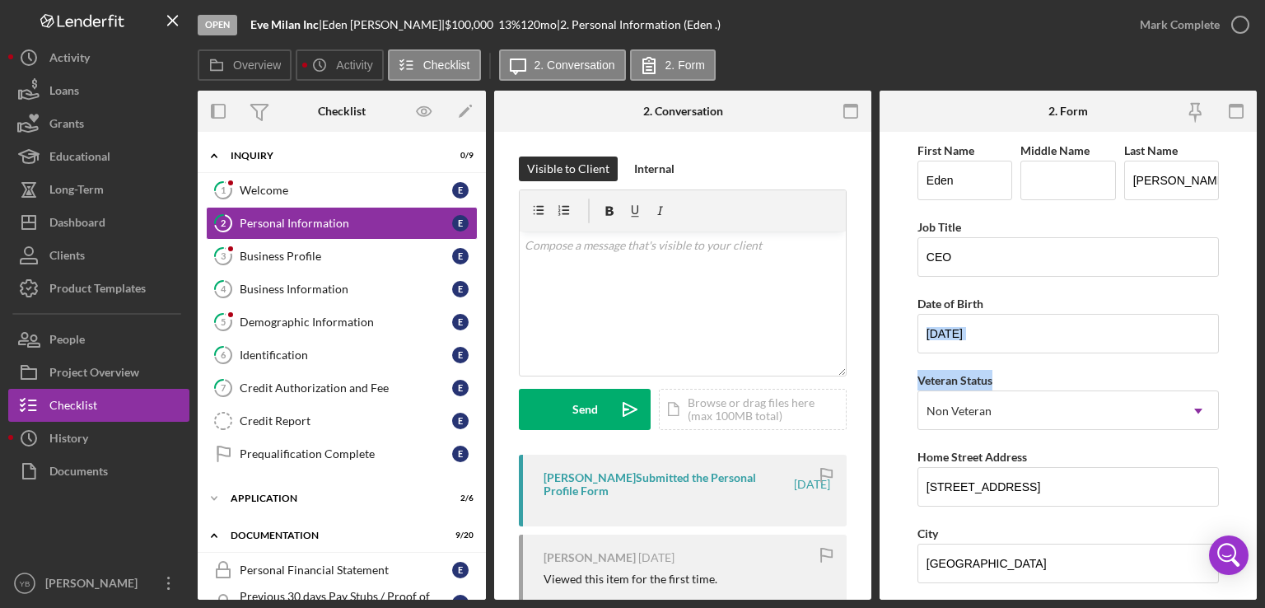
drag, startPoint x: 1264, startPoint y: 307, endPoint x: 1240, endPoint y: 379, distance: 75.6
click at [1240, 379] on div "Open Eve Milan Inc | [PERSON_NAME] | $100,000 $100,000 13 % 120 mo | 2. Persona…" at bounding box center [632, 304] width 1265 height 608
click at [1240, 379] on form "First Name Eden Middle Name Last Name [PERSON_NAME] Title CEO Date of Birth [DE…" at bounding box center [1068, 366] width 377 height 468
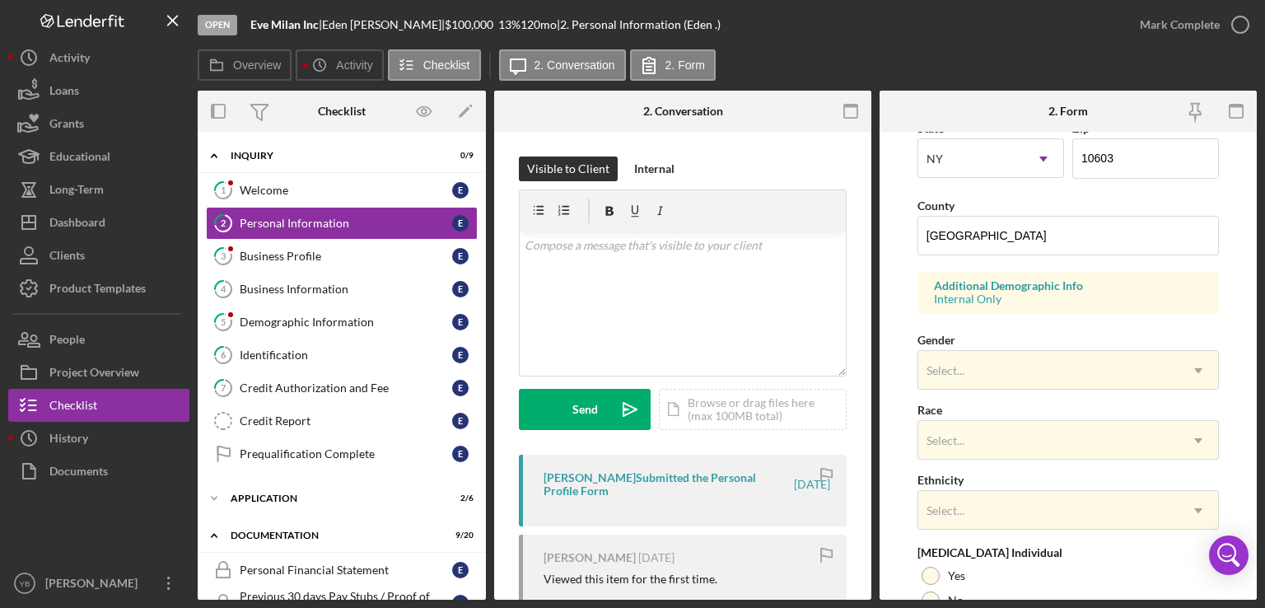
scroll to position [484, 0]
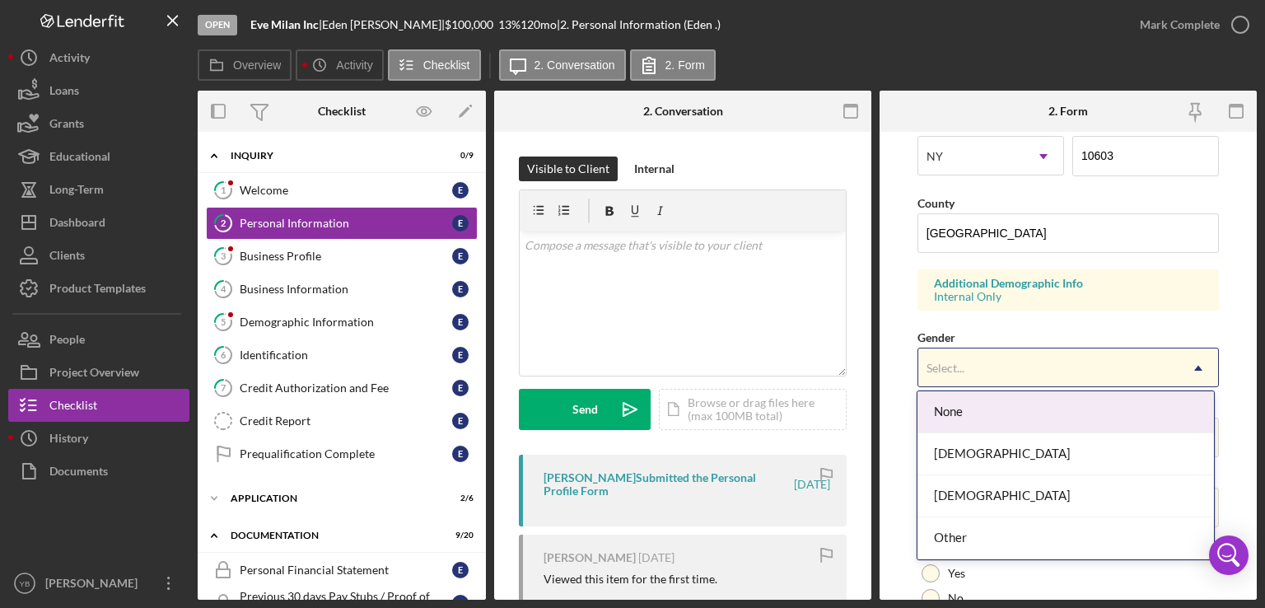
click at [1200, 367] on icon "Icon/Dropdown Arrow" at bounding box center [1199, 368] width 40 height 40
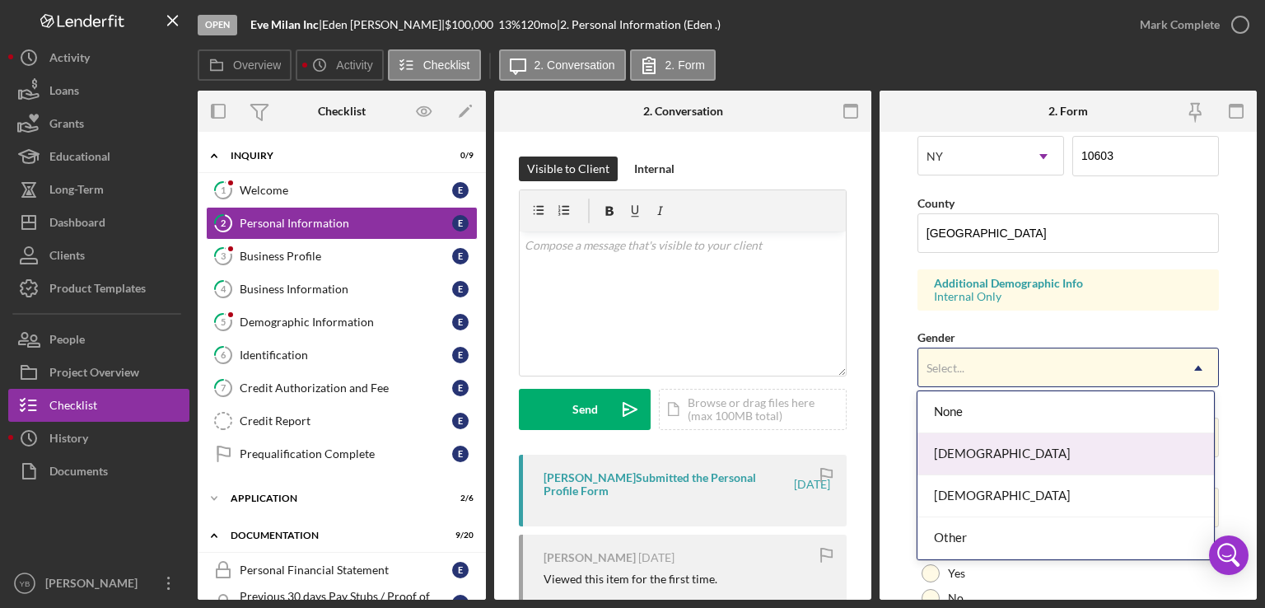
click at [995, 459] on div "[DEMOGRAPHIC_DATA]" at bounding box center [1066, 454] width 297 height 42
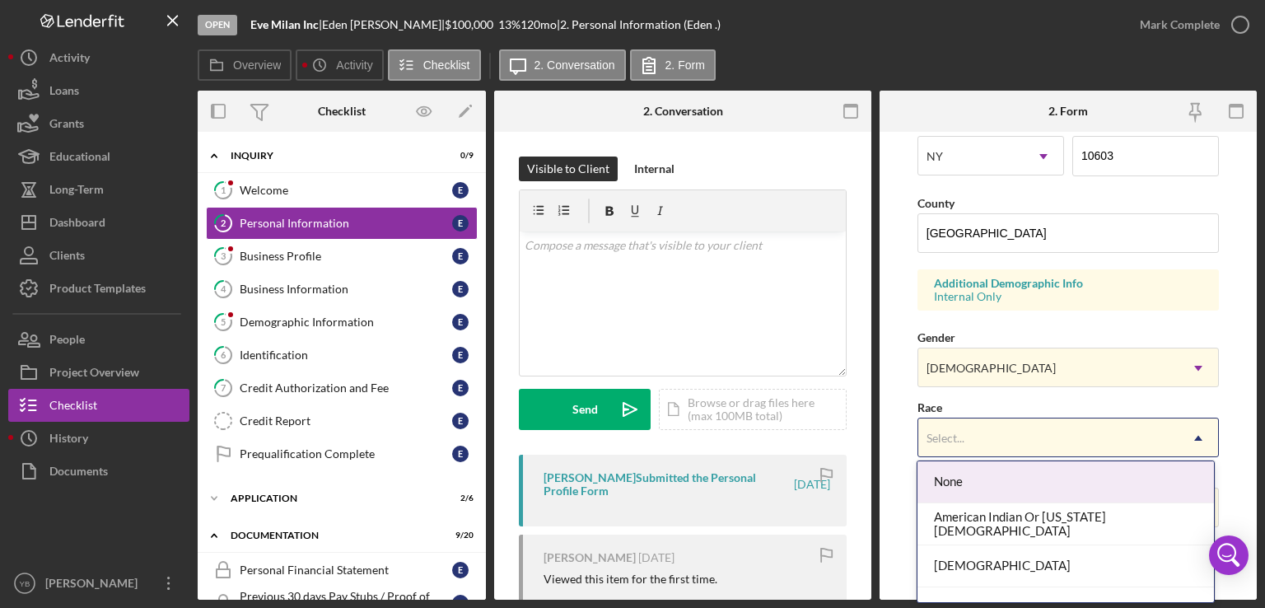
click at [1138, 433] on div "Select..." at bounding box center [1049, 438] width 260 height 38
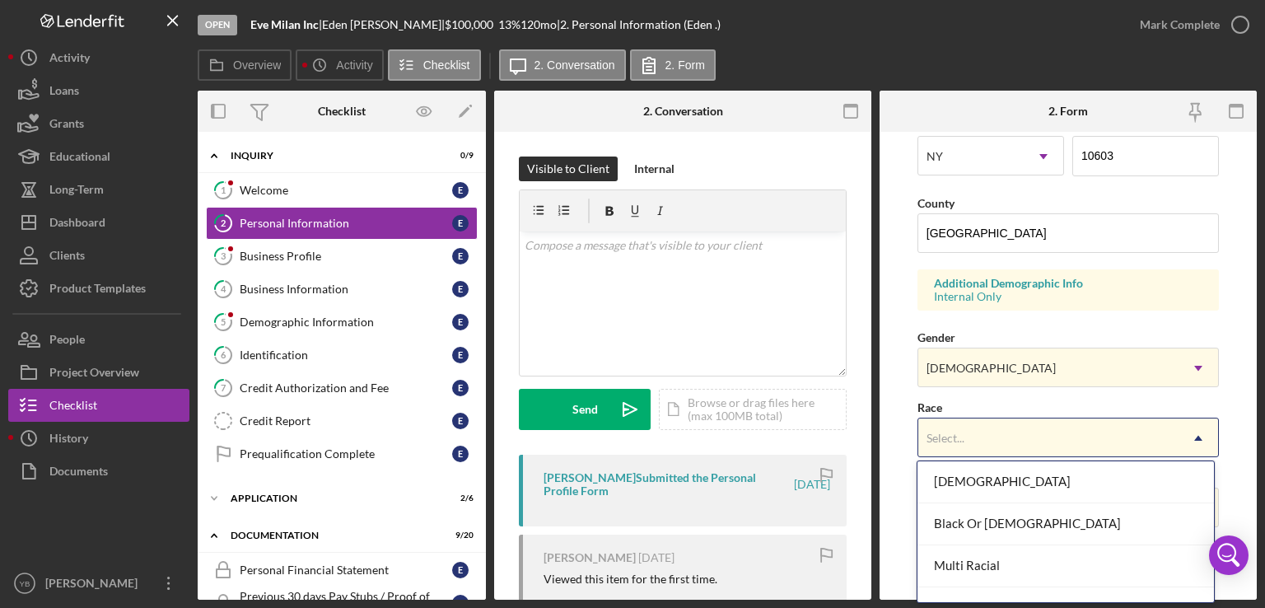
scroll to position [104, 0]
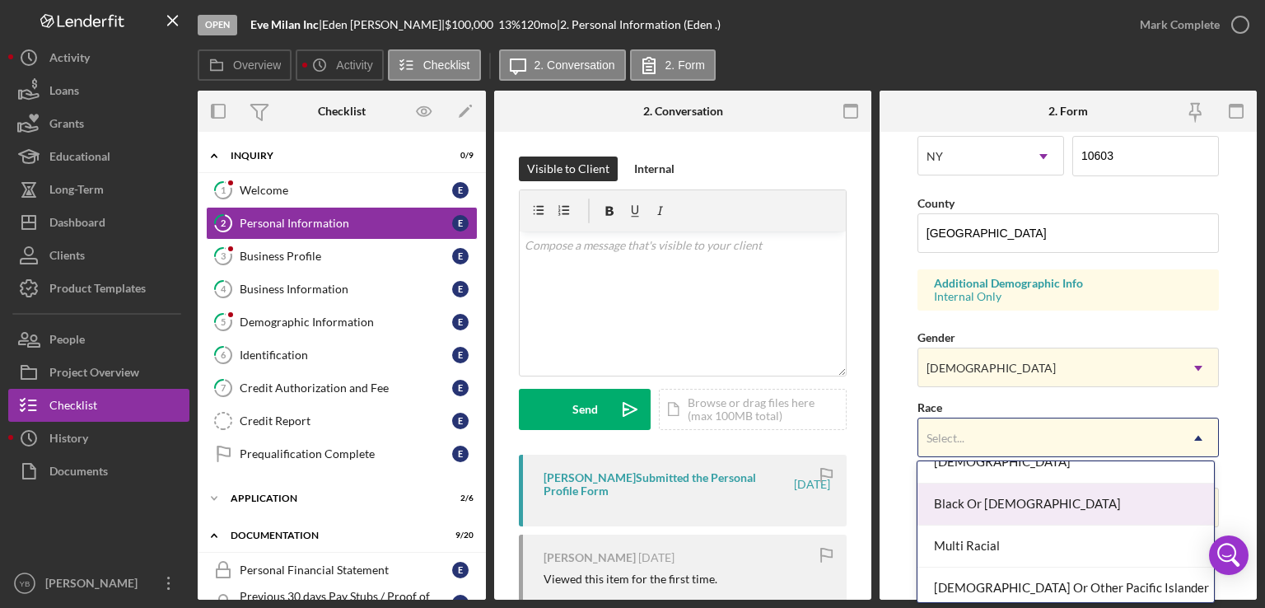
click at [1092, 512] on div "Black Or [DEMOGRAPHIC_DATA]" at bounding box center [1066, 505] width 297 height 42
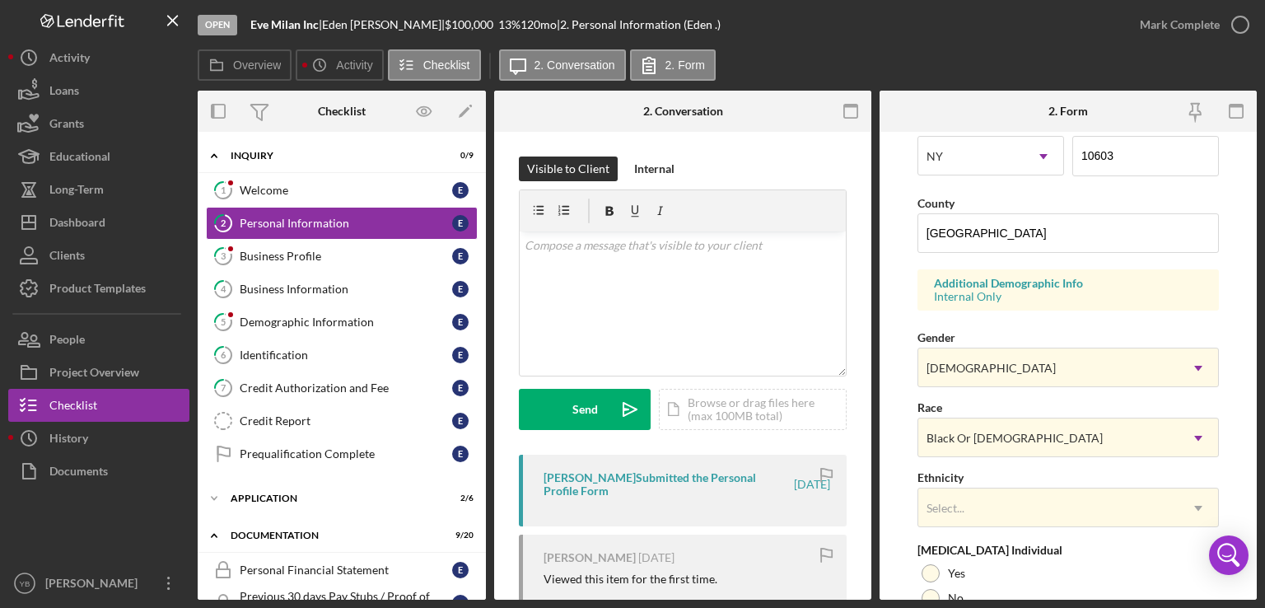
scroll to position [629, 0]
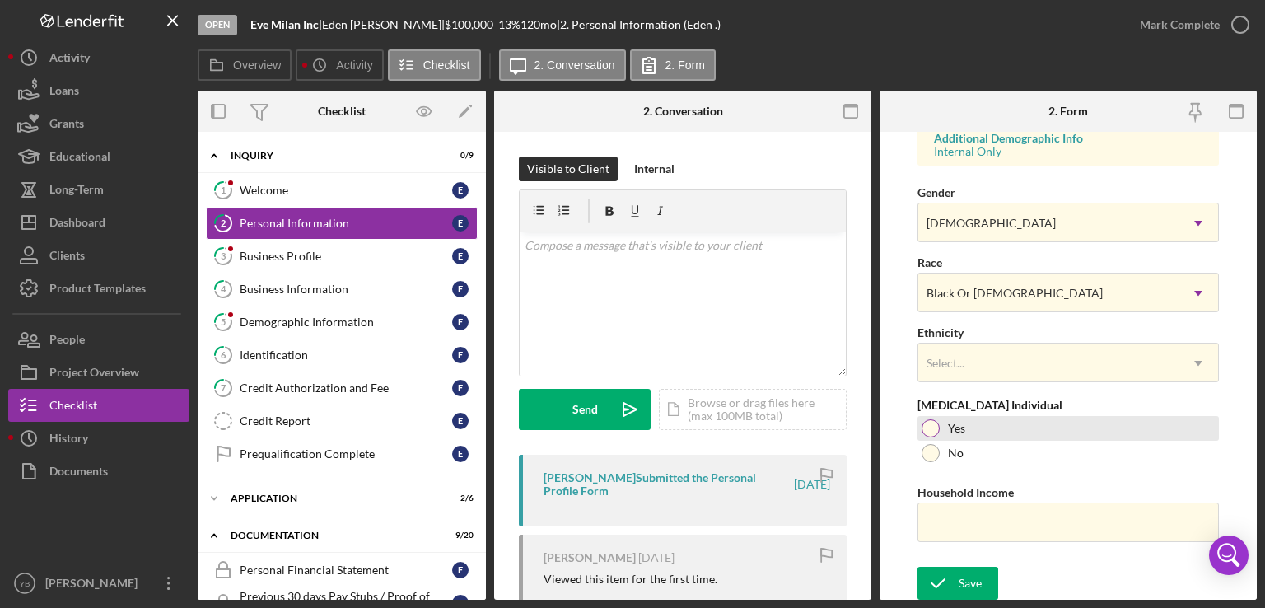
click at [932, 433] on div at bounding box center [931, 428] width 18 height 18
click at [956, 523] on input "Household Income" at bounding box center [1069, 523] width 302 height 40
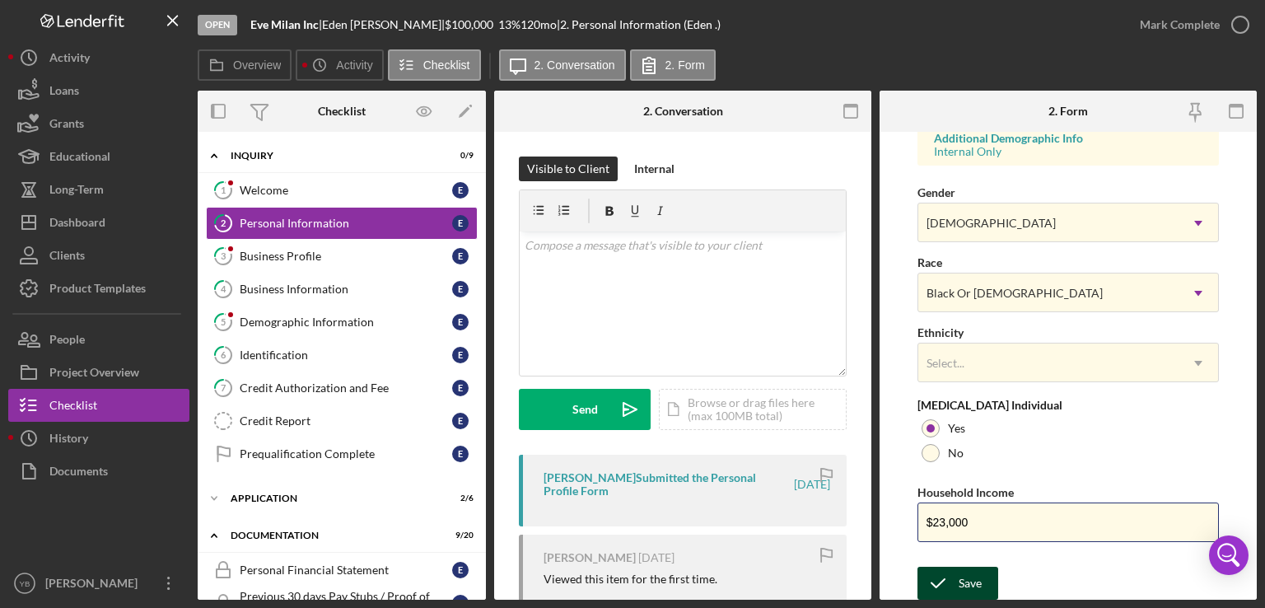
type input "$23,000"
click at [971, 587] on div "Save" at bounding box center [970, 583] width 23 height 33
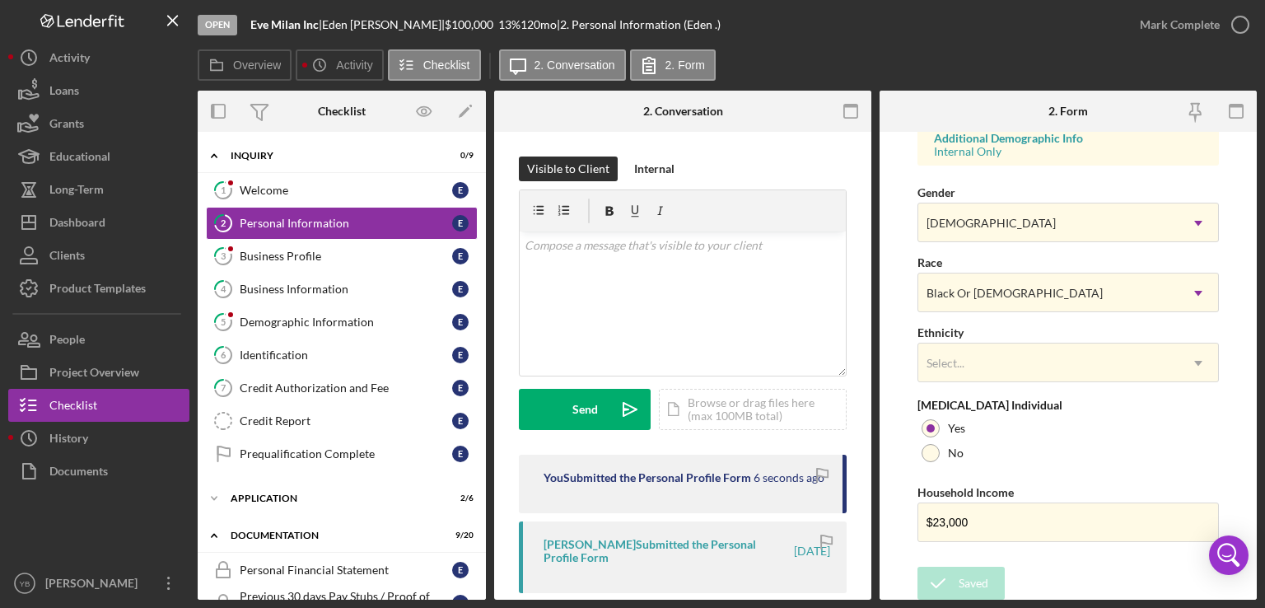
click at [0, 0] on icon "button" at bounding box center [0, 0] width 0 height 0
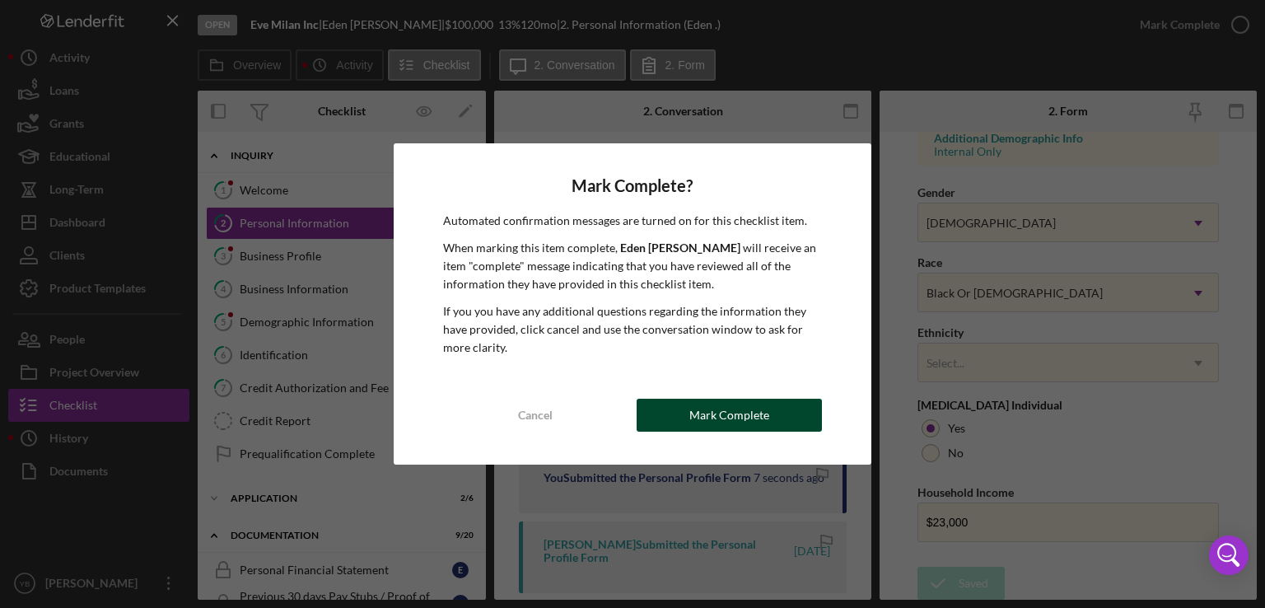
click at [778, 416] on button "Mark Complete" at bounding box center [729, 415] width 185 height 33
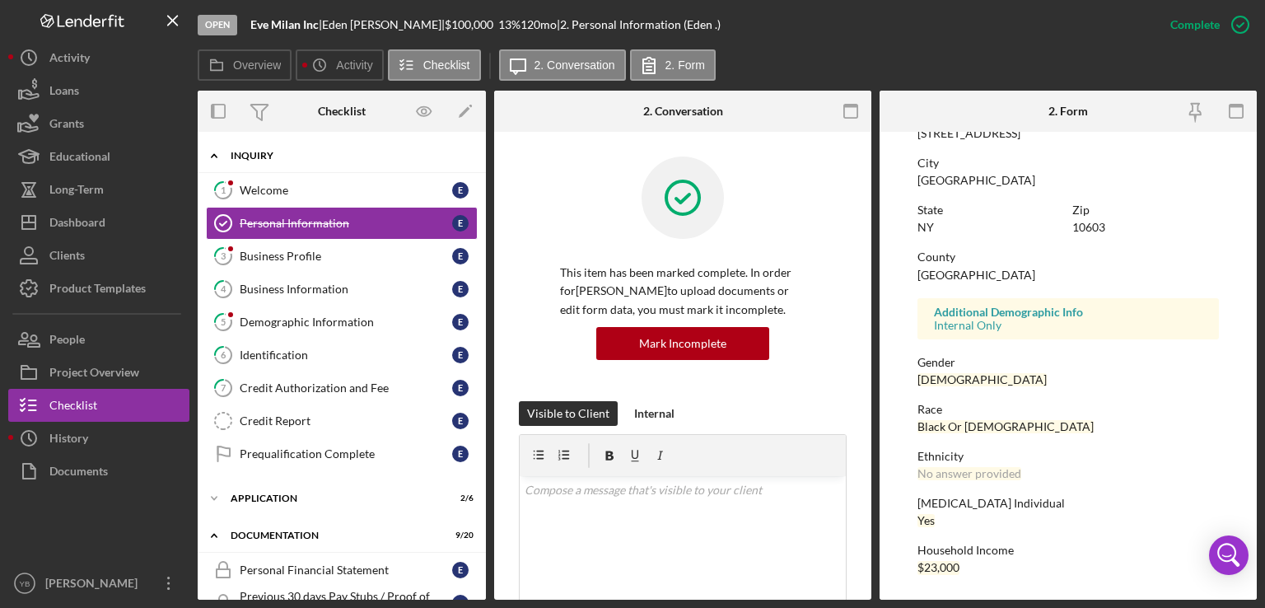
scroll to position [314, 0]
click at [302, 185] on div "Welcome" at bounding box center [346, 190] width 213 height 13
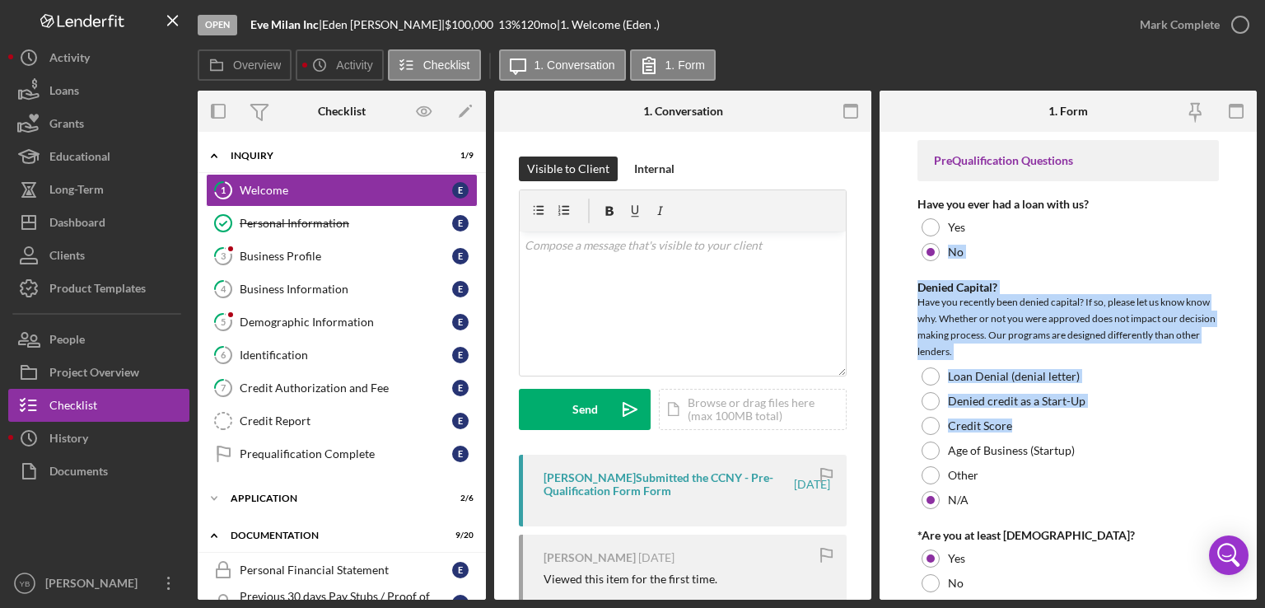
drag, startPoint x: 1261, startPoint y: 232, endPoint x: 1243, endPoint y: 423, distance: 191.1
click at [1243, 423] on div "Open Eve Milan Inc | [PERSON_NAME] | $100,000 $100,000 13 % 120 mo | 1. Welcome…" at bounding box center [632, 304] width 1265 height 608
click at [1243, 423] on form "PreQualification Questions Have you ever had a loan with us? Yes No Denied Capi…" at bounding box center [1068, 366] width 377 height 468
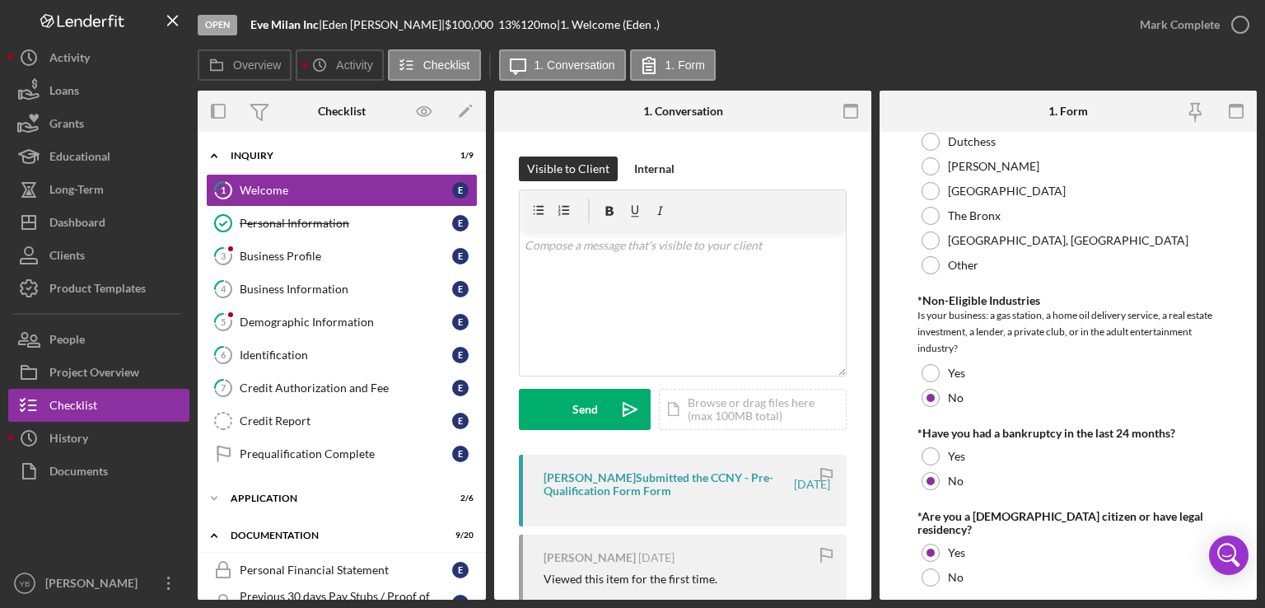
scroll to position [861, 0]
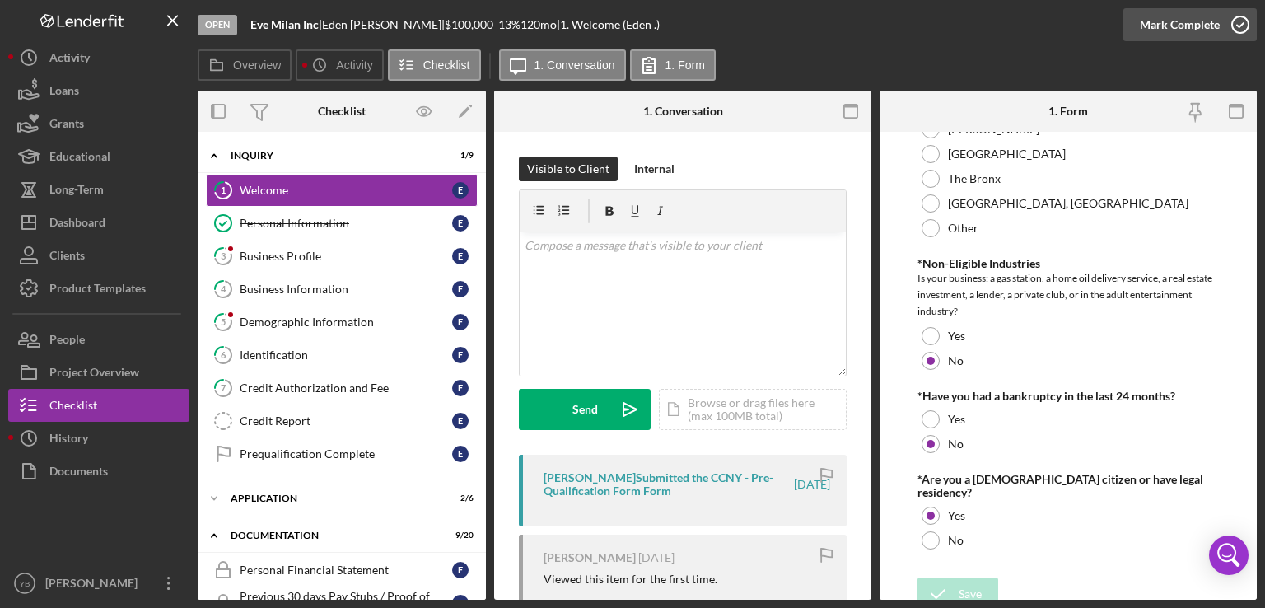
click at [1200, 21] on div "Mark Complete" at bounding box center [1180, 24] width 80 height 33
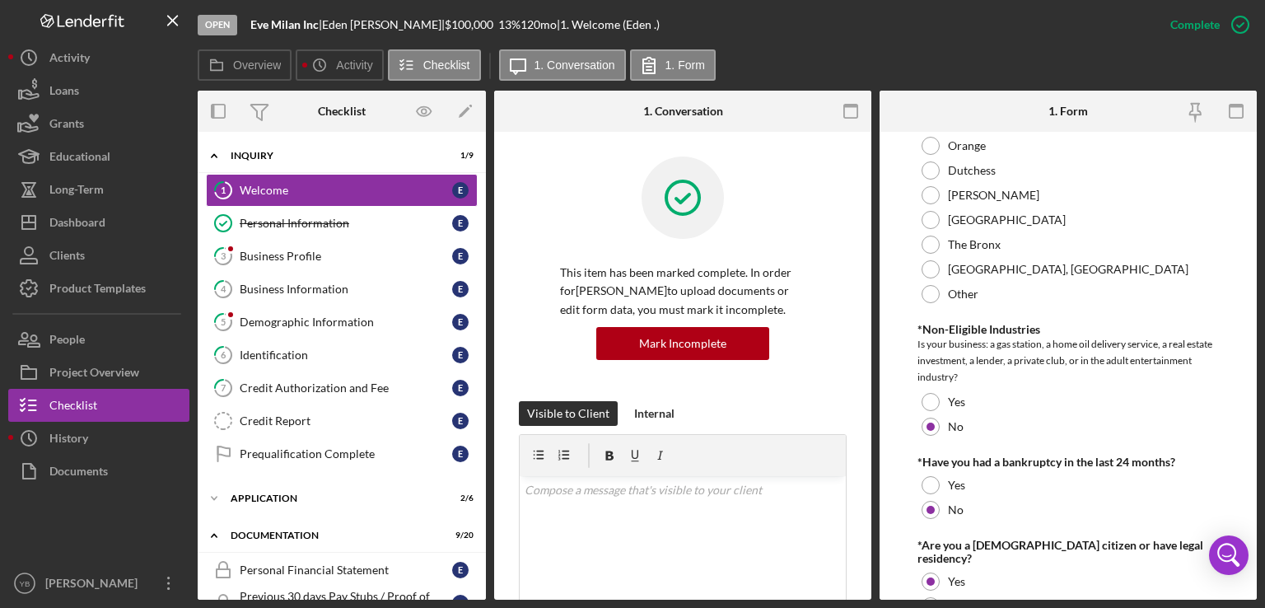
scroll to position [927, 0]
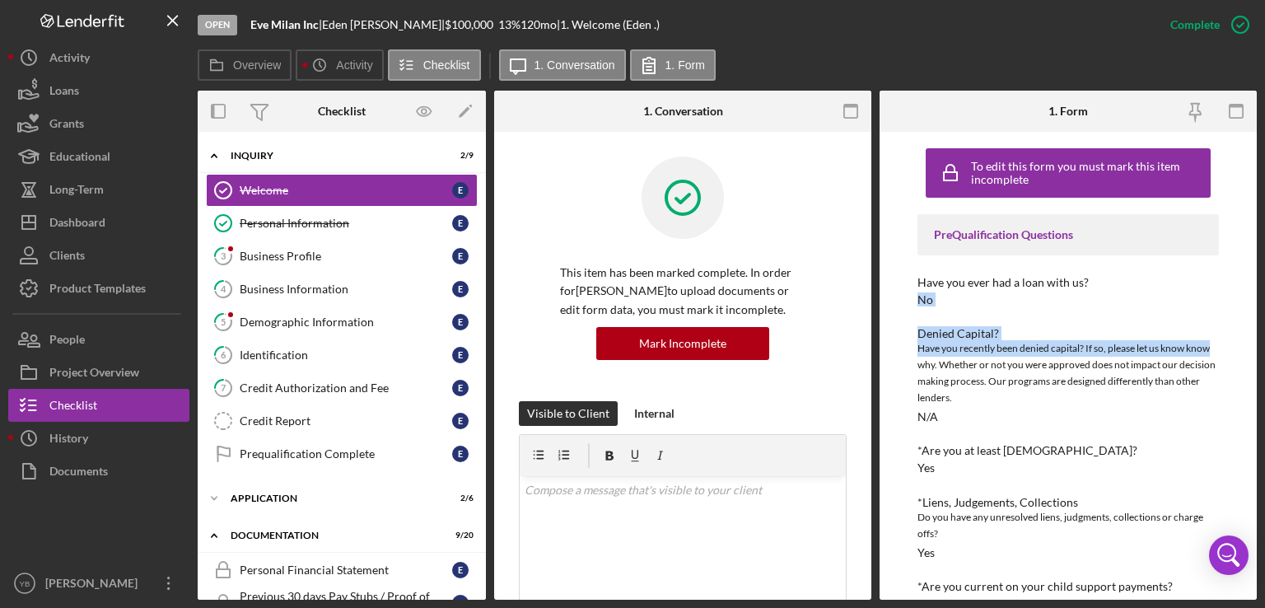
drag, startPoint x: 1261, startPoint y: 258, endPoint x: 1254, endPoint y: 343, distance: 85.1
click at [1254, 343] on div "Open Eve Milan Inc | [PERSON_NAME] | $100,000 $100,000 13 % 120 mo | 1. Welcome…" at bounding box center [632, 304] width 1265 height 608
click at [1190, 419] on div "Denied Capital? Have you recently been denied capital? If so, please let us kno…" at bounding box center [1069, 375] width 302 height 96
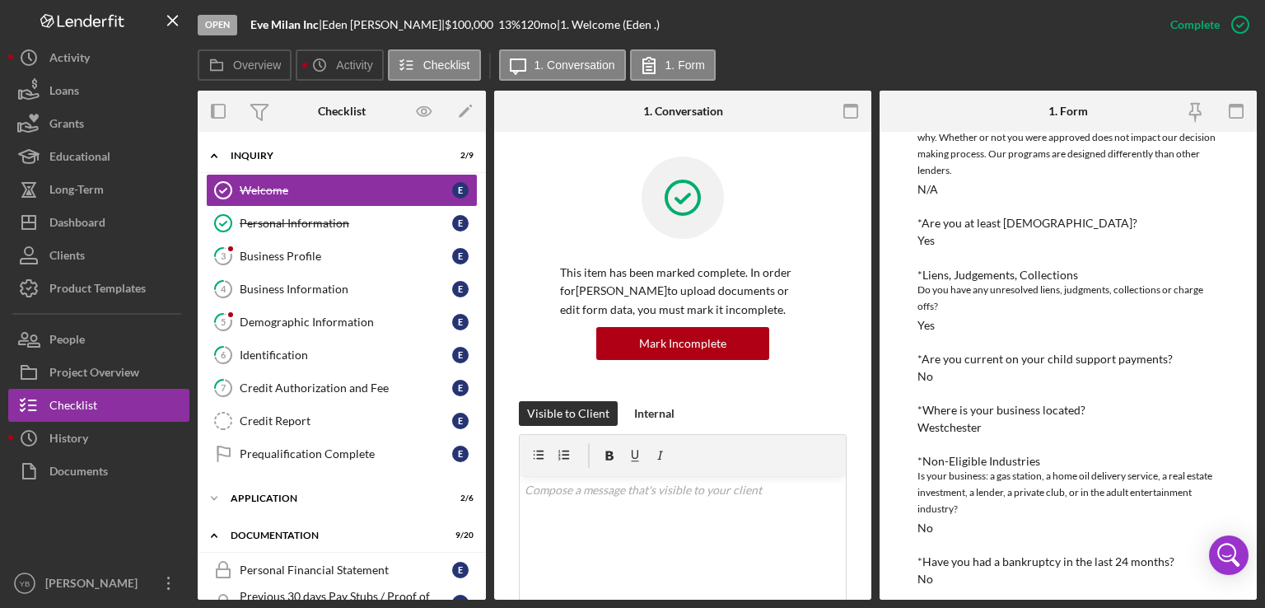
scroll to position [290, 0]
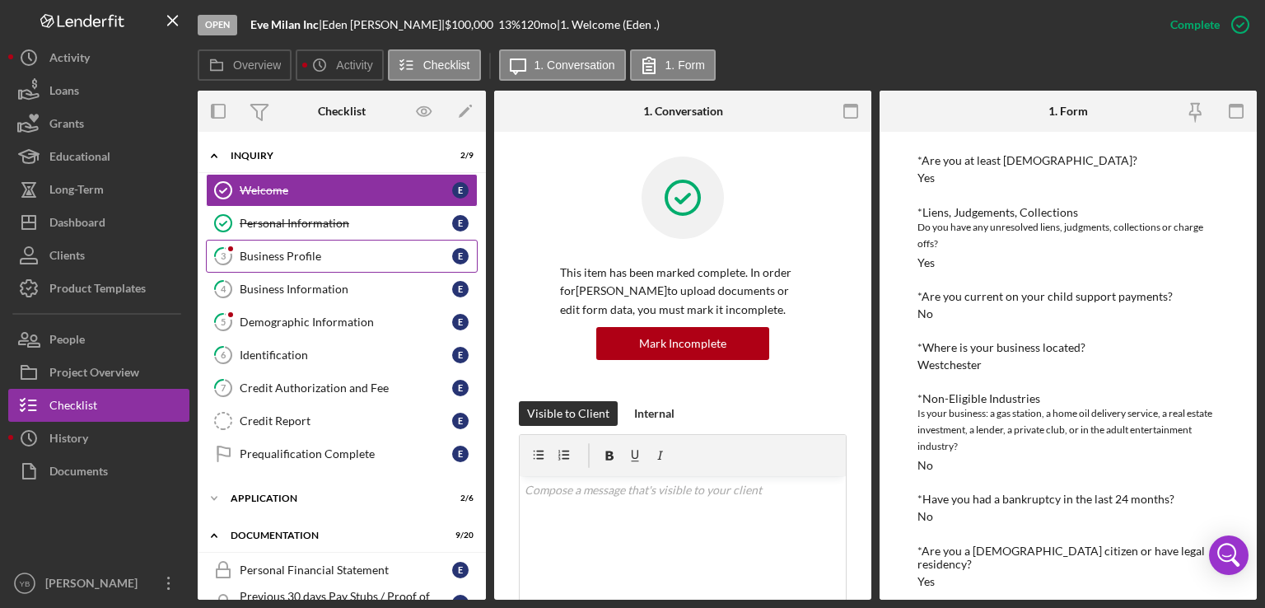
click at [302, 253] on div "Business Profile" at bounding box center [346, 256] width 213 height 13
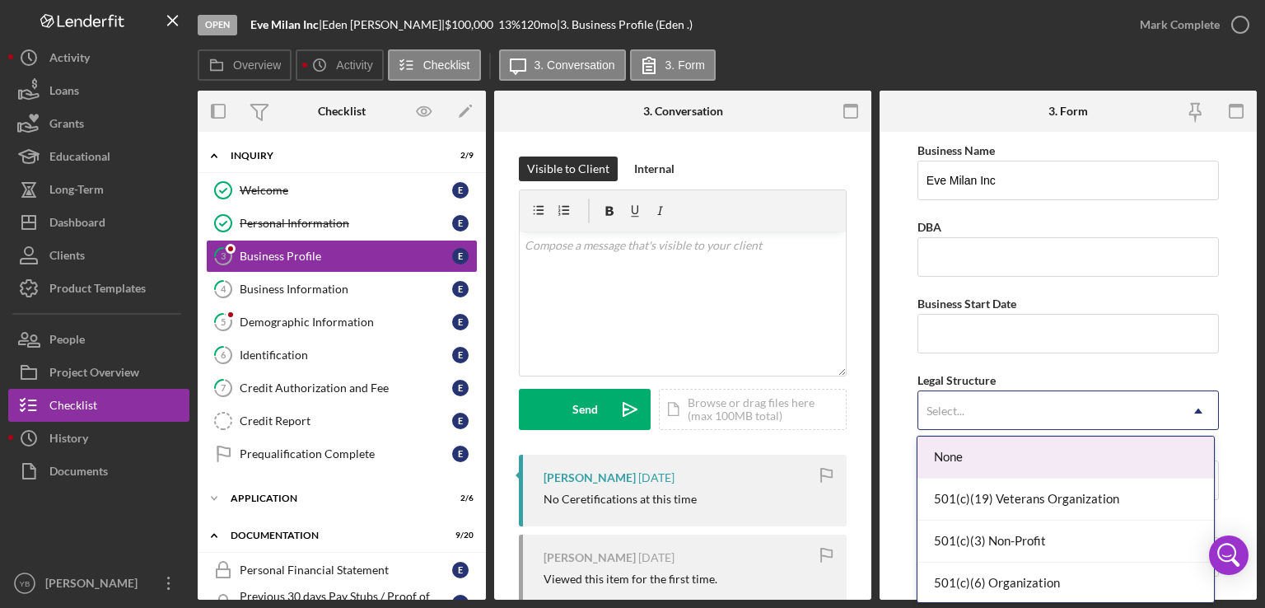
click at [1192, 409] on icon "Icon/Dropdown Arrow" at bounding box center [1199, 411] width 40 height 40
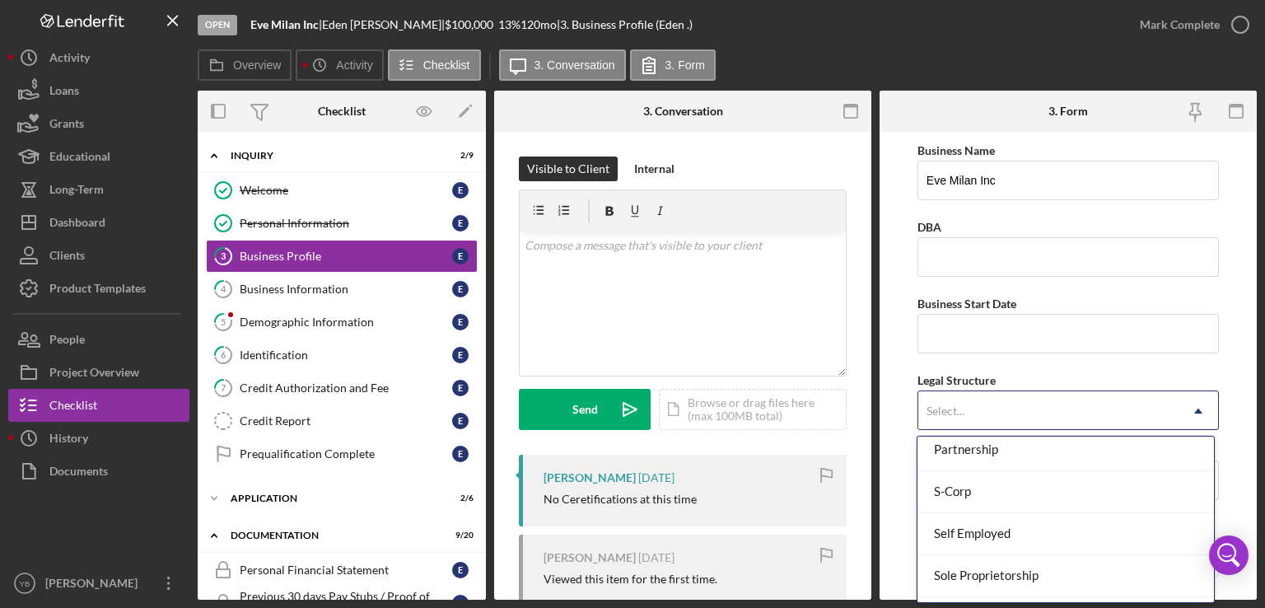
scroll to position [379, 0]
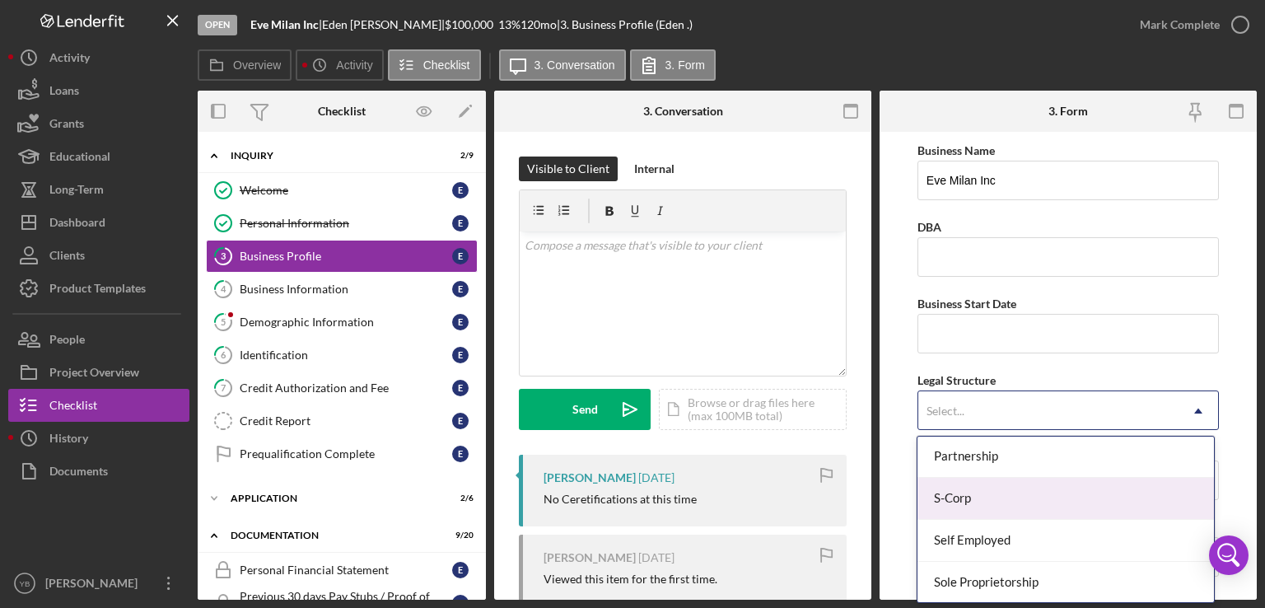
click at [1009, 503] on div "S-Corp" at bounding box center [1066, 499] width 297 height 42
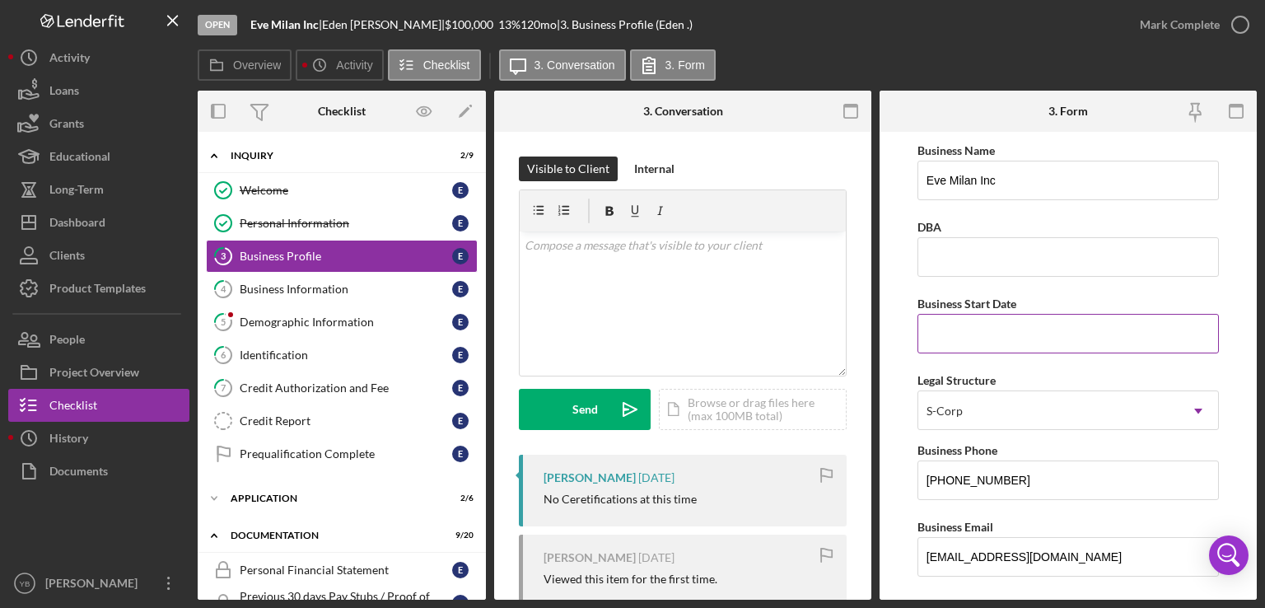
click at [954, 340] on input "Business Start Date" at bounding box center [1069, 334] width 302 height 40
type input "[DATE]"
click at [1251, 282] on form "Business Name Eve Milan Inc DBA Business Start Date [DATE] Legal Structure S-Co…" at bounding box center [1068, 366] width 377 height 468
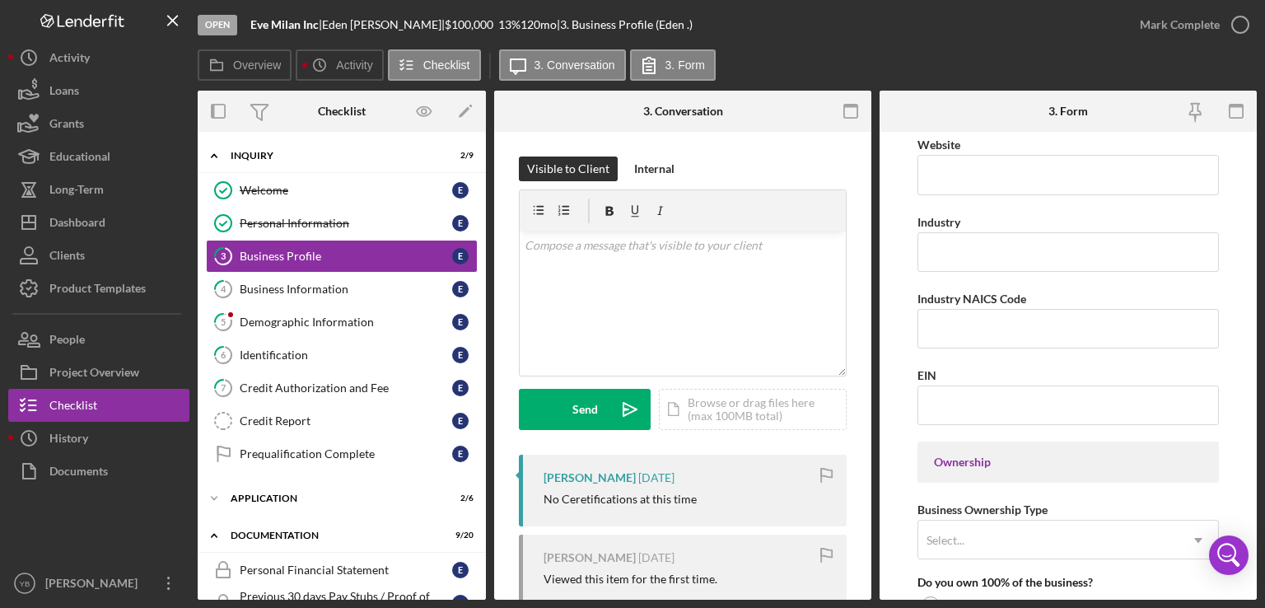
scroll to position [461, 0]
click at [1000, 247] on input "Industry" at bounding box center [1069, 250] width 302 height 40
type input "Buauty"
click at [1004, 337] on input "Industry NAICS Code" at bounding box center [1069, 326] width 302 height 40
type input "812112"
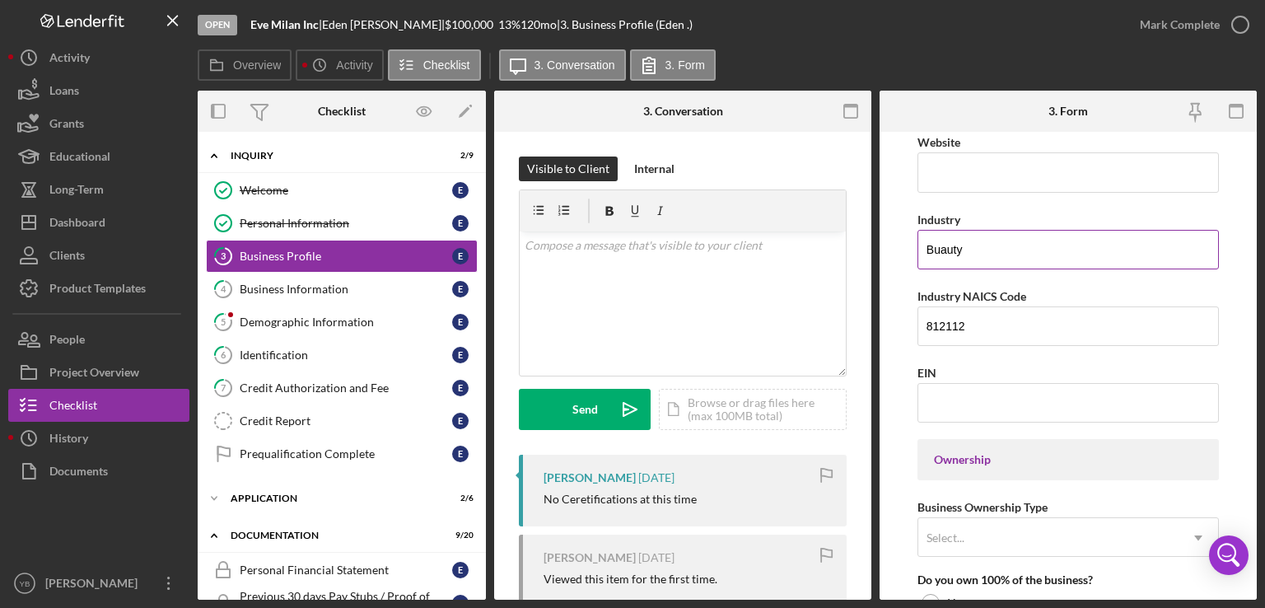
click at [965, 255] on input "Buauty" at bounding box center [1069, 250] width 302 height 40
type input "Beauty Spa"
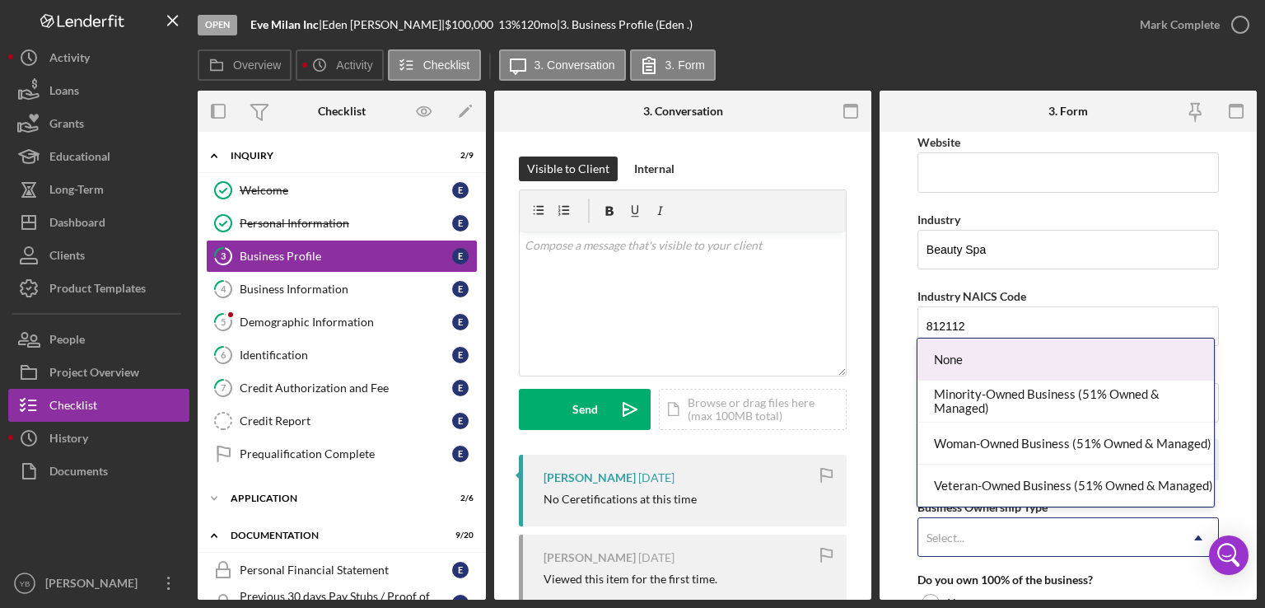
click at [1097, 519] on div "Select..." at bounding box center [1049, 538] width 260 height 38
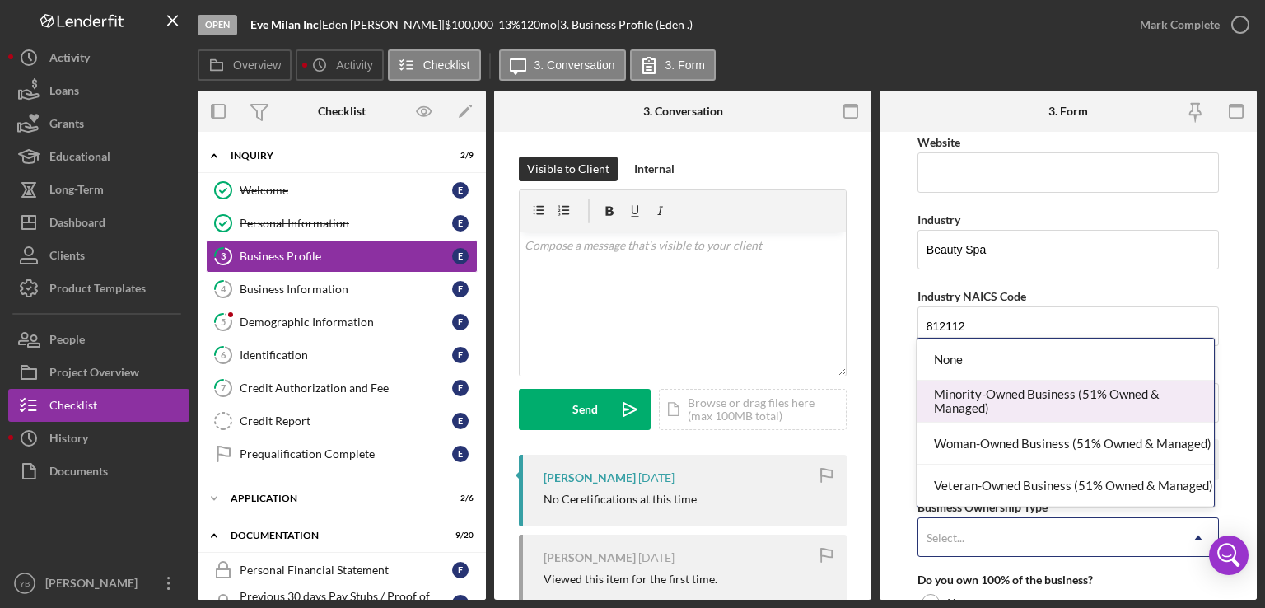
click at [1018, 410] on div "Minority-Owned Business (51% Owned & Managed)" at bounding box center [1066, 402] width 297 height 42
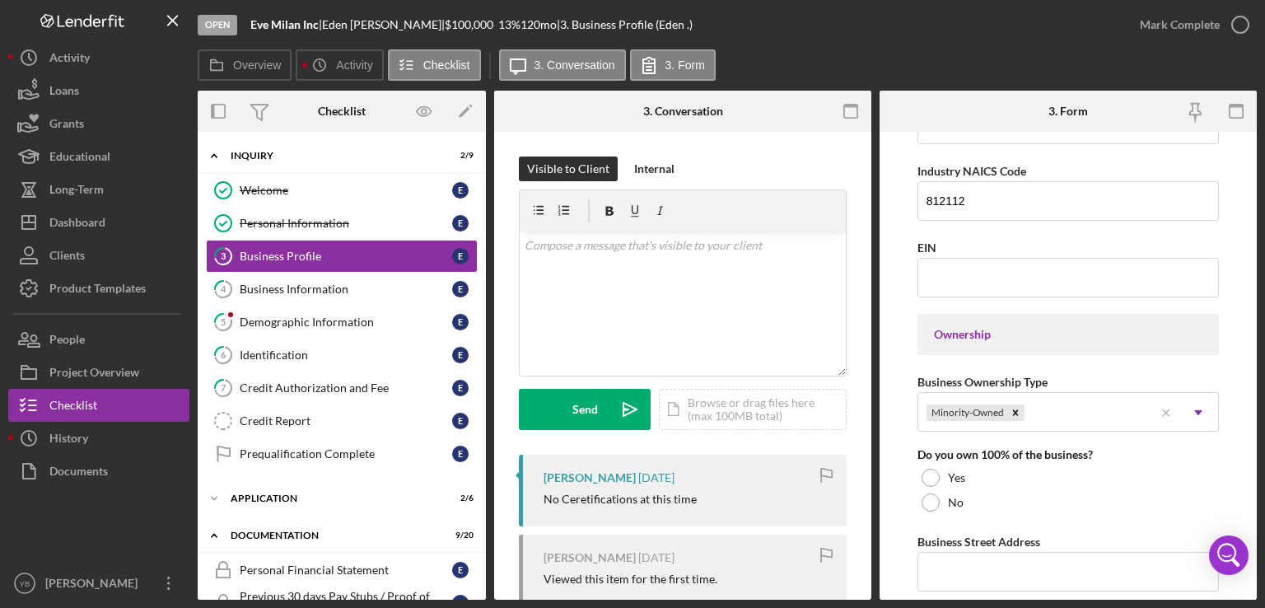
scroll to position [607, 0]
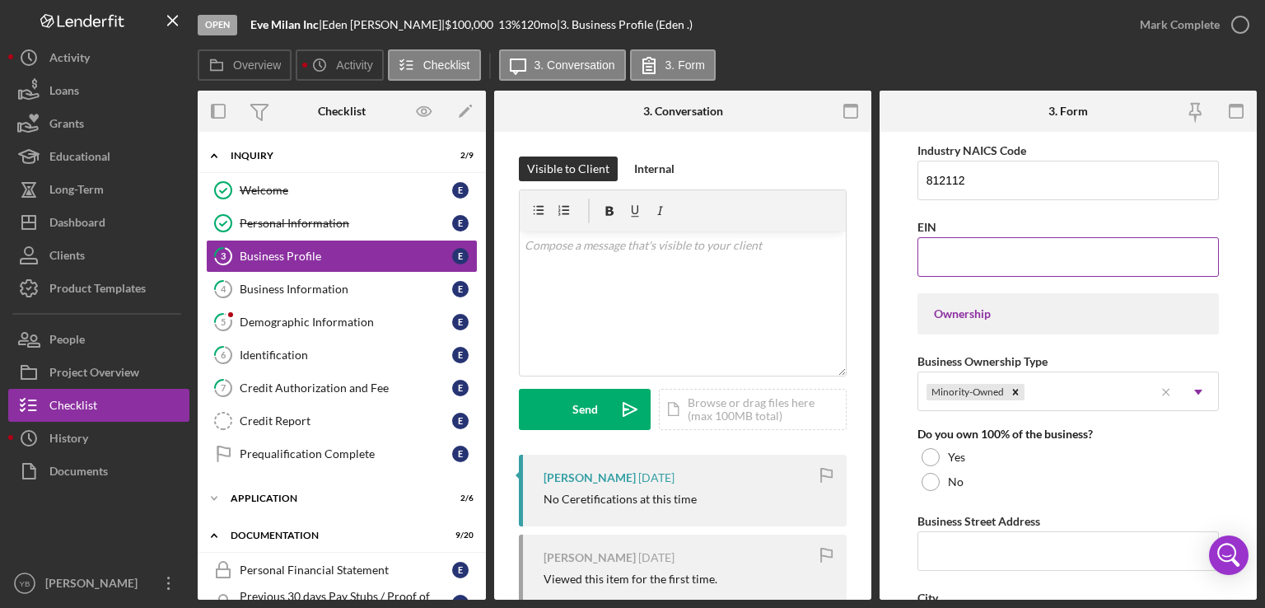
click at [936, 258] on input "EIN" at bounding box center [1069, 257] width 302 height 40
paste input "[US_EMPLOYER_IDENTIFICATION_NUMBER]"
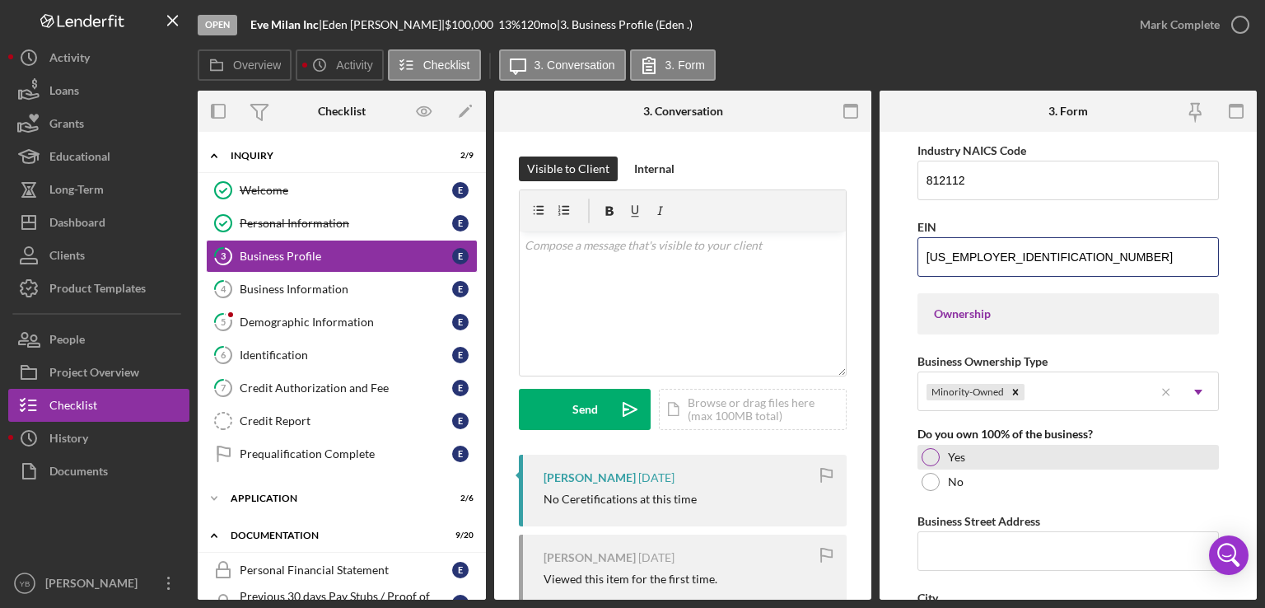
type input "[US_EMPLOYER_IDENTIFICATION_NUMBER]"
click at [931, 450] on div at bounding box center [931, 457] width 18 height 18
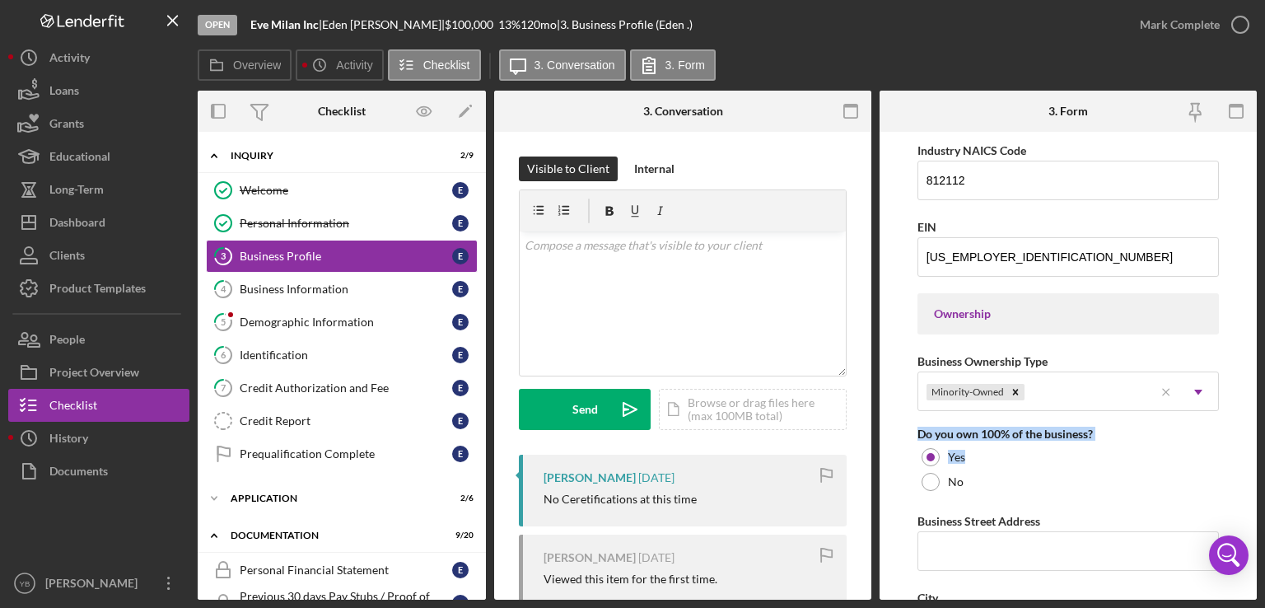
drag, startPoint x: 1252, startPoint y: 386, endPoint x: 1228, endPoint y: 461, distance: 78.2
click at [1228, 461] on form "Business Name Eve Milan Inc DBA Business Start Date [DATE] Legal Structure S-Co…" at bounding box center [1068, 366] width 377 height 468
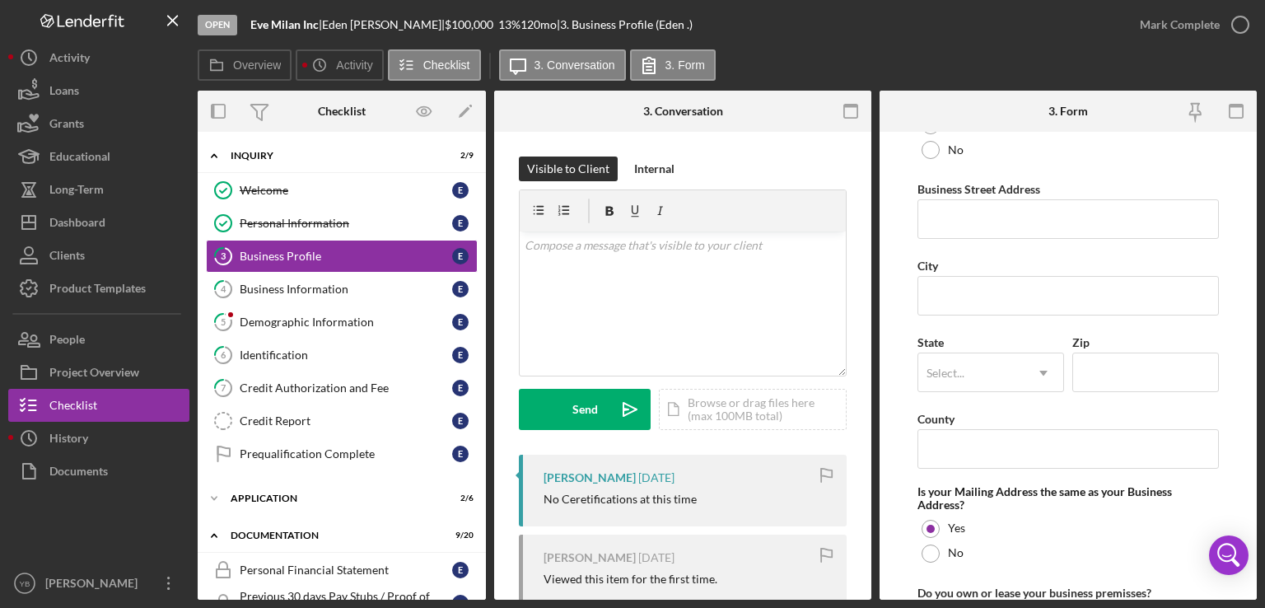
scroll to position [970, 0]
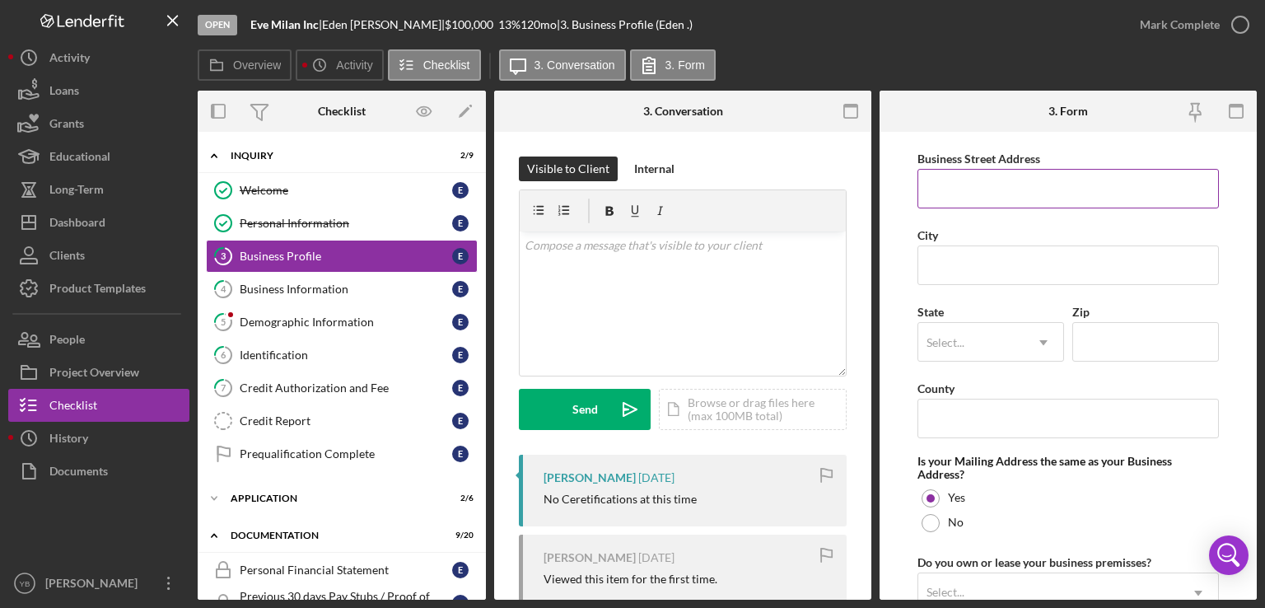
click at [942, 199] on input "Business Street Address" at bounding box center [1069, 189] width 302 height 40
paste input "[STREET_ADDRESS]"
type input "[STREET_ADDRESS]"
click at [942, 262] on input "City" at bounding box center [1069, 266] width 302 height 40
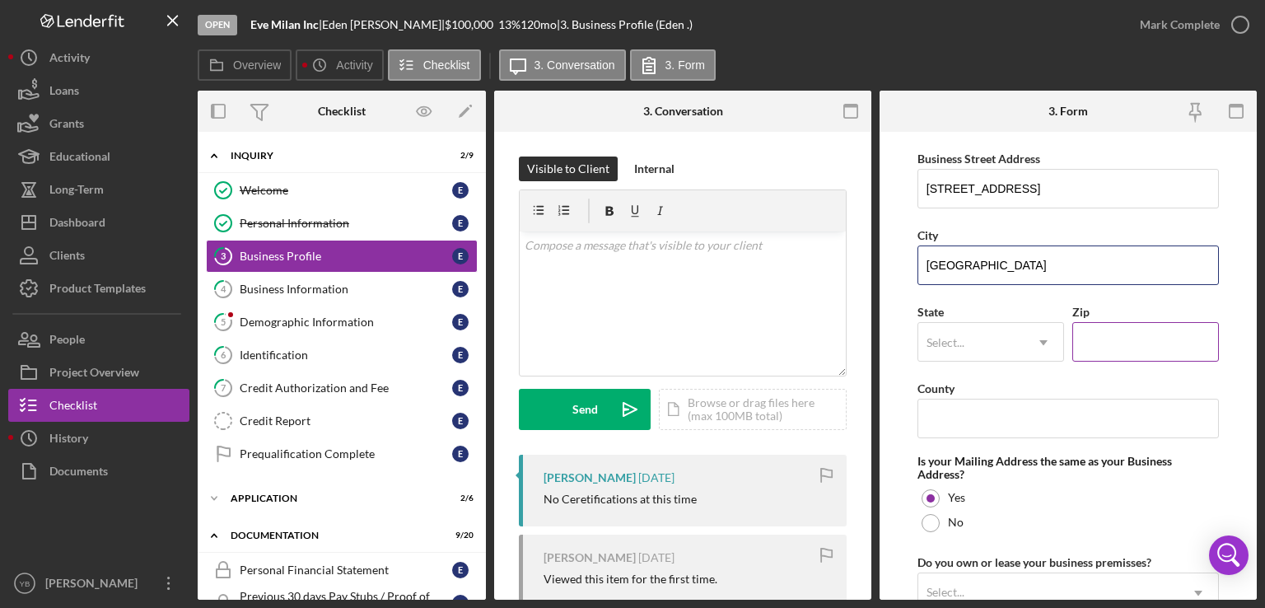
type input "[GEOGRAPHIC_DATA]"
click at [1107, 335] on input "Zip" at bounding box center [1146, 342] width 147 height 40
type input "10601"
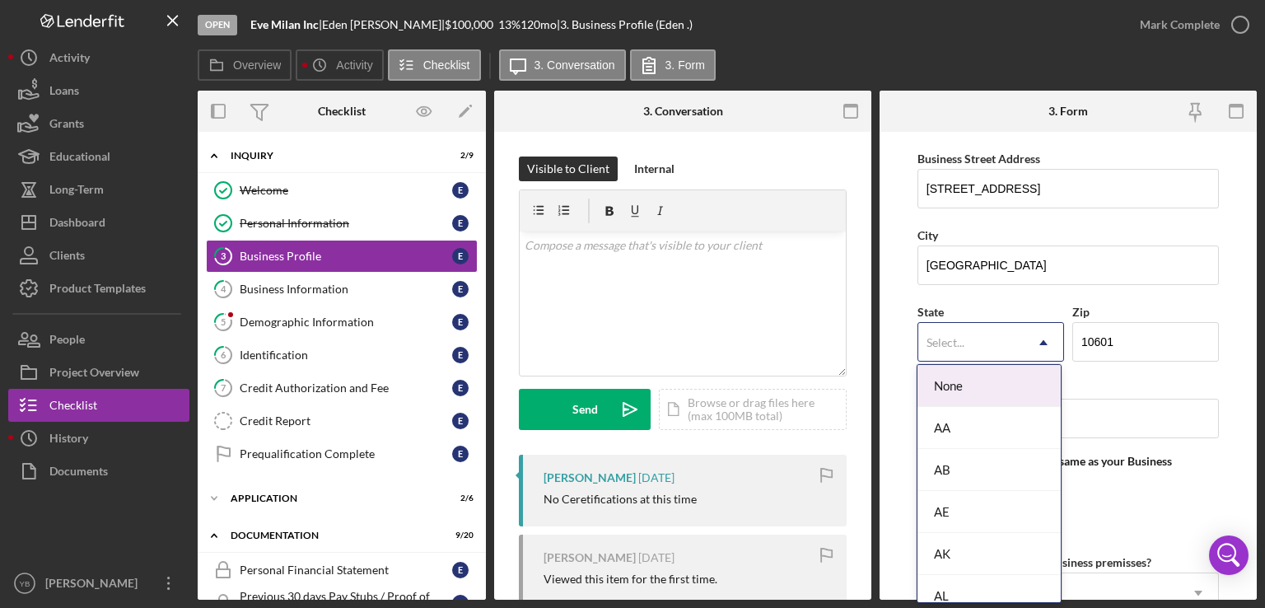
click at [976, 352] on div "Select..." at bounding box center [971, 343] width 105 height 38
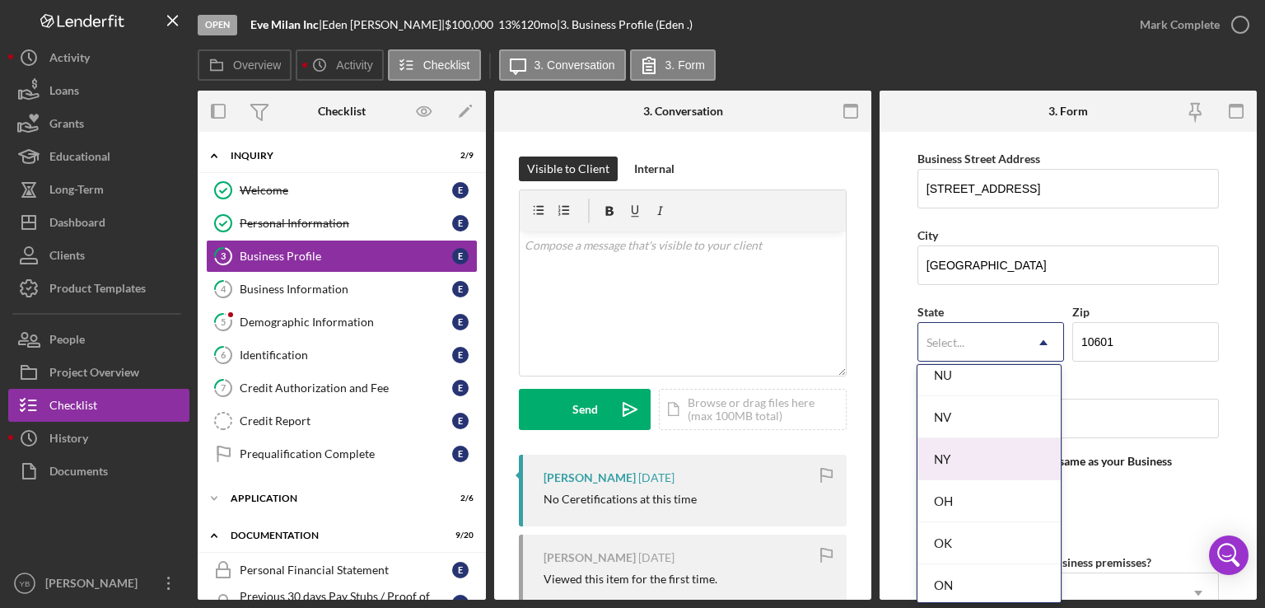
click at [980, 439] on div "NY" at bounding box center [989, 459] width 143 height 42
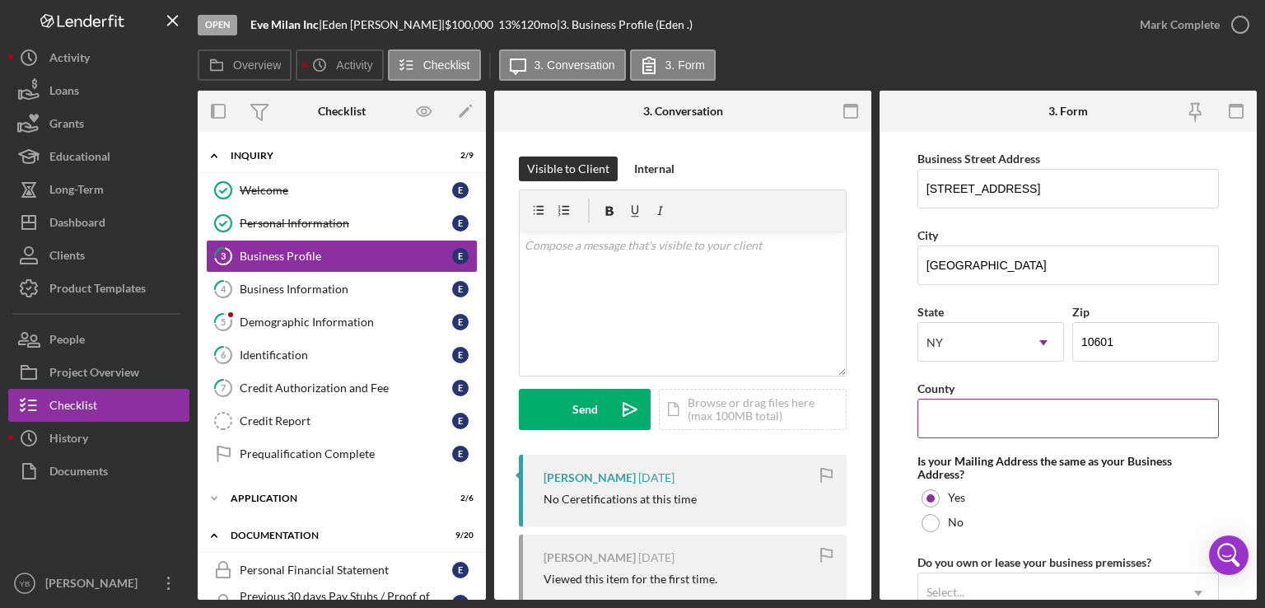
click at [956, 409] on input "County" at bounding box center [1069, 419] width 302 height 40
type input "westchester"
click at [1218, 370] on form "Business Name Eve Milan Inc DBA Business Start Date [DATE] Legal Structure S-Co…" at bounding box center [1068, 366] width 377 height 468
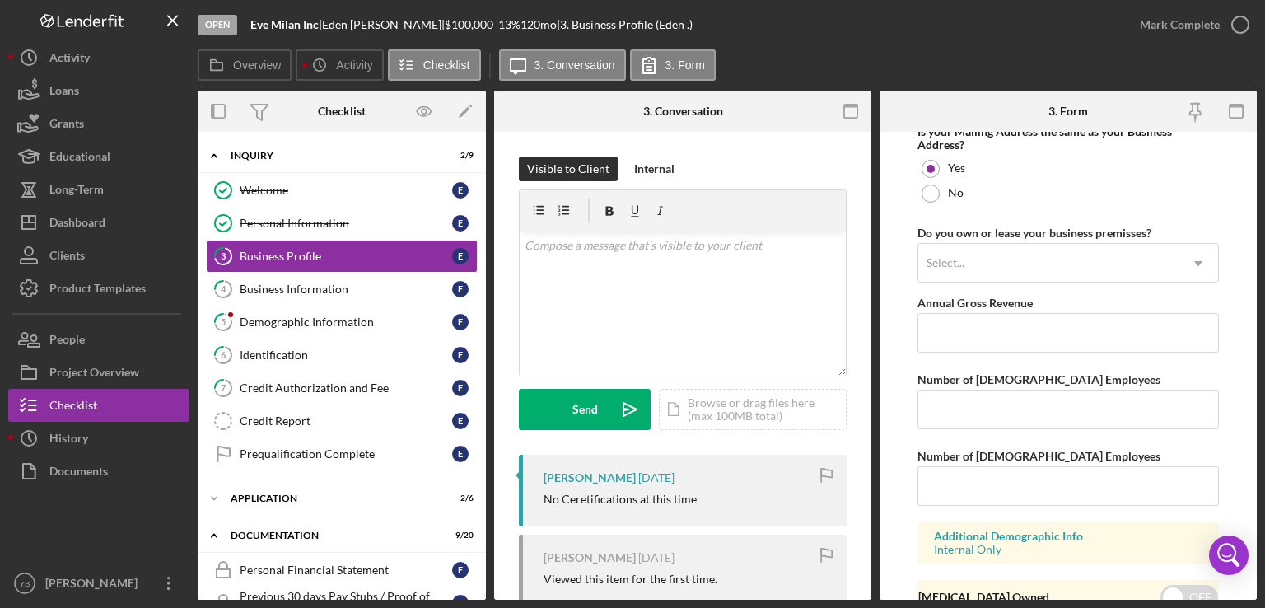
scroll to position [1332, 0]
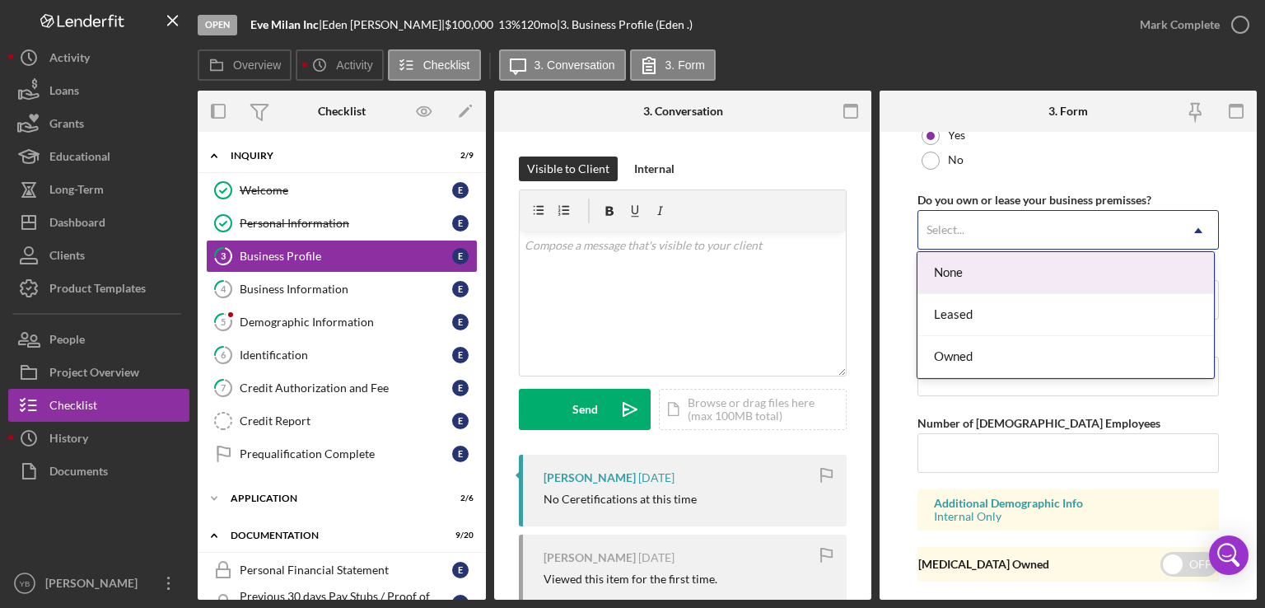
click at [1195, 229] on icon "Icon/Dropdown Arrow" at bounding box center [1199, 231] width 40 height 40
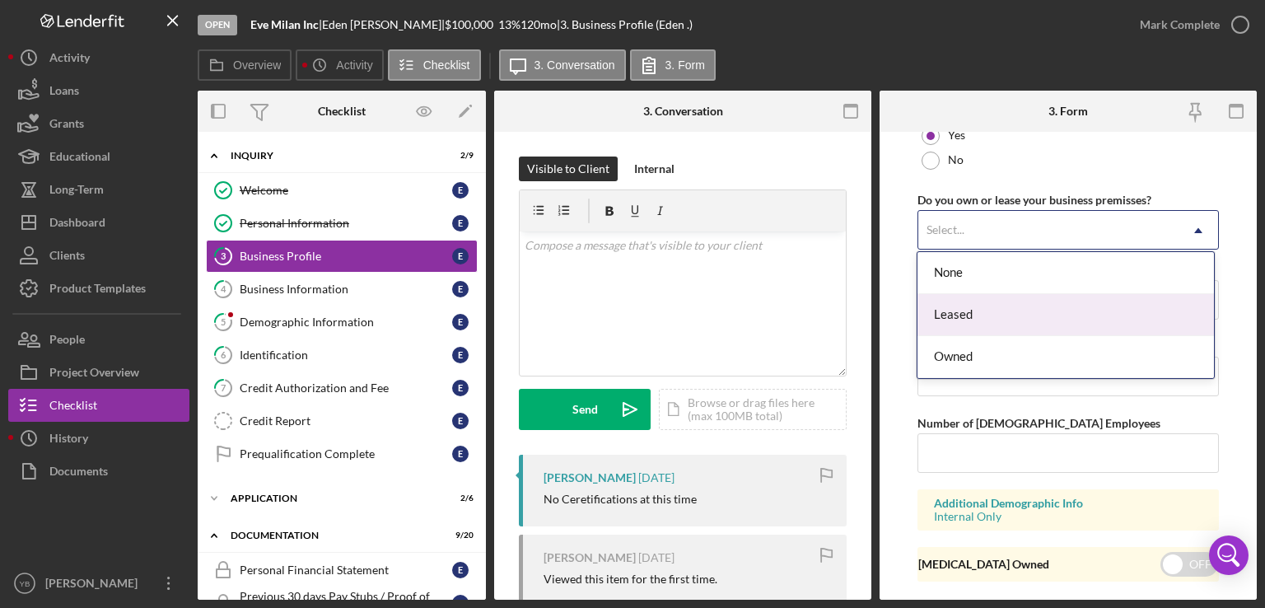
click at [999, 311] on div "Leased" at bounding box center [1066, 315] width 297 height 42
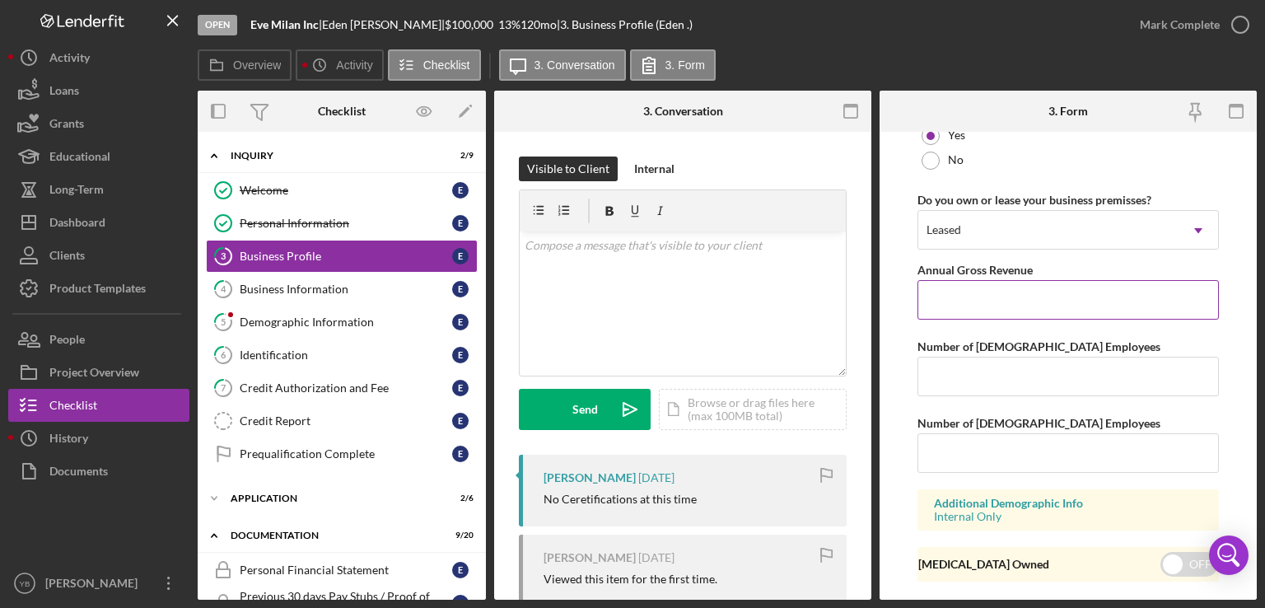
click at [1083, 299] on input "Annual Gross Revenue" at bounding box center [1069, 300] width 302 height 40
type input "$105,000"
click at [1014, 373] on input "Number of [DEMOGRAPHIC_DATA] Employees" at bounding box center [1069, 377] width 302 height 40
type input "3"
click at [1249, 347] on form "Business Name Eve Milan Inc DBA Business Start Date [DATE] Legal Structure S-Co…" at bounding box center [1068, 366] width 377 height 468
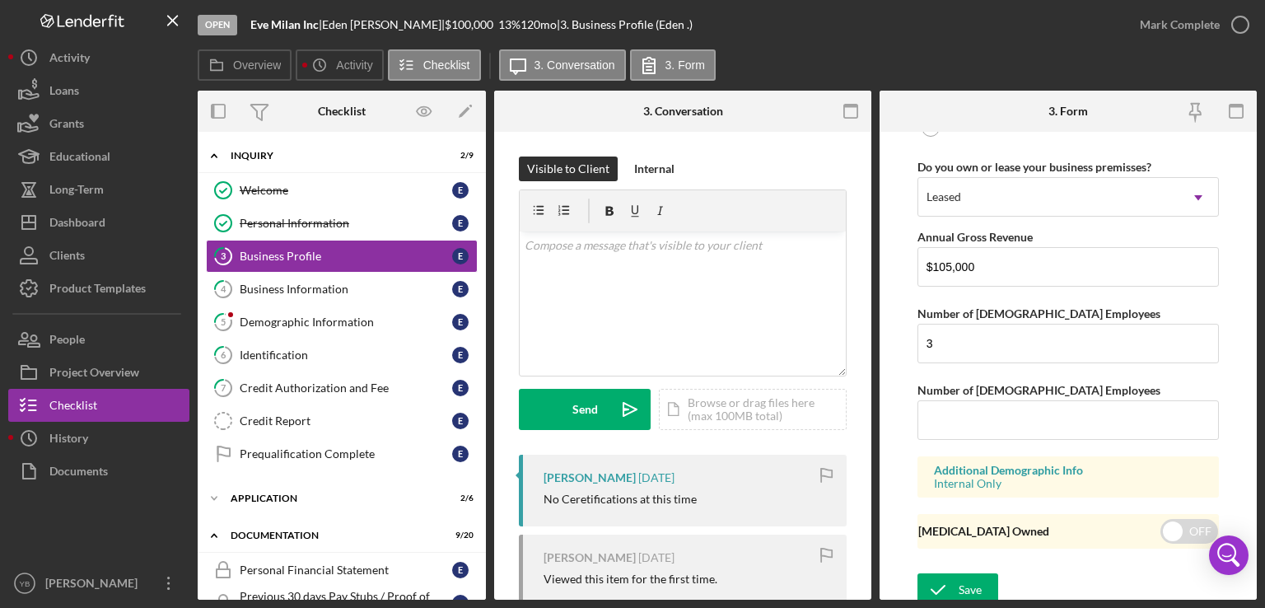
scroll to position [1368, 0]
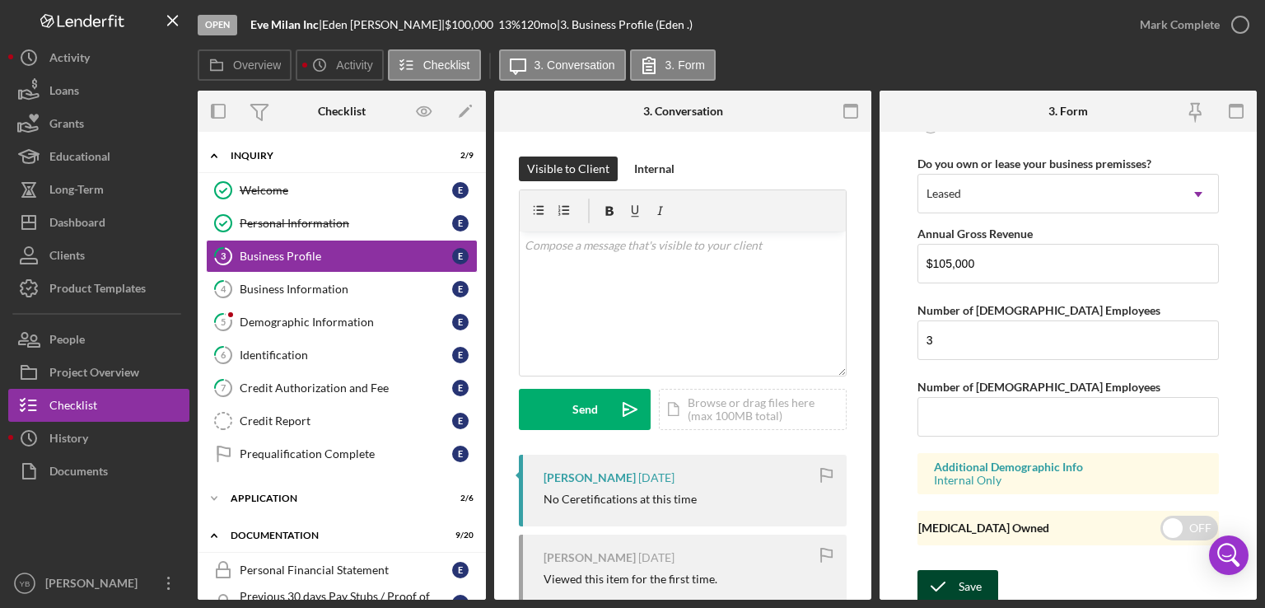
click at [968, 583] on div "Save" at bounding box center [970, 586] width 23 height 33
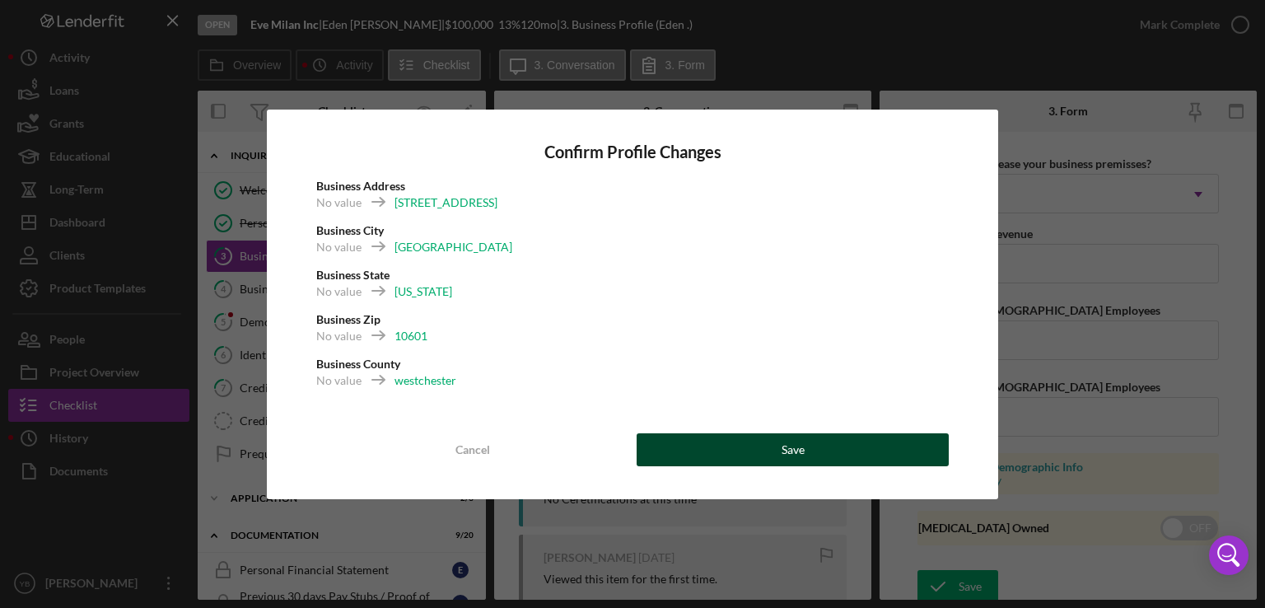
click at [811, 448] on button "Save" at bounding box center [793, 449] width 312 height 33
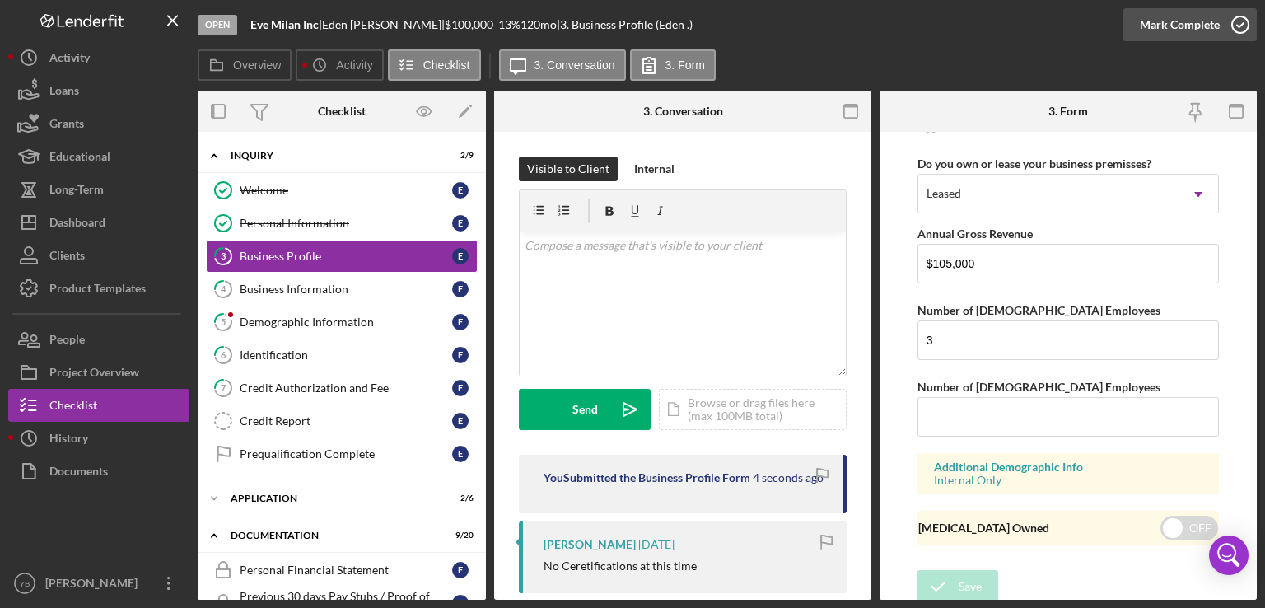
click at [1223, 29] on icon "button" at bounding box center [1240, 24] width 41 height 41
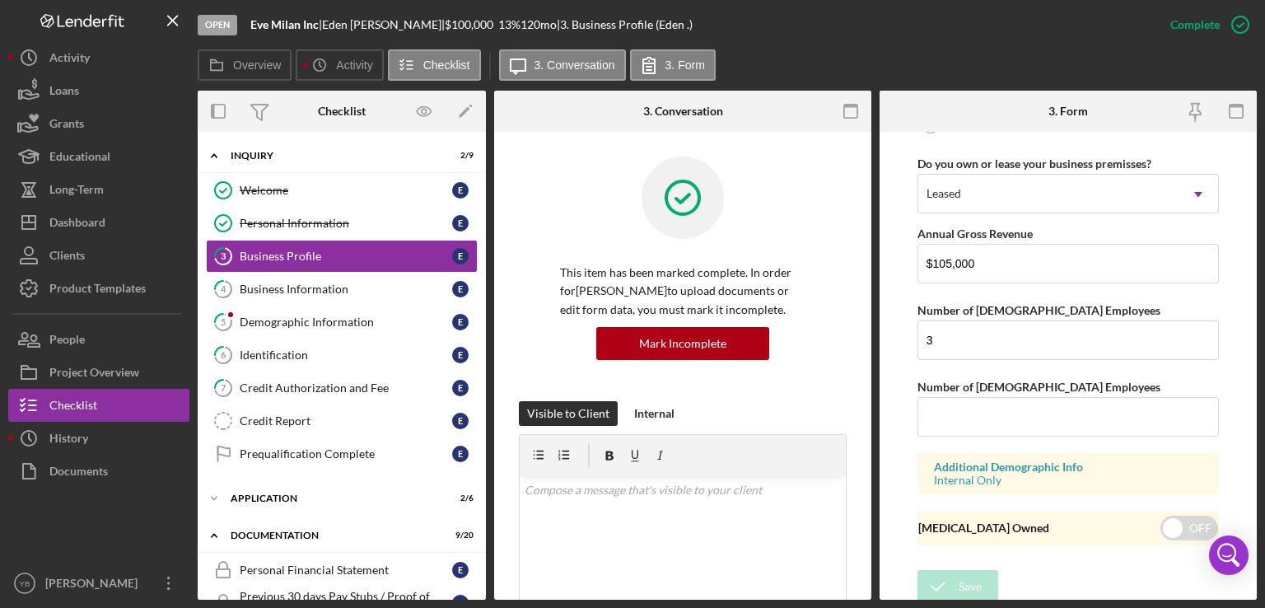
scroll to position [788, 0]
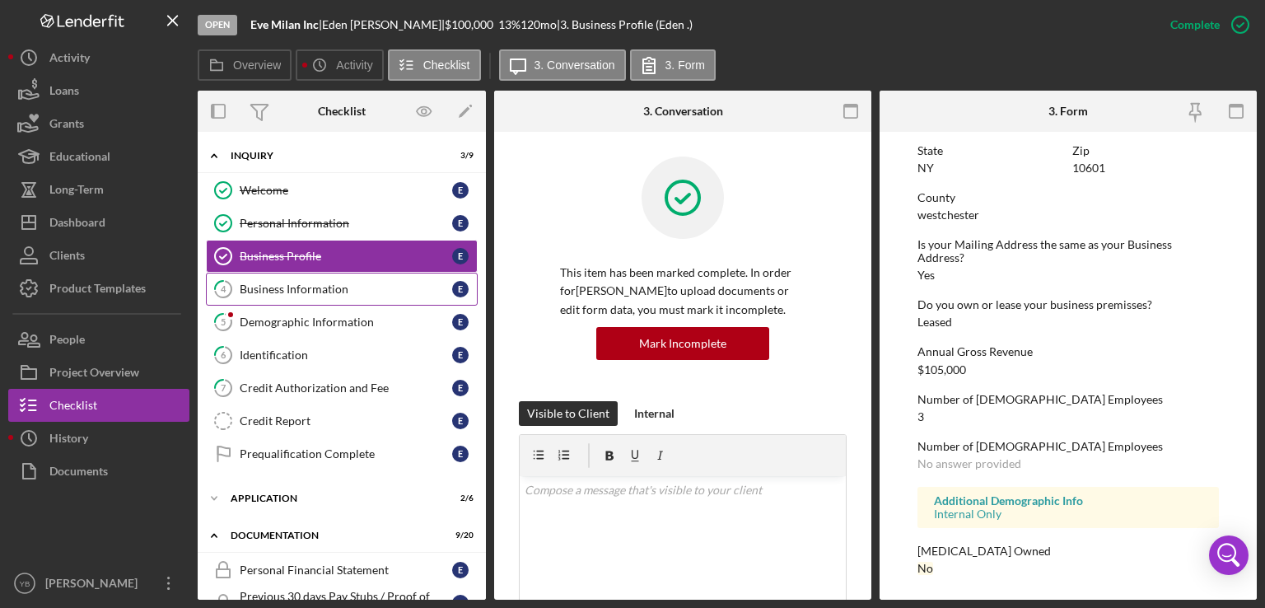
click at [293, 291] on div "Business Information" at bounding box center [346, 289] width 213 height 13
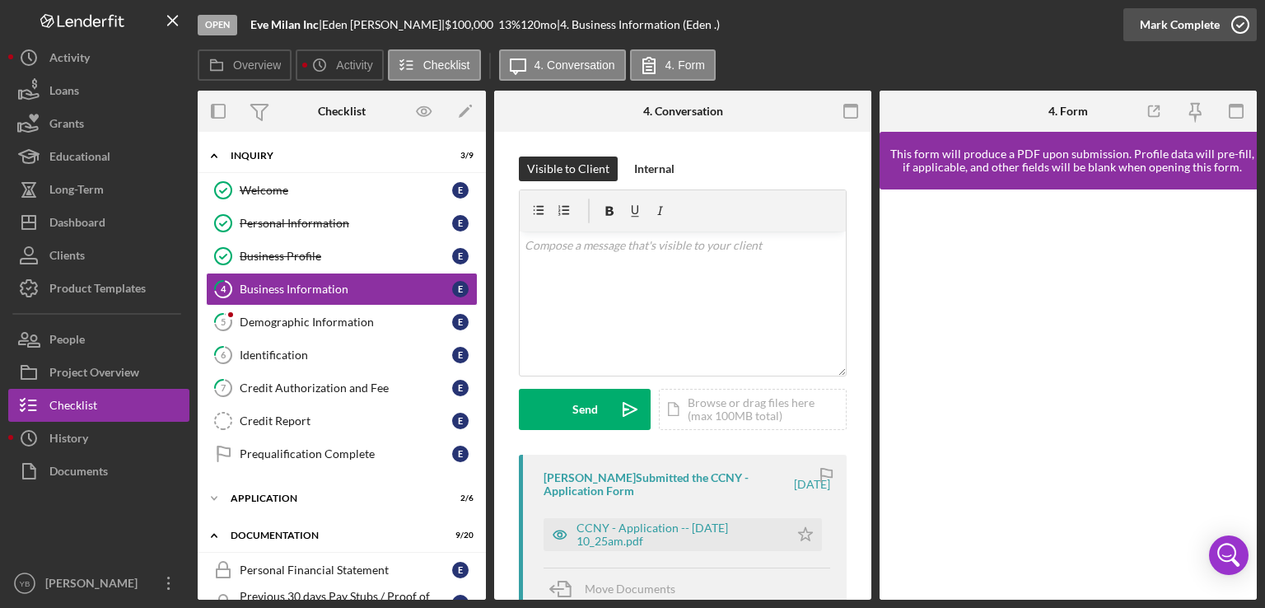
click at [1171, 26] on div "Mark Complete" at bounding box center [1180, 24] width 80 height 33
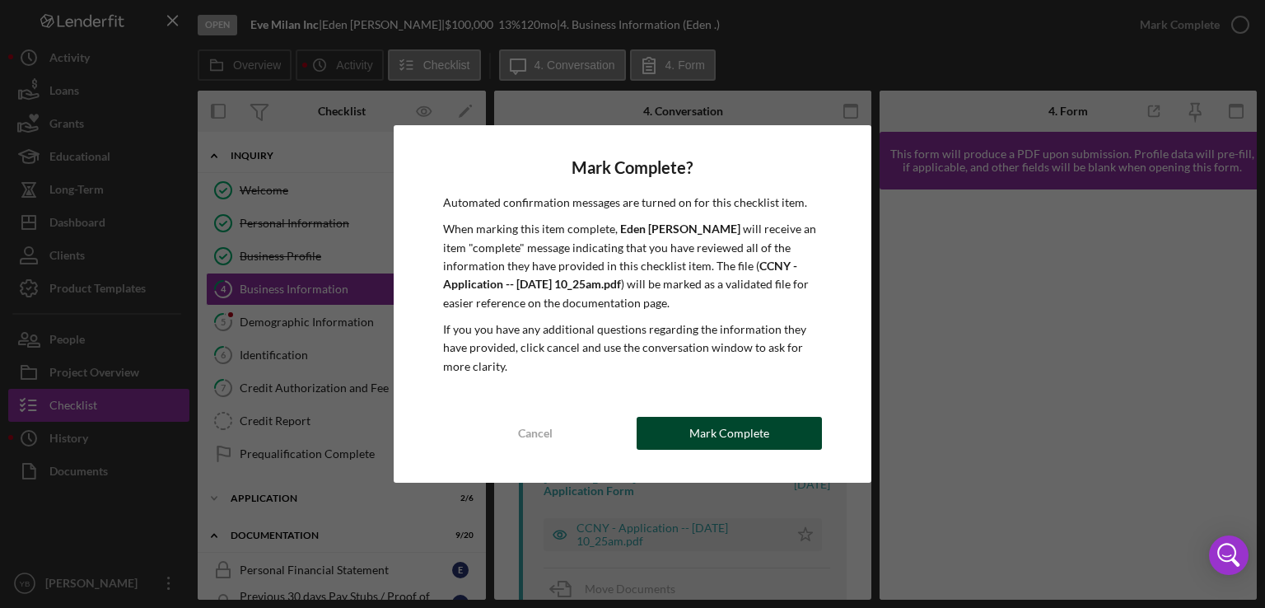
click at [780, 419] on button "Mark Complete" at bounding box center [729, 433] width 185 height 33
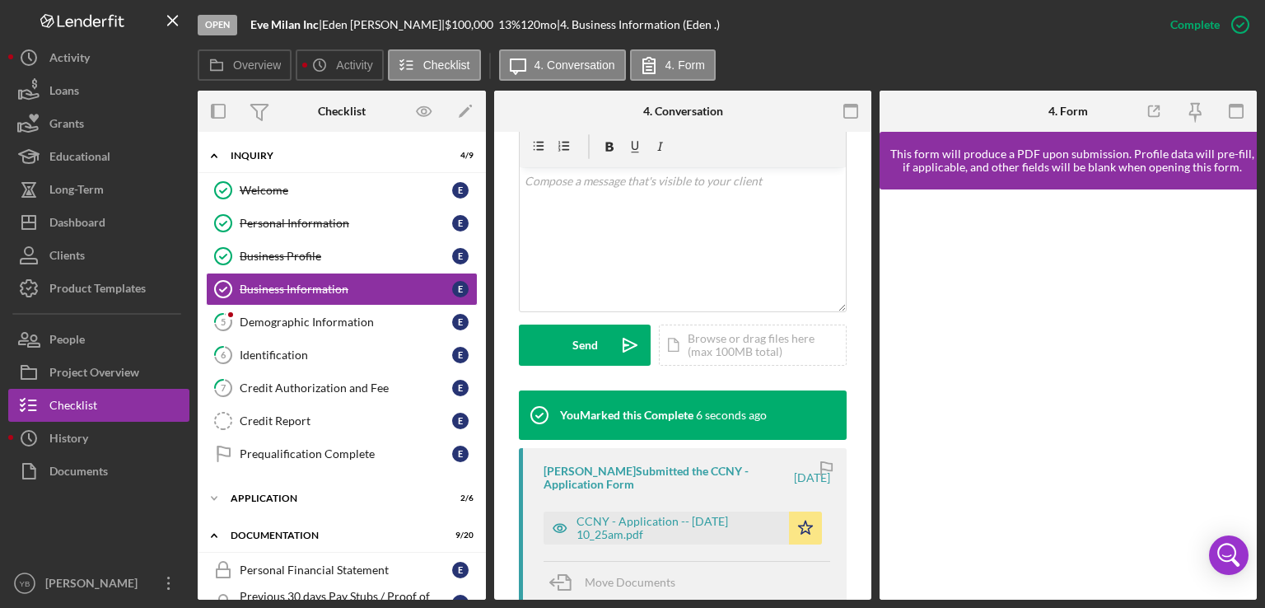
scroll to position [329, 0]
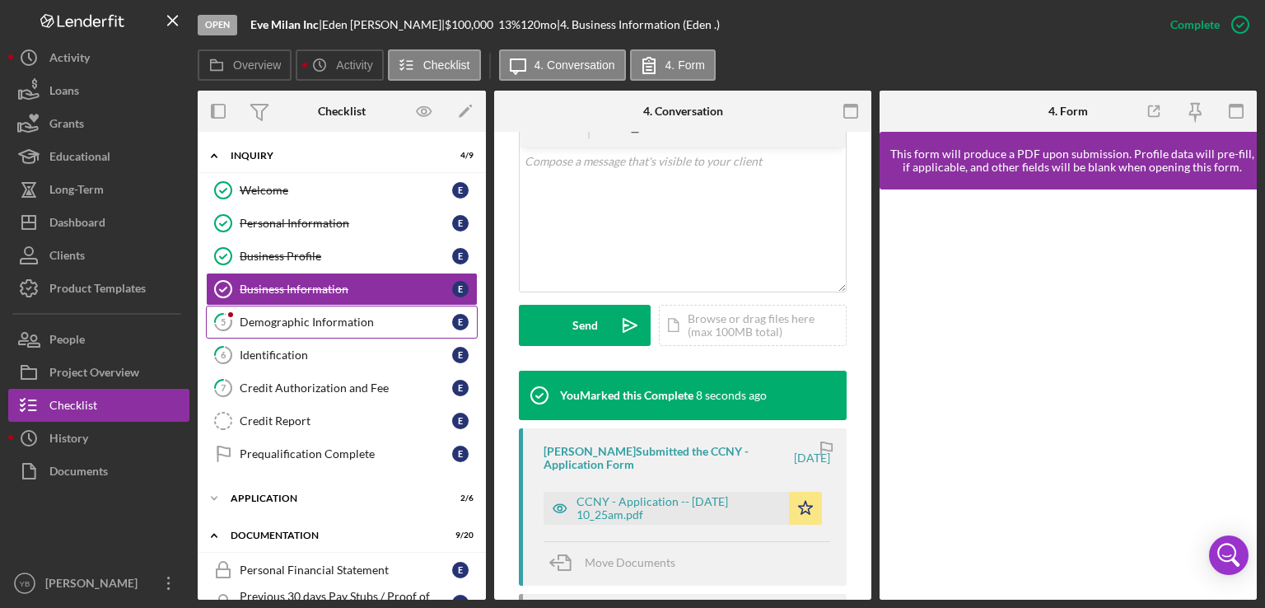
click at [364, 320] on div "Demographic Information" at bounding box center [346, 322] width 213 height 13
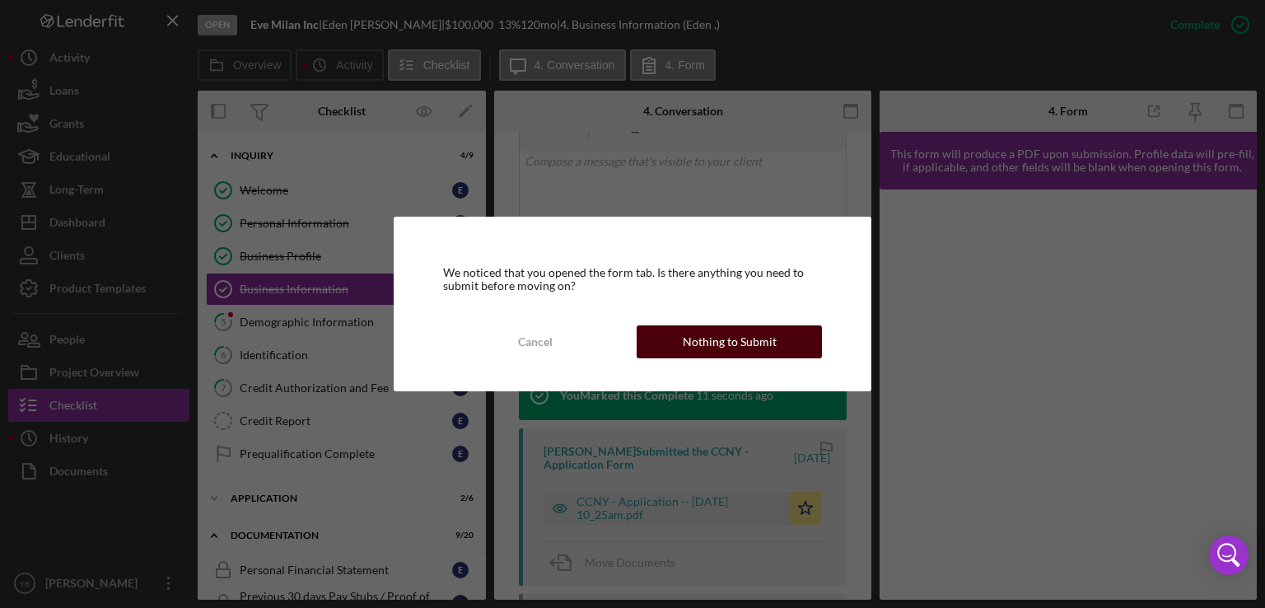
click at [665, 340] on button "Nothing to Submit" at bounding box center [729, 341] width 185 height 33
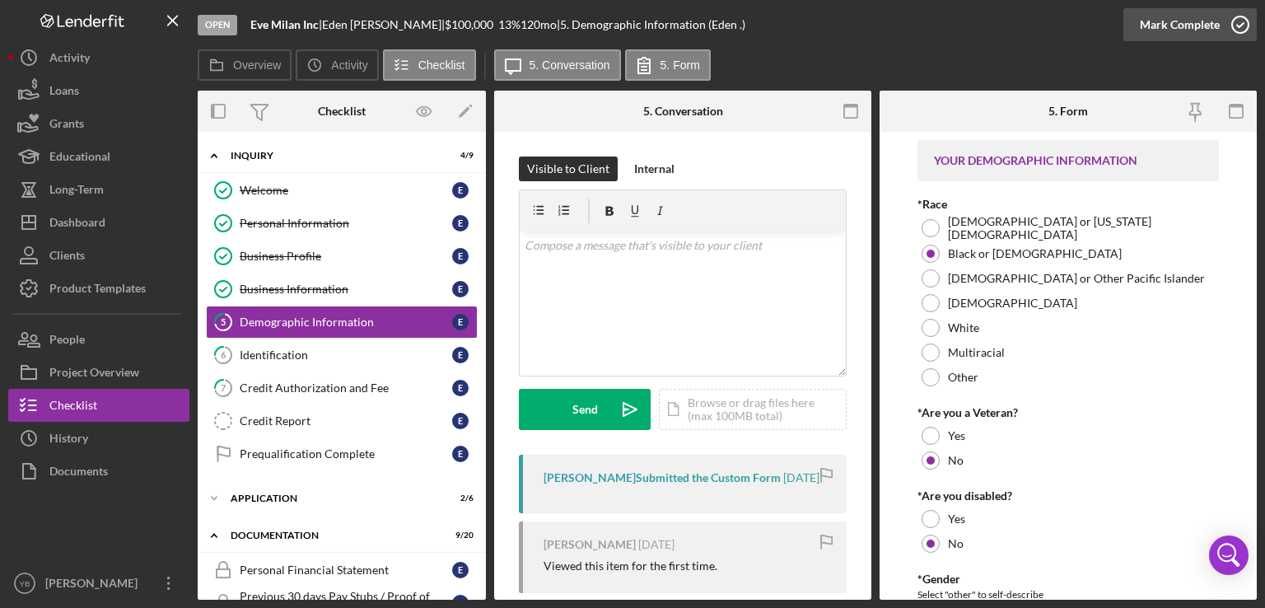
click at [1201, 15] on div "Mark Complete" at bounding box center [1180, 24] width 80 height 33
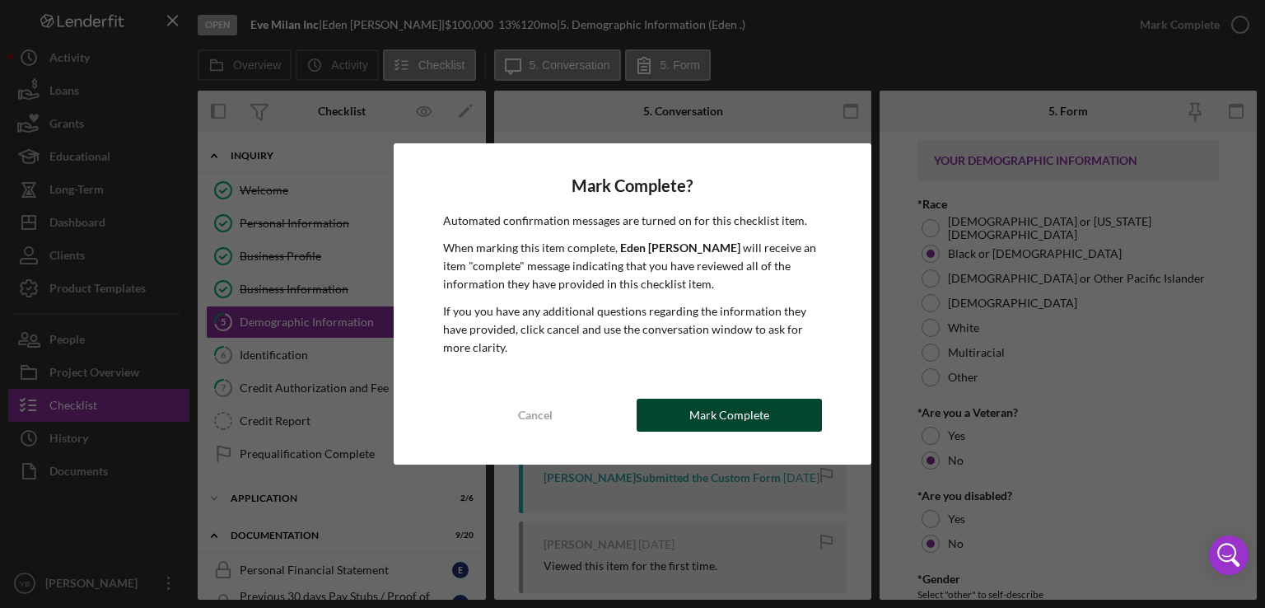
click at [801, 416] on button "Mark Complete" at bounding box center [729, 415] width 185 height 33
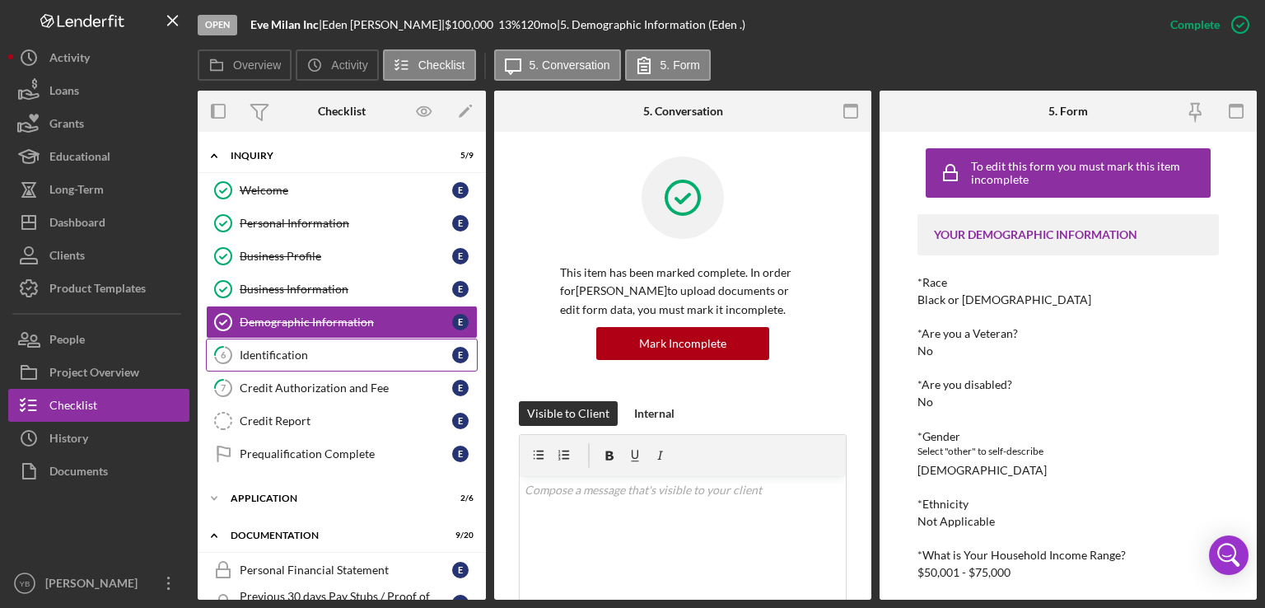
click at [280, 359] on div "Identification" at bounding box center [346, 354] width 213 height 13
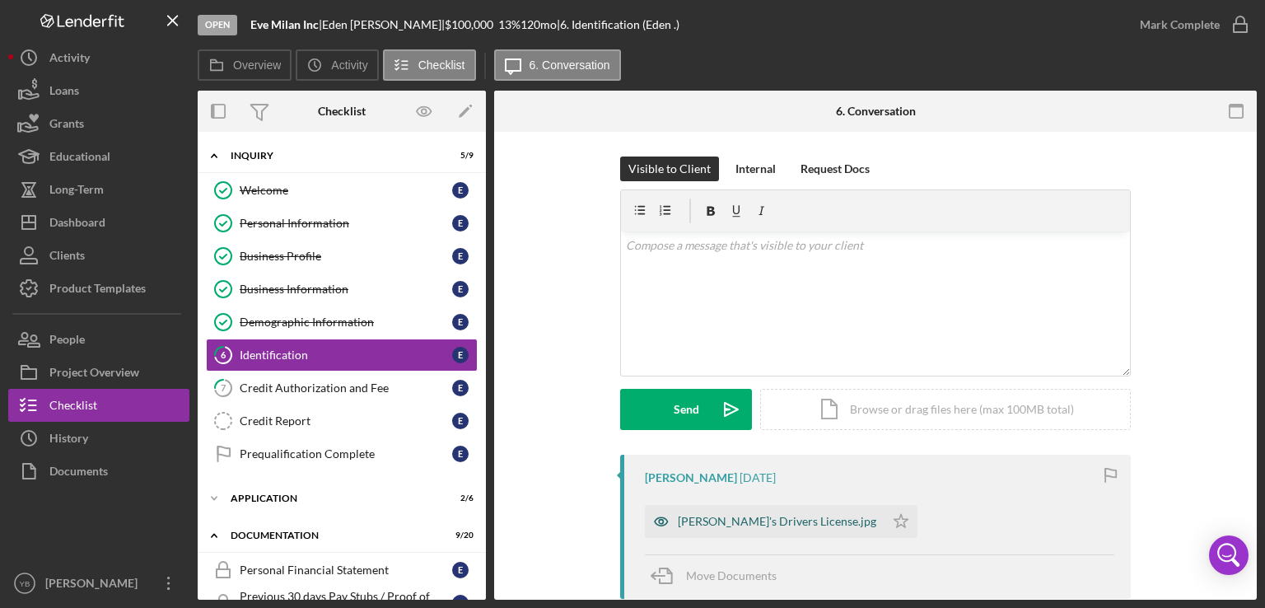
click at [701, 528] on div "[PERSON_NAME]'s Drivers License.jpg" at bounding box center [765, 521] width 240 height 33
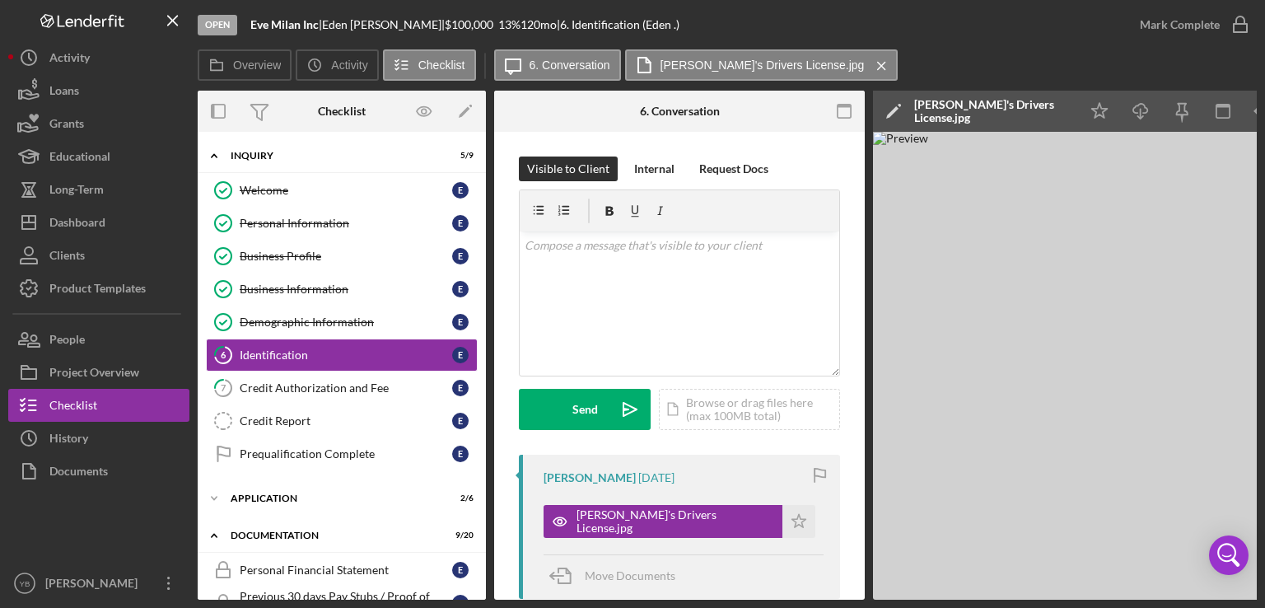
click at [1134, 285] on img at bounding box center [1120, 366] width 494 height 468
drag, startPoint x: 833, startPoint y: 599, endPoint x: 1049, endPoint y: 594, distance: 215.9
click at [1049, 594] on div "Overview Internal Workflow Stage Open Icon/Dropdown Arrow Archive (can unarchiv…" at bounding box center [727, 345] width 1059 height 509
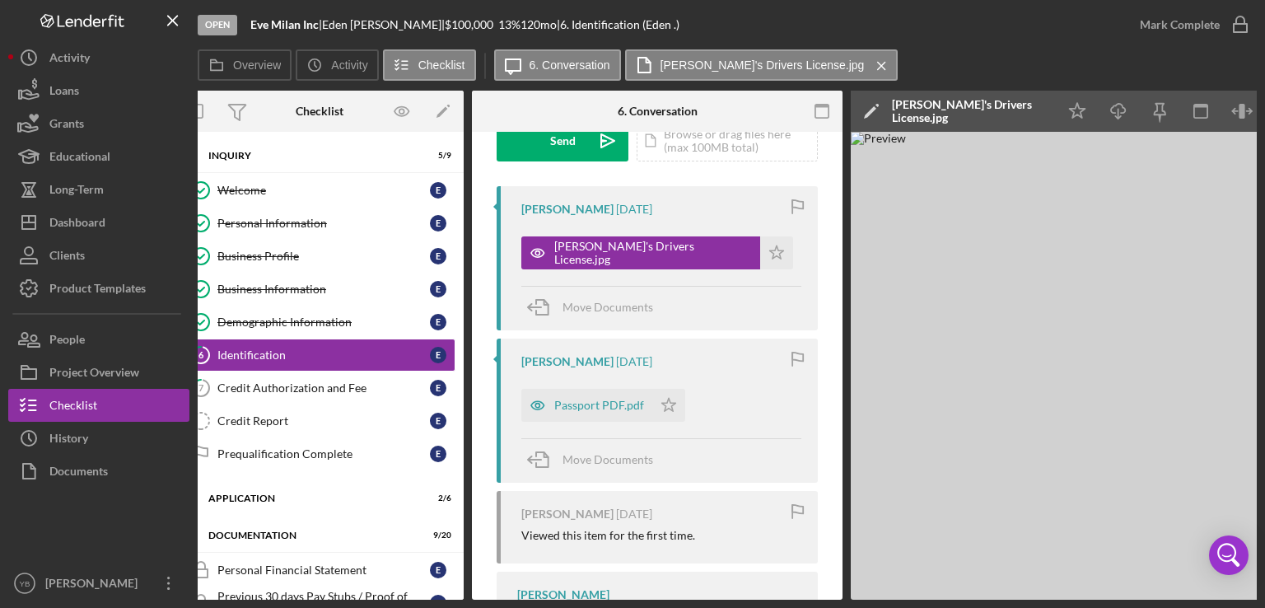
scroll to position [274, 0]
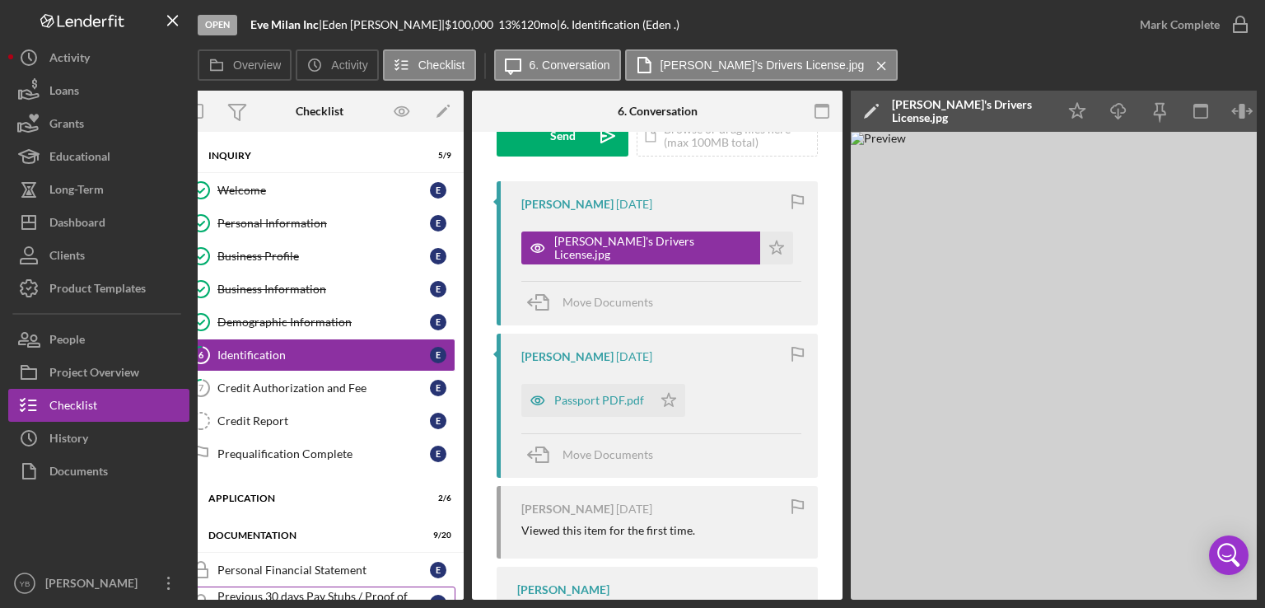
drag, startPoint x: 337, startPoint y: 592, endPoint x: 285, endPoint y: 594, distance: 52.0
click at [285, 594] on div "Previous 30 days Pay Stubs / Proof of Other Income" at bounding box center [323, 603] width 213 height 26
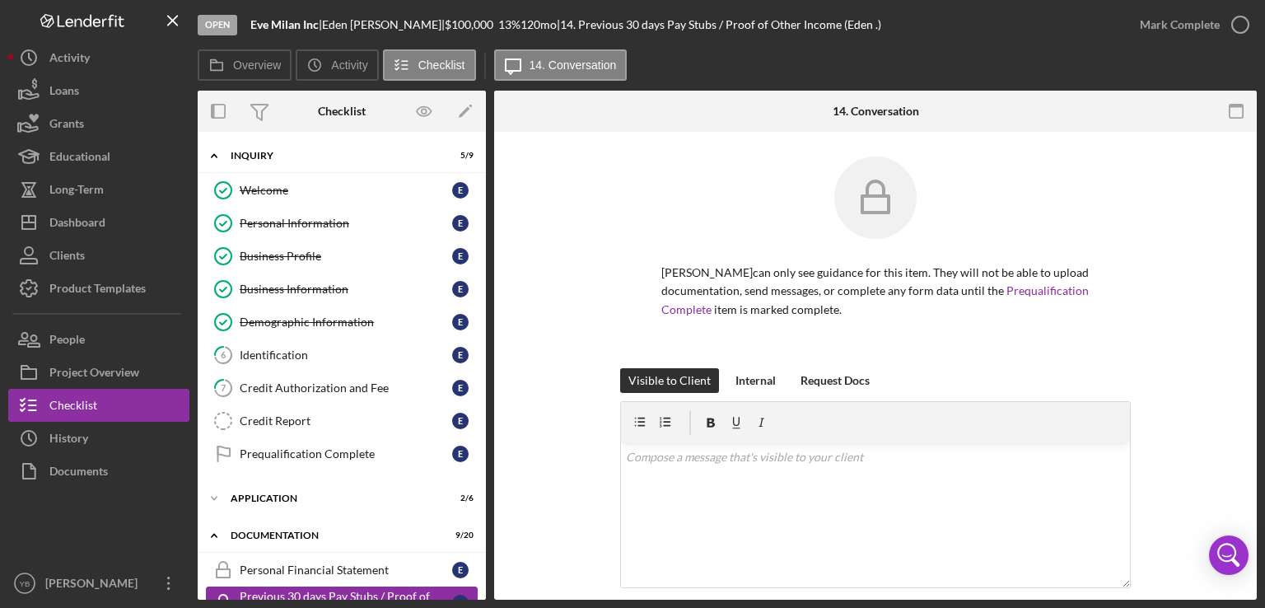
click at [285, 594] on div "Previous 30 days Pay Stubs / Proof of Other Income" at bounding box center [346, 603] width 213 height 26
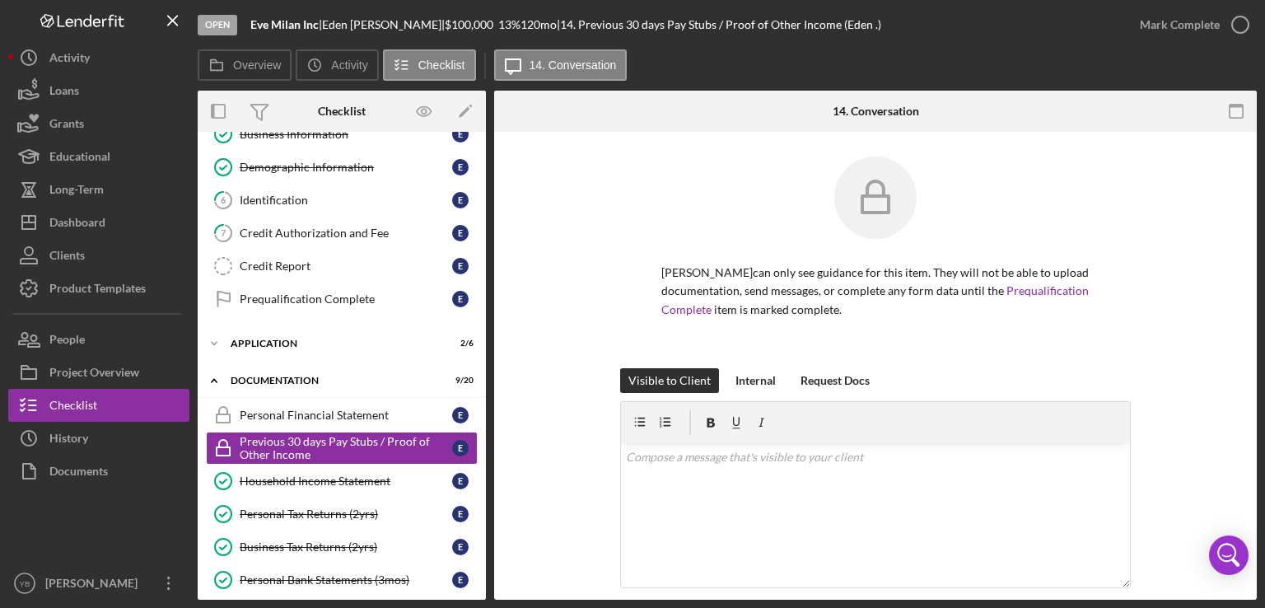
scroll to position [158, 0]
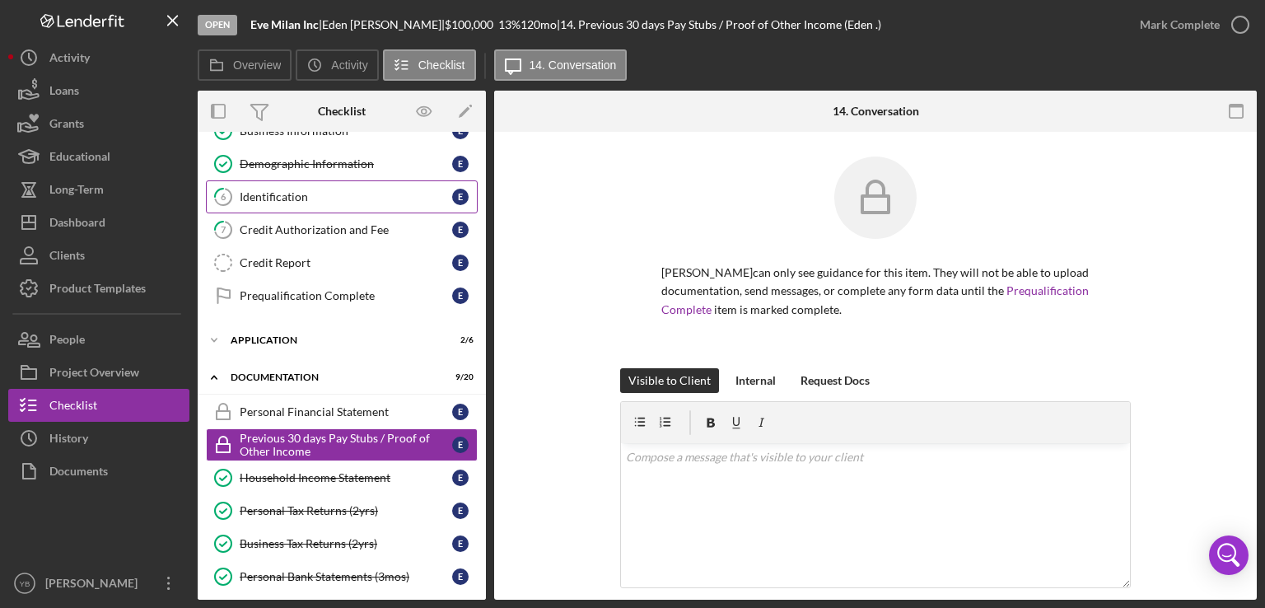
click at [295, 199] on div "Identification" at bounding box center [346, 196] width 213 height 13
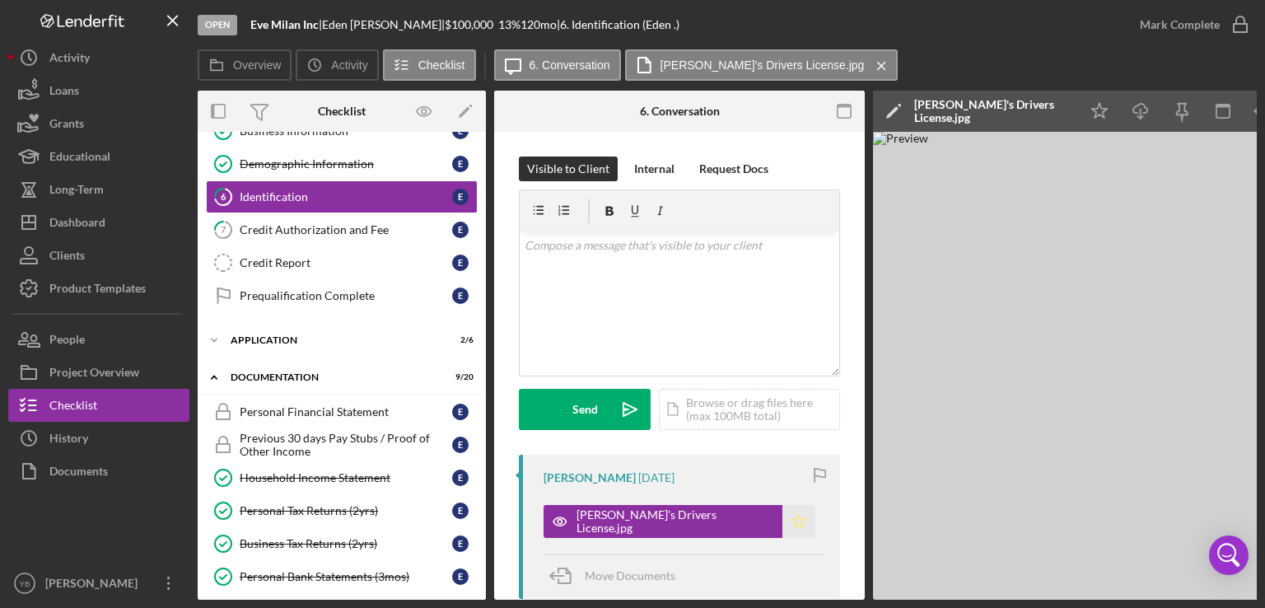
click at [783, 522] on icon "Icon/Star" at bounding box center [799, 521] width 33 height 33
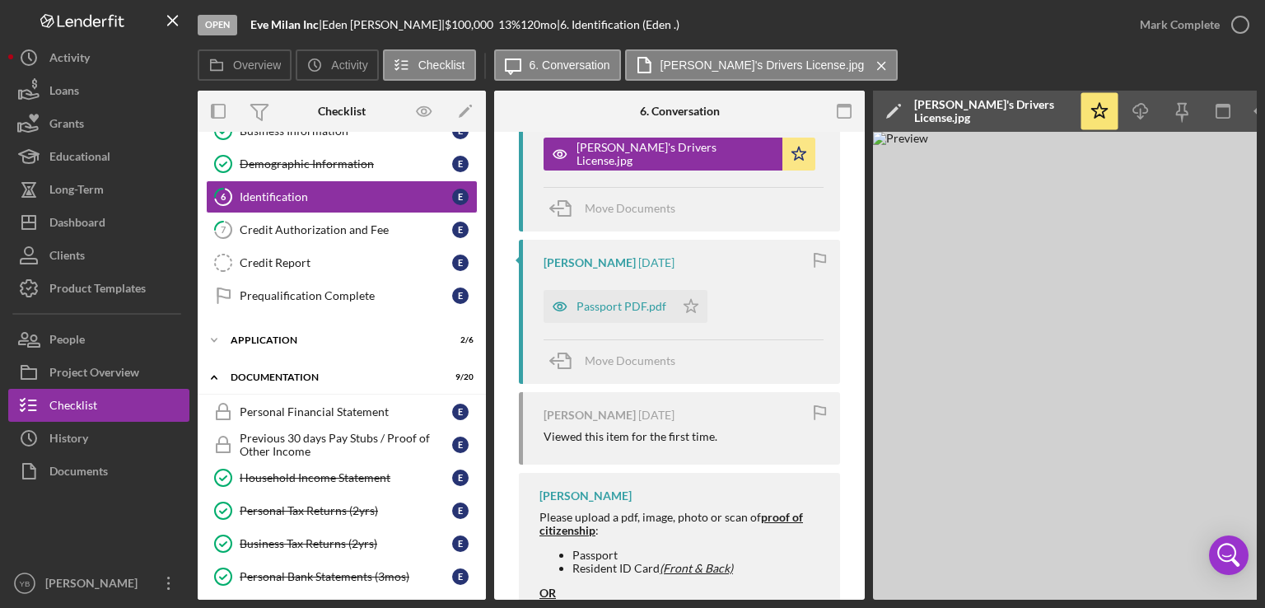
scroll to position [376, 0]
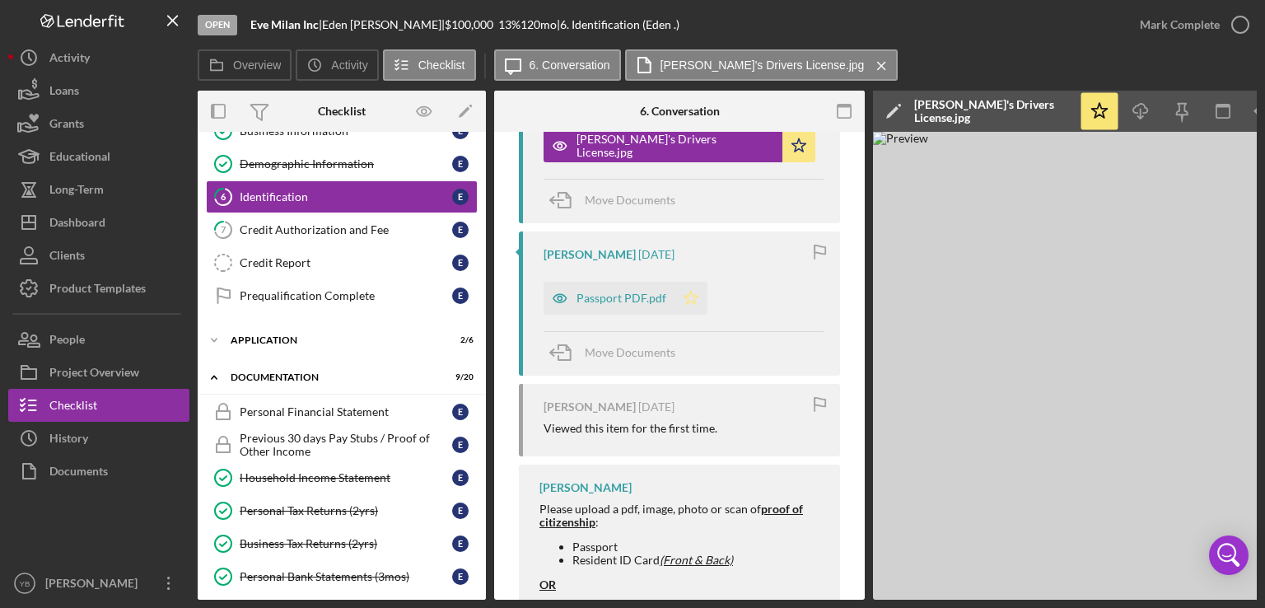
click at [687, 295] on icon "Icon/Star" at bounding box center [691, 298] width 33 height 33
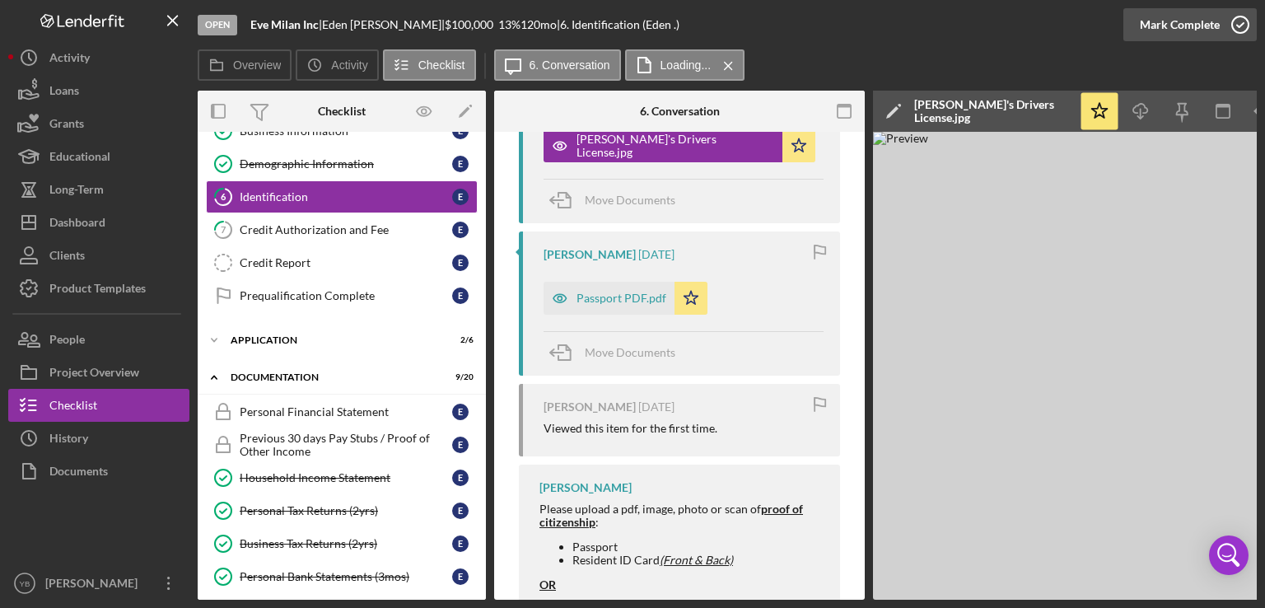
click at [1170, 16] on div "Mark Complete" at bounding box center [1180, 24] width 80 height 33
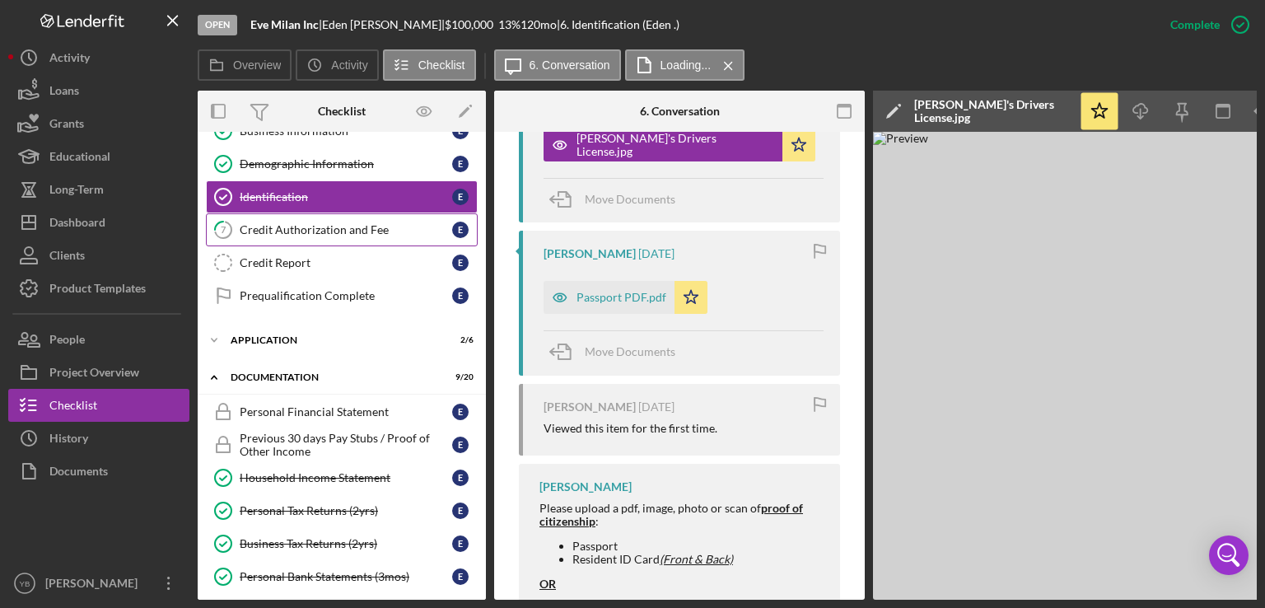
click at [303, 231] on div "Credit Authorization and Fee" at bounding box center [346, 229] width 213 height 13
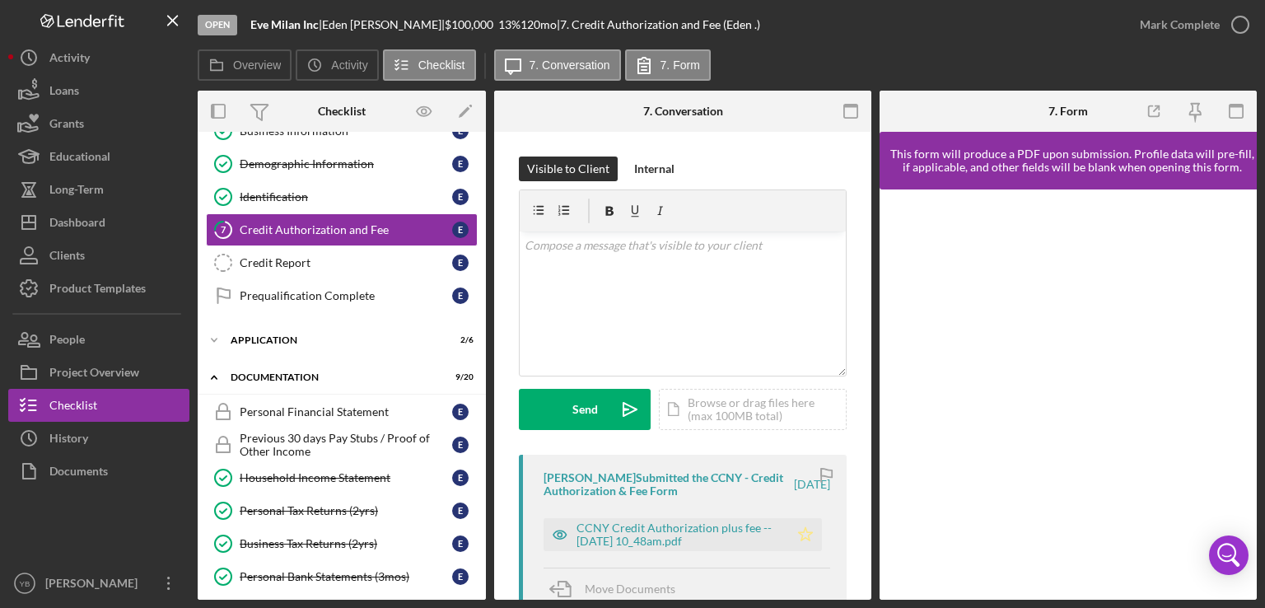
click at [798, 541] on icon "Icon/Star" at bounding box center [805, 534] width 33 height 33
click at [1200, 25] on div "Mark Complete" at bounding box center [1180, 24] width 80 height 33
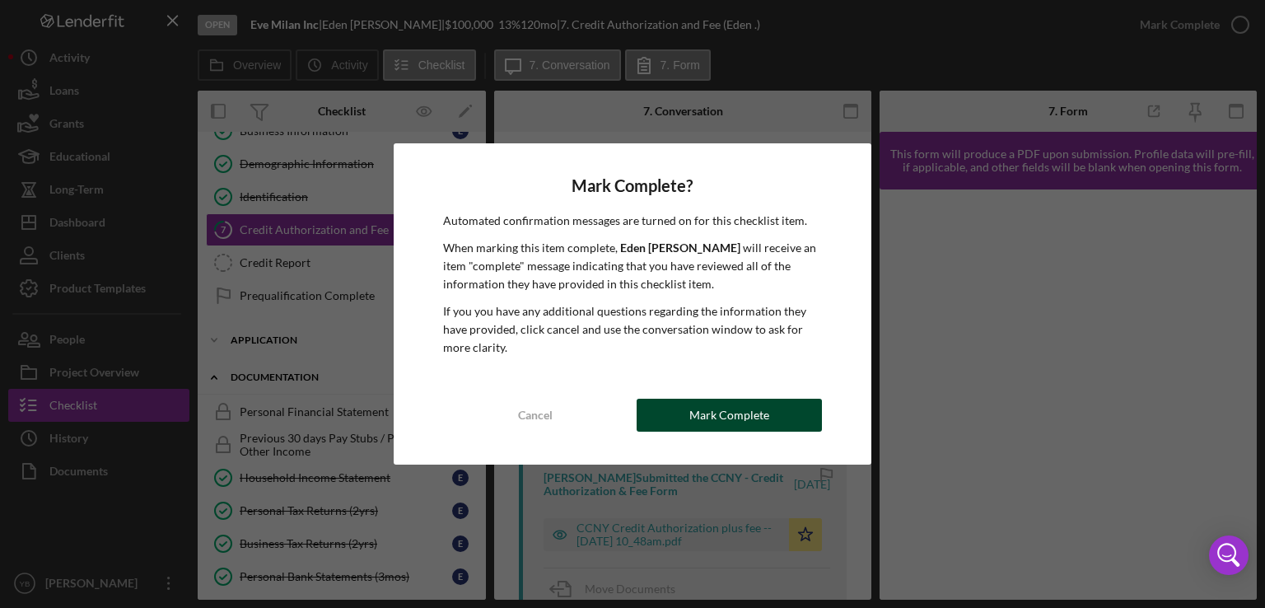
click at [755, 416] on div "Mark Complete" at bounding box center [730, 415] width 80 height 33
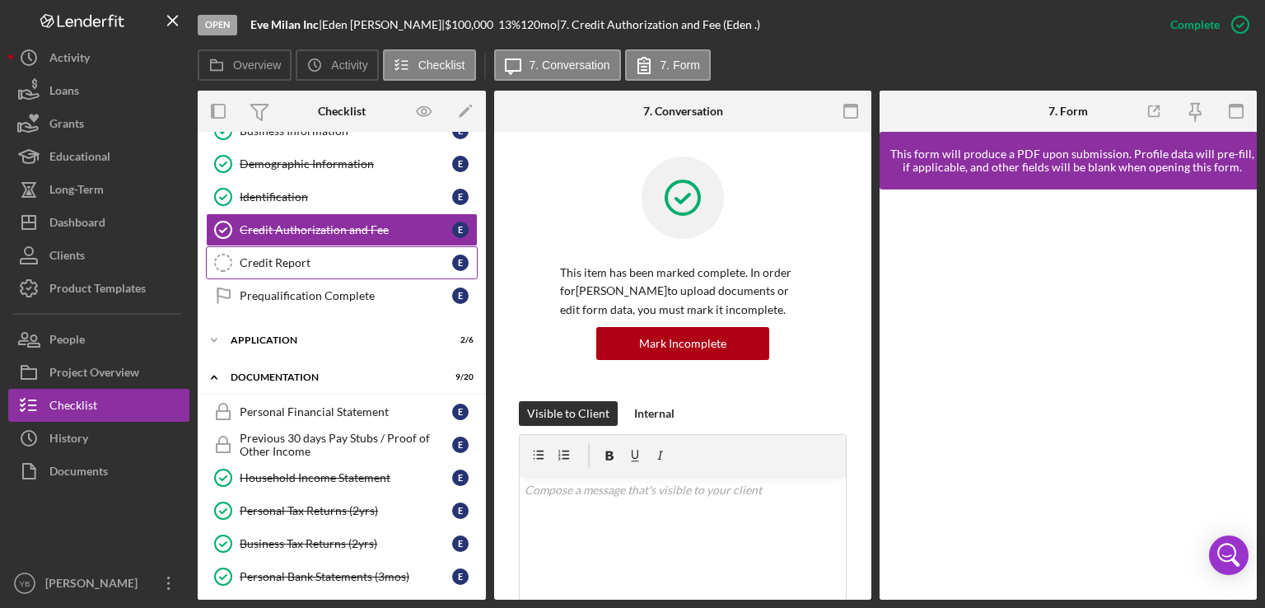
click at [287, 259] on div "Credit Report" at bounding box center [346, 262] width 213 height 13
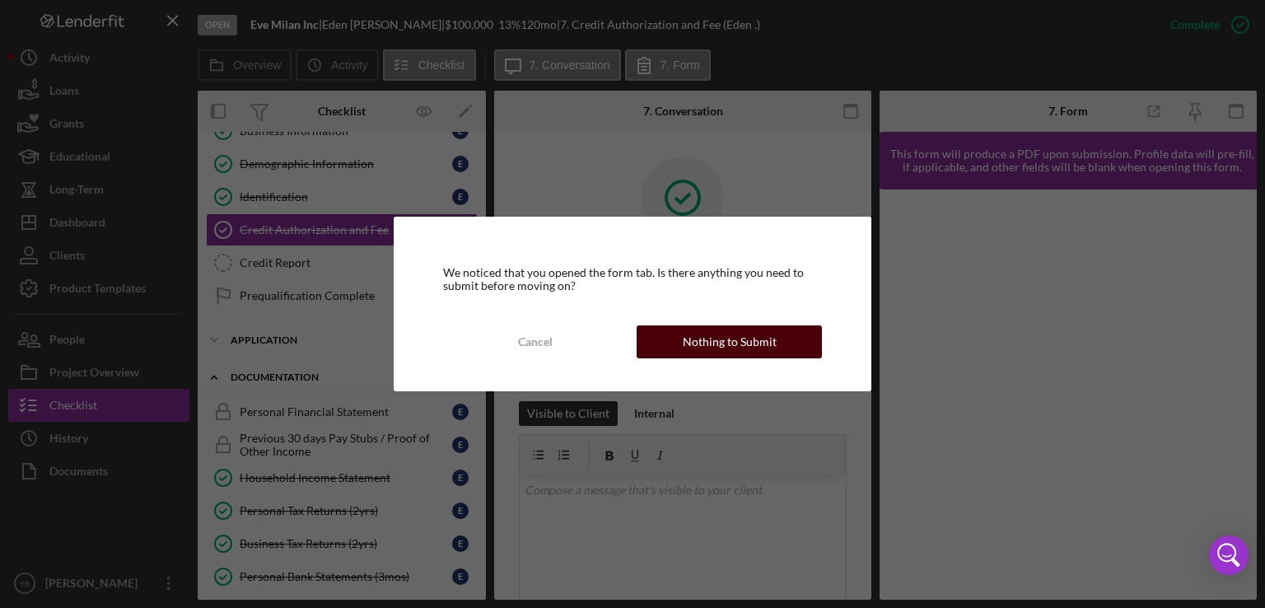
click at [745, 344] on div "Nothing to Submit" at bounding box center [730, 341] width 94 height 33
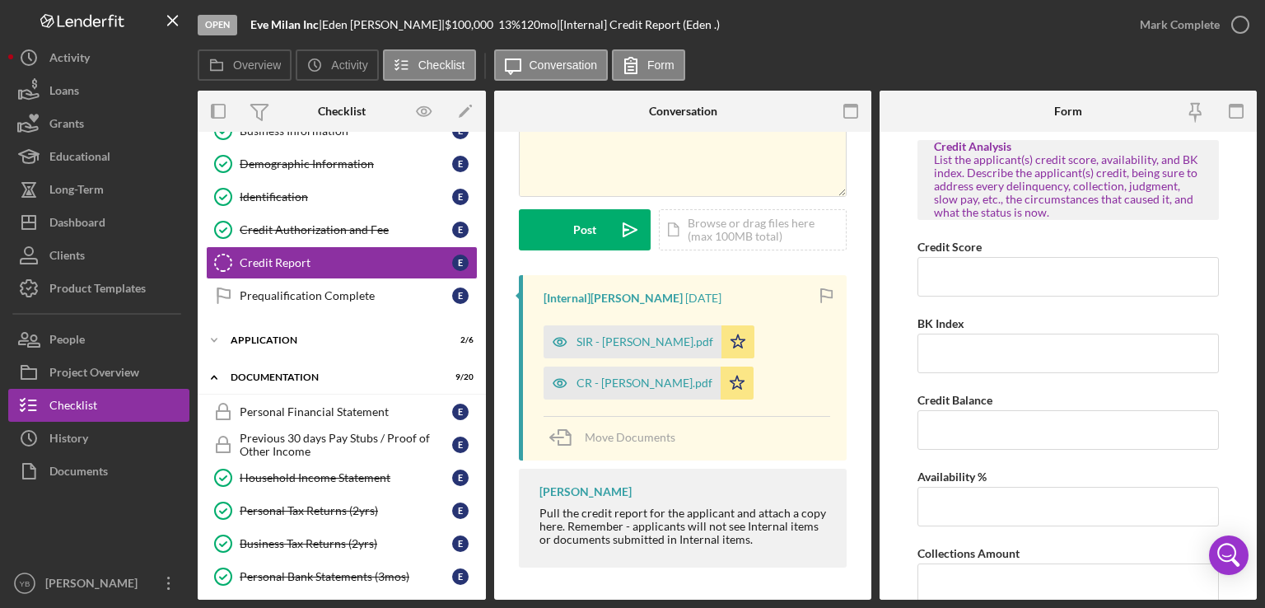
scroll to position [69, 0]
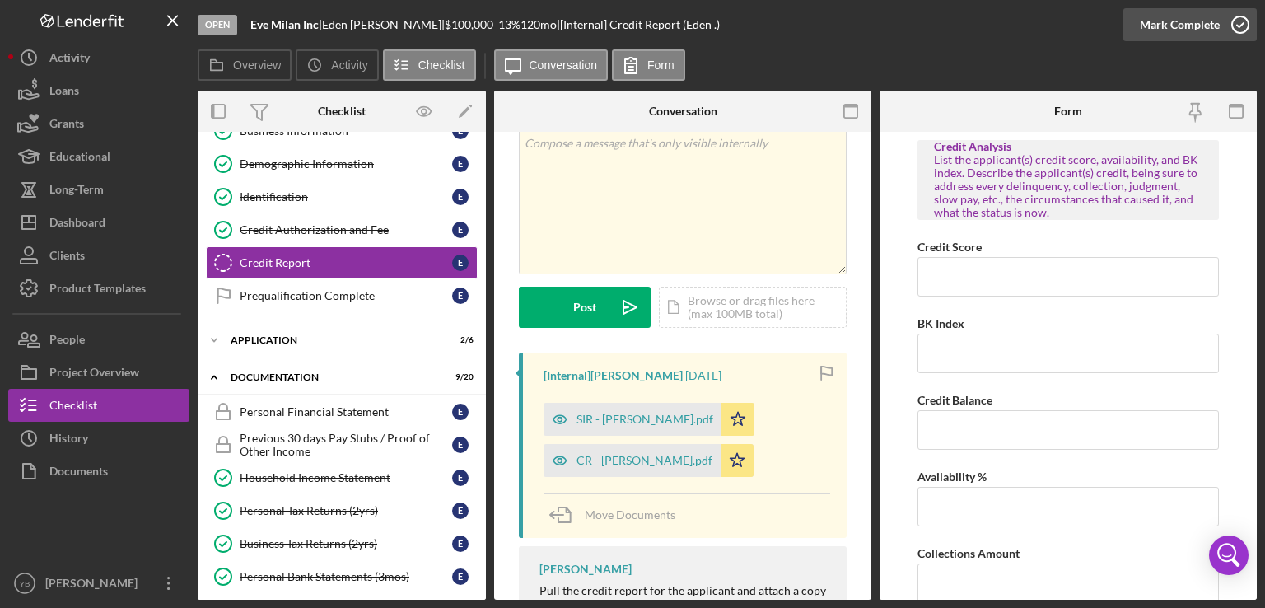
click at [1183, 22] on div "Mark Complete" at bounding box center [1180, 24] width 80 height 33
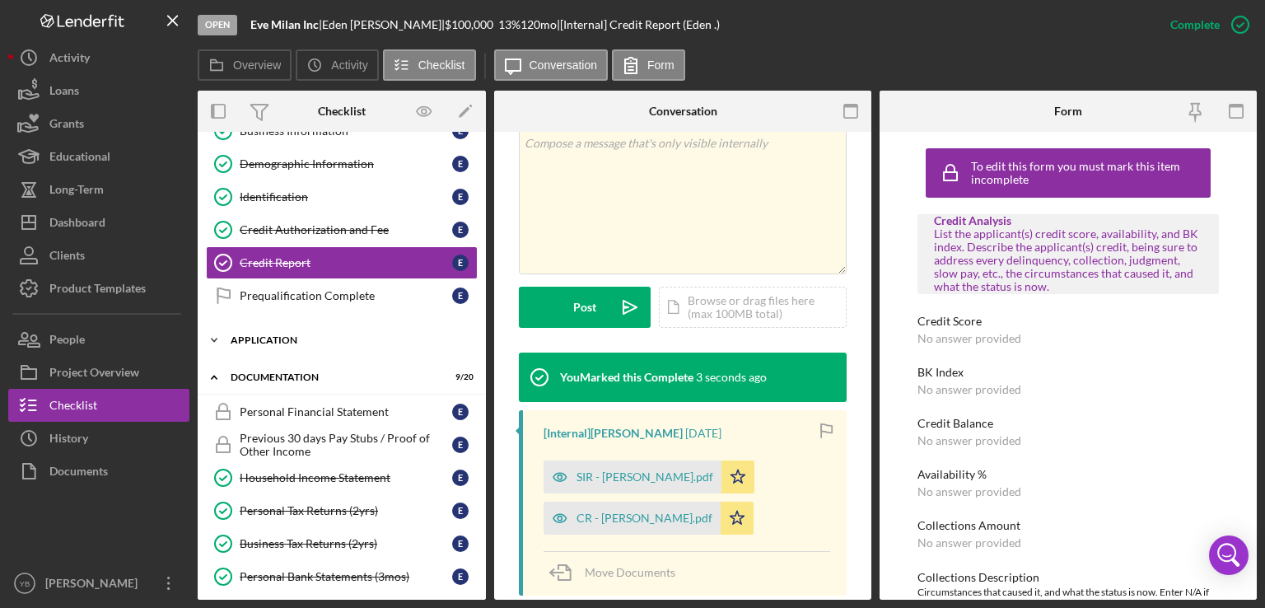
click at [264, 335] on div "Application" at bounding box center [348, 340] width 235 height 10
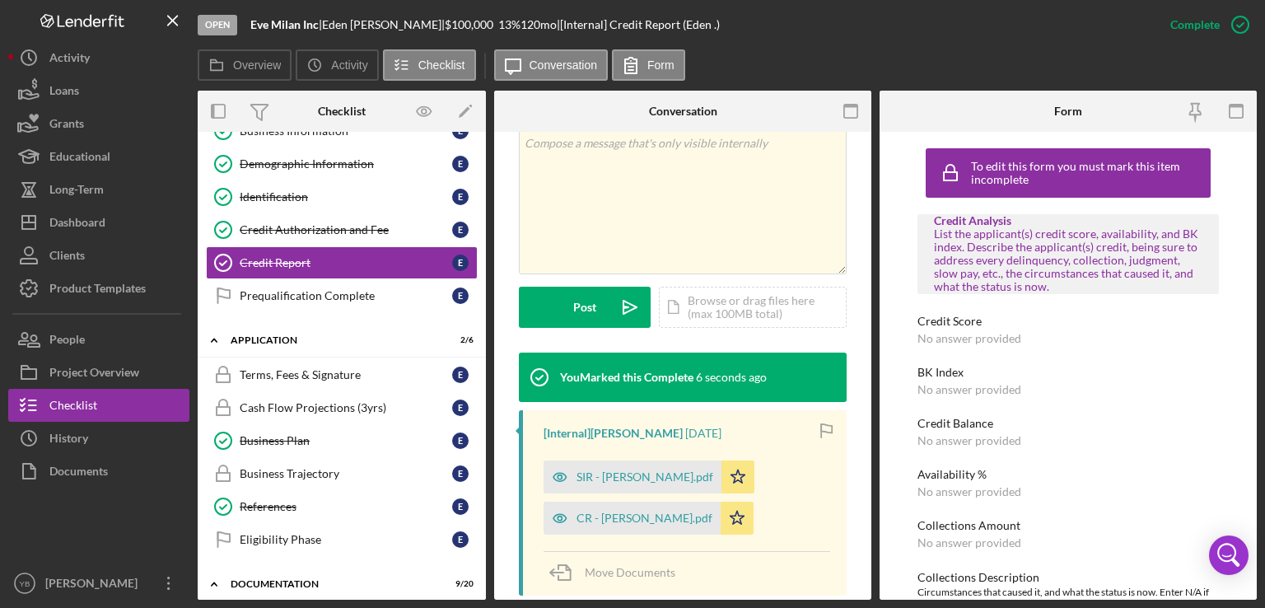
drag, startPoint x: 488, startPoint y: 316, endPoint x: 488, endPoint y: 348, distance: 31.3
click at [488, 348] on div "Overview Internal Workflow Stage Open Icon/Dropdown Arrow Archive (can unarchiv…" at bounding box center [727, 345] width 1059 height 509
click at [309, 472] on div "Business Trajectory" at bounding box center [346, 473] width 213 height 13
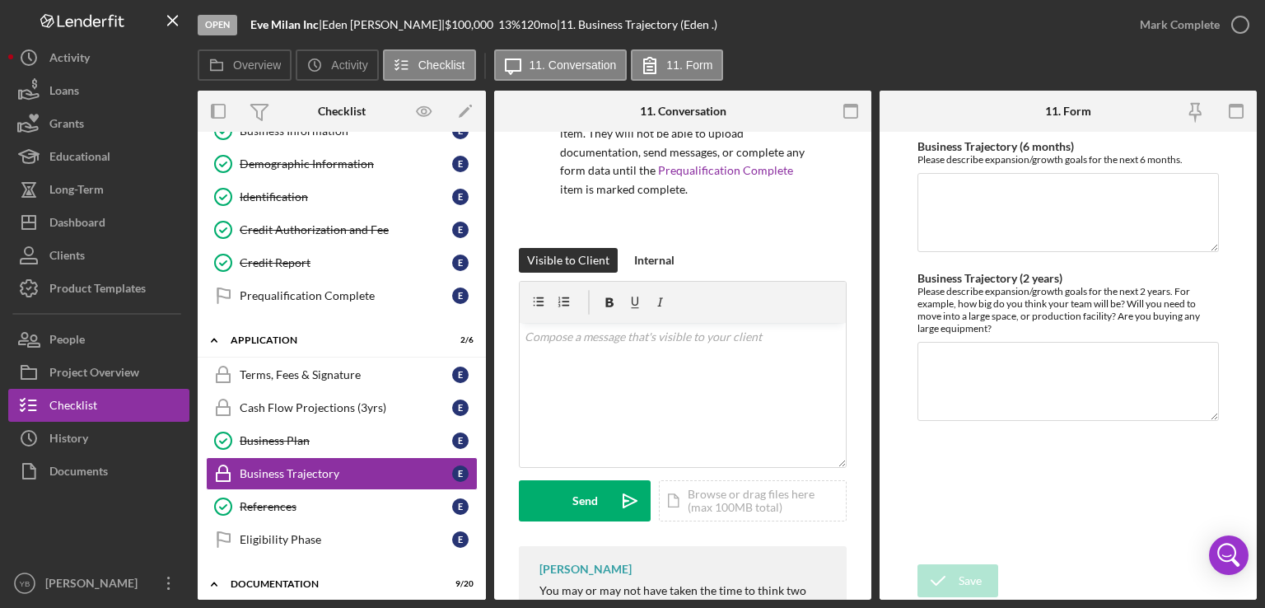
scroll to position [158, 0]
click at [710, 498] on div "Icon/Document Browse or drag files here (max 100MB total) Tap to choose files o…" at bounding box center [753, 499] width 188 height 41
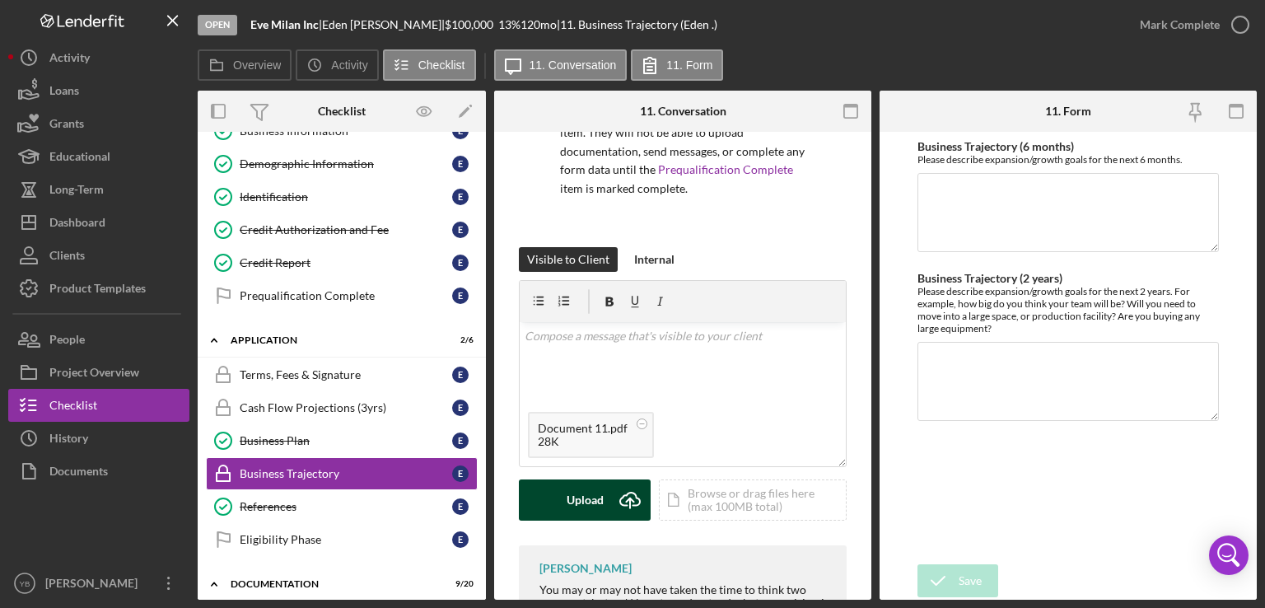
click at [584, 505] on div "Upload" at bounding box center [585, 499] width 37 height 41
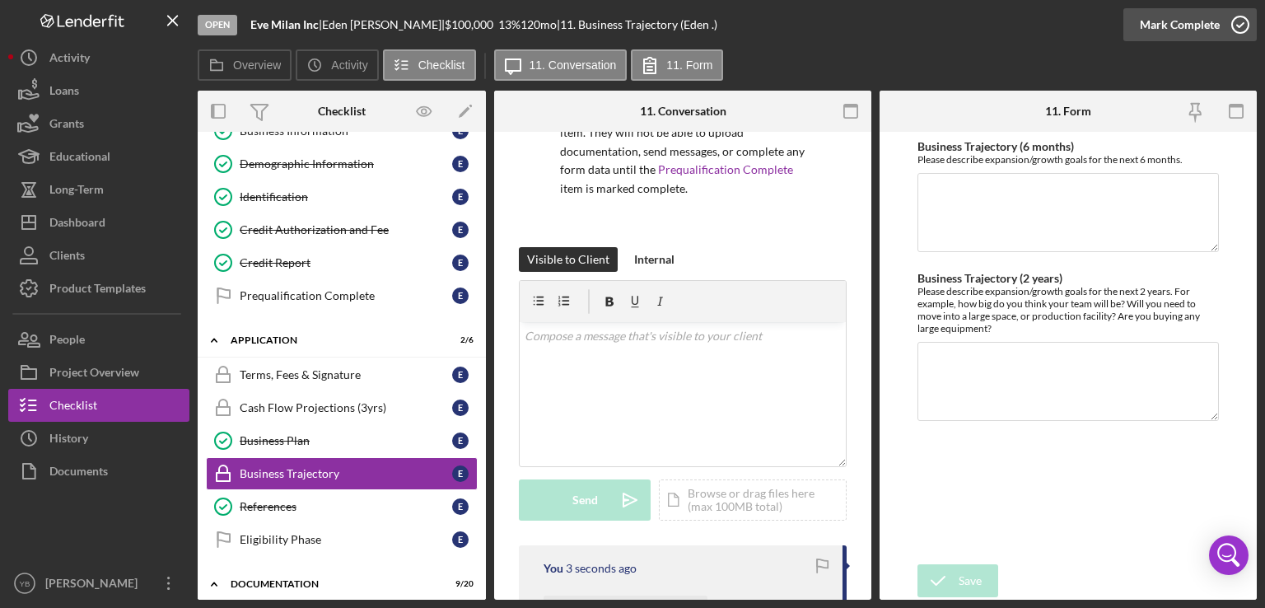
click at [1209, 20] on div "Mark Complete" at bounding box center [1180, 24] width 80 height 33
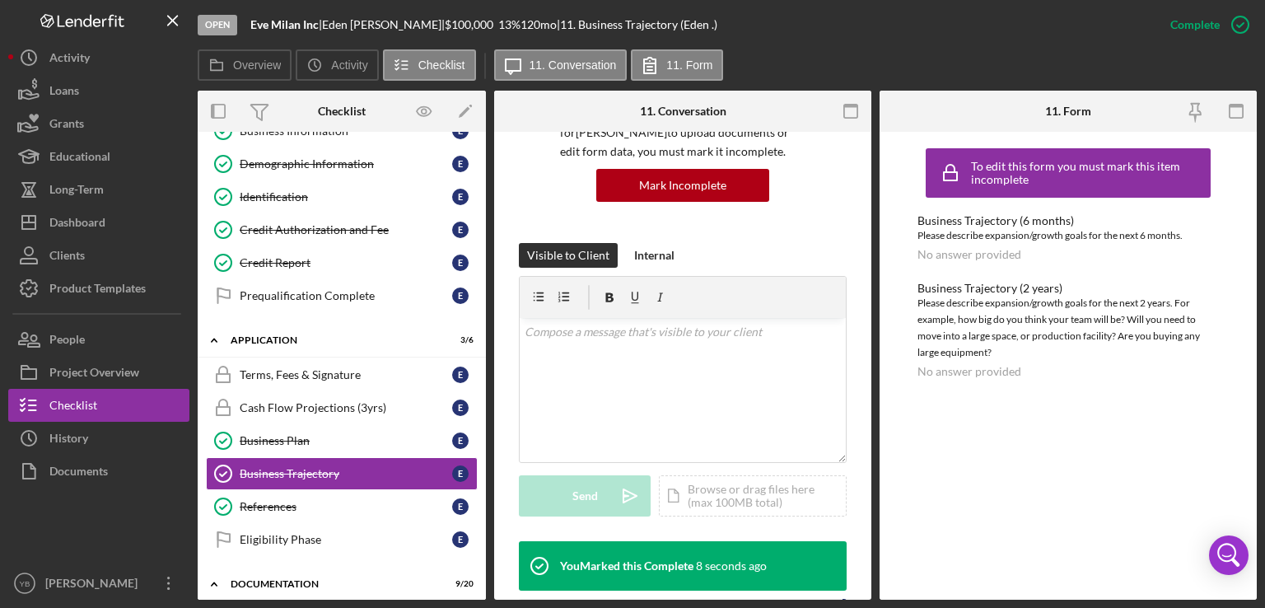
click at [484, 327] on div "Overview Internal Workflow Stage Open Icon/Dropdown Arrow Archive (can unarchiv…" at bounding box center [727, 345] width 1059 height 509
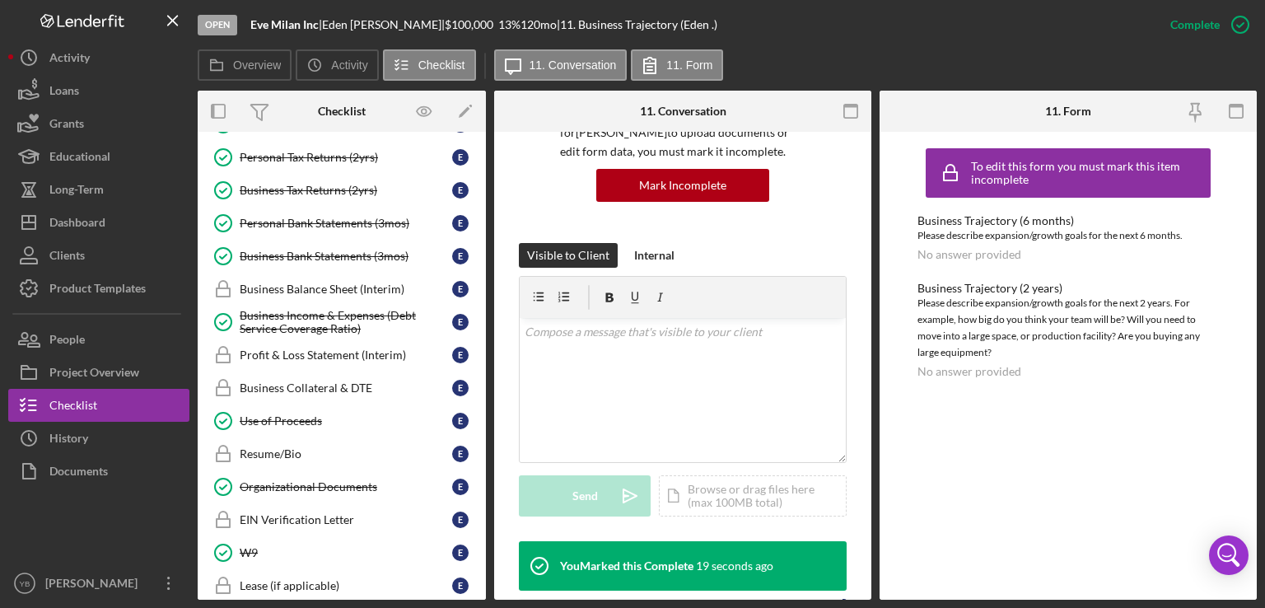
scroll to position [728, 0]
